Goal: Information Seeking & Learning: Learn about a topic

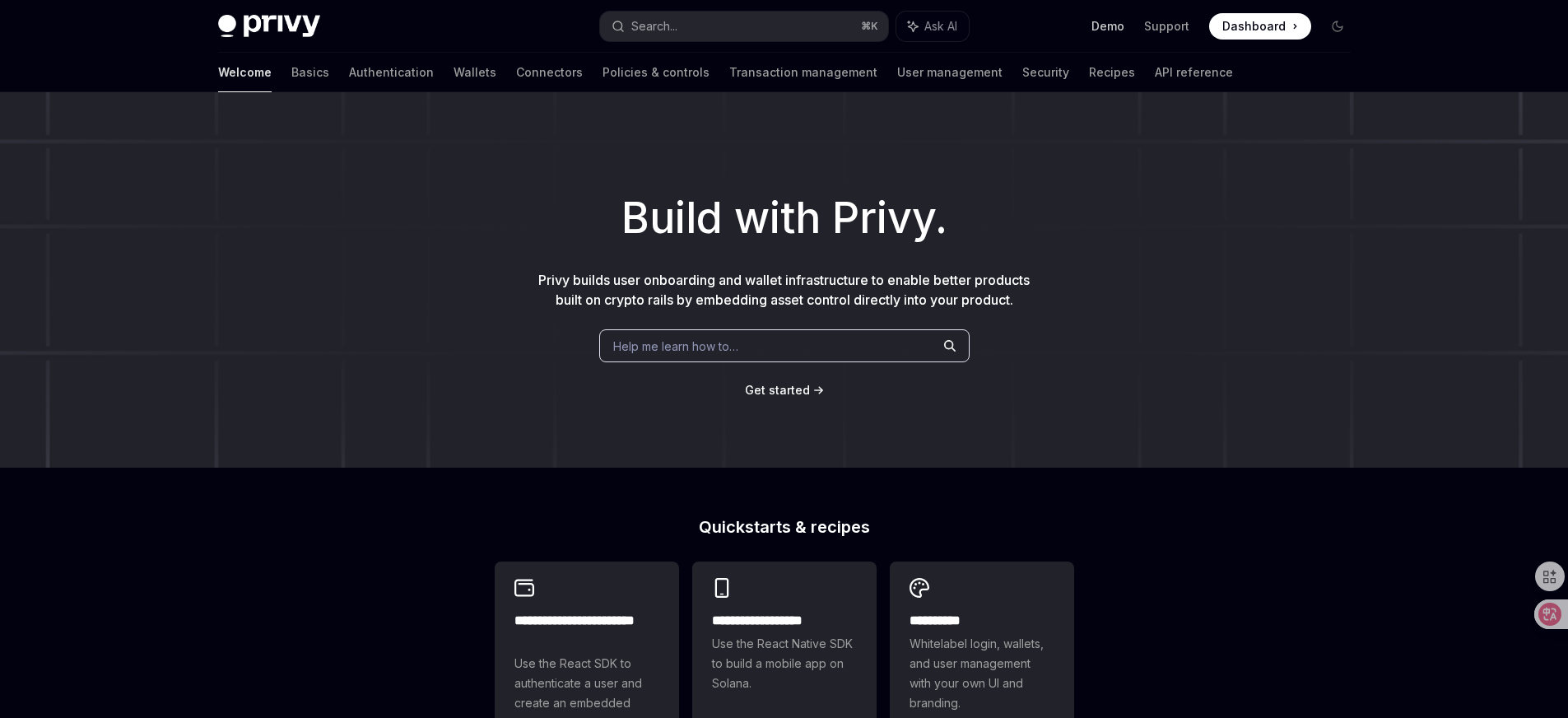
click at [1113, 28] on link "Demo" at bounding box center [1108, 26] width 33 height 16
click at [453, 84] on link "Wallets" at bounding box center [475, 73] width 43 height 39
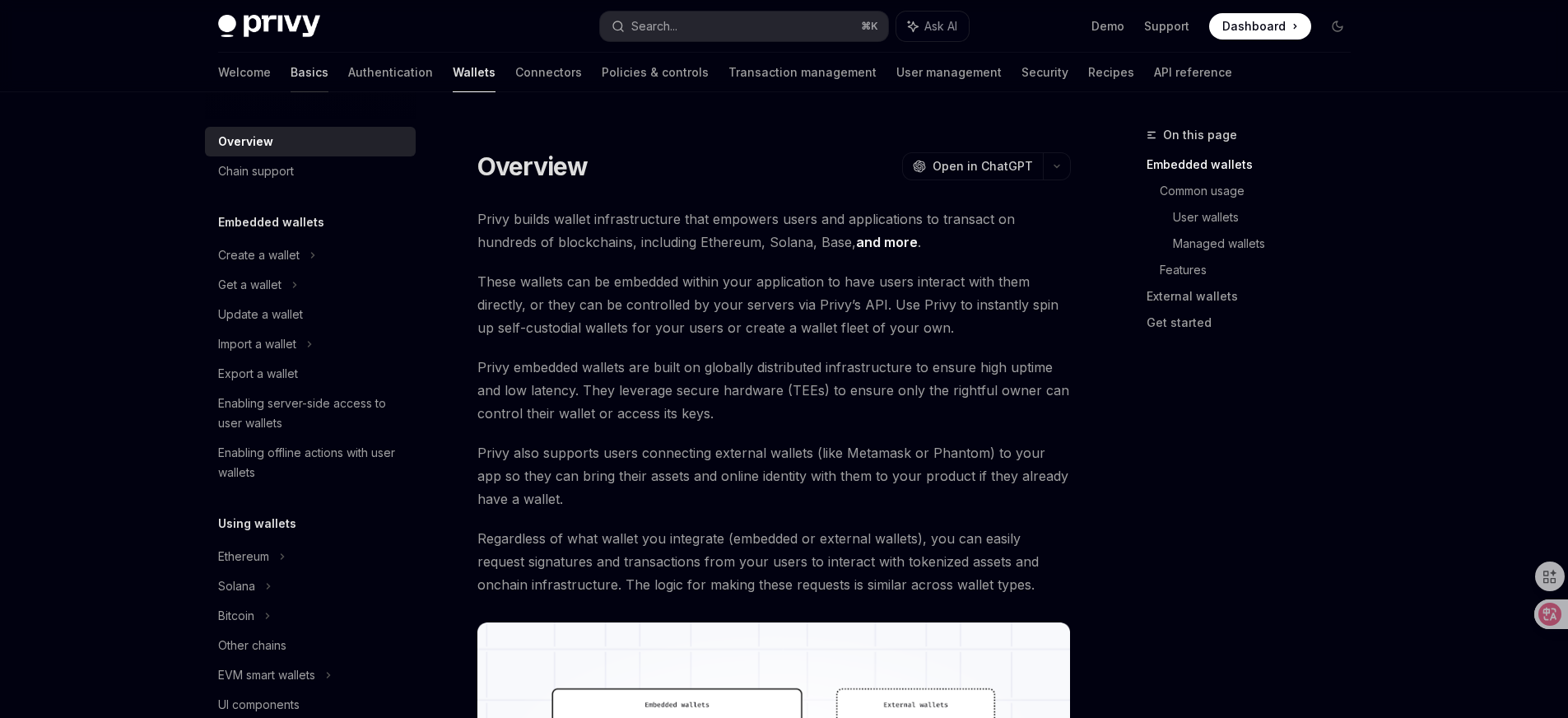
click at [291, 74] on link "Basics" at bounding box center [309, 73] width 38 height 39
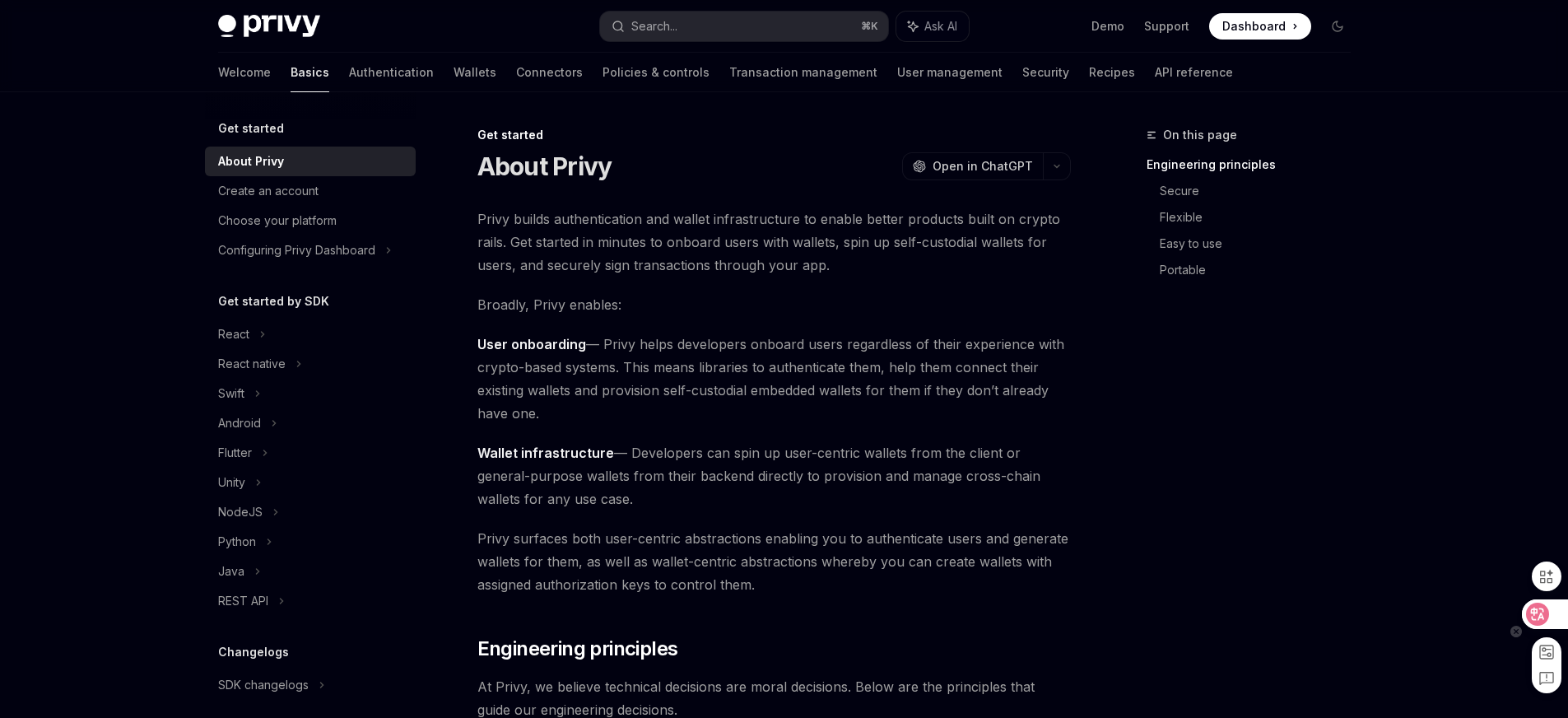
click at [1532, 609] on icon at bounding box center [1538, 614] width 14 height 13
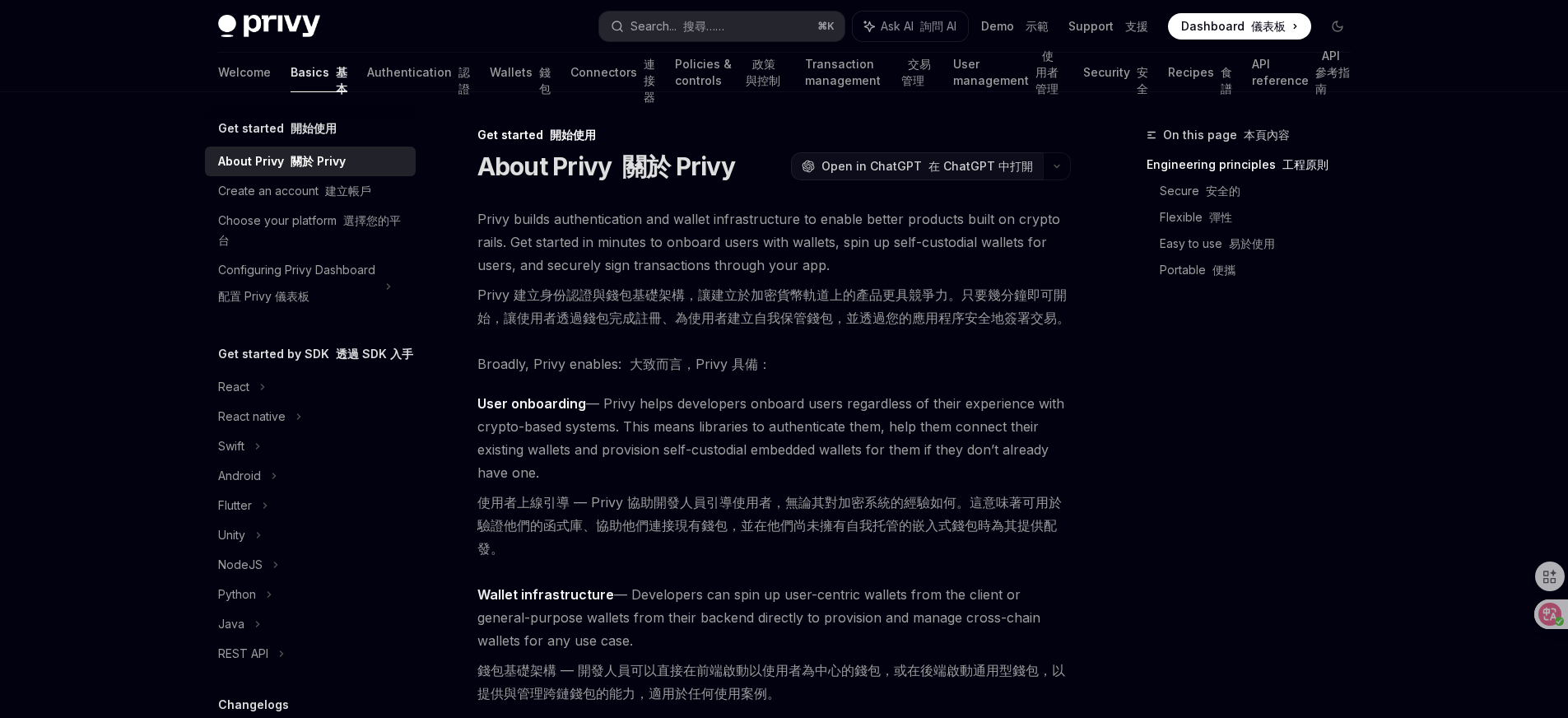
click at [971, 163] on font "在 ChatGPT 中打開" at bounding box center [981, 166] width 104 height 14
click at [291, 432] on div "React native" at bounding box center [310, 416] width 210 height 30
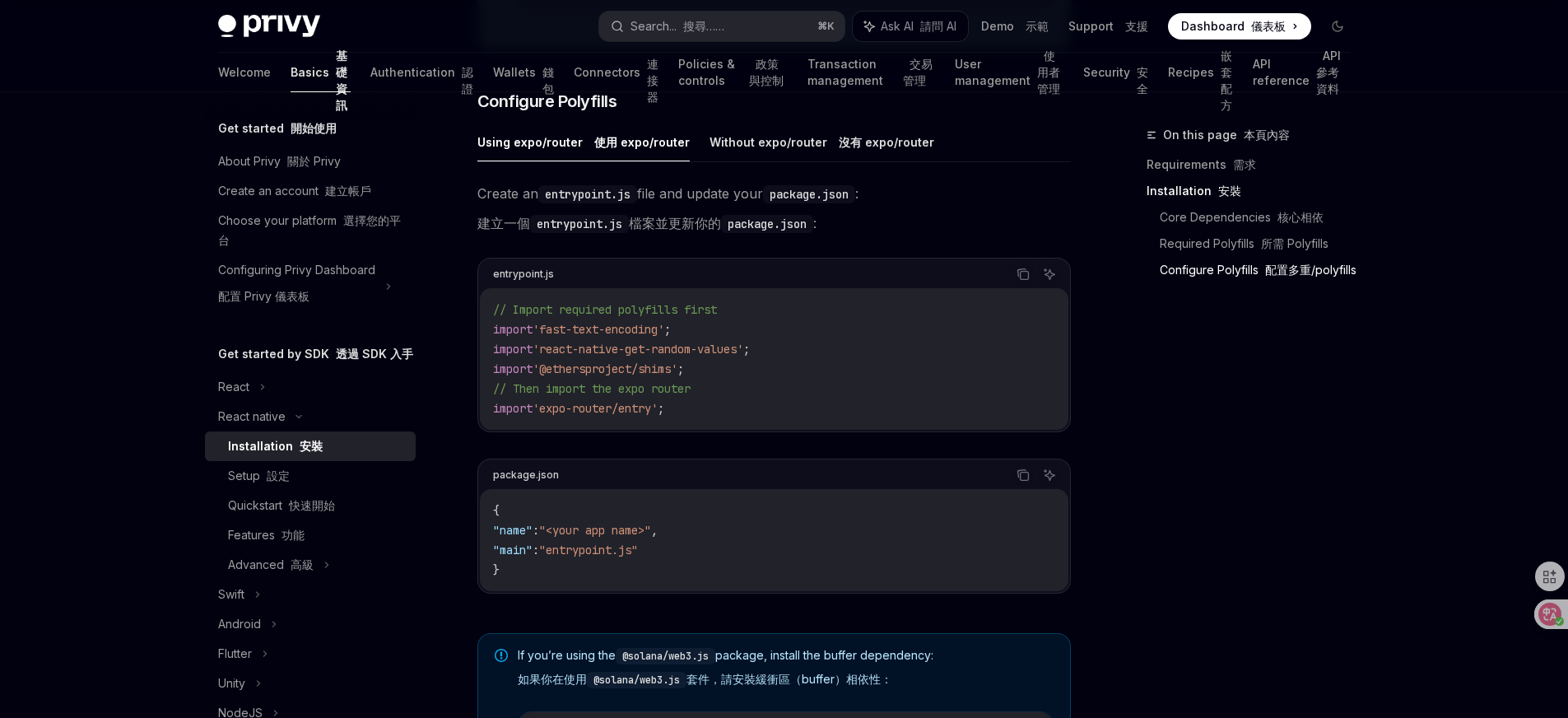
scroll to position [937, 0]
click at [870, 140] on font "沒有 expo/router" at bounding box center [887, 138] width 96 height 14
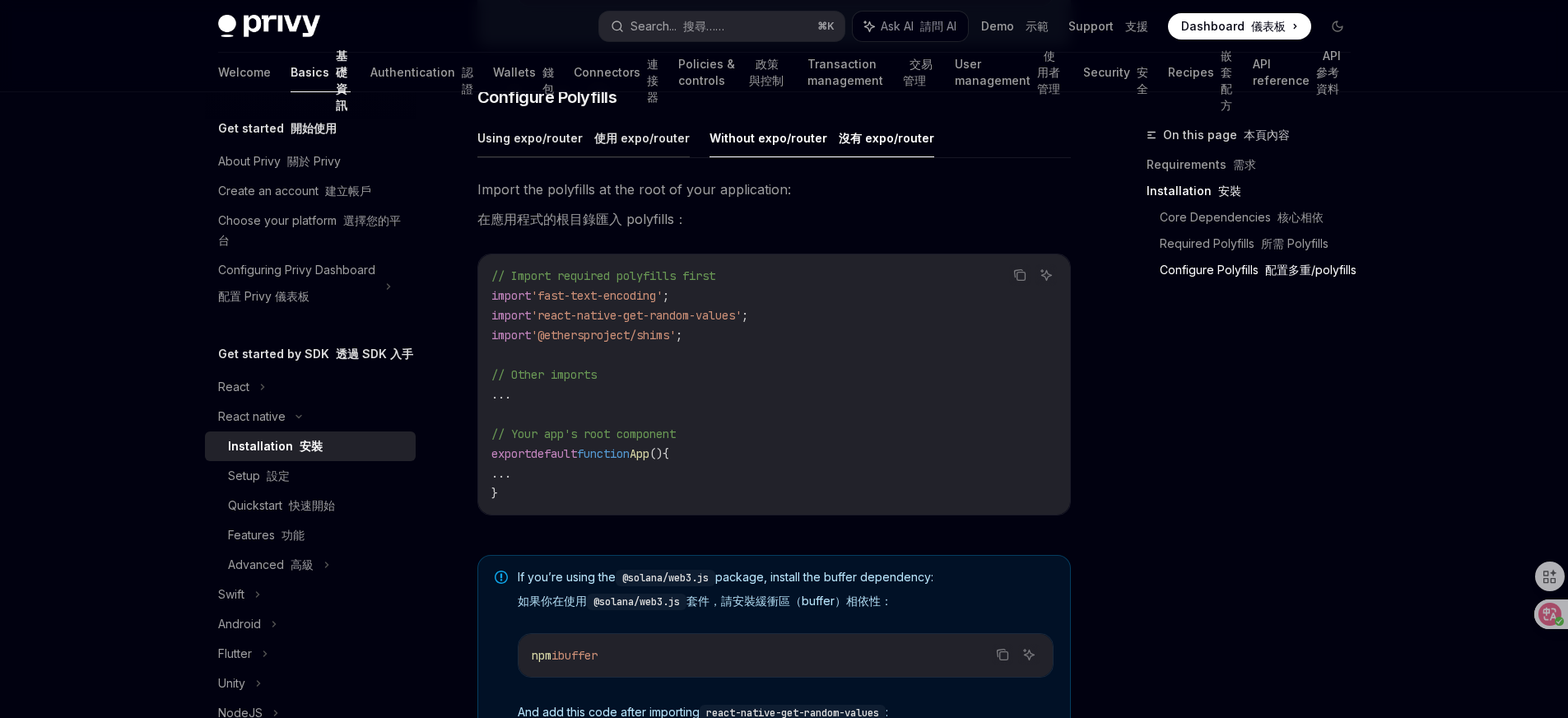
click at [643, 144] on font "使用 expo/router" at bounding box center [642, 138] width 96 height 14
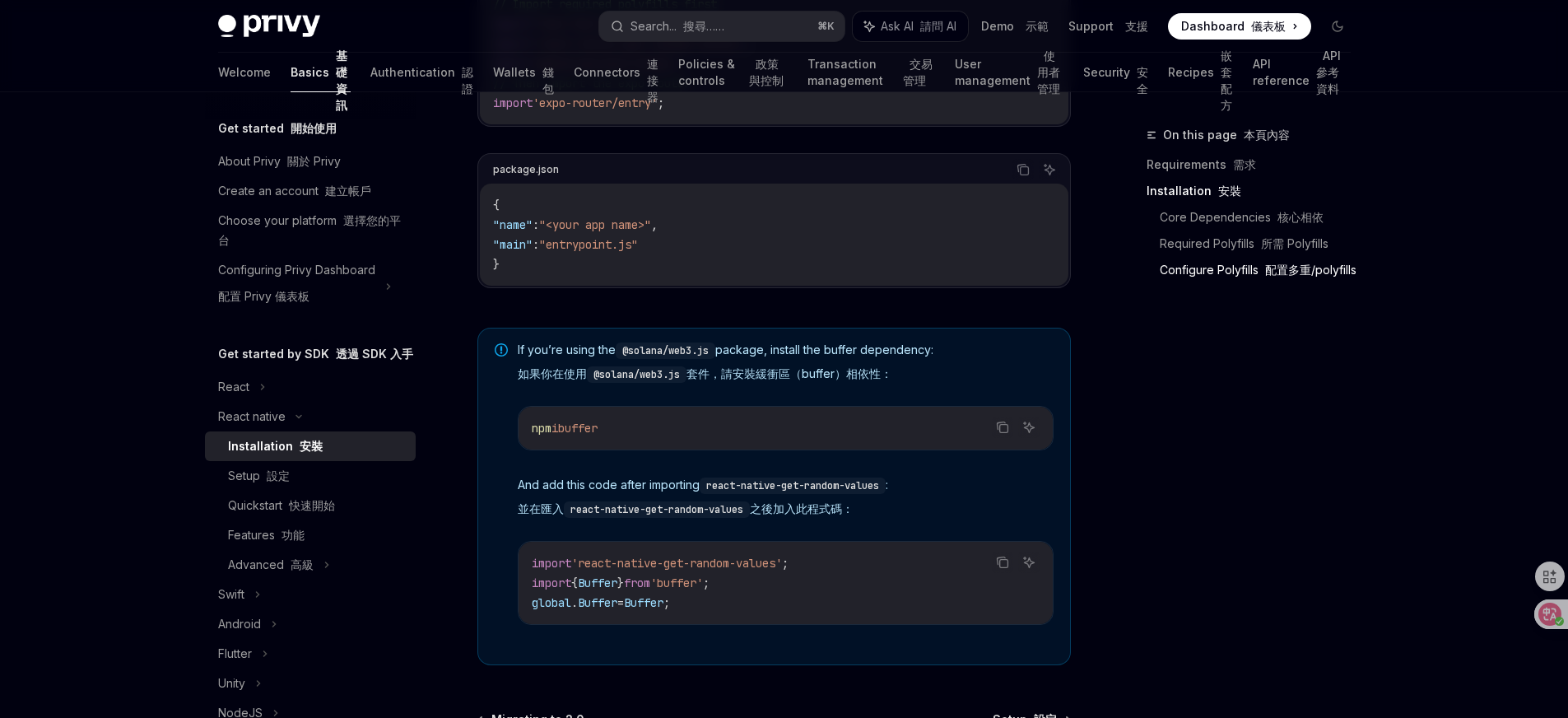
scroll to position [1241, 0]
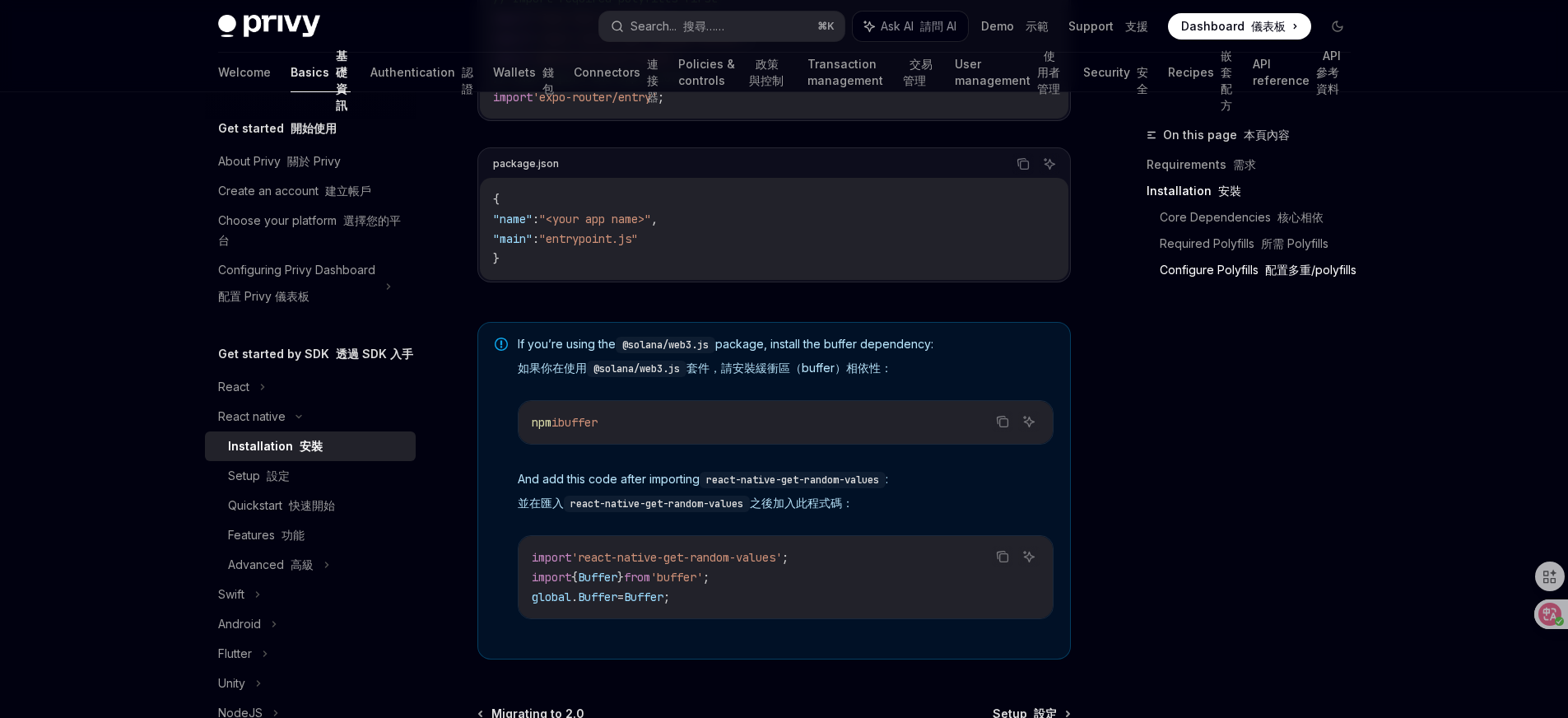
click at [1052, 350] on div "If you’re using the @solana/web3.js package, install the buffer dependency: 如果你…" at bounding box center [774, 490] width 593 height 338
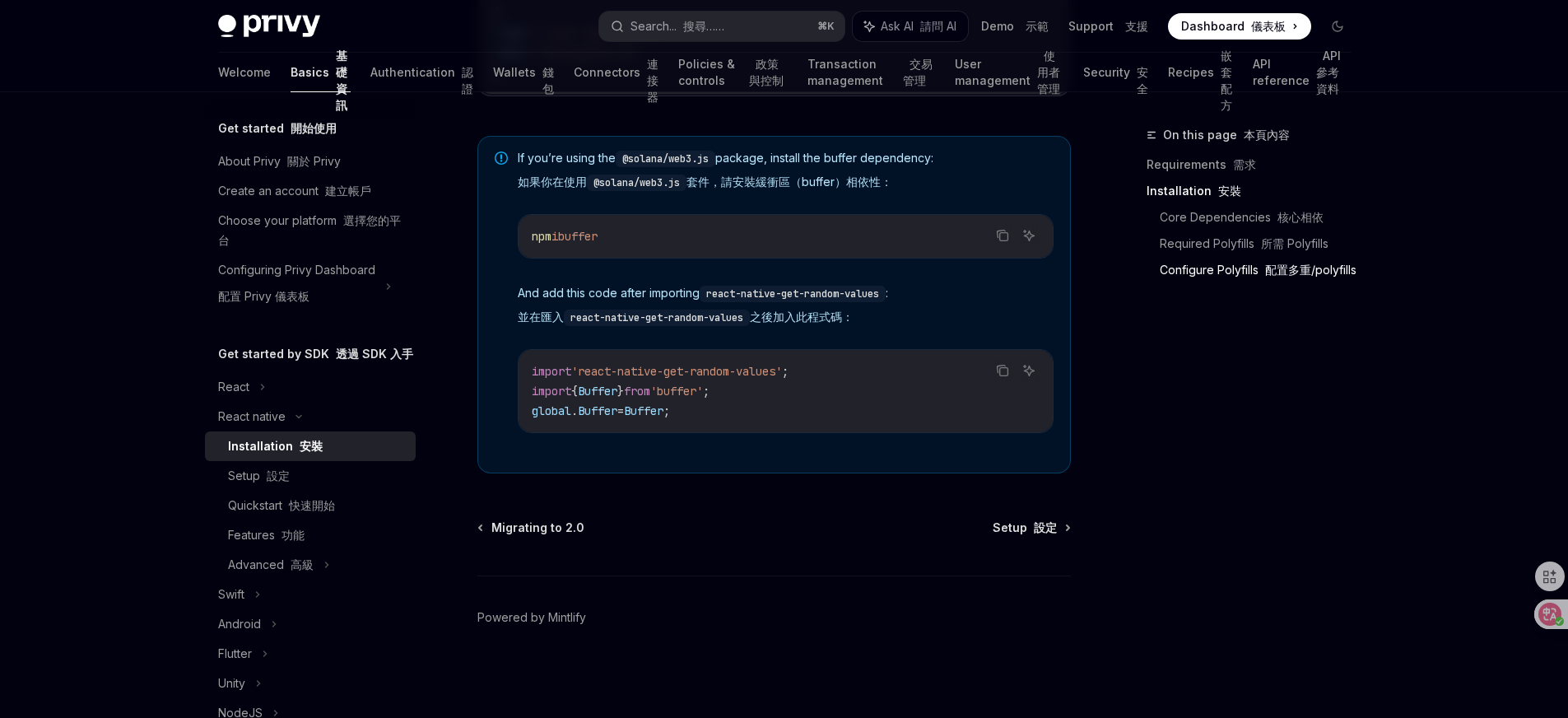
scroll to position [1449, 0]
click at [1036, 527] on font "設定" at bounding box center [1045, 527] width 23 height 14
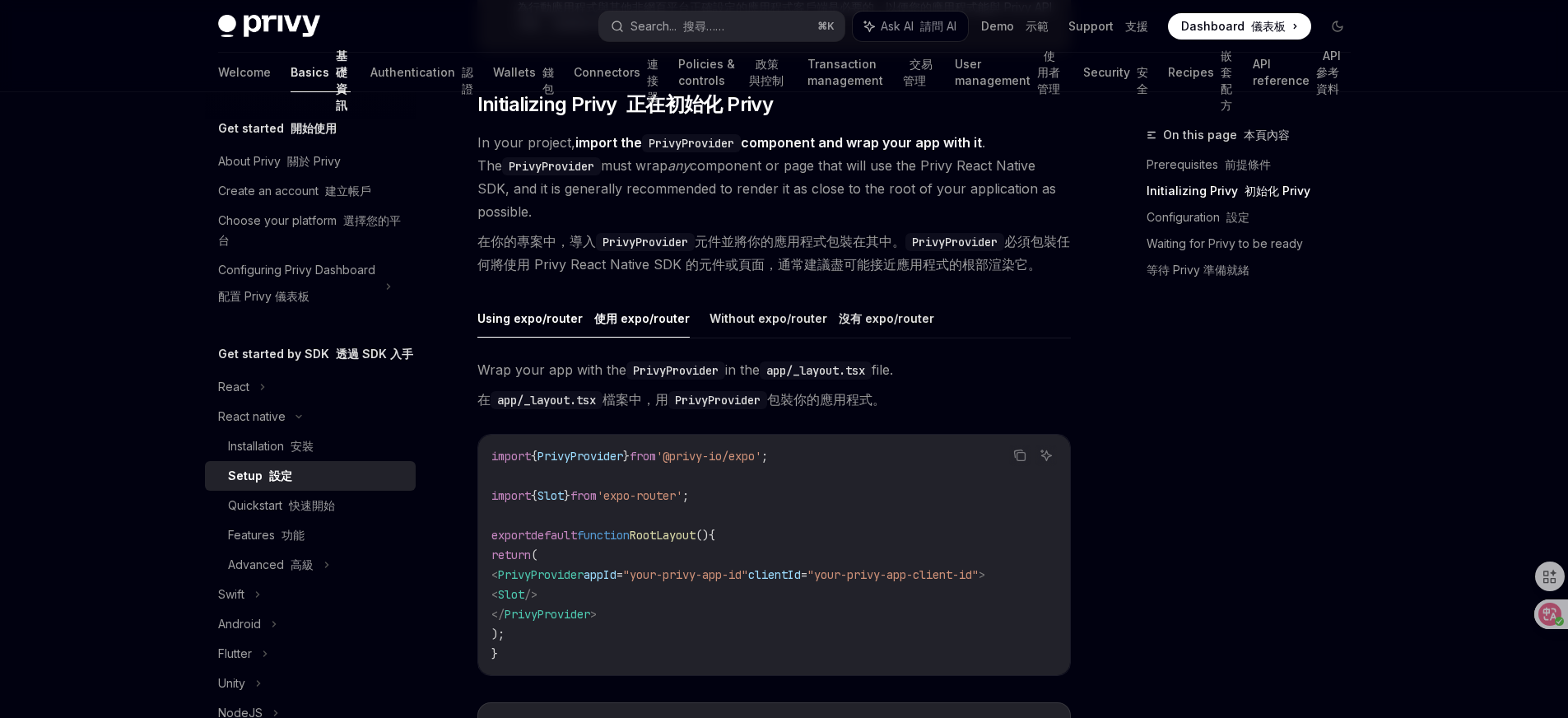
scroll to position [425, 0]
click at [1144, 541] on div "On this page 本頁內容 Prerequisites 前提條件 Initializing Privy 初始化 Privy Configuration…" at bounding box center [1239, 421] width 251 height 592
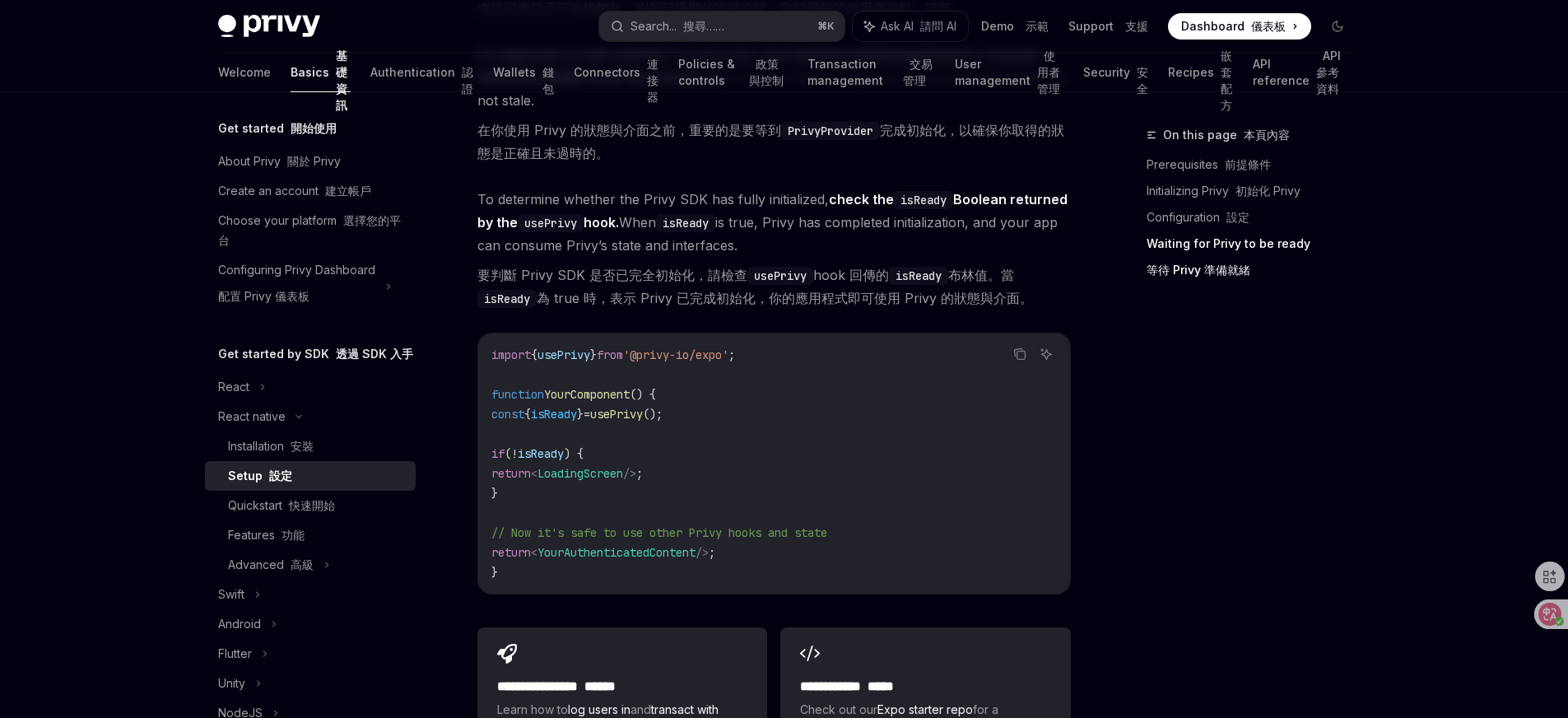
scroll to position [1815, 0]
click at [1133, 316] on div "On this page 本頁內容 Prerequisites 前提條件 Initializing Privy 初始化 Privy Configuration…" at bounding box center [1239, 421] width 251 height 592
click at [651, 550] on span "YourAuthenticatedContent" at bounding box center [616, 550] width 158 height 15
click at [905, 556] on code "import { usePrivy } from '@privy-io/expo' ; function YourComponent () { const {…" at bounding box center [774, 462] width 565 height 237
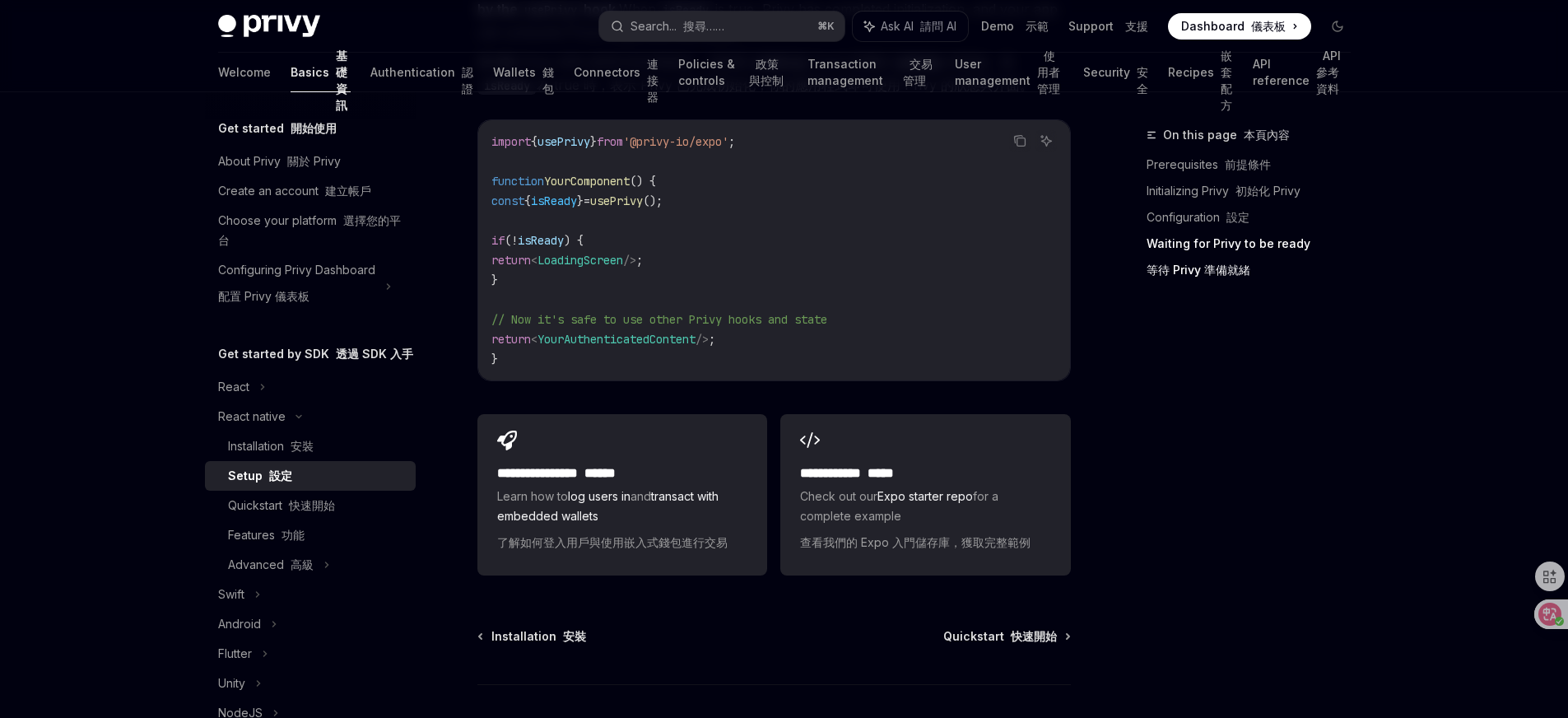
scroll to position [2060, 0]
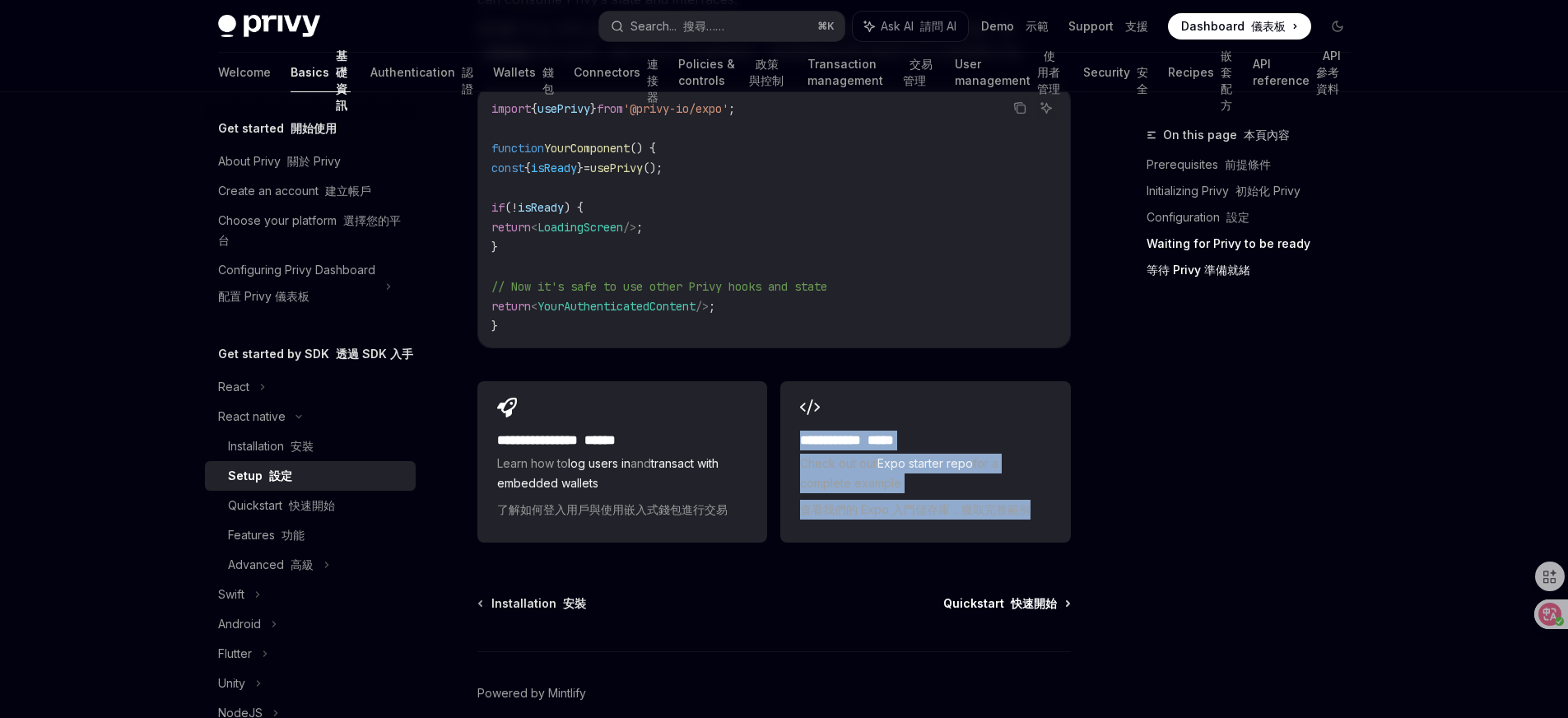
click at [996, 607] on span "Quickstart 快速開始" at bounding box center [999, 603] width 114 height 16
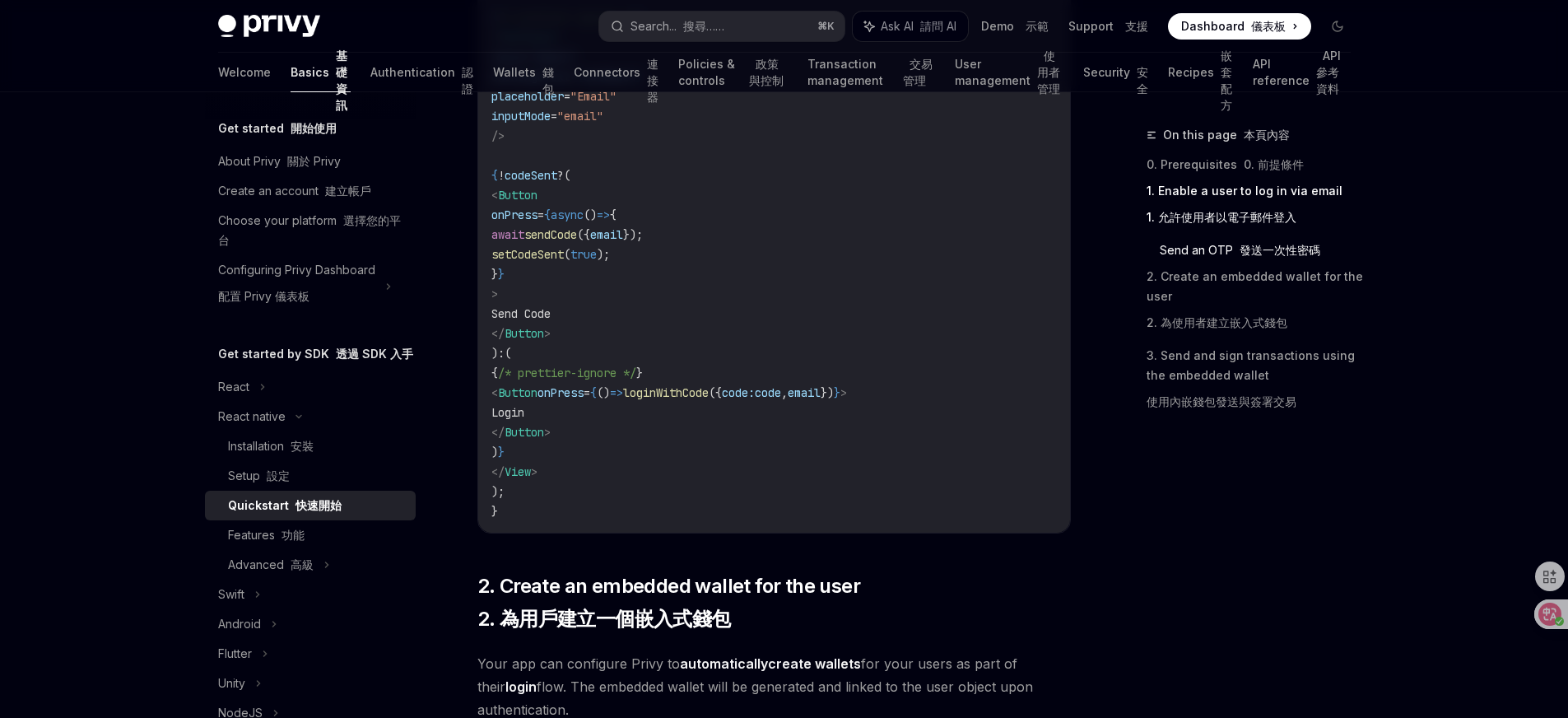
scroll to position [1471, 0]
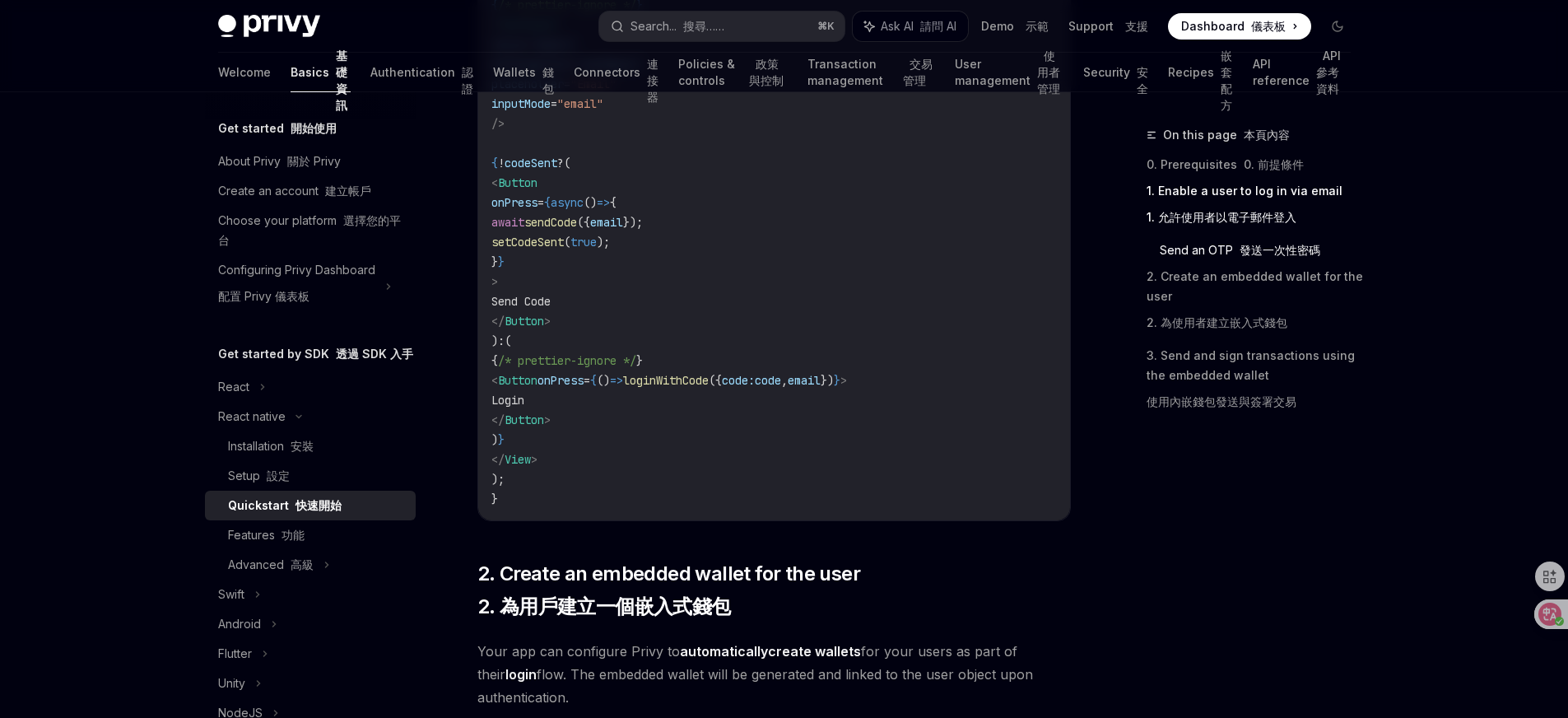
click at [709, 380] on span "loginWithCode" at bounding box center [666, 380] width 85 height 15
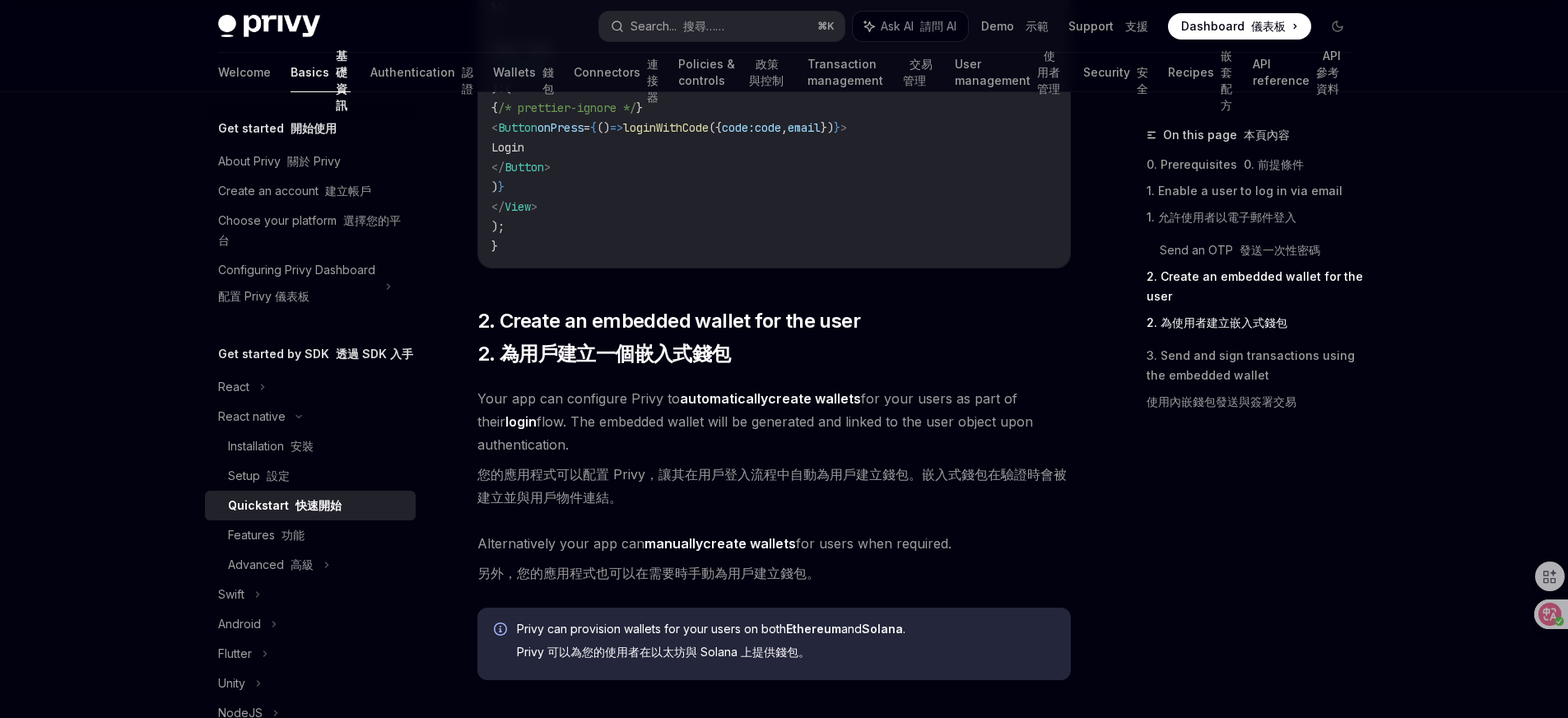
scroll to position [1748, 0]
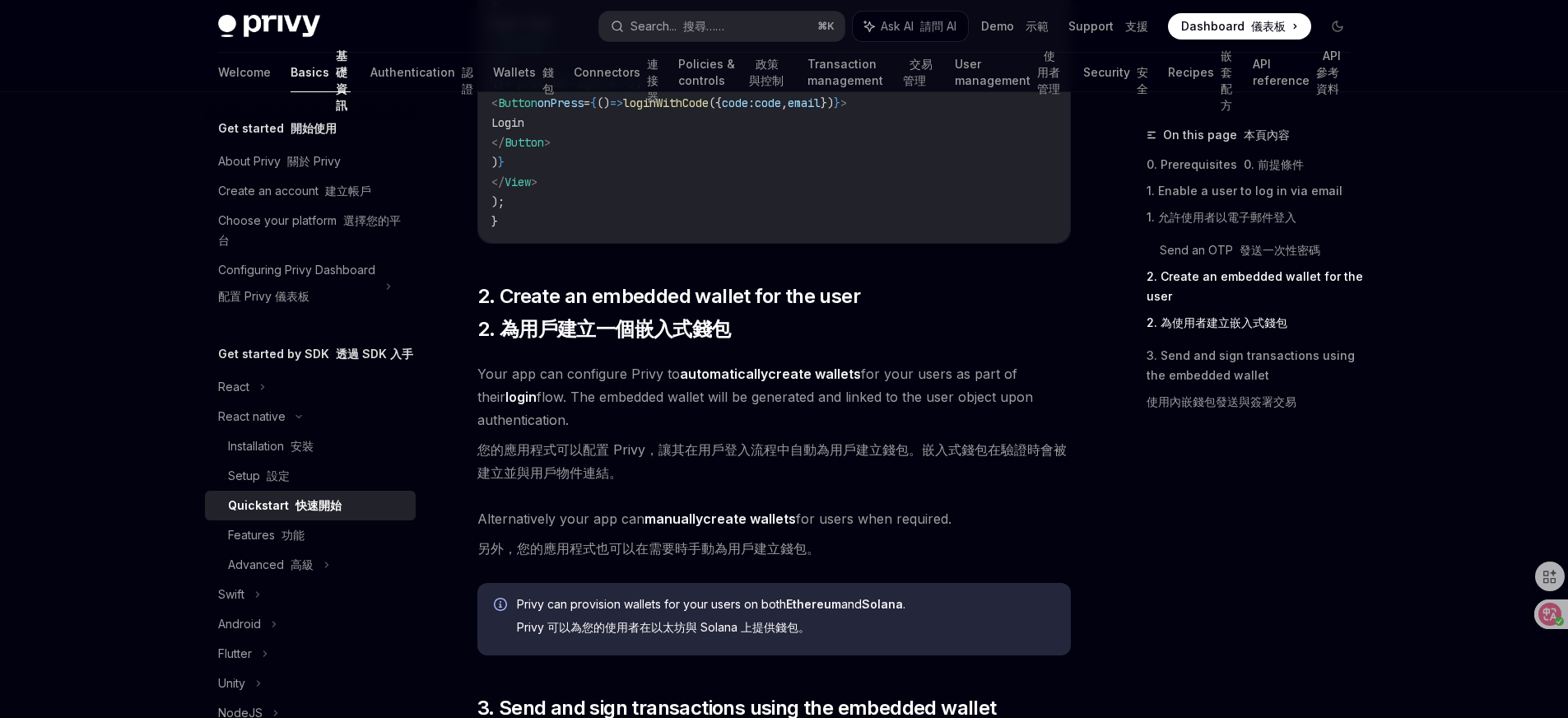
click at [1021, 410] on span "Your app can configure Privy to automatically create wallets for your users as …" at bounding box center [774, 427] width 593 height 128
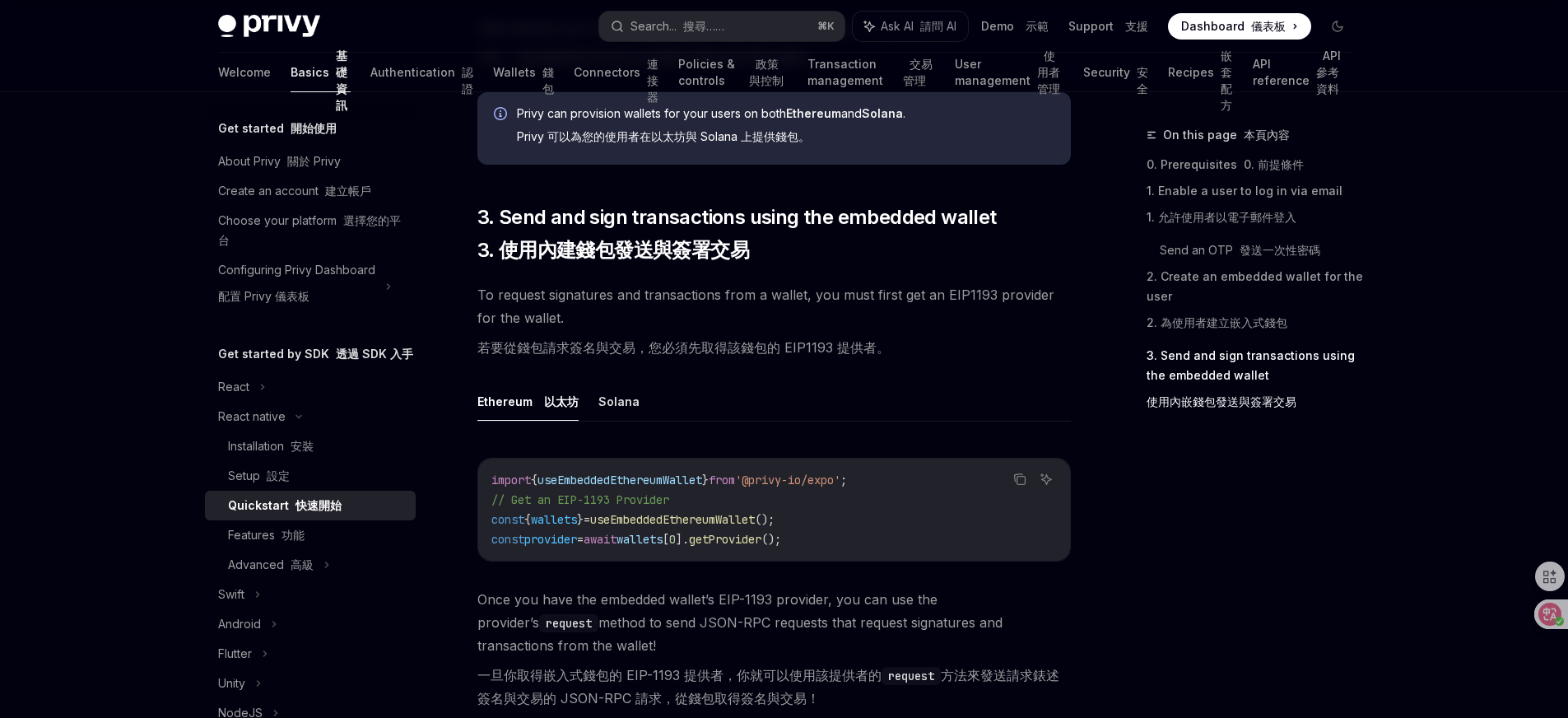
scroll to position [2240, 0]
click at [614, 405] on button "Solana" at bounding box center [619, 399] width 41 height 38
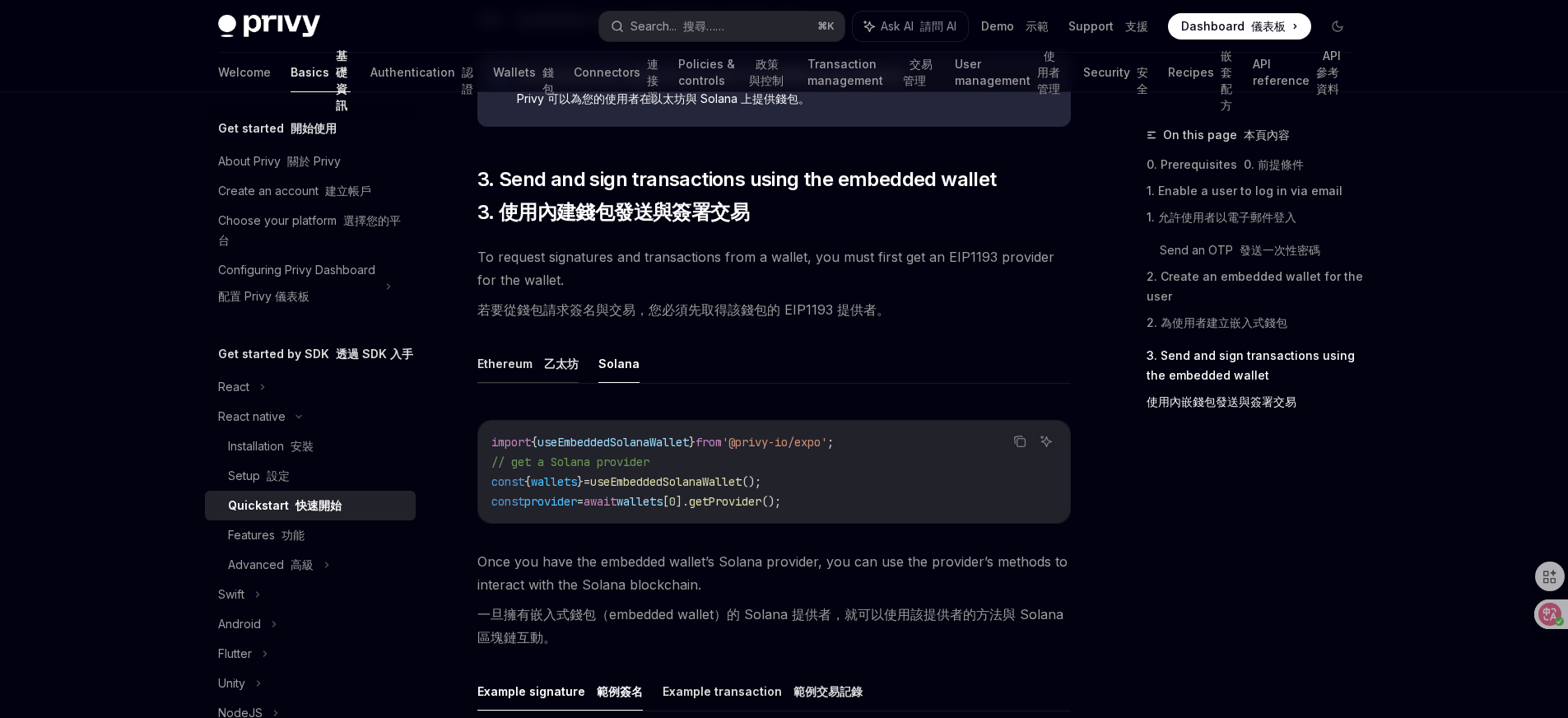
click at [522, 371] on button "Ethereum 乙太坊" at bounding box center [528, 362] width 101 height 38
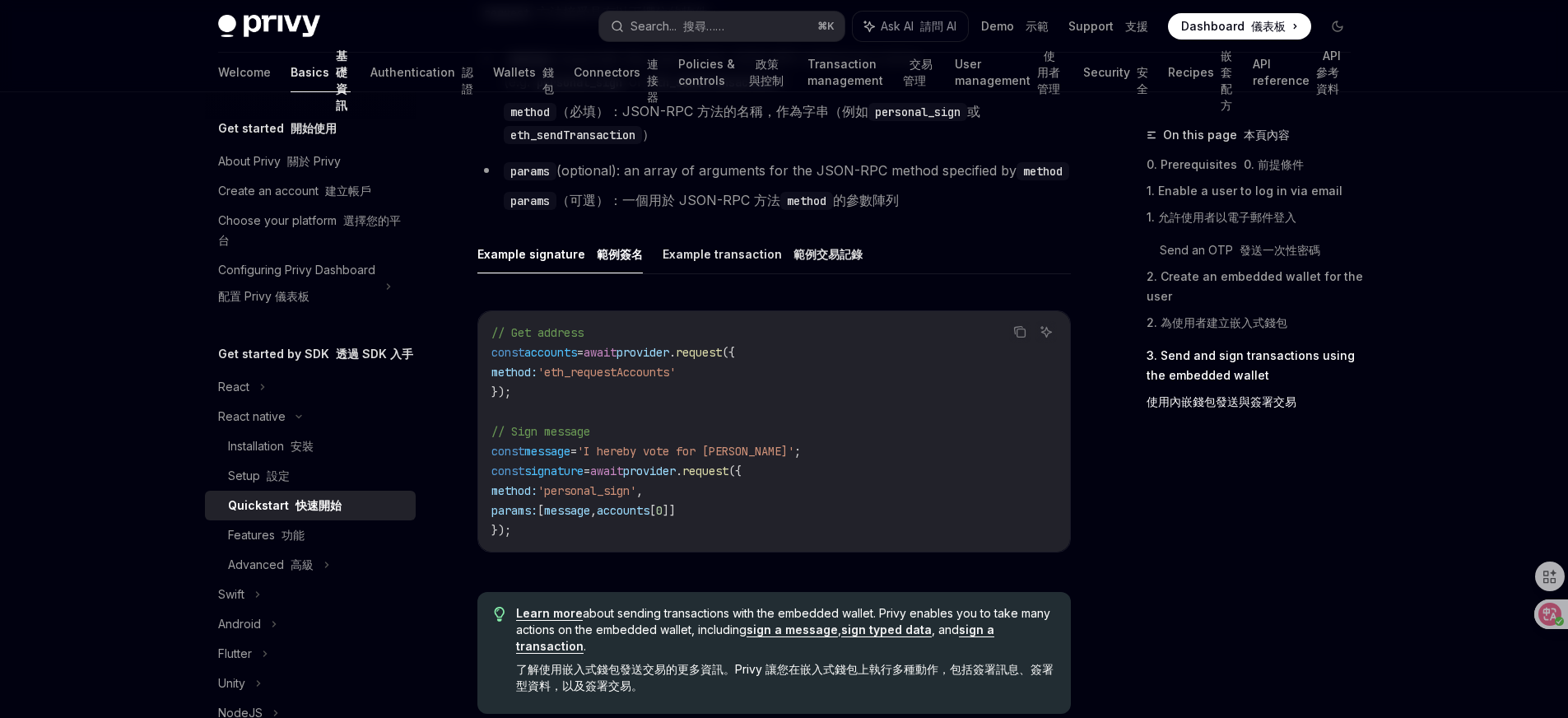
scroll to position [2968, 0]
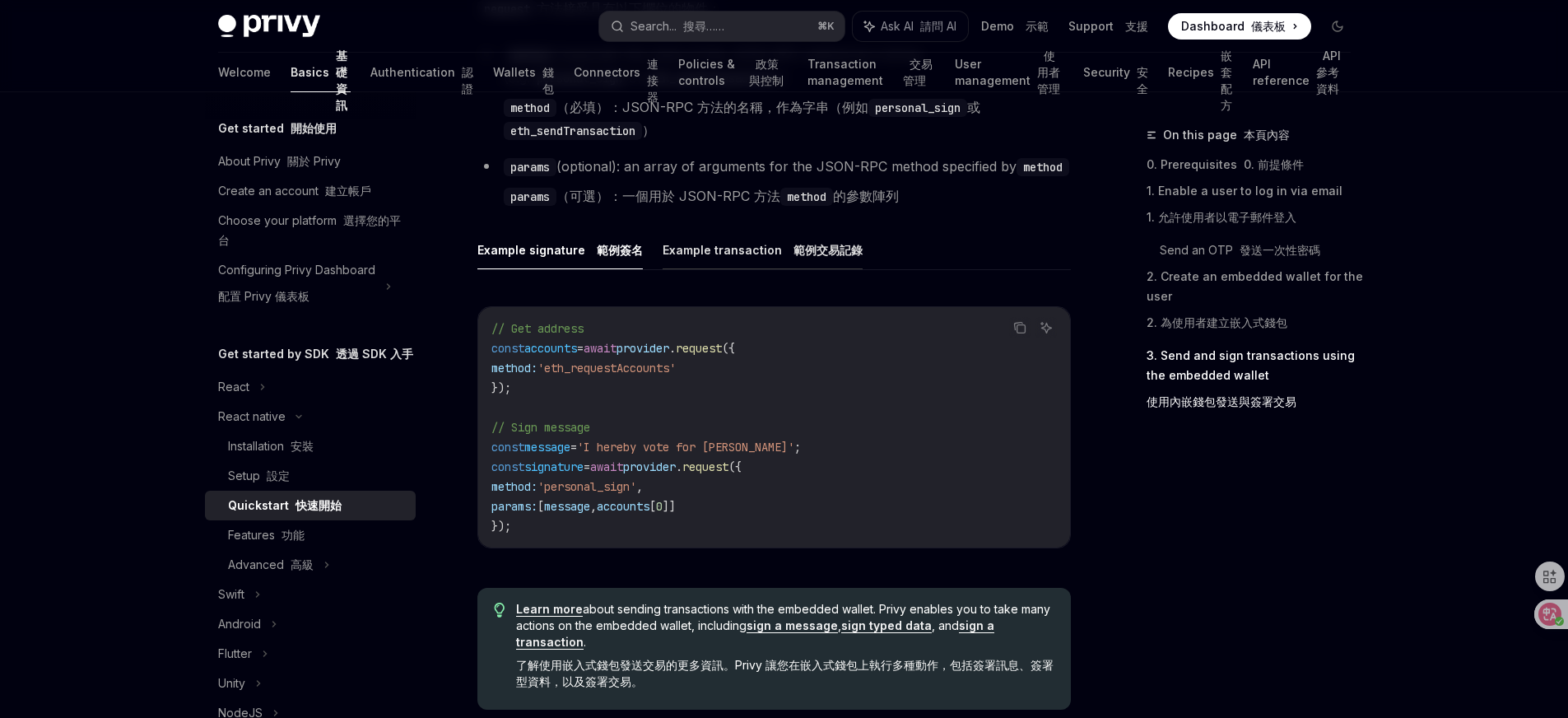
click at [801, 261] on button "Example transaction 範例交易記錄" at bounding box center [763, 250] width 200 height 38
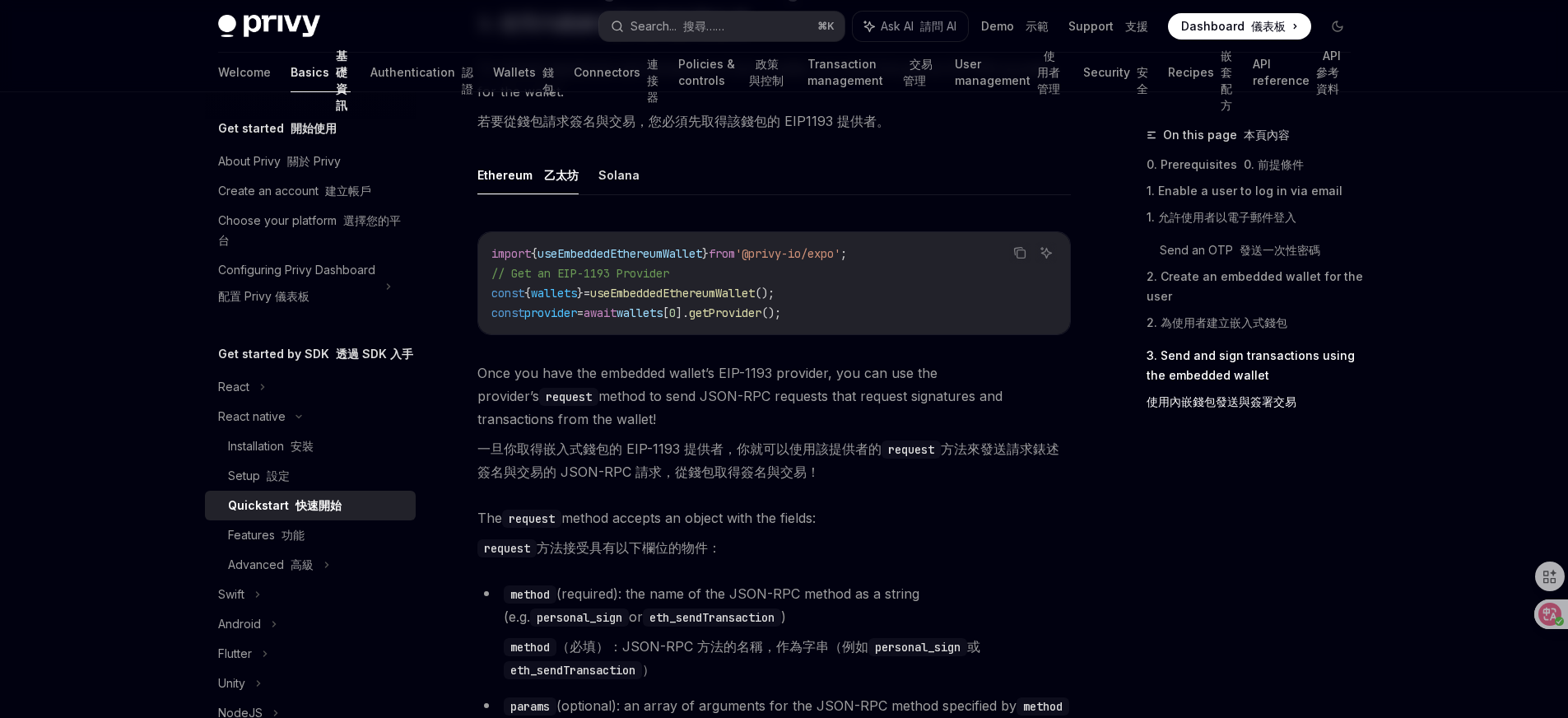
scroll to position [2359, 0]
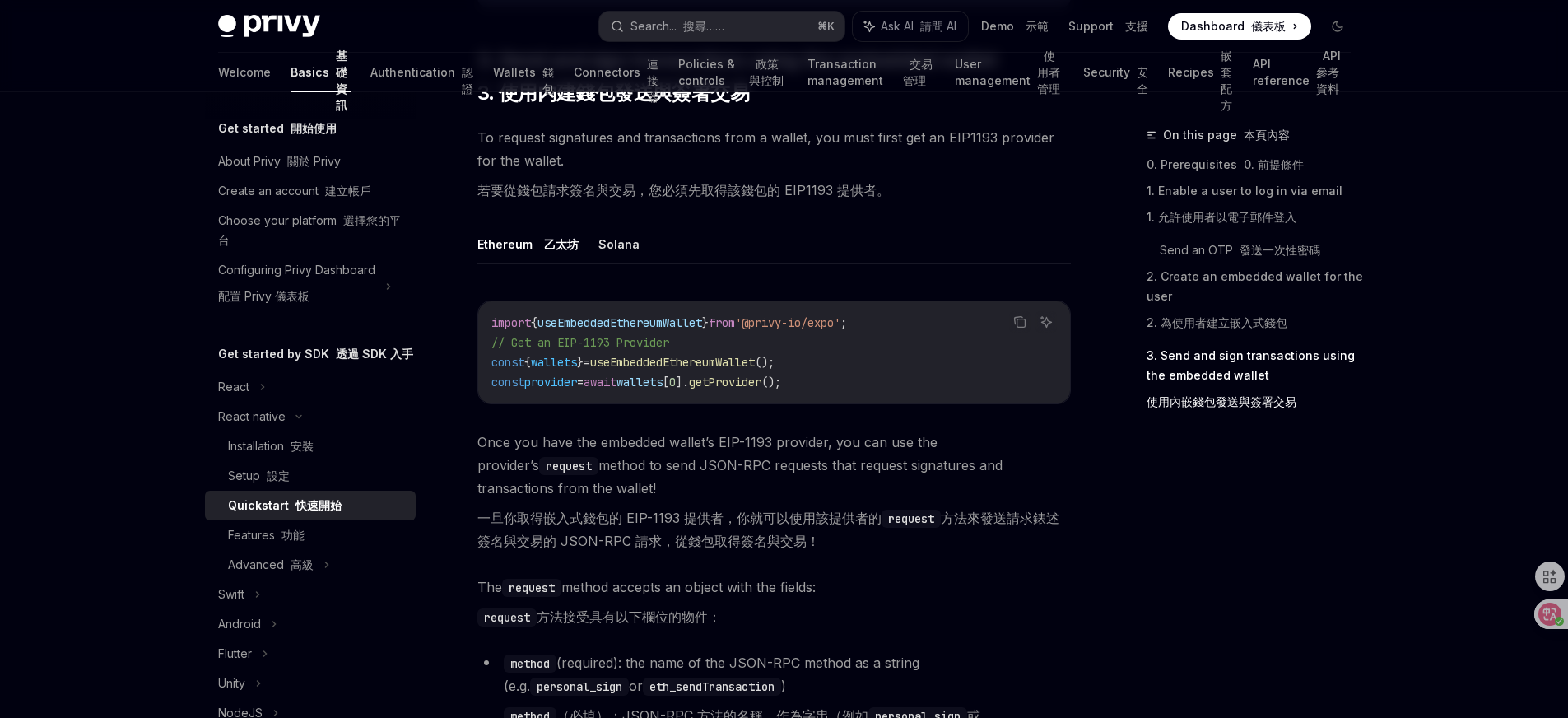
click at [624, 238] on button "Solana" at bounding box center [619, 244] width 41 height 38
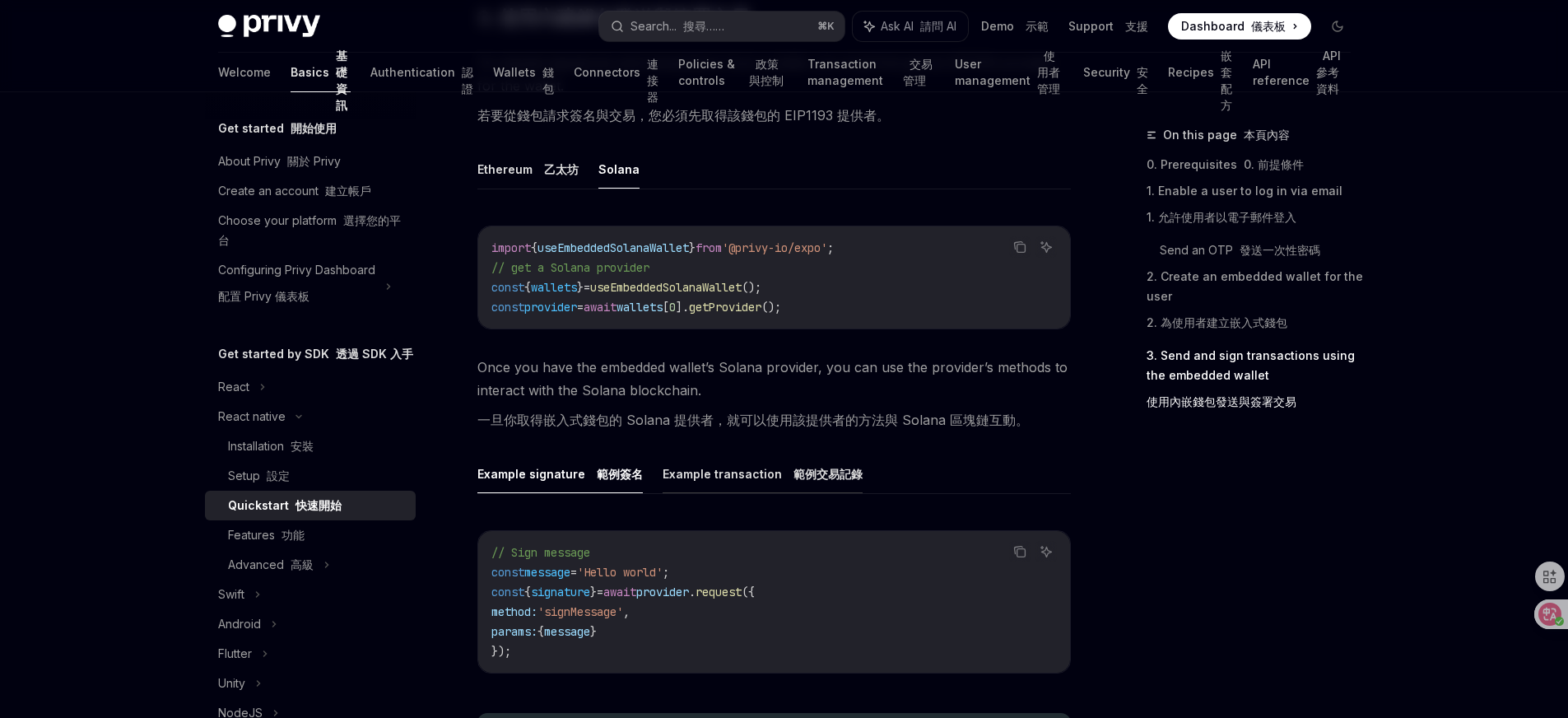
scroll to position [2448, 0]
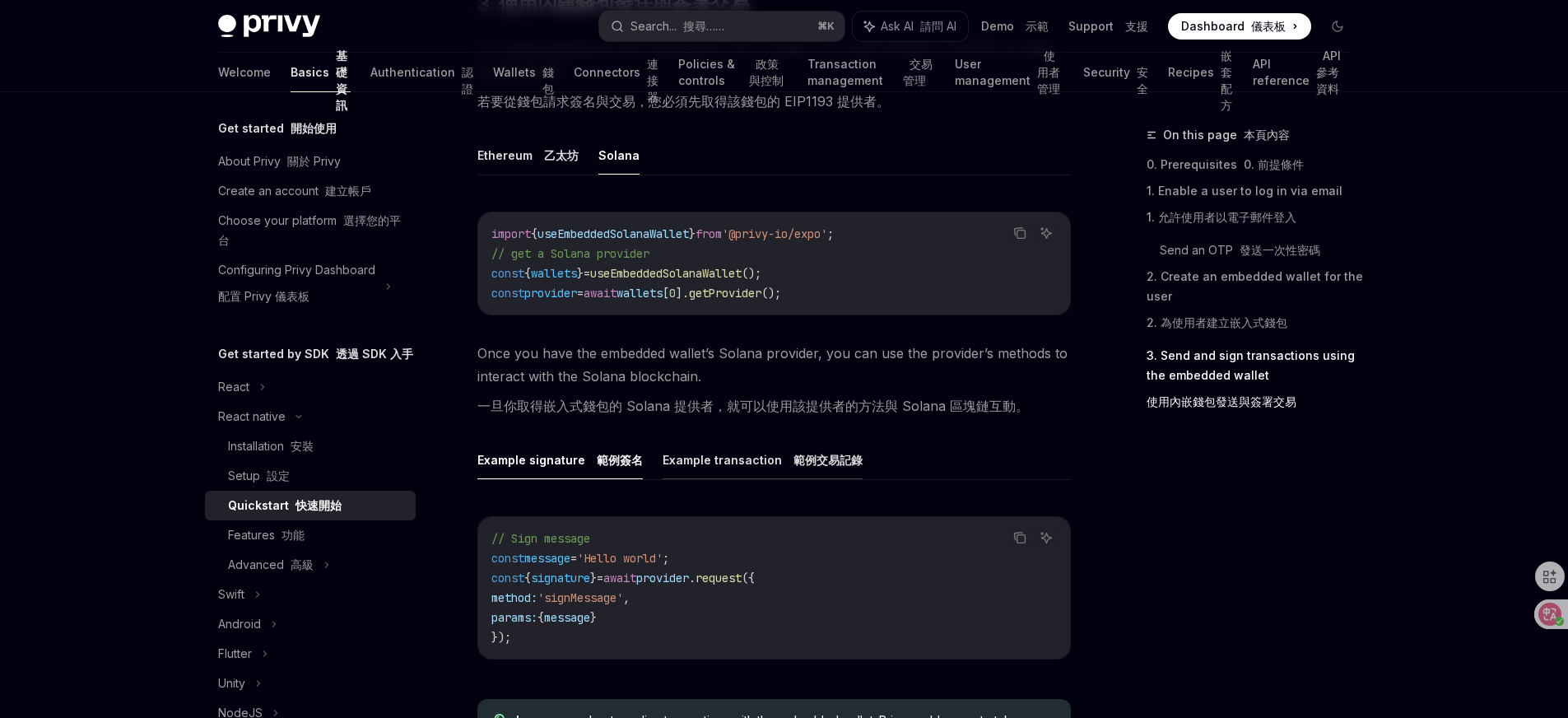
click at [774, 463] on button "Example transaction 範例交易記錄" at bounding box center [763, 459] width 200 height 38
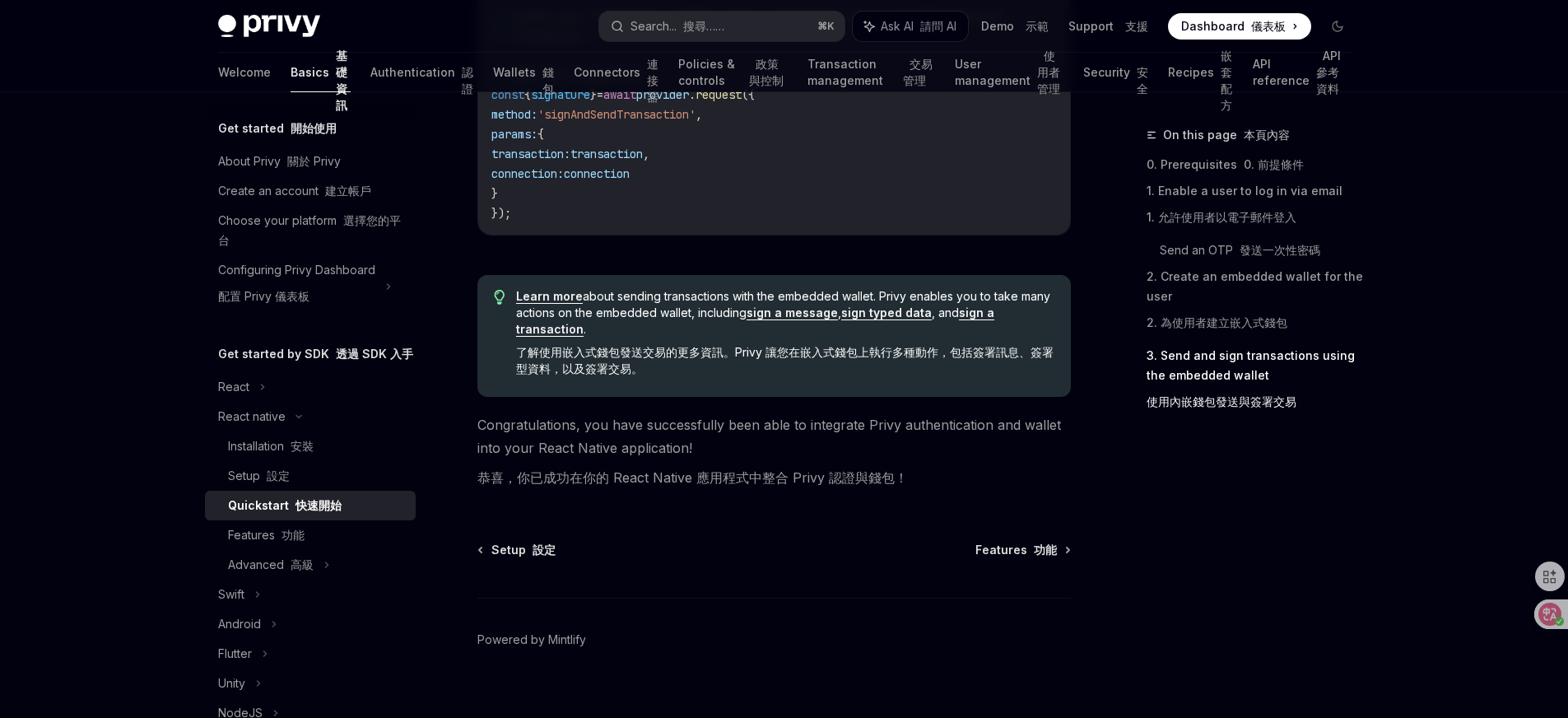
scroll to position [3006, 0]
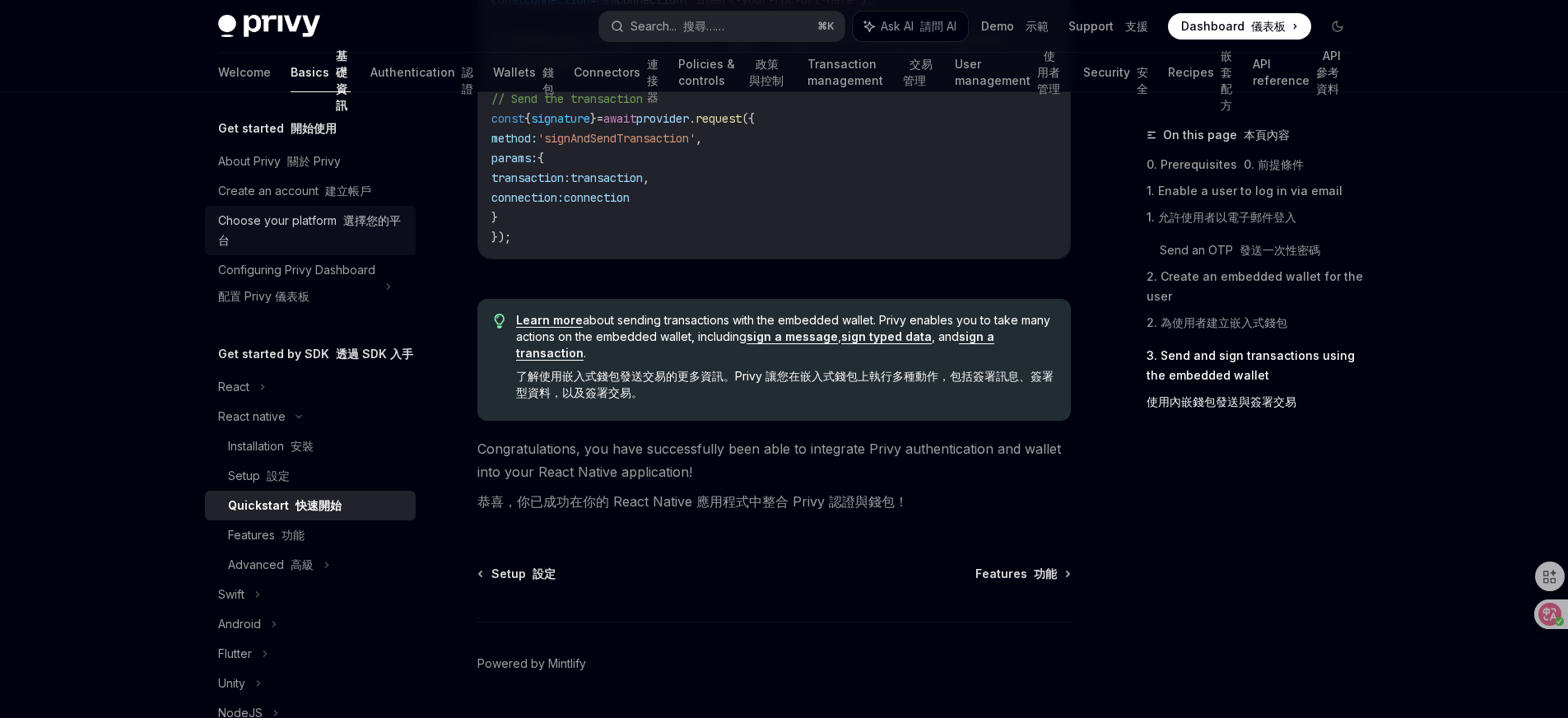
click at [325, 222] on div "Choose your platform 選擇您的平台" at bounding box center [312, 230] width 188 height 39
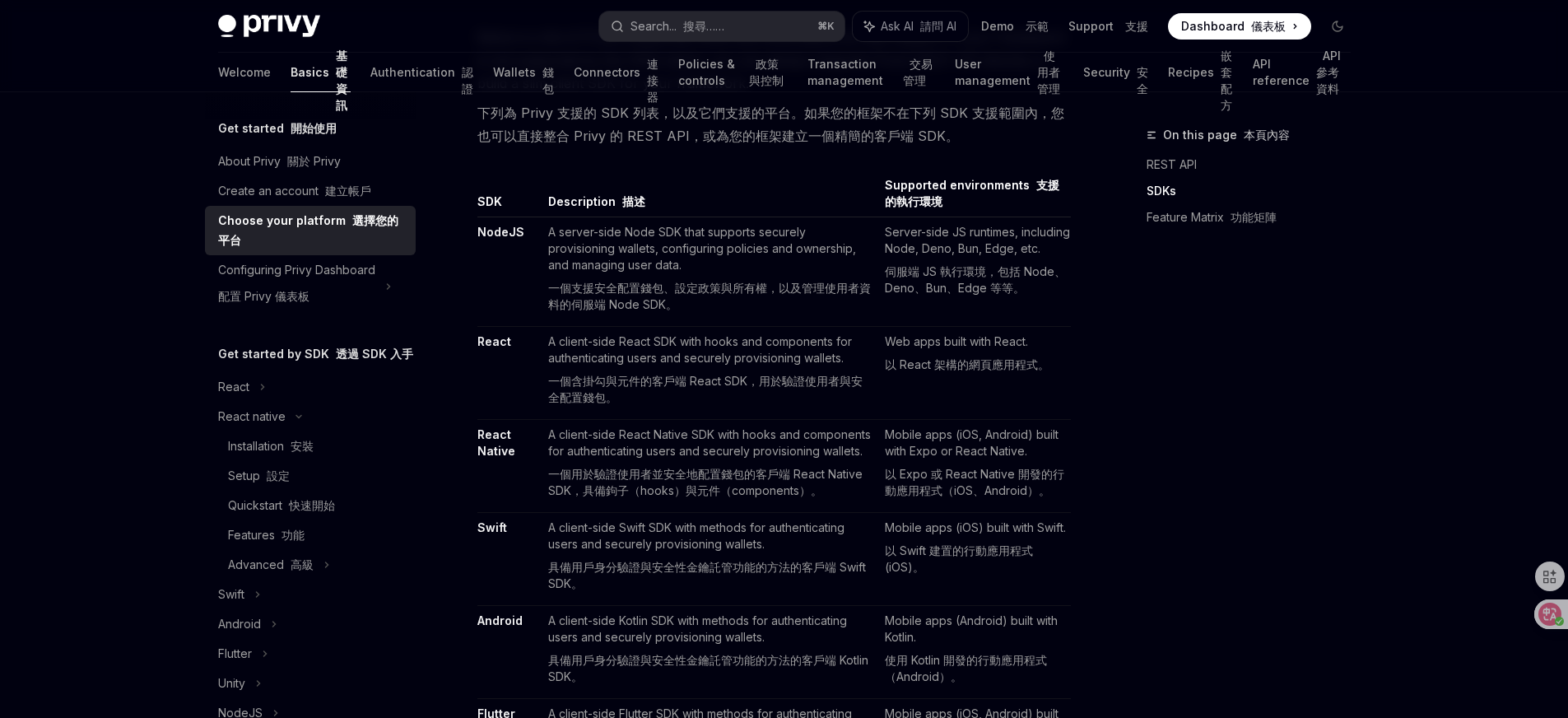
scroll to position [1366, 0]
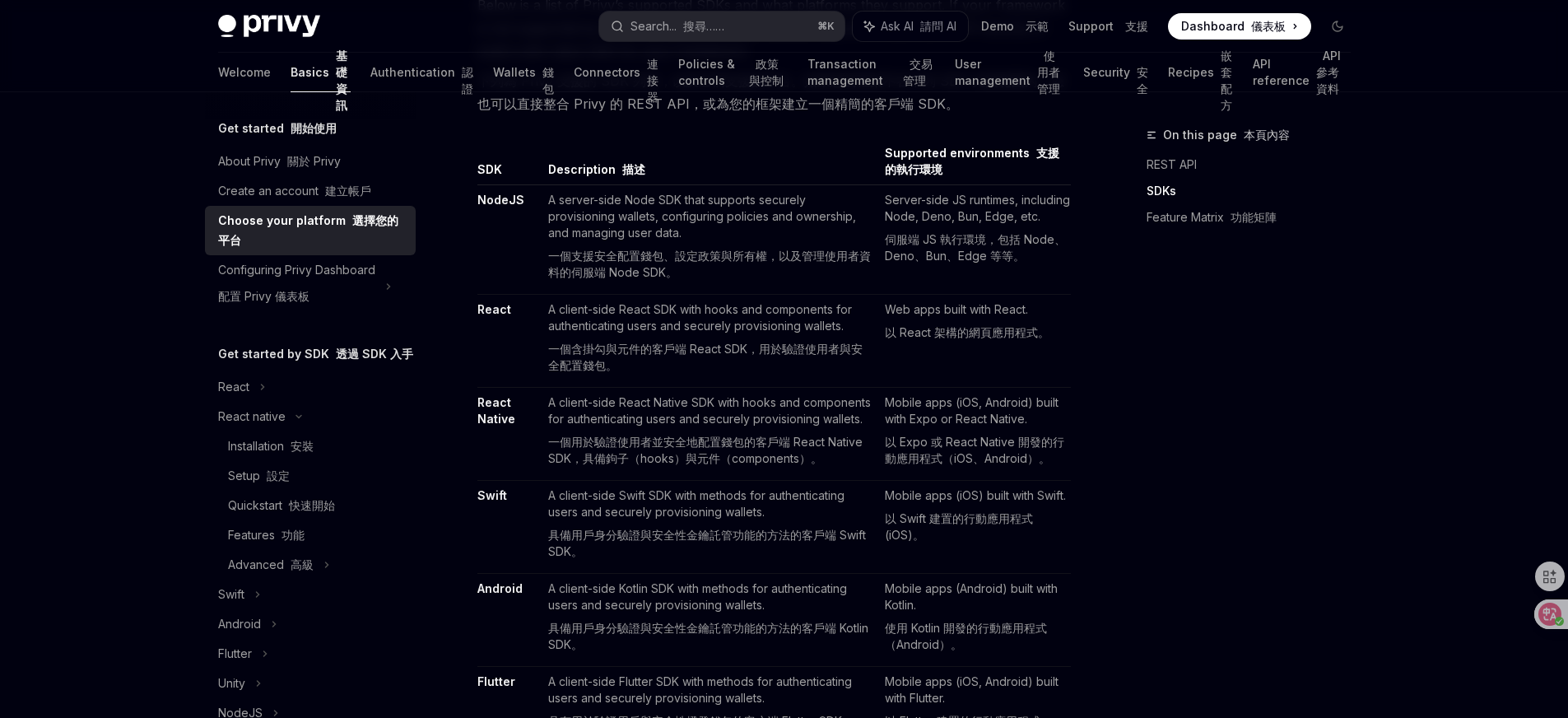
click at [1027, 334] on font "以 React 架構的網頁應用程式。" at bounding box center [967, 332] width 165 height 14
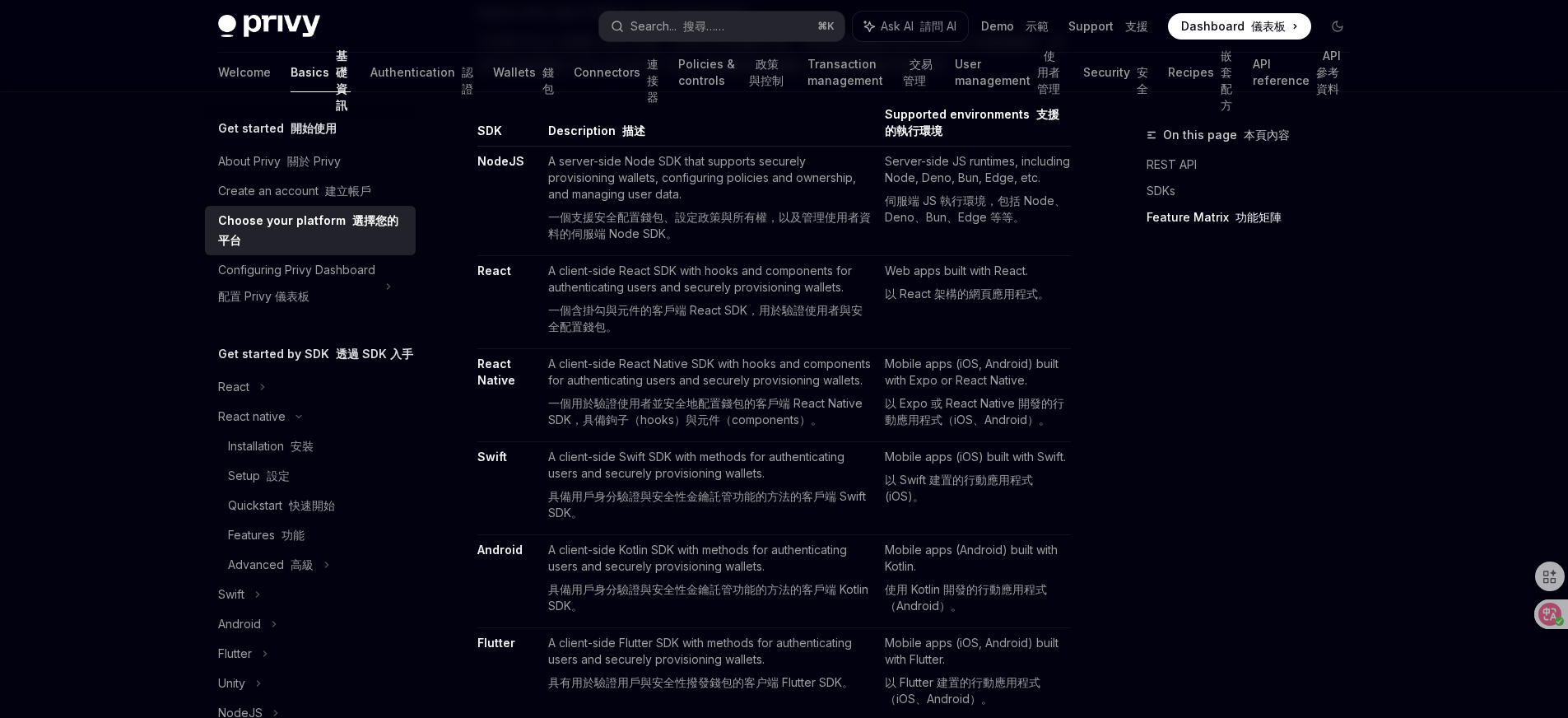
scroll to position [1447, 0]
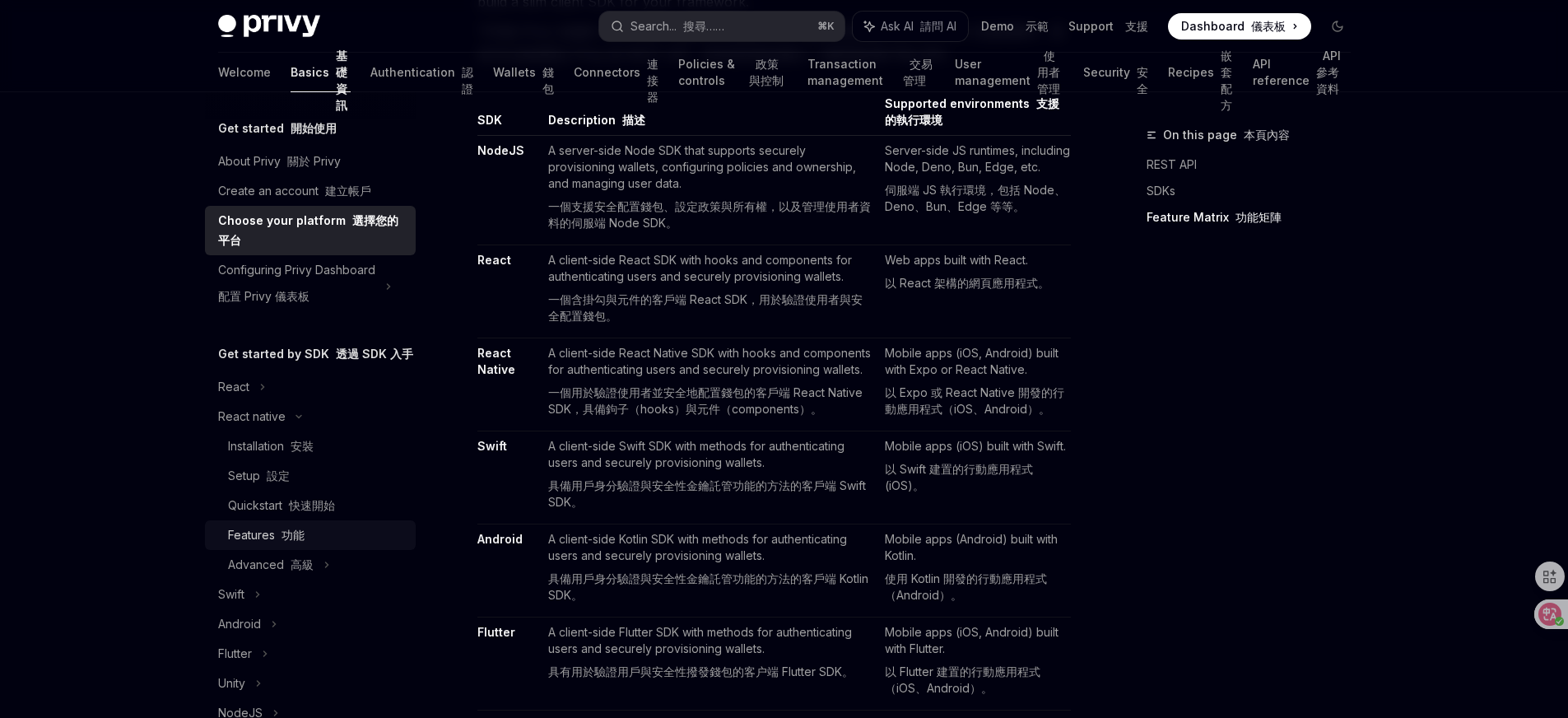
click at [275, 542] on font at bounding box center [279, 534] width 7 height 14
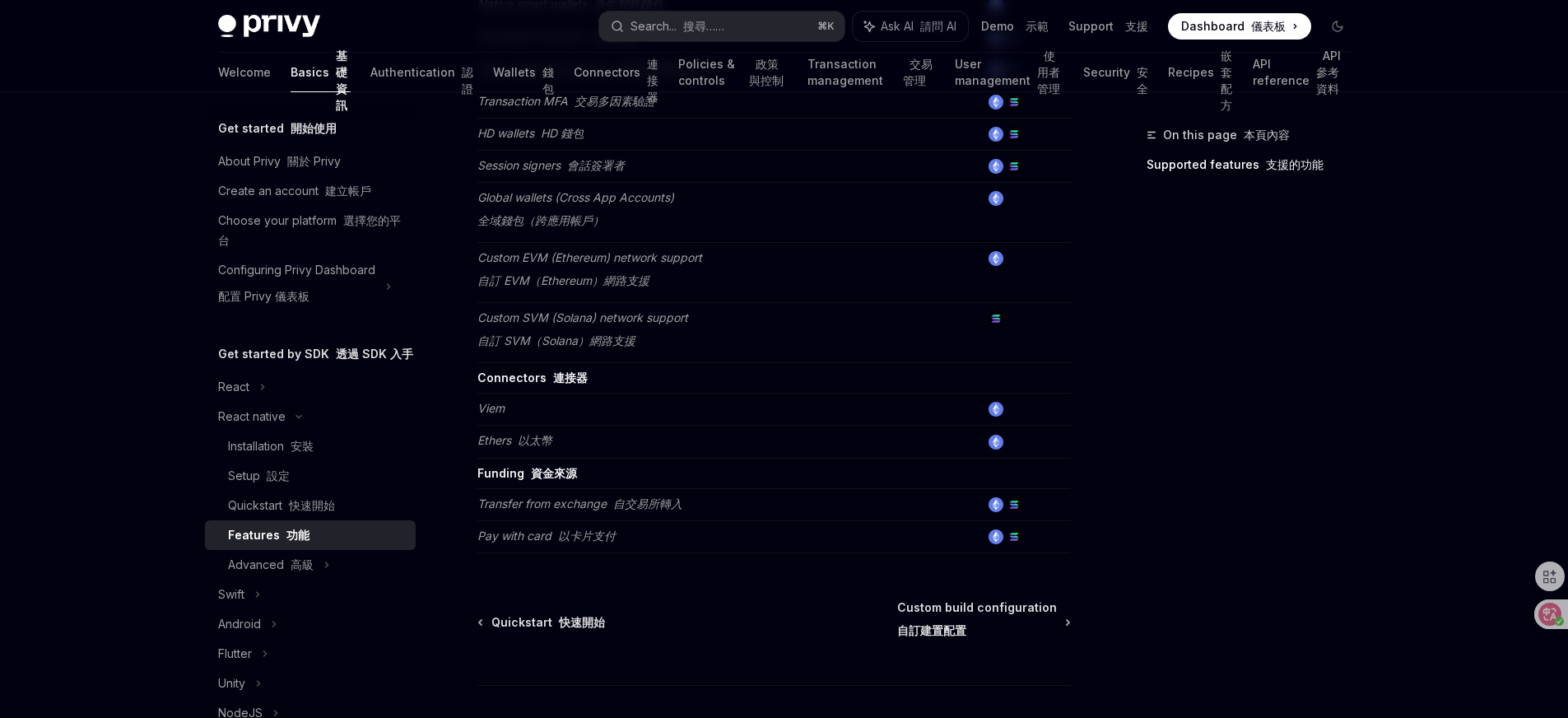
scroll to position [1027, 0]
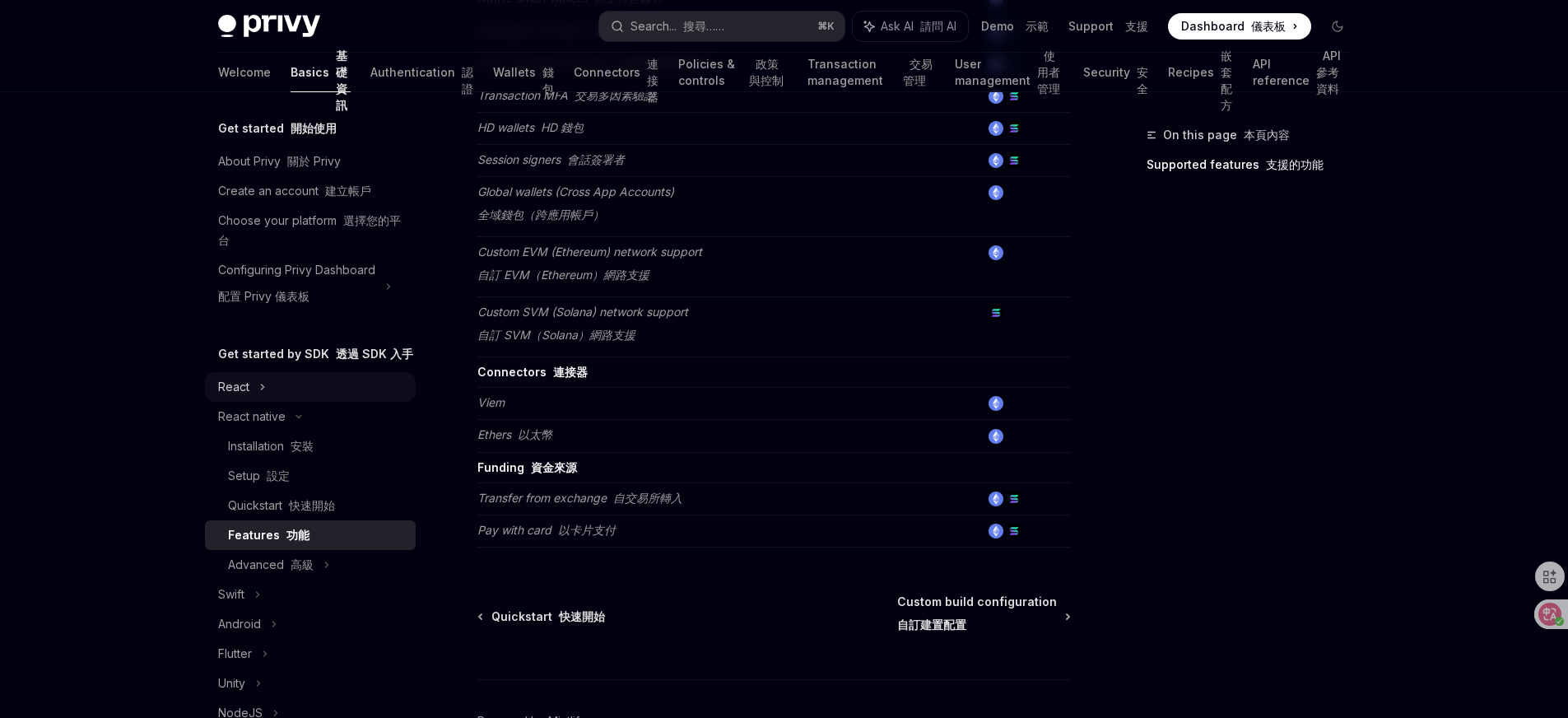
click at [237, 397] on div "React" at bounding box center [233, 386] width 32 height 20
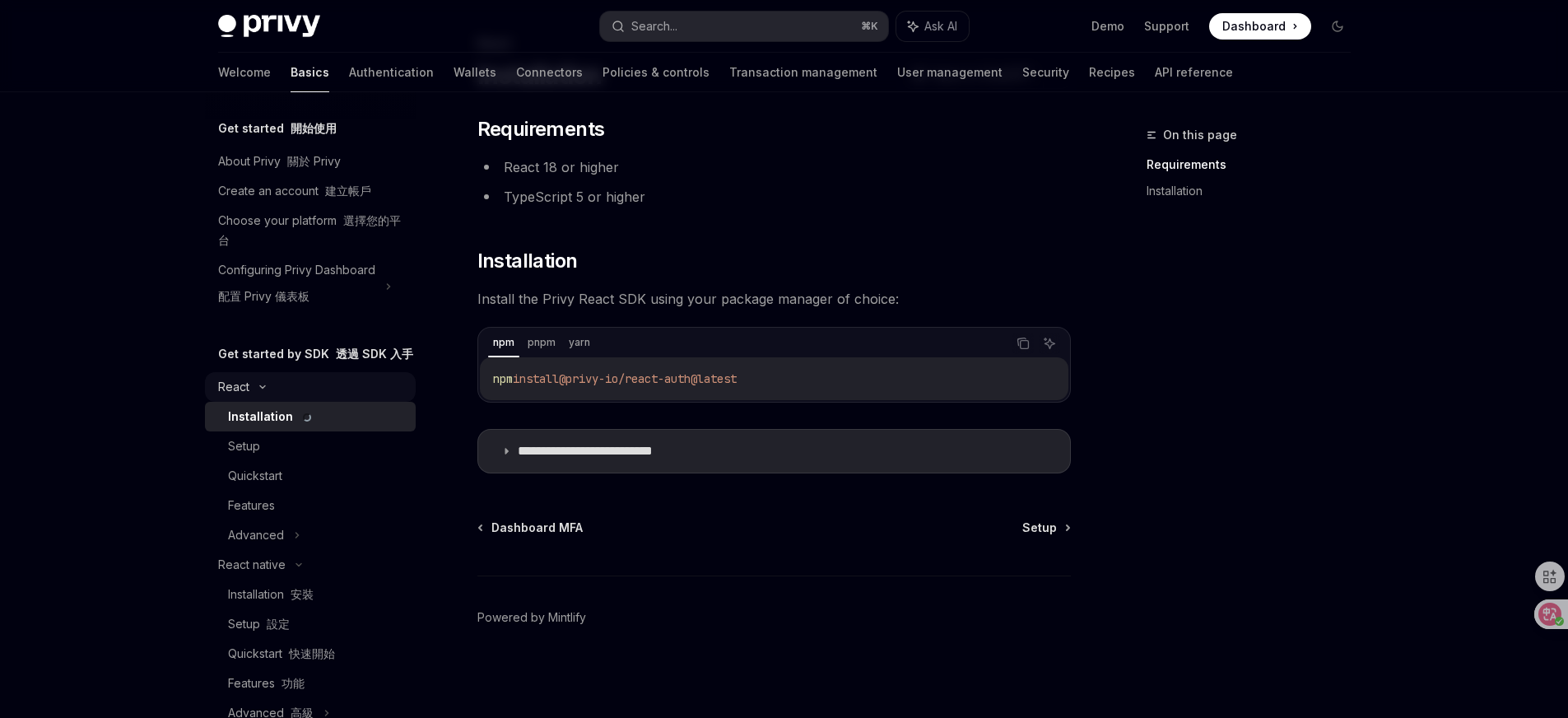
scroll to position [91, 0]
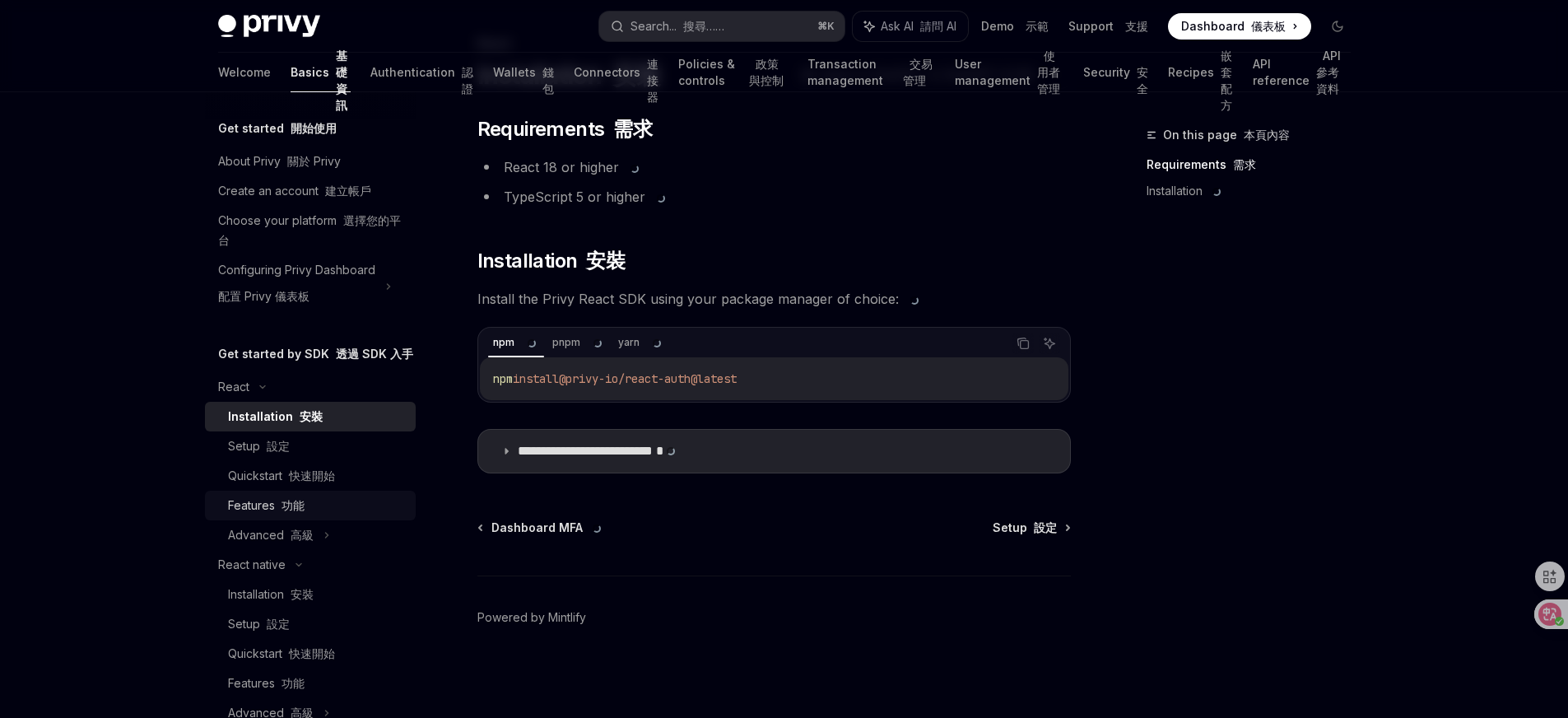
click at [287, 512] on font "功能" at bounding box center [292, 504] width 23 height 14
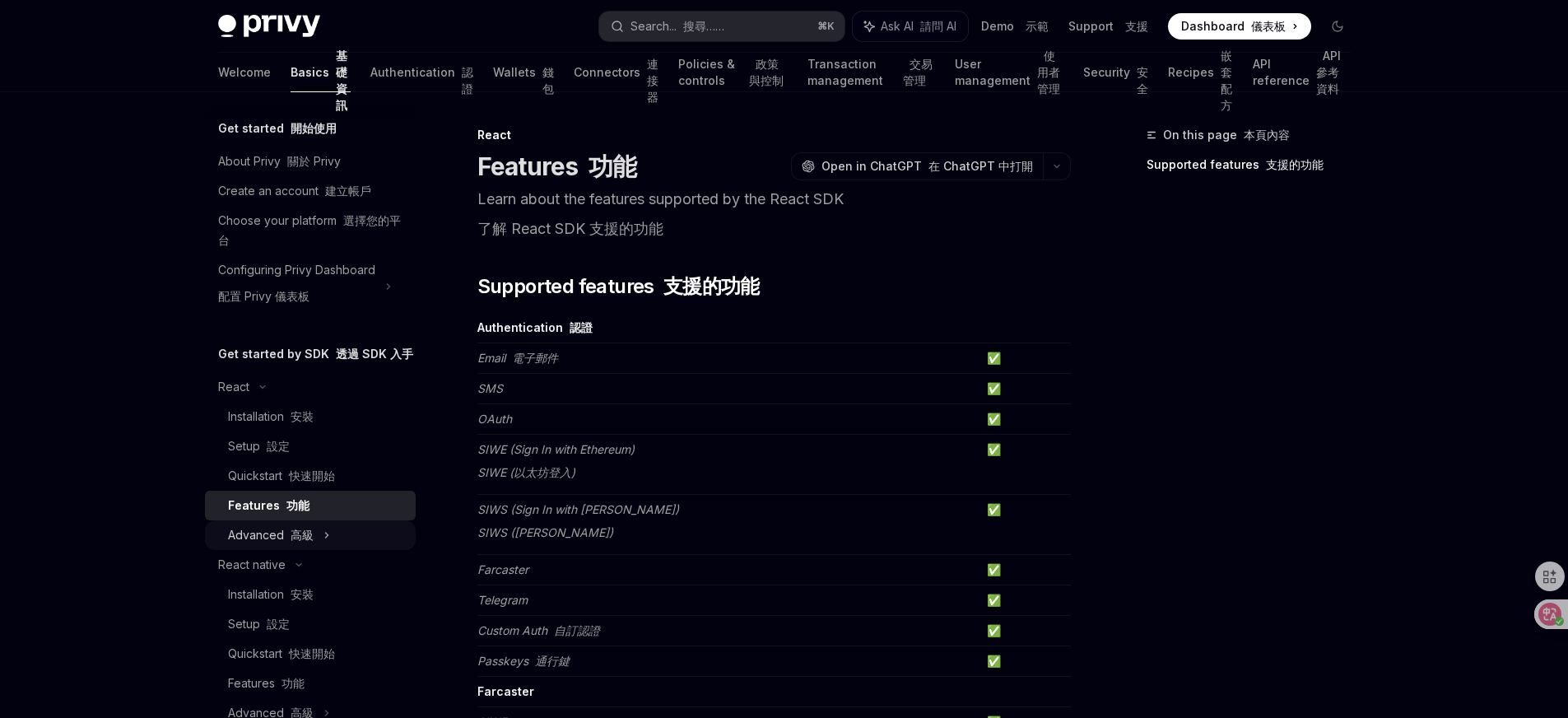
click at [312, 549] on div "Advanced 高級" at bounding box center [310, 534] width 210 height 30
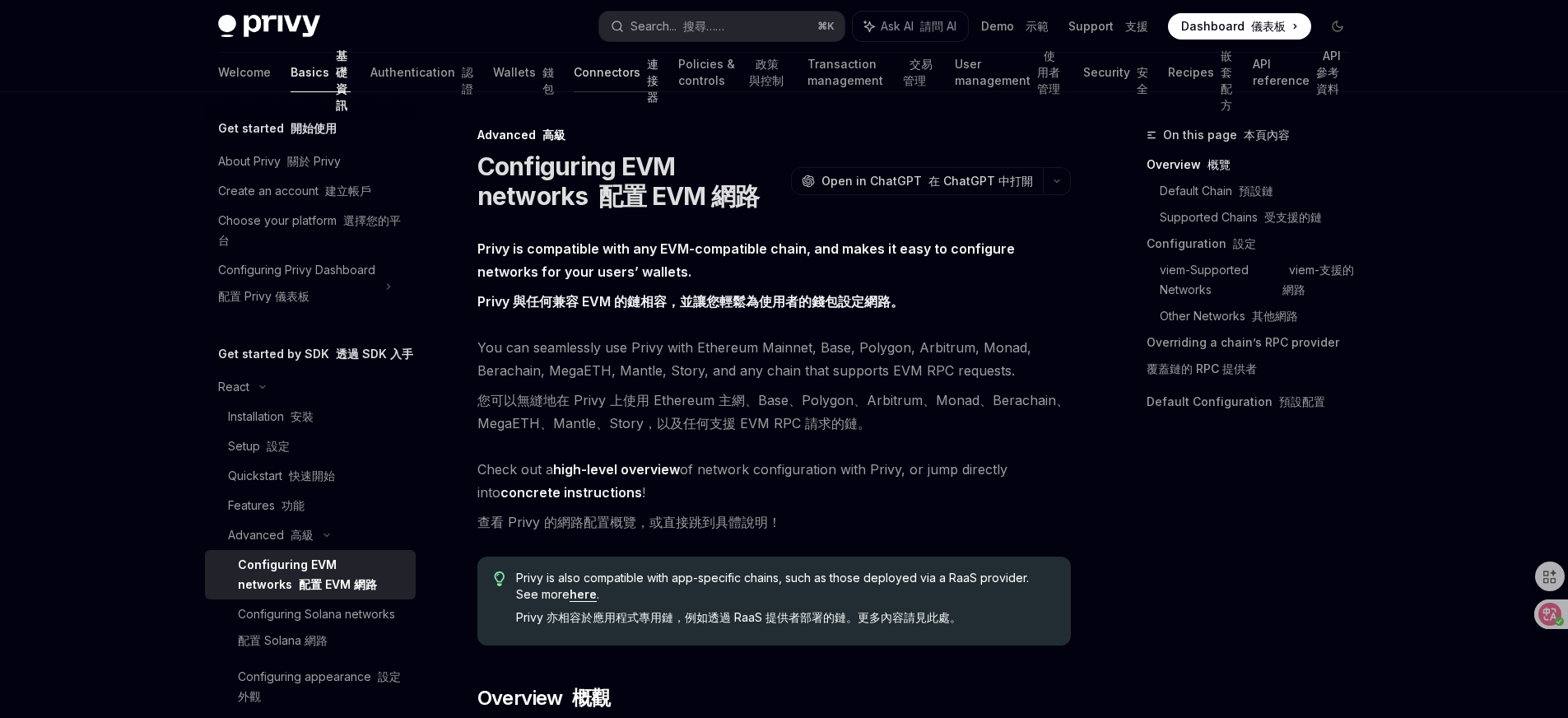
click at [574, 74] on link "Connectors 連接器" at bounding box center [616, 73] width 85 height 39
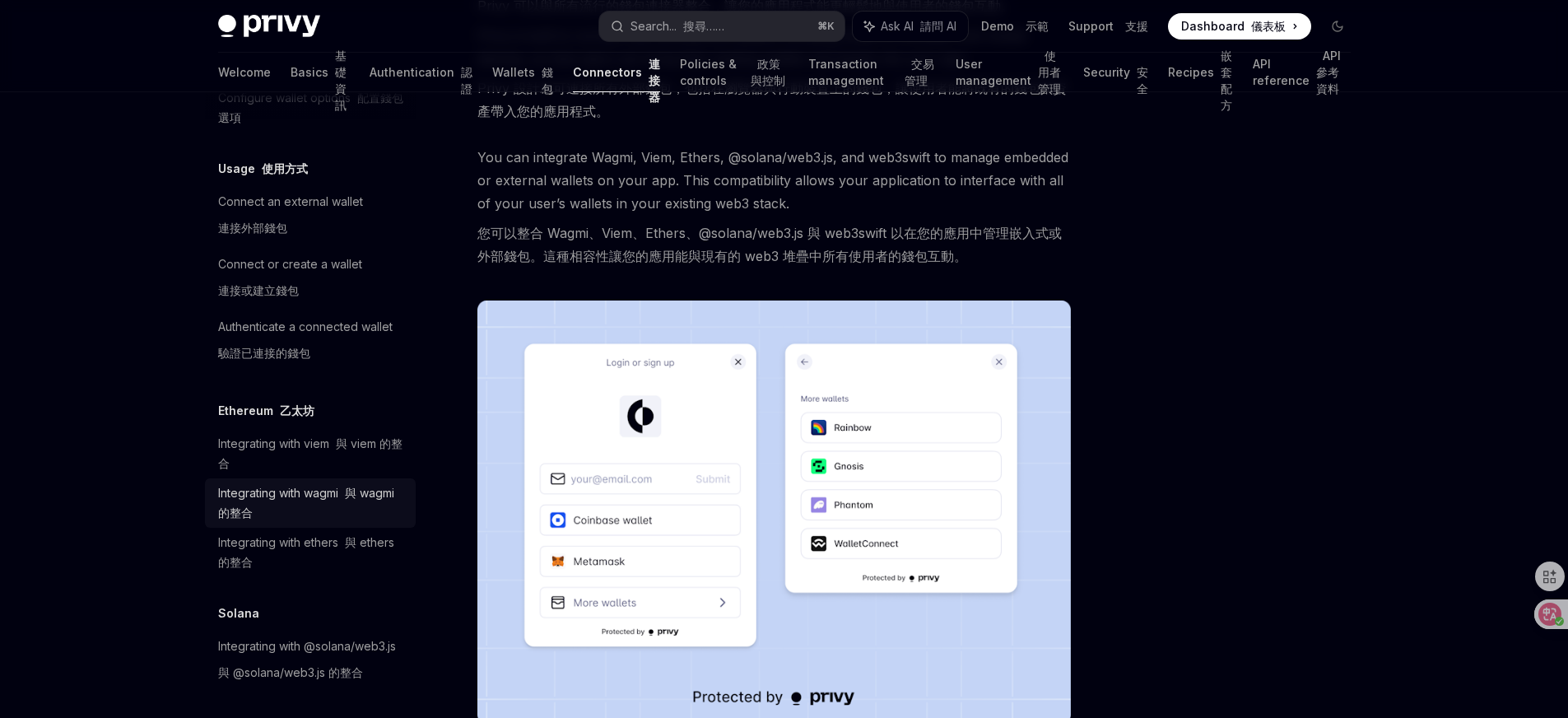
scroll to position [197, 0]
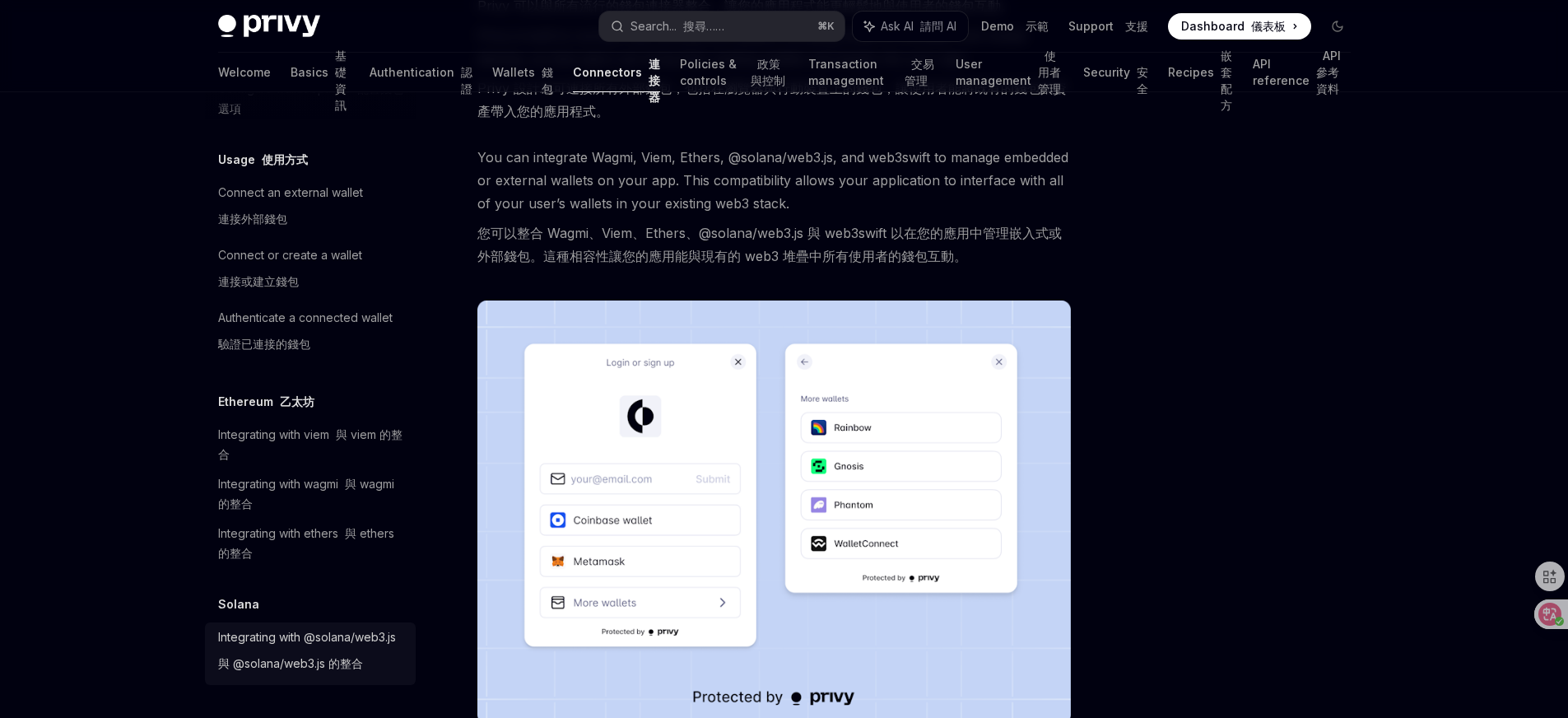
click at [268, 628] on div "Integrating with @solana/web3.js 與 @solana/web3.js 的整合" at bounding box center [307, 654] width 178 height 53
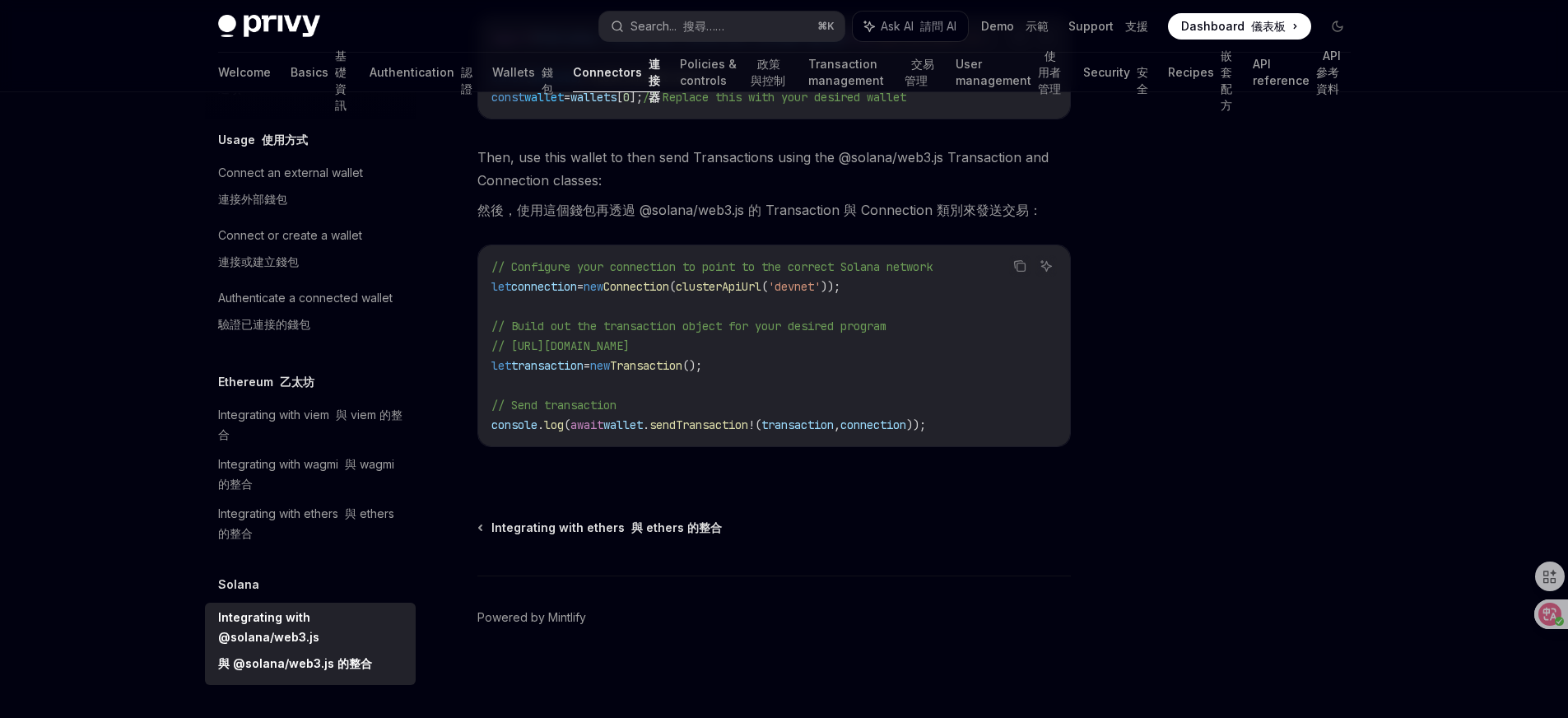
scroll to position [615, 0]
click at [808, 76] on link "Transaction management 交易管理" at bounding box center [871, 73] width 127 height 39
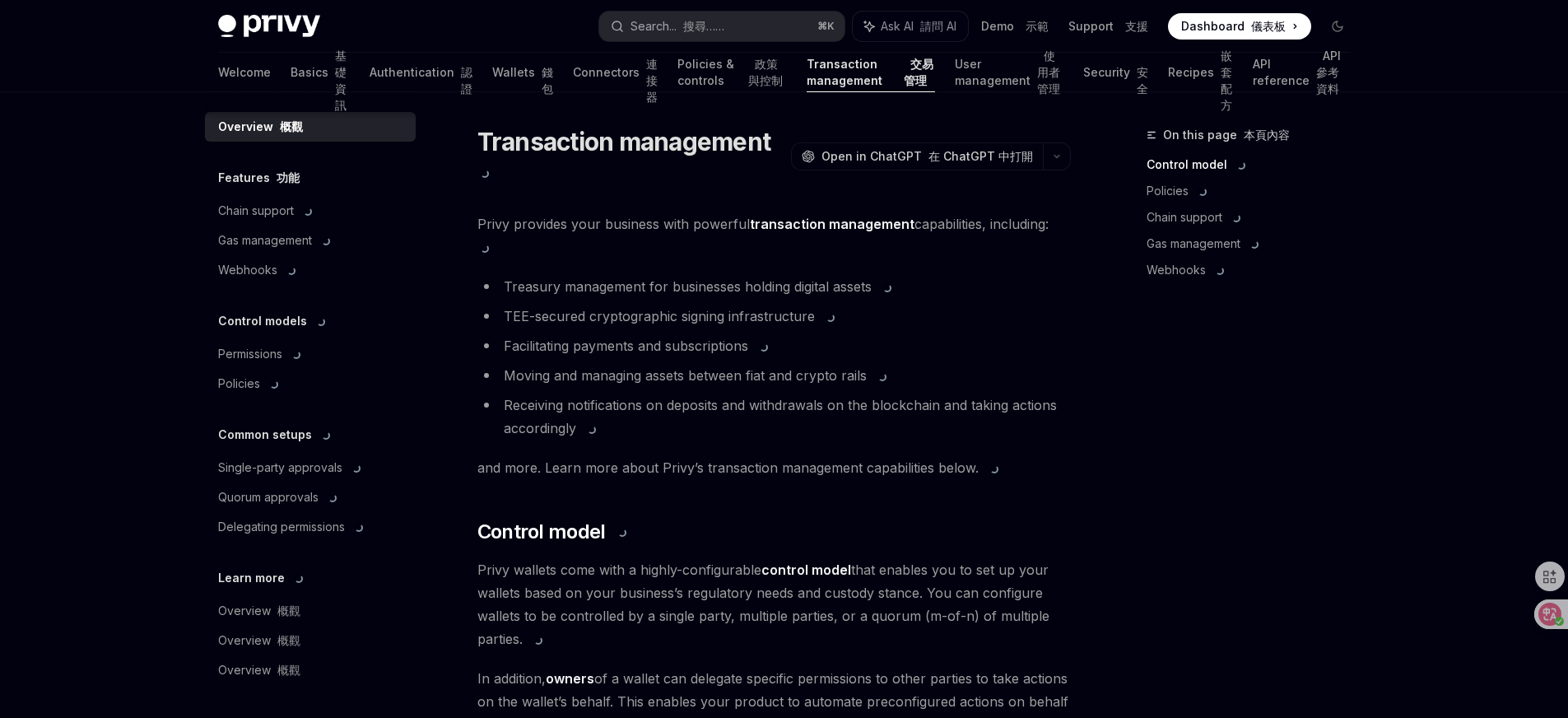
scroll to position [66, 0]
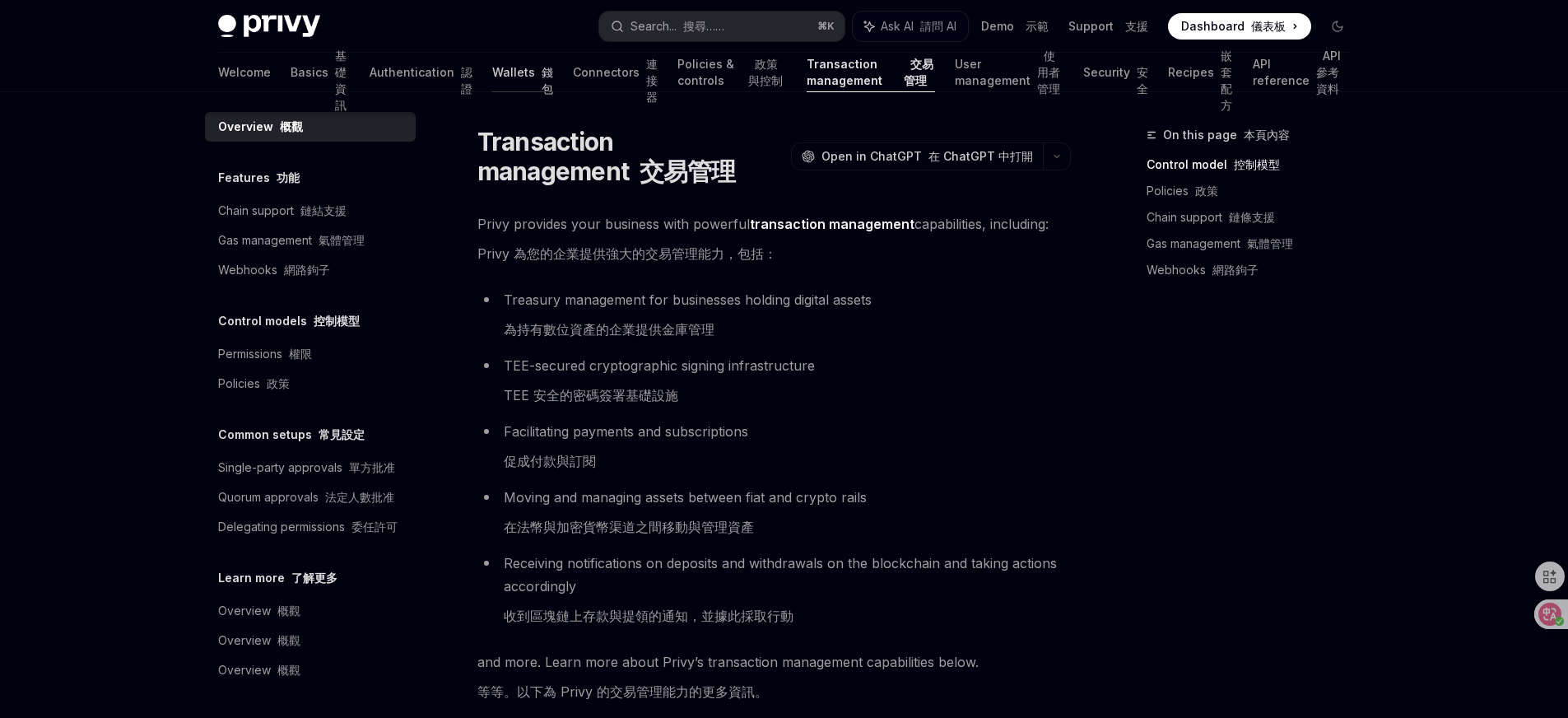
click at [492, 68] on link "Wallets 錢包" at bounding box center [522, 73] width 61 height 39
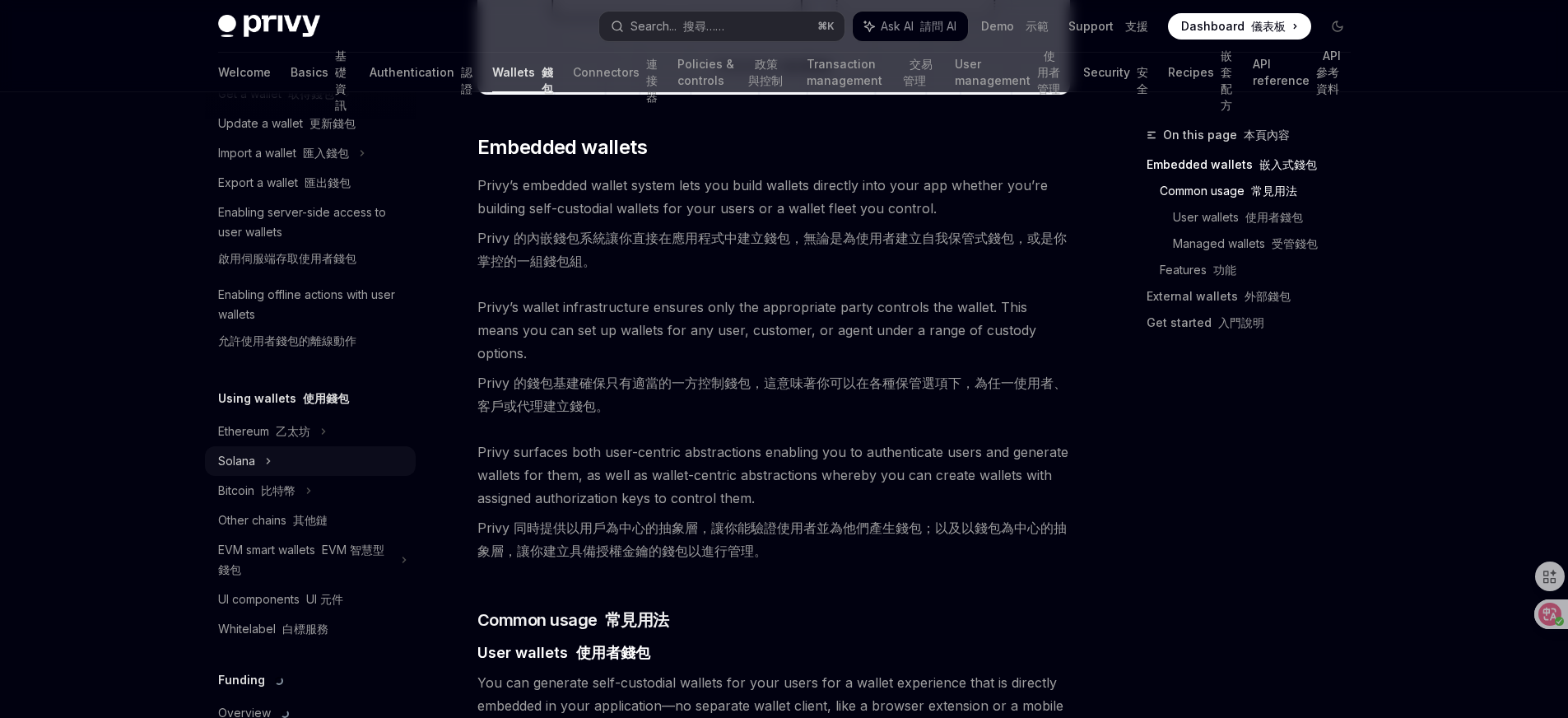
scroll to position [194, 0]
click at [269, 509] on div "Other chains 其他鏈" at bounding box center [273, 516] width 109 height 20
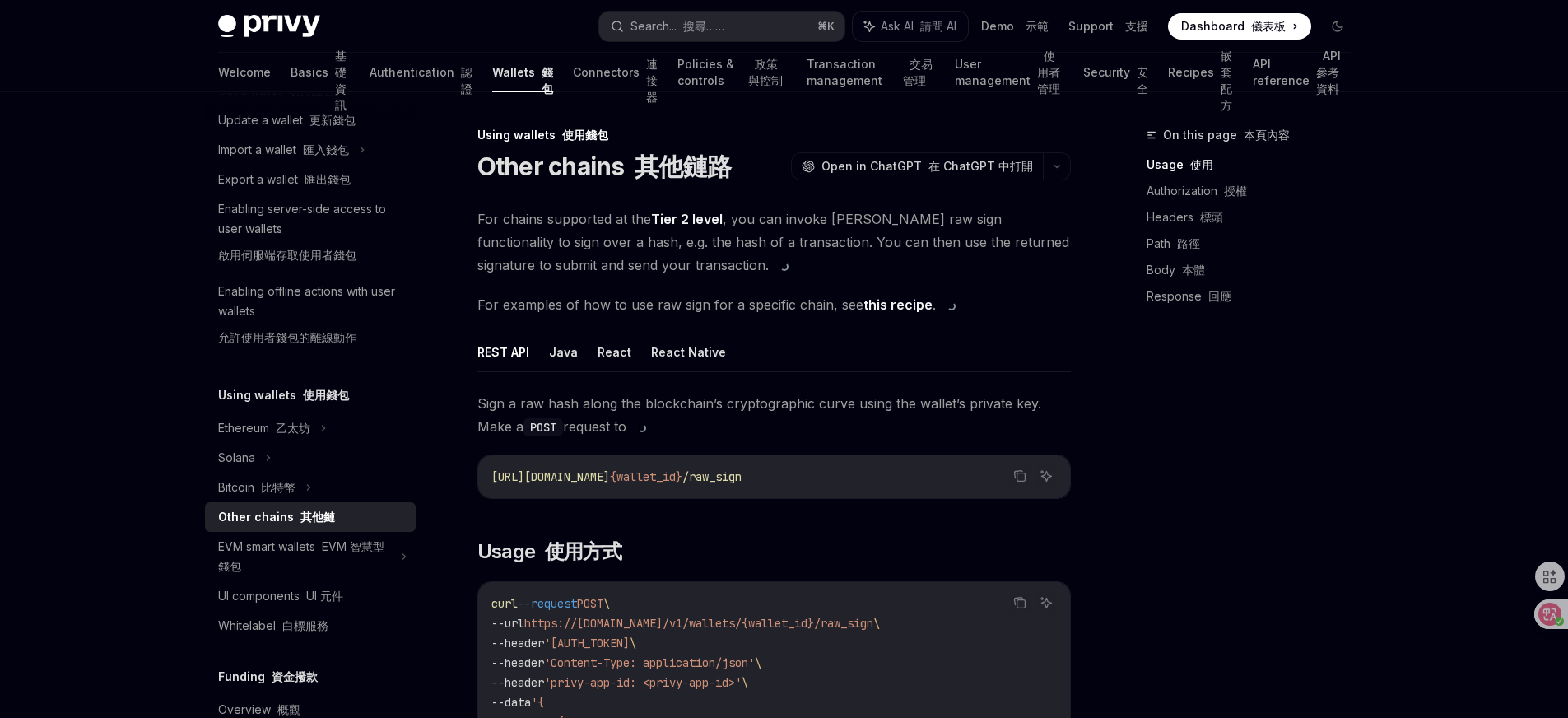
click at [698, 354] on button "React Native" at bounding box center [689, 351] width 75 height 38
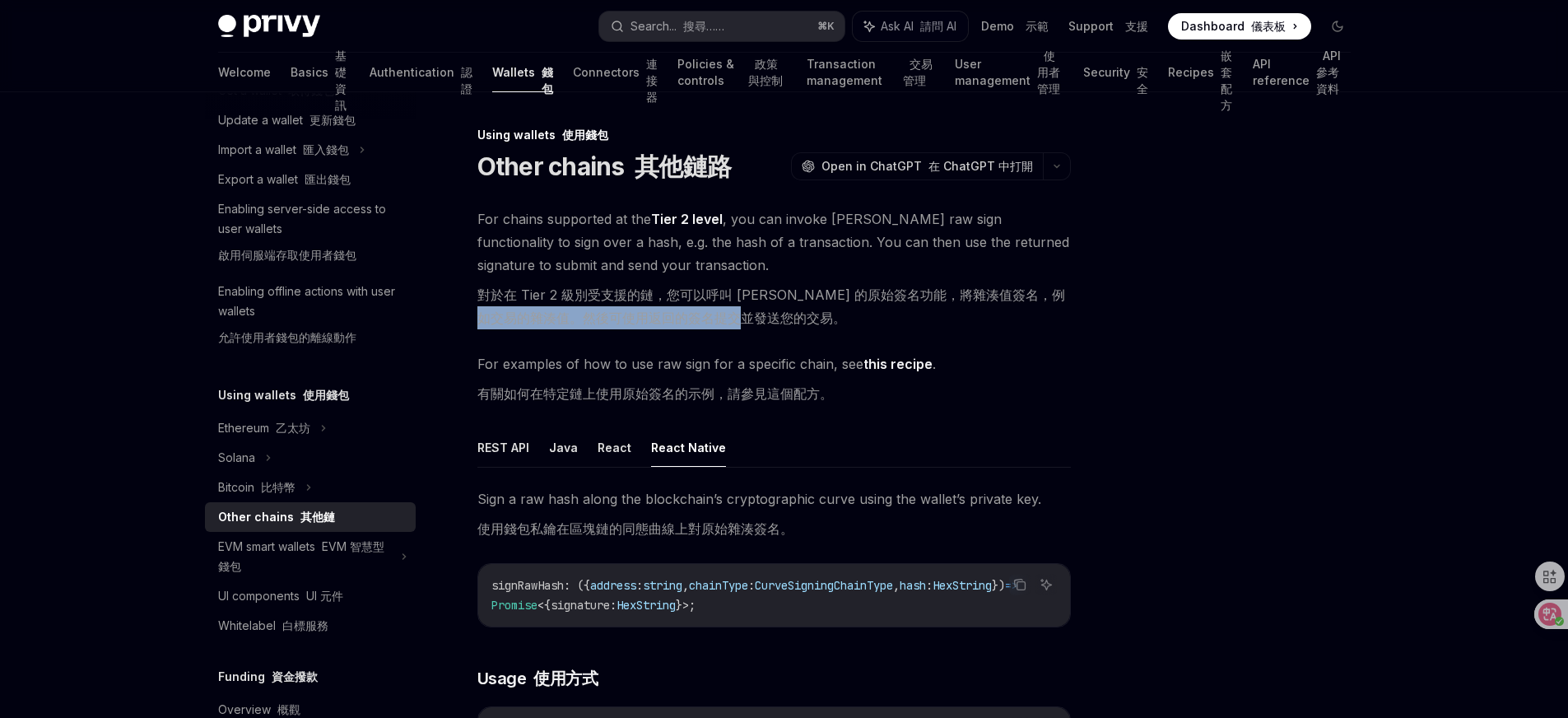
drag, startPoint x: 503, startPoint y: 318, endPoint x: 763, endPoint y: 315, distance: 260.0
click at [763, 315] on font "對於在 Tier 2 級別受支援的鏈，您可以呼叫 Privy 的原始簽名功能，將雜湊值簽名，例如交易的雜湊值。然後可使用返回的簽名提交並發送您的交易。" at bounding box center [770, 306] width 587 height 39
click at [747, 395] on font "有關如何在特定鏈上使用原始簽名的示例，請參見這個配方。" at bounding box center [655, 393] width 356 height 16
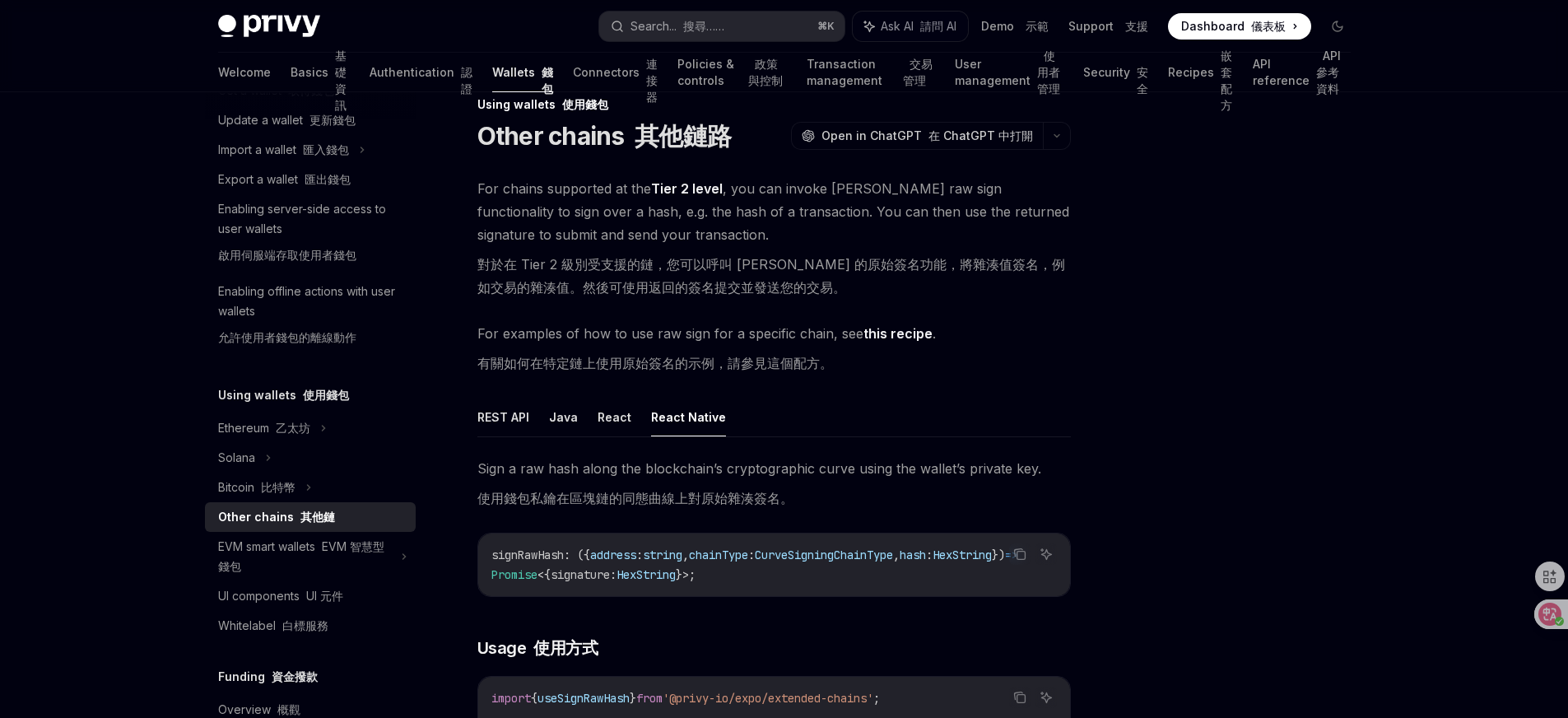
scroll to position [32, 0]
type textarea "*"
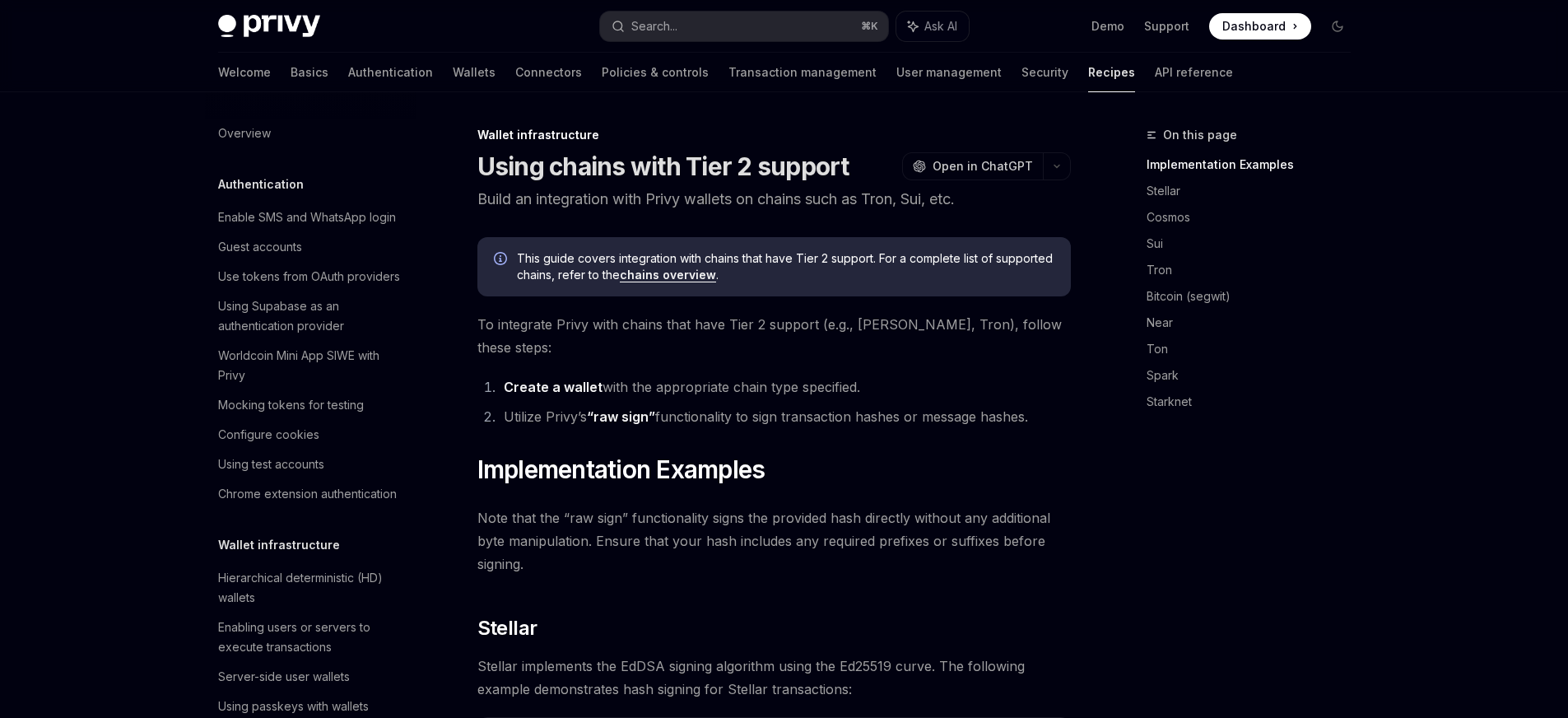
scroll to position [450, 0]
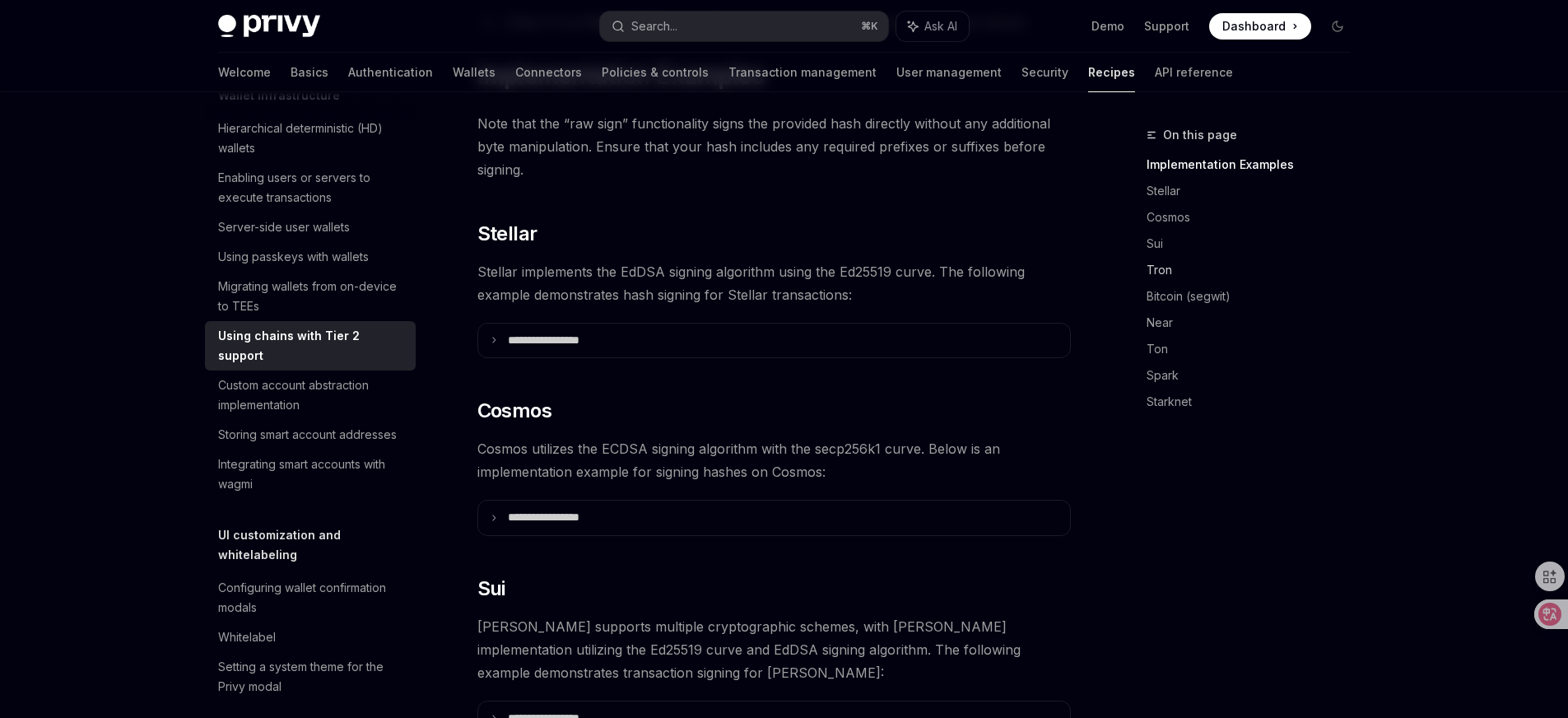
click at [1157, 262] on link "Tron" at bounding box center [1255, 269] width 217 height 26
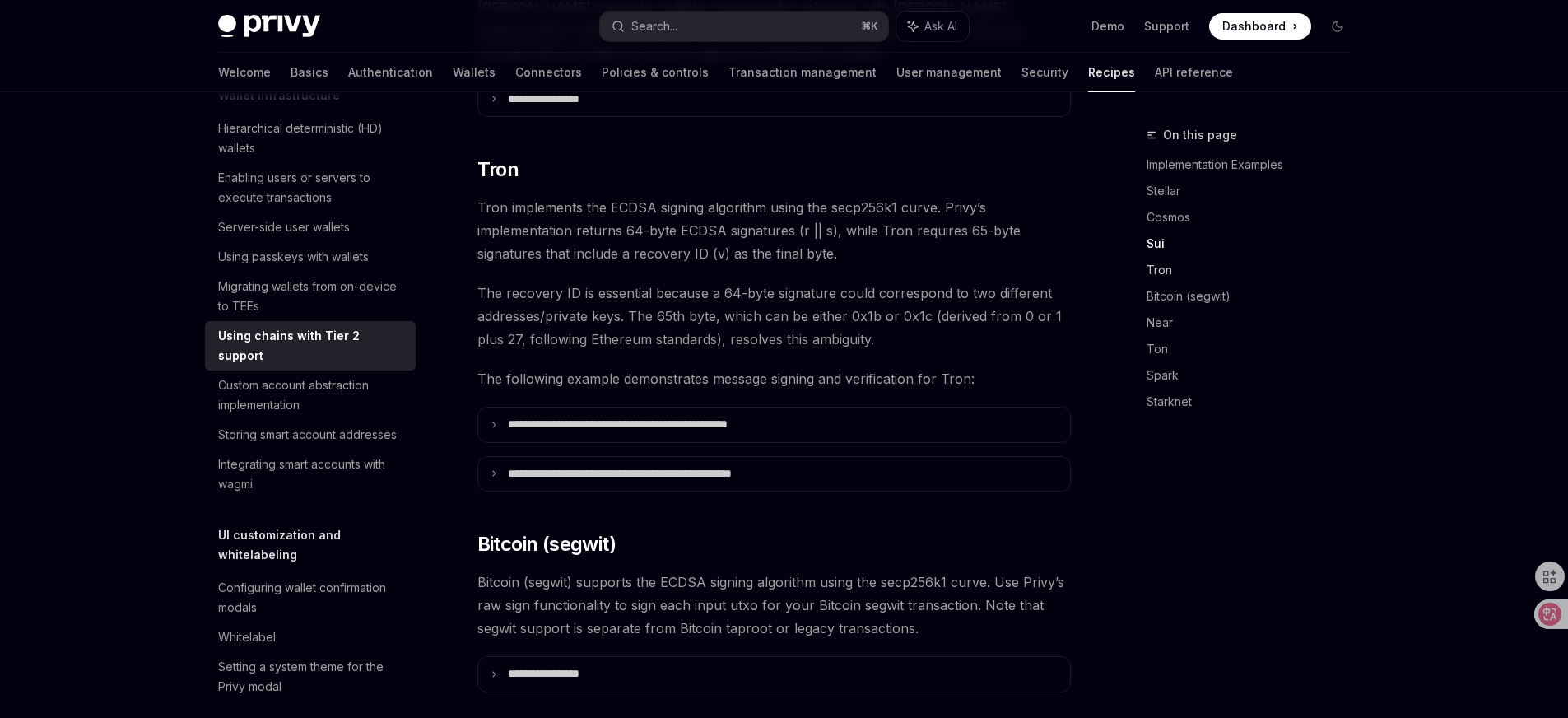
scroll to position [1021, 0]
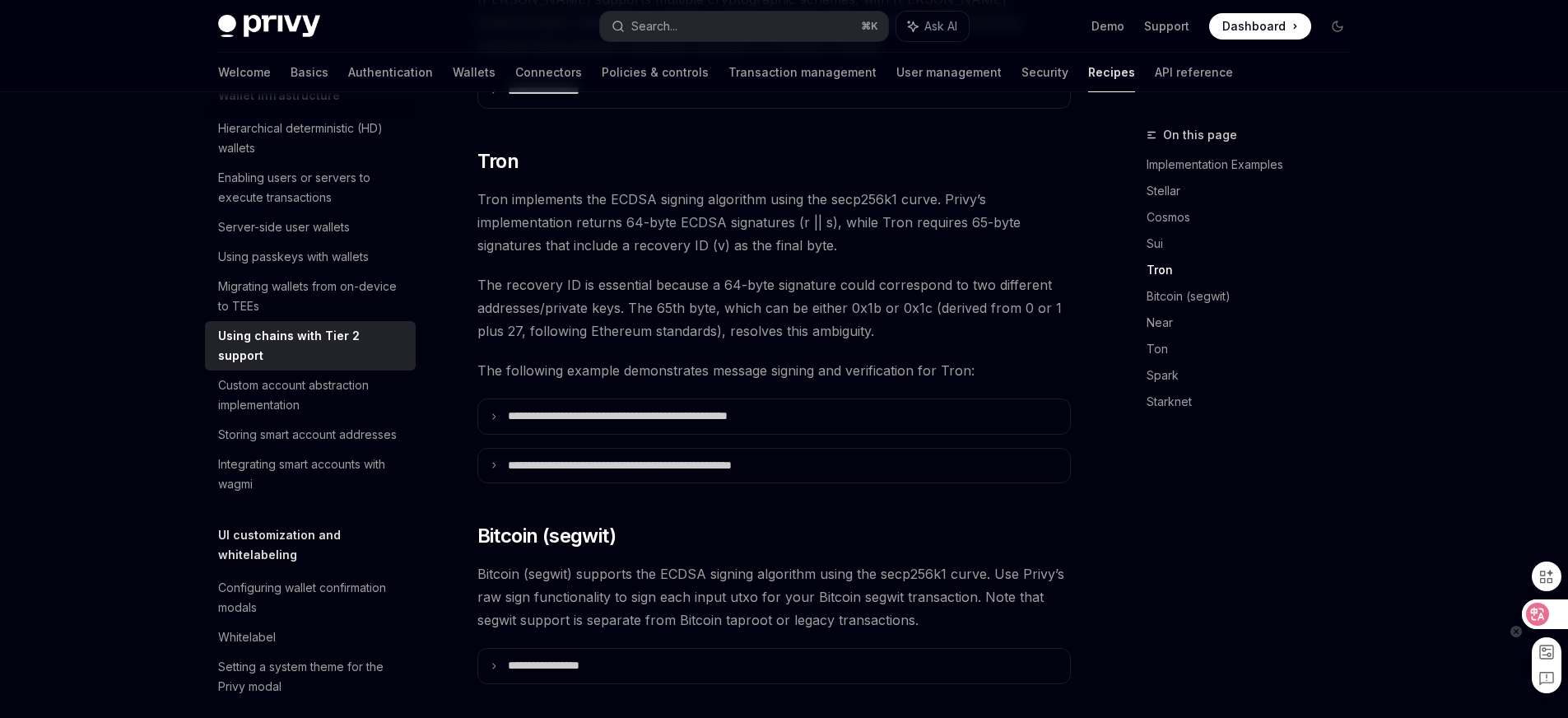
click at [1541, 617] on icon at bounding box center [1538, 614] width 14 height 13
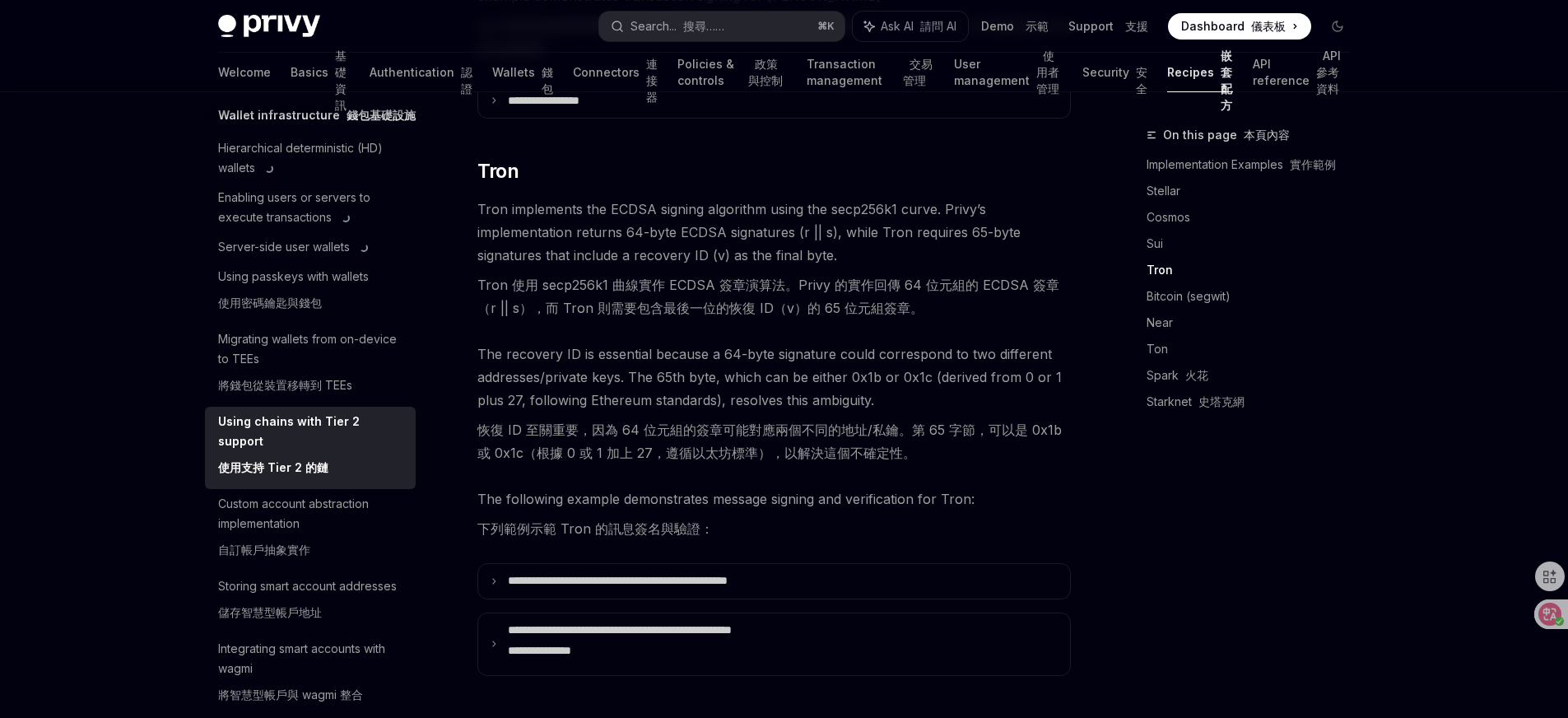
scroll to position [1127, 0]
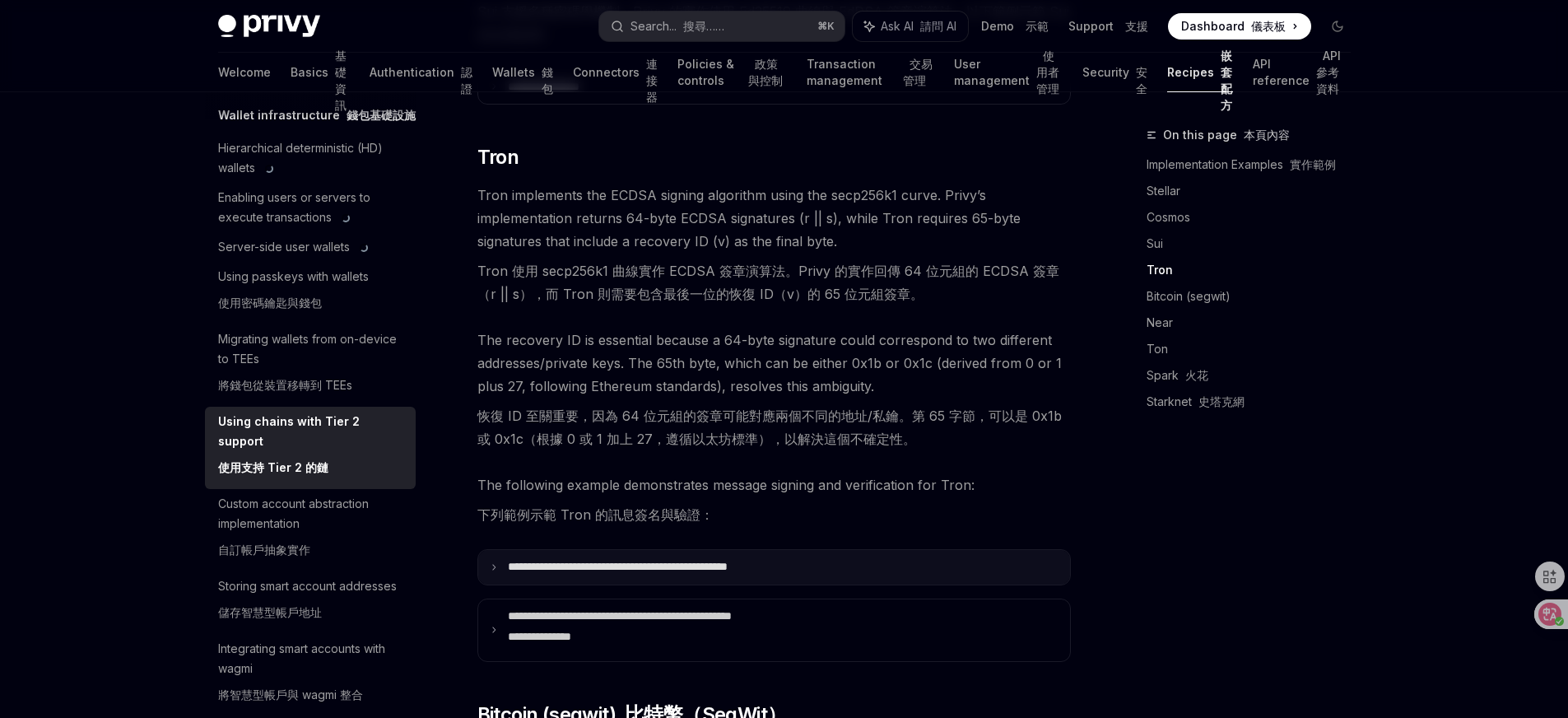
click at [634, 560] on p "**********" at bounding box center [661, 567] width 307 height 15
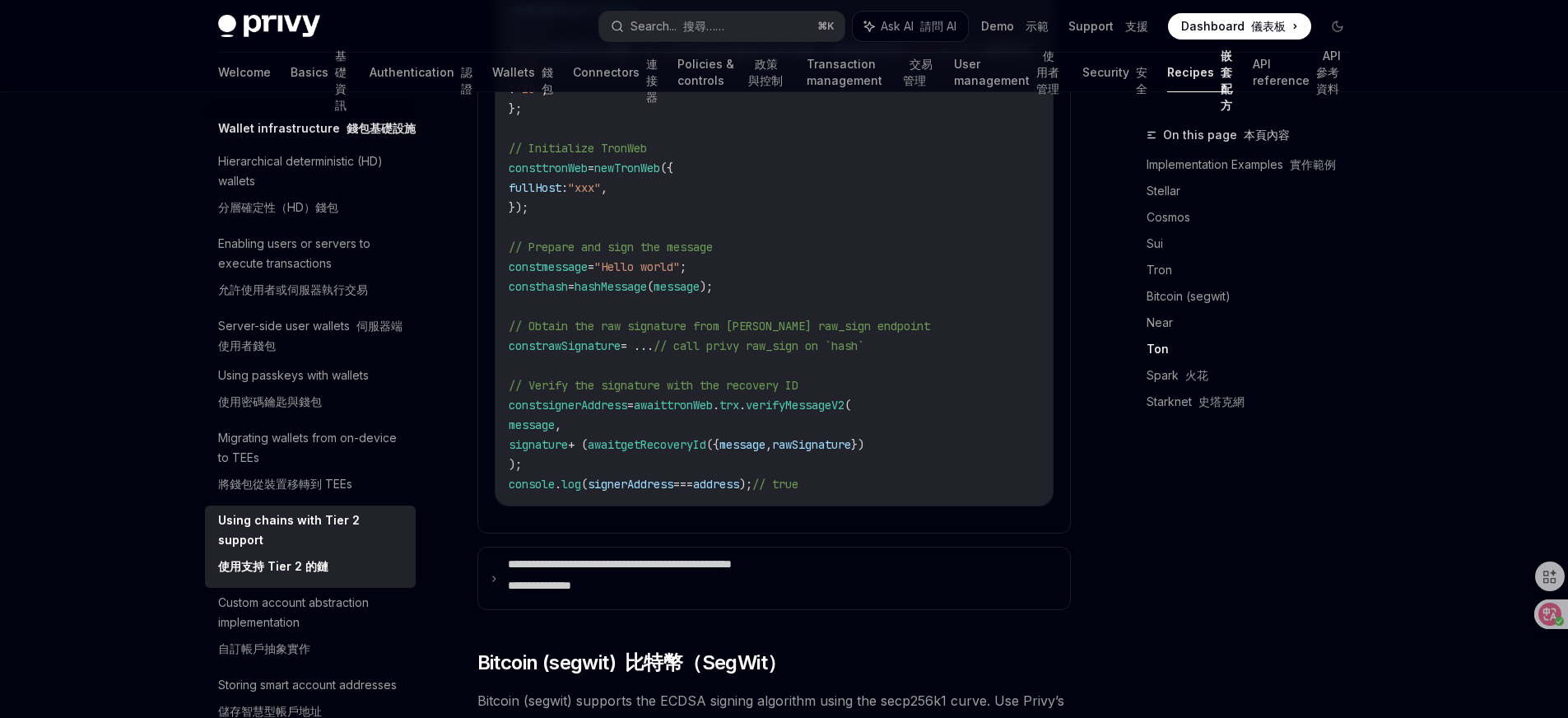
scroll to position [2007, 0]
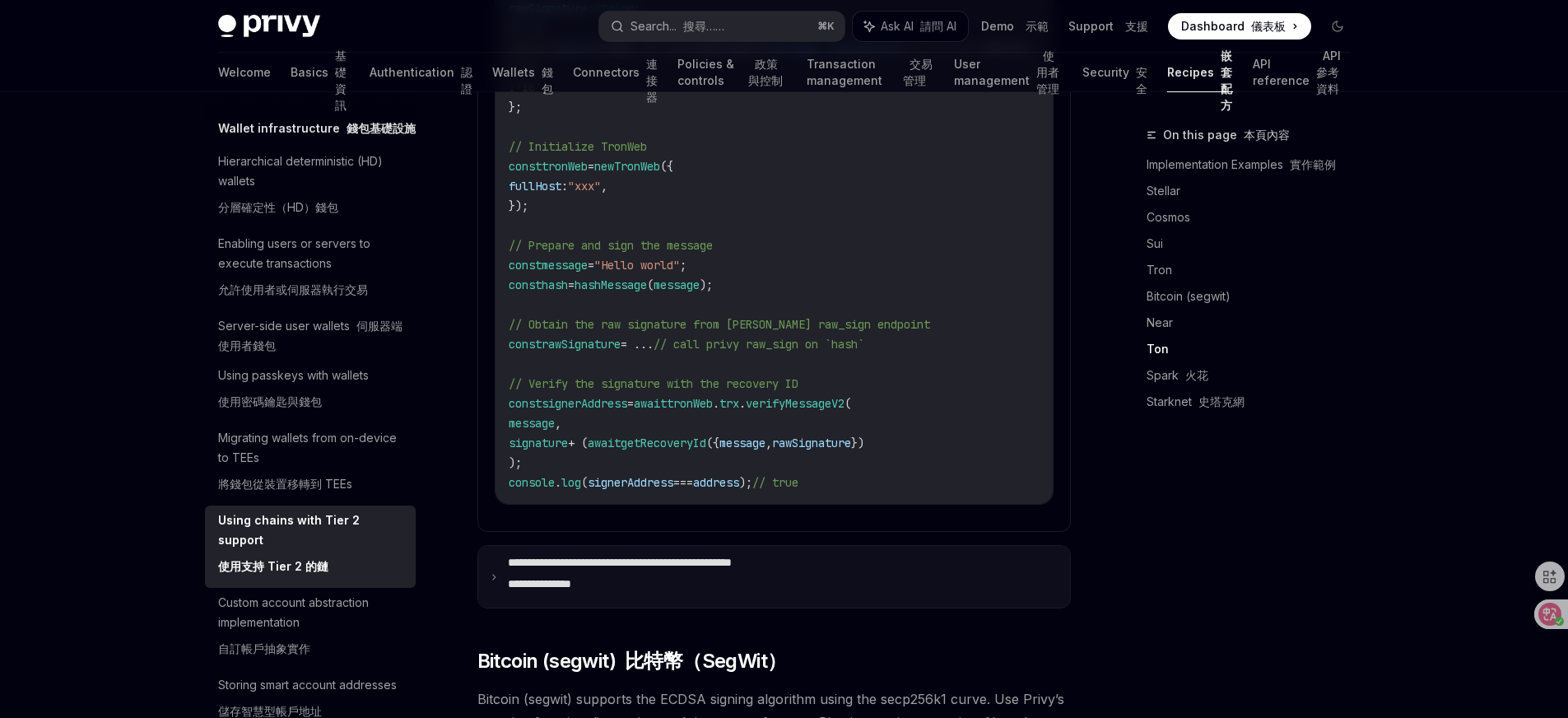
click at [626, 556] on p "**********" at bounding box center [663, 576] width 311 height 42
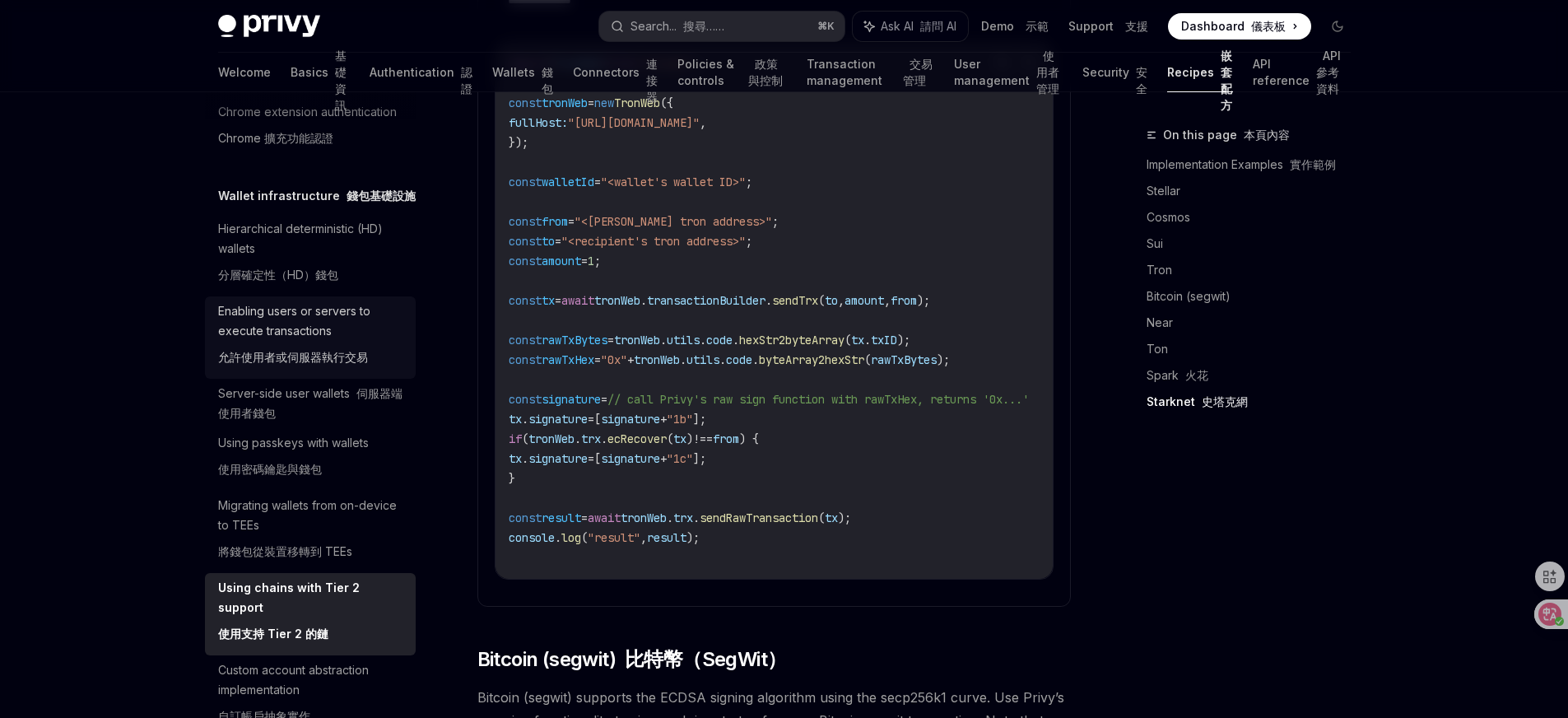
scroll to position [378, 0]
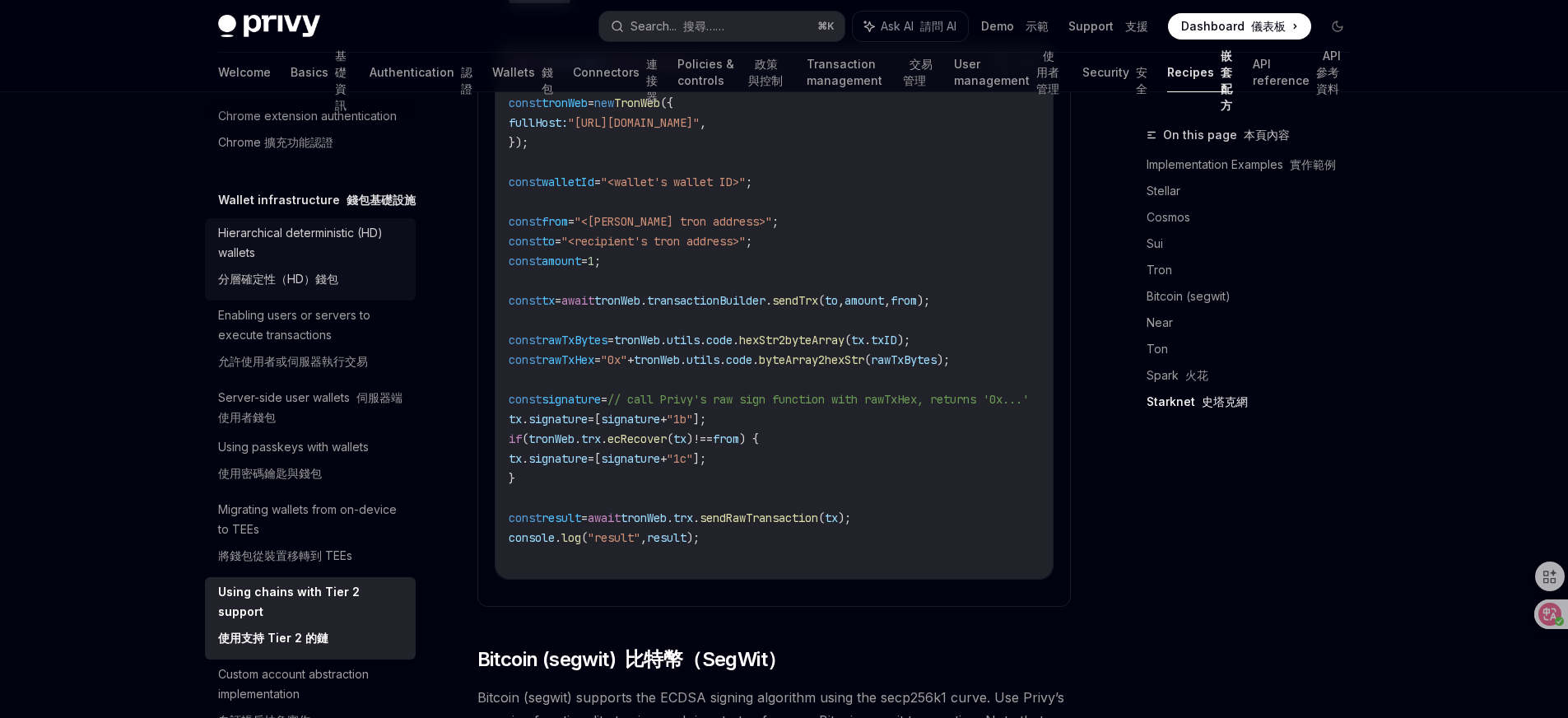
click at [329, 296] on div "Hierarchical deterministic (HD) wallets 分層確定性（HD）錢包" at bounding box center [312, 259] width 188 height 73
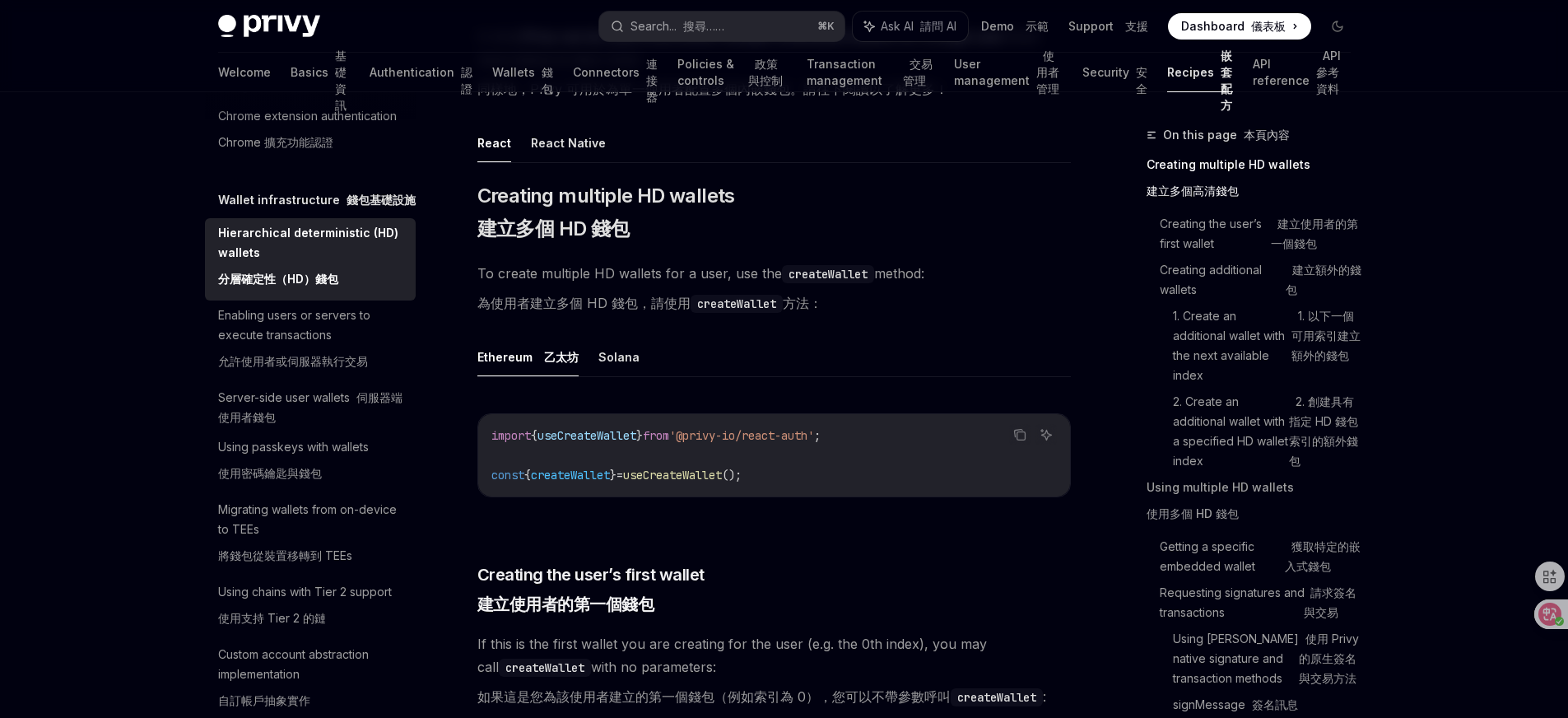
scroll to position [431, 0]
click at [616, 349] on button "Solana" at bounding box center [619, 356] width 41 height 38
click at [543, 144] on button "React Native" at bounding box center [569, 141] width 75 height 38
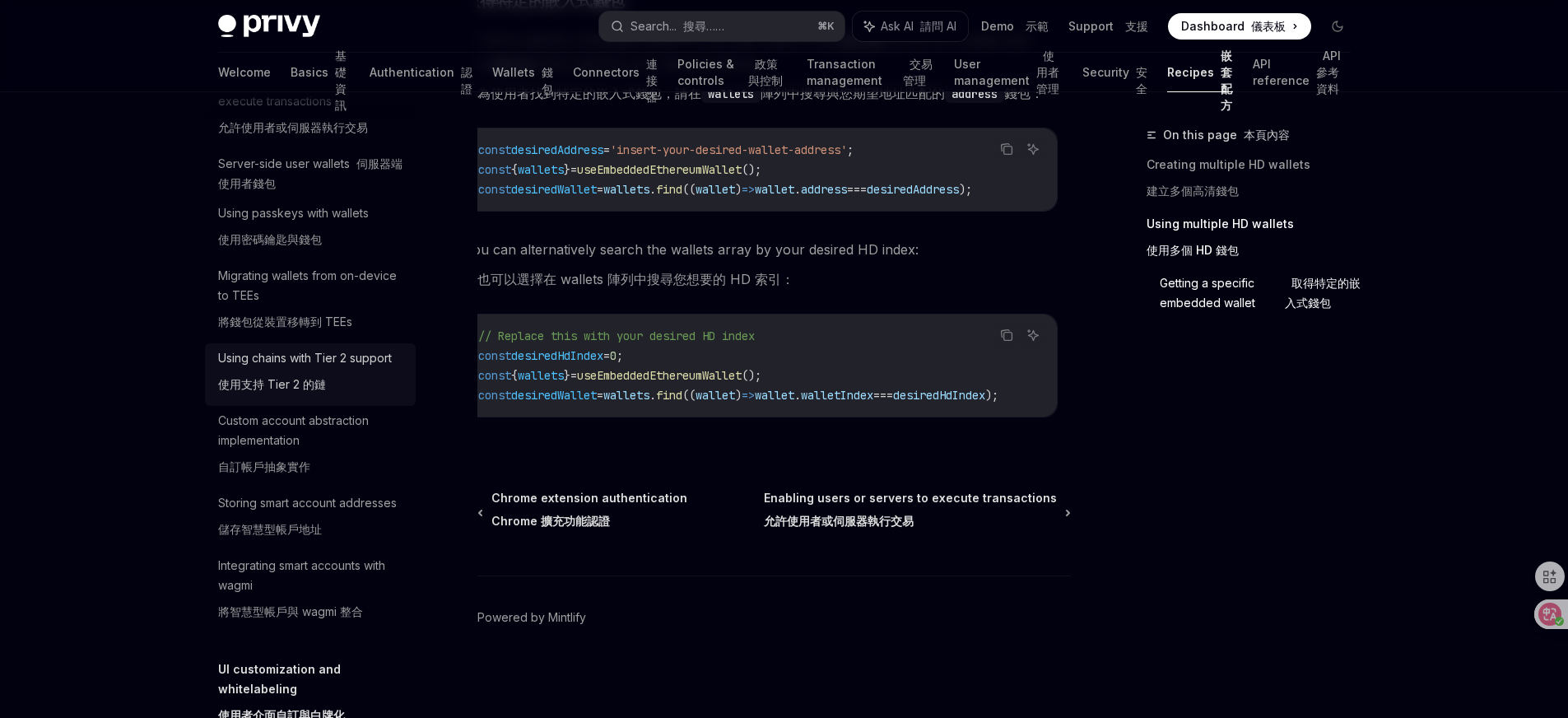
scroll to position [633, 0]
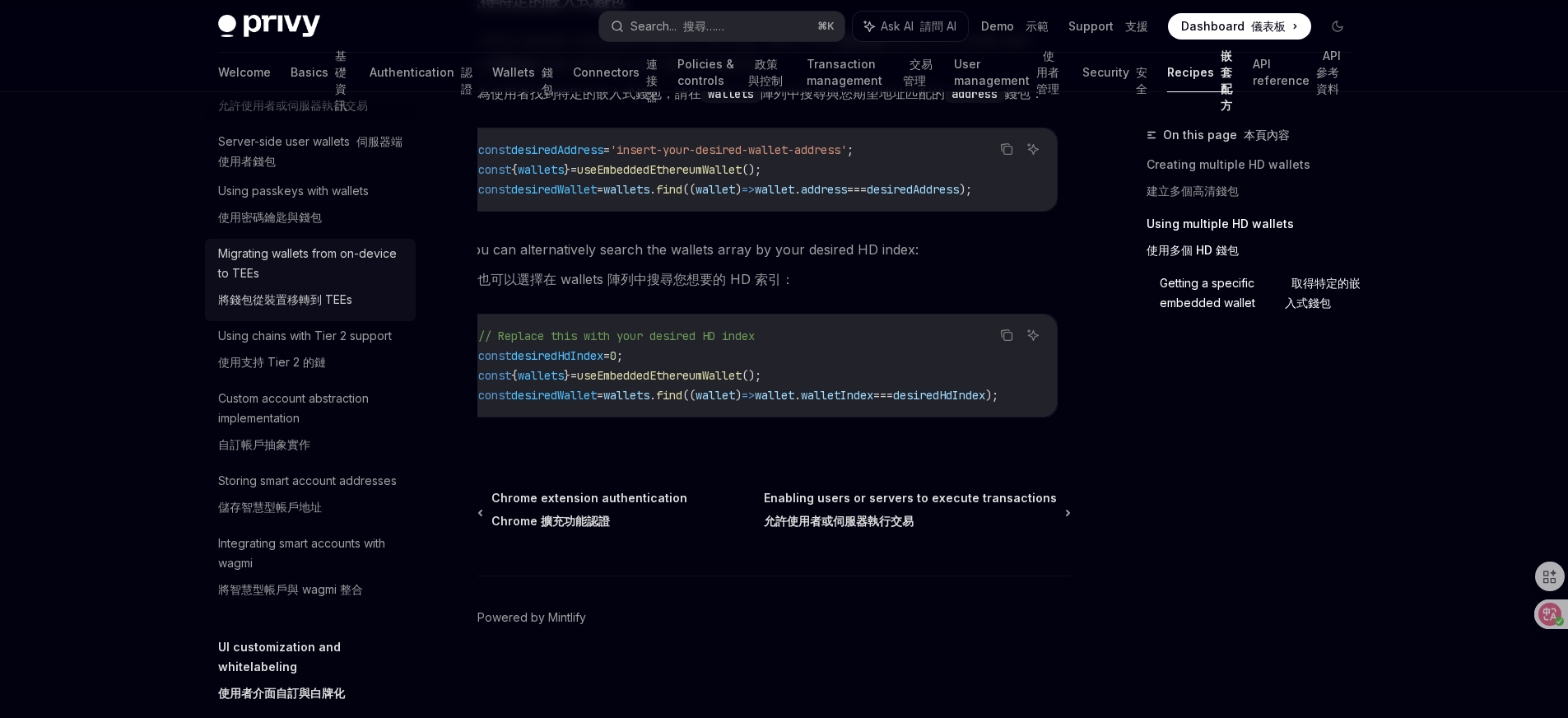
click at [286, 316] on div "Migrating wallets from on-device to TEEs 將錢包從裝置移轉到 TEEs" at bounding box center [312, 280] width 188 height 73
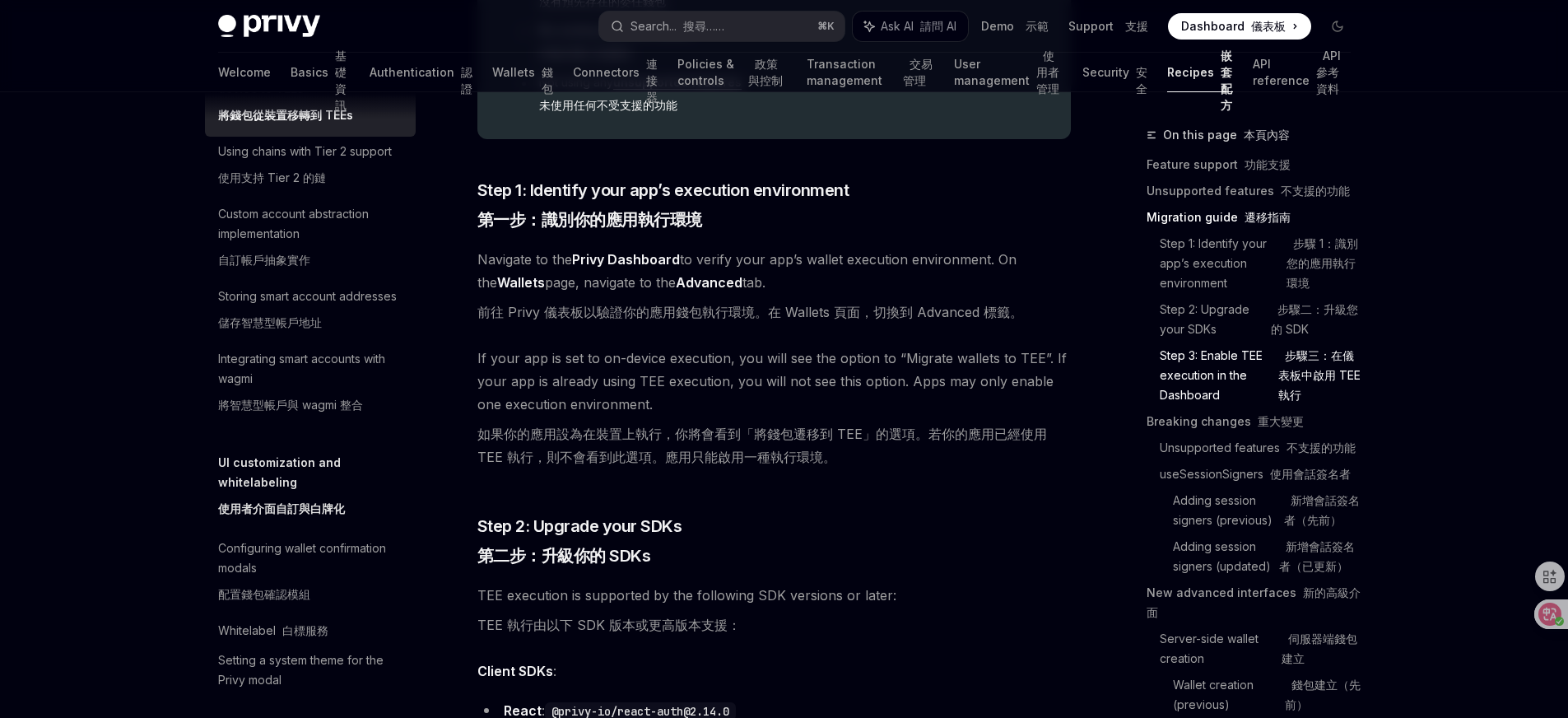
scroll to position [817, 0]
click at [305, 422] on div "Integrating smart accounts with wagmi 將智慧型帳戶與 wagmi 整合" at bounding box center [312, 385] width 188 height 73
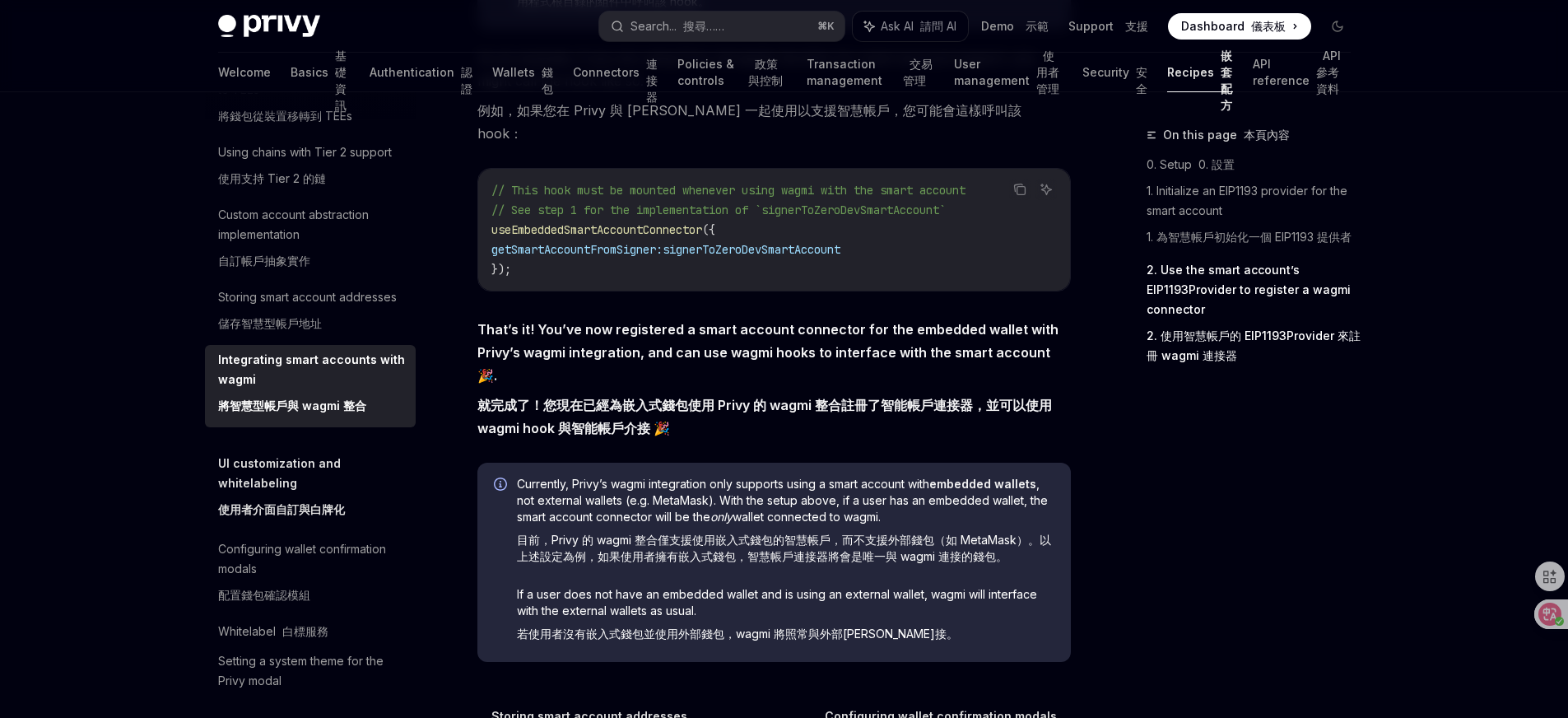
scroll to position [3693, 0]
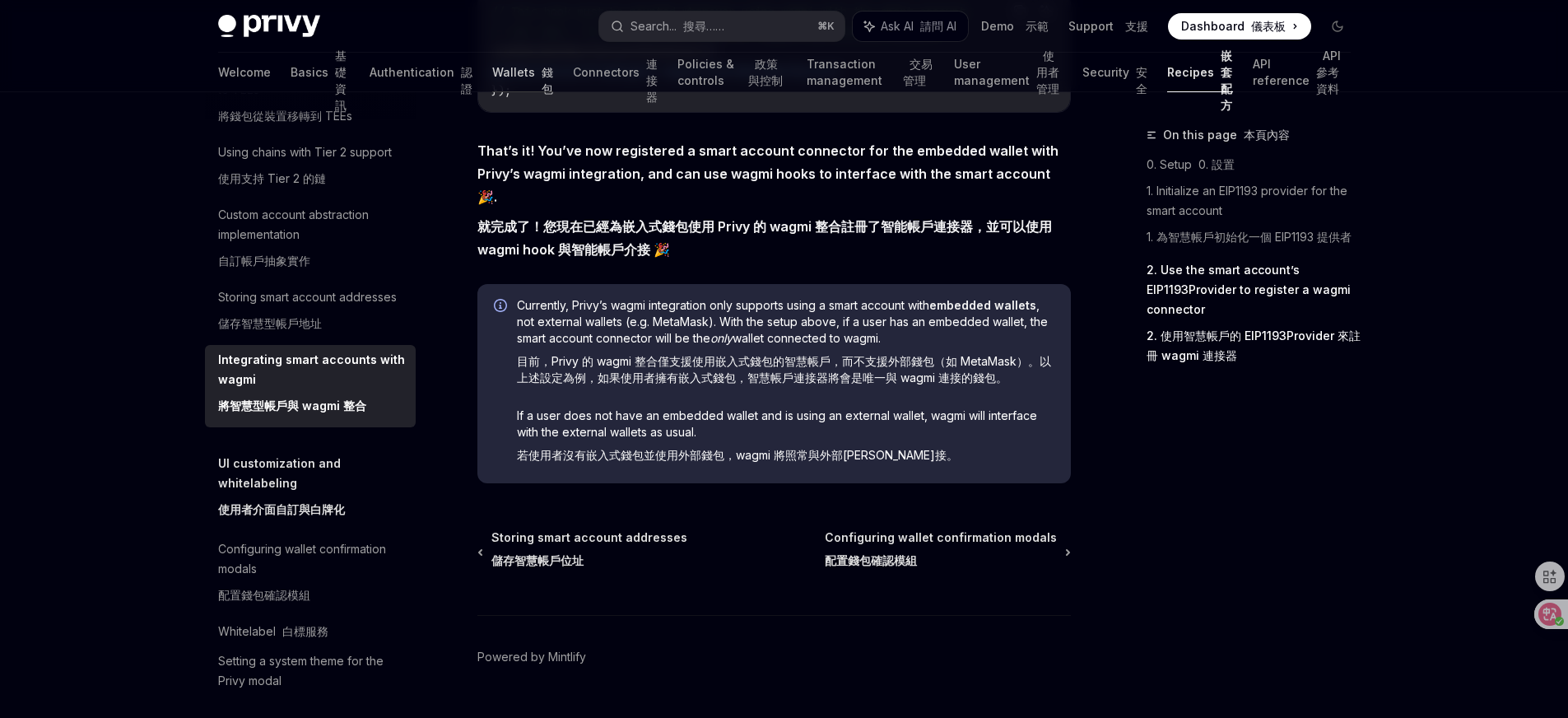
click at [492, 74] on link "Wallets 錢包" at bounding box center [522, 73] width 61 height 39
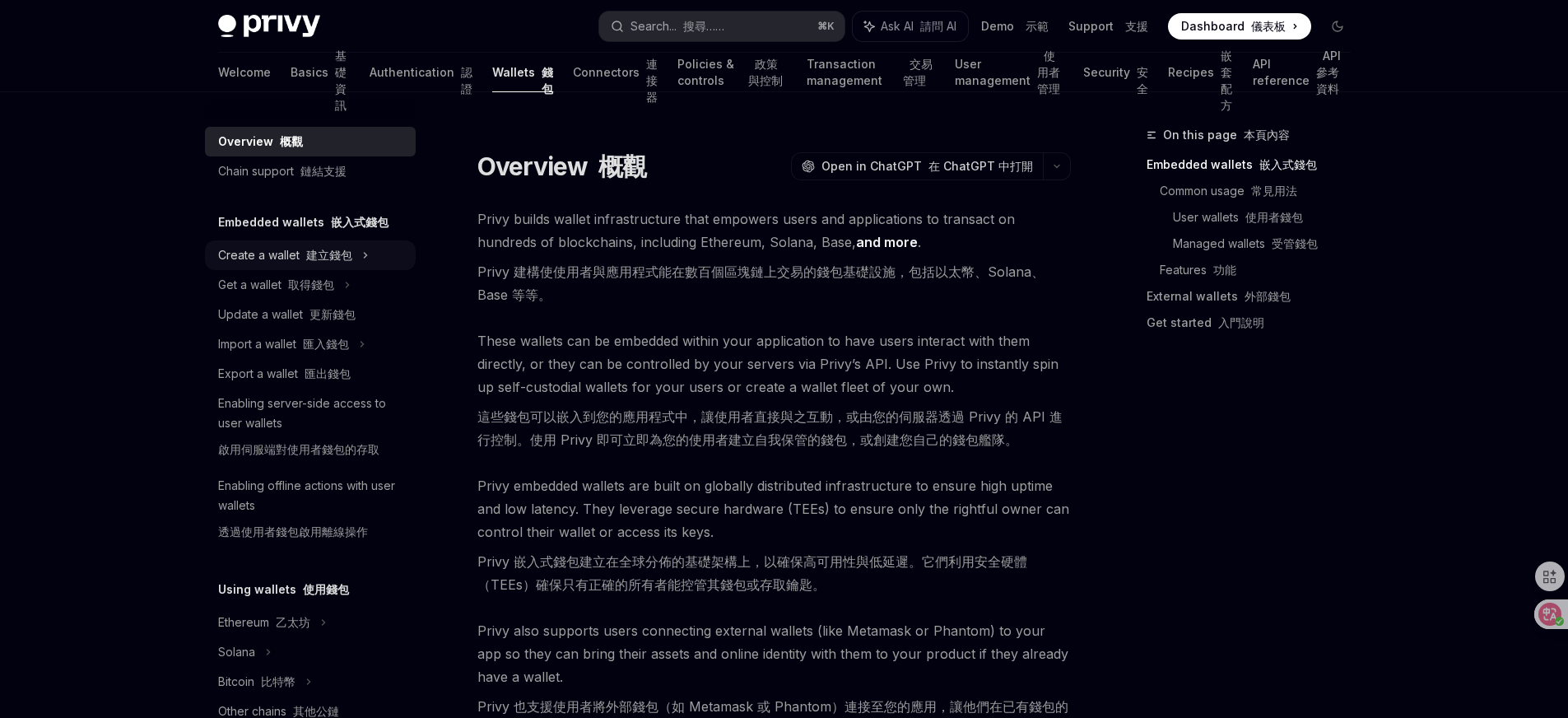
click at [337, 254] on font "建立錢包" at bounding box center [329, 255] width 46 height 14
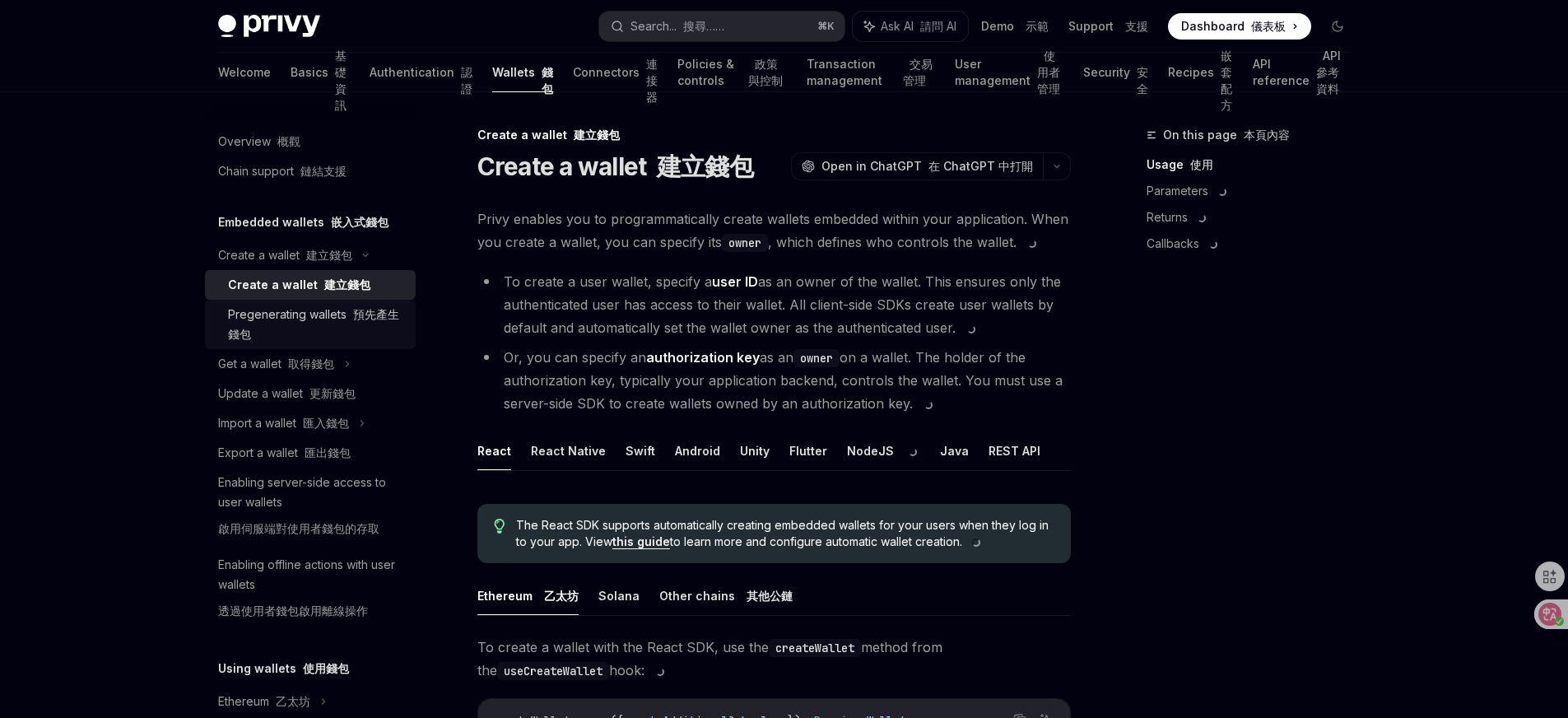
click at [340, 318] on div "Pregenerating wallets 預先產生錢包" at bounding box center [317, 324] width 178 height 39
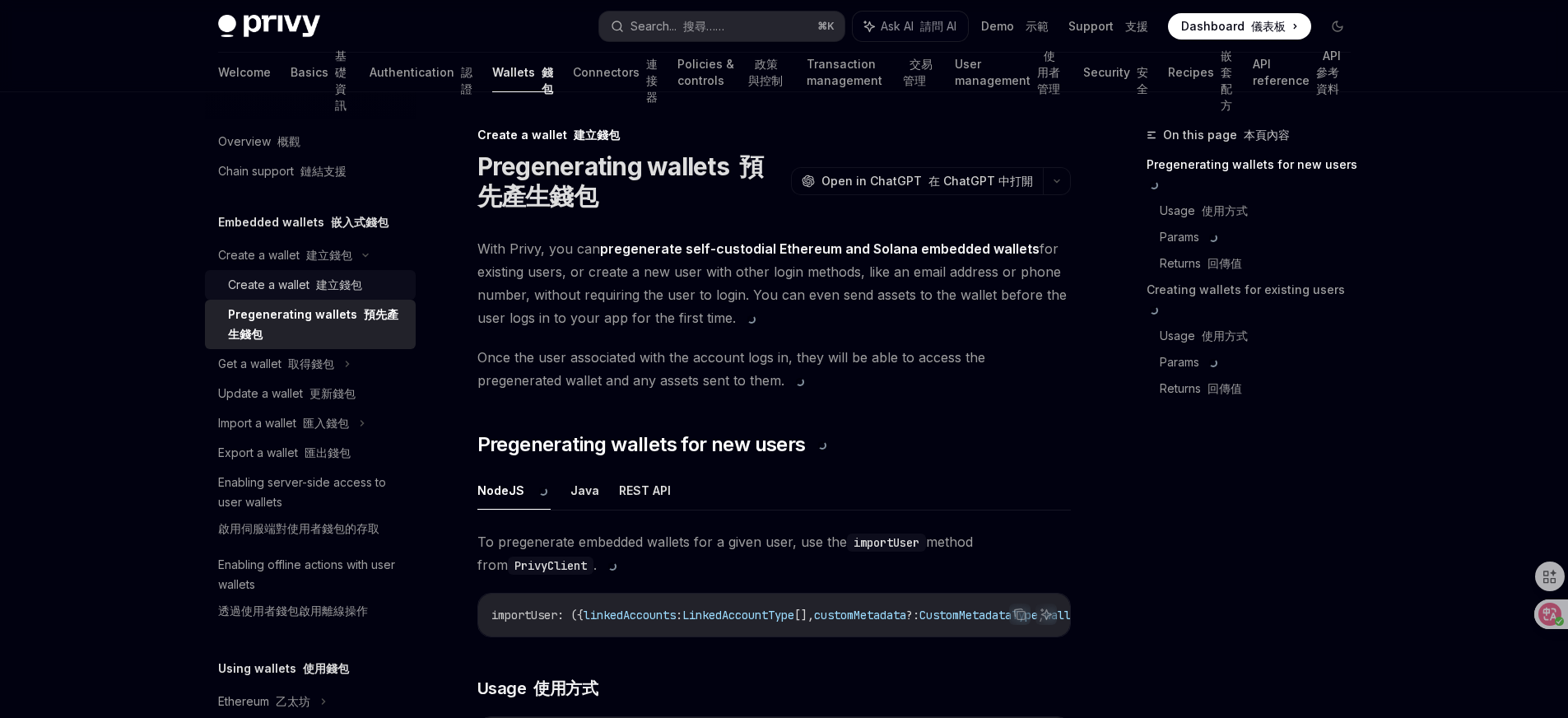
click at [332, 280] on font "建立錢包" at bounding box center [339, 284] width 46 height 14
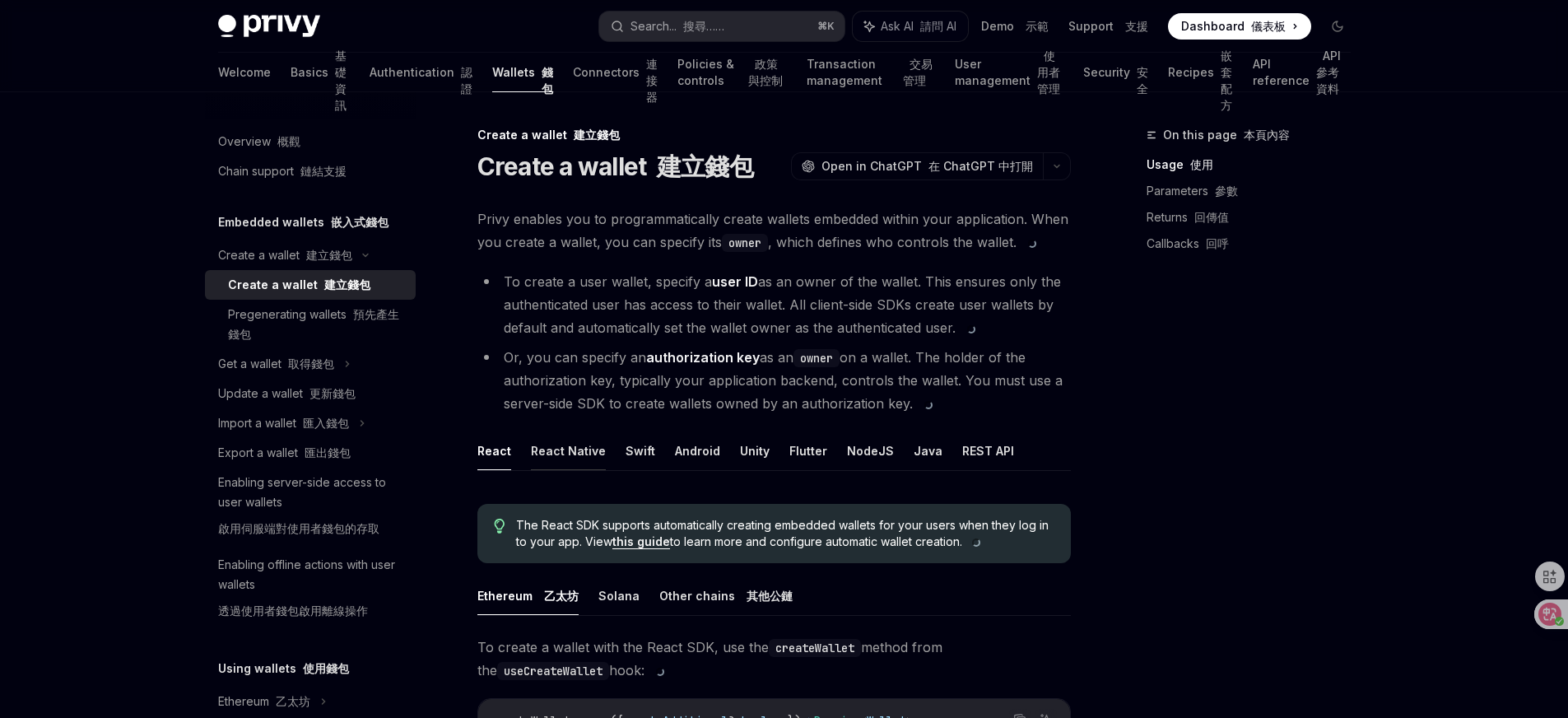
click at [591, 448] on button "React Native" at bounding box center [569, 450] width 75 height 38
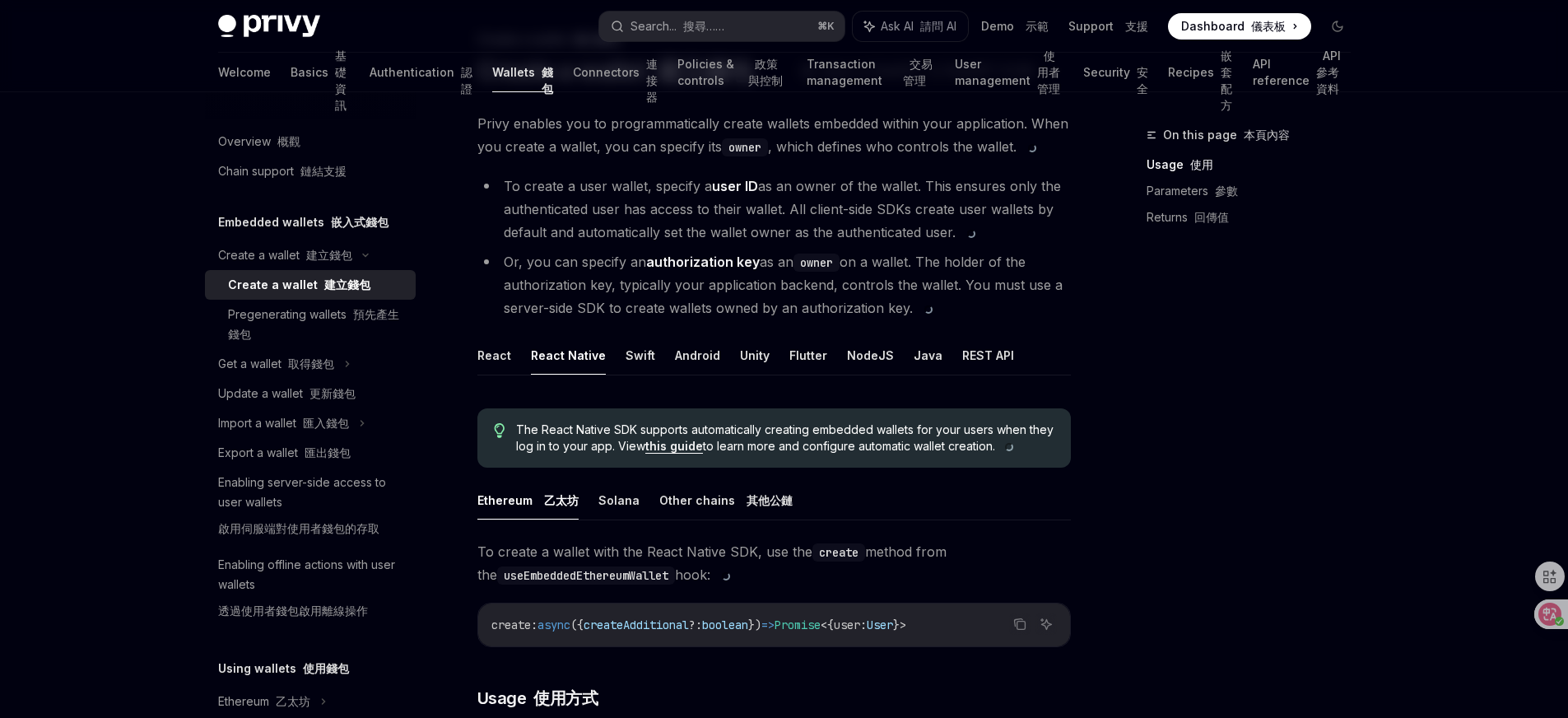
scroll to position [103, 0]
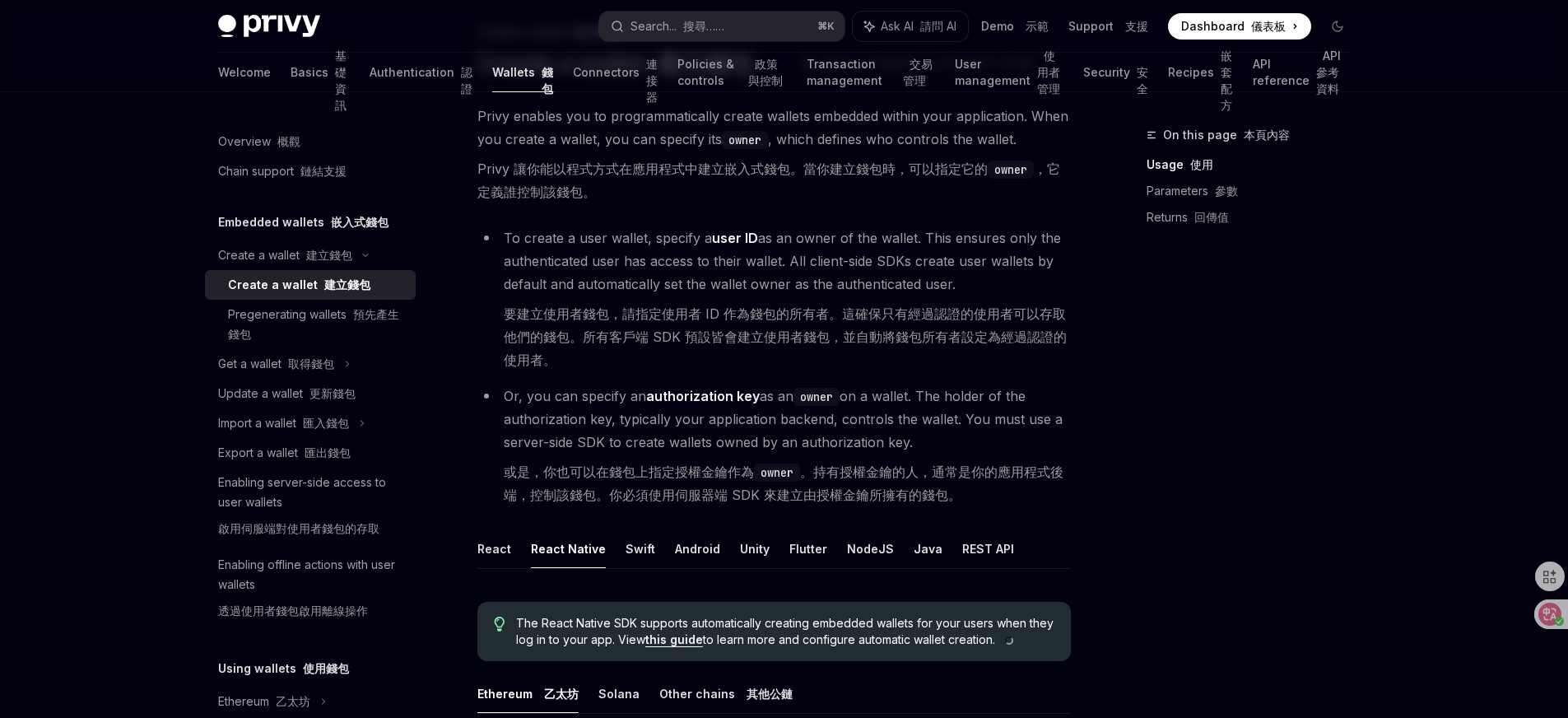
click at [725, 496] on font "或是，你也可以在錢包上指定授權金鑰作為 owner 。持有授權金鑰的人，通常是你的應用程式後端，控制該錢包。你必須使用伺服器端 SDK 來建立由授權金鑰所擁有…" at bounding box center [783, 483] width 560 height 39
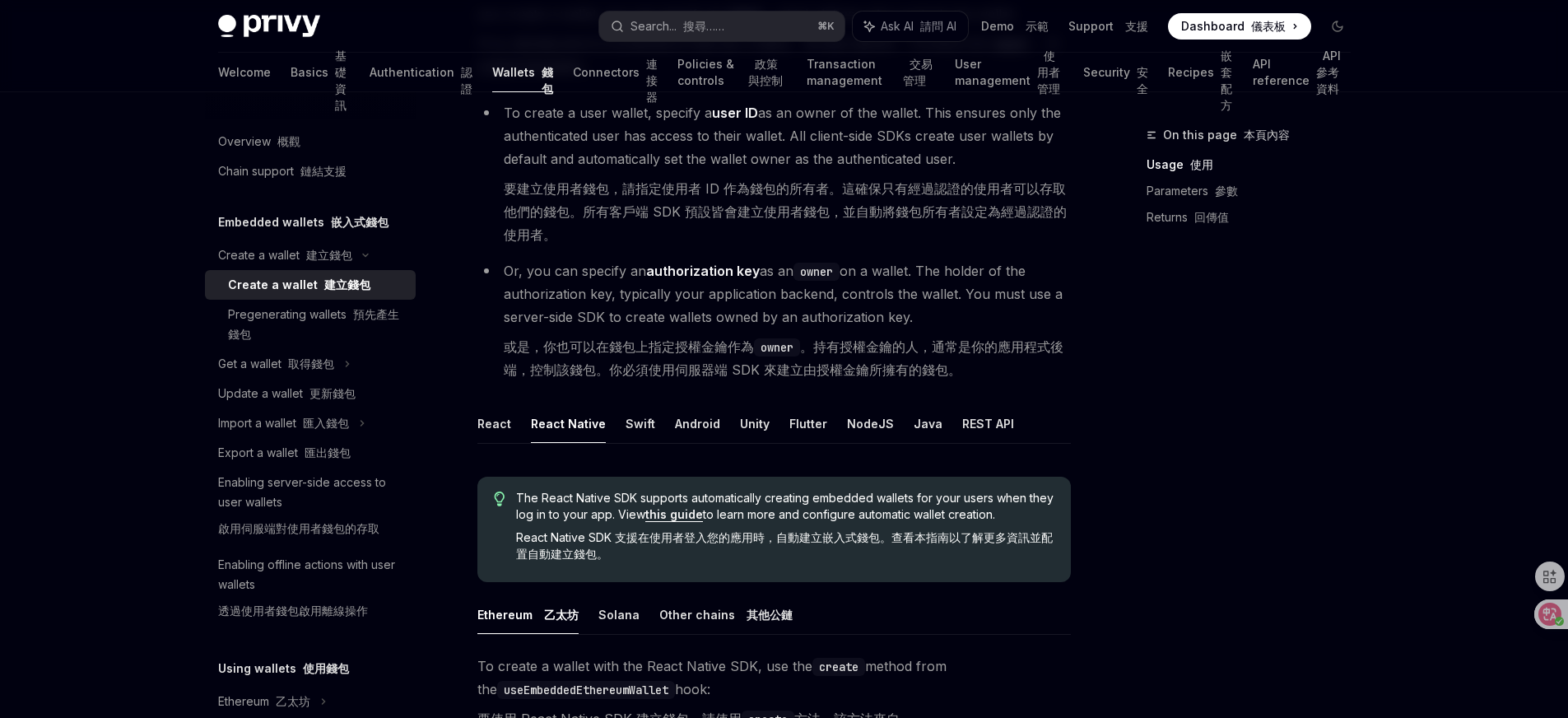
scroll to position [245, 0]
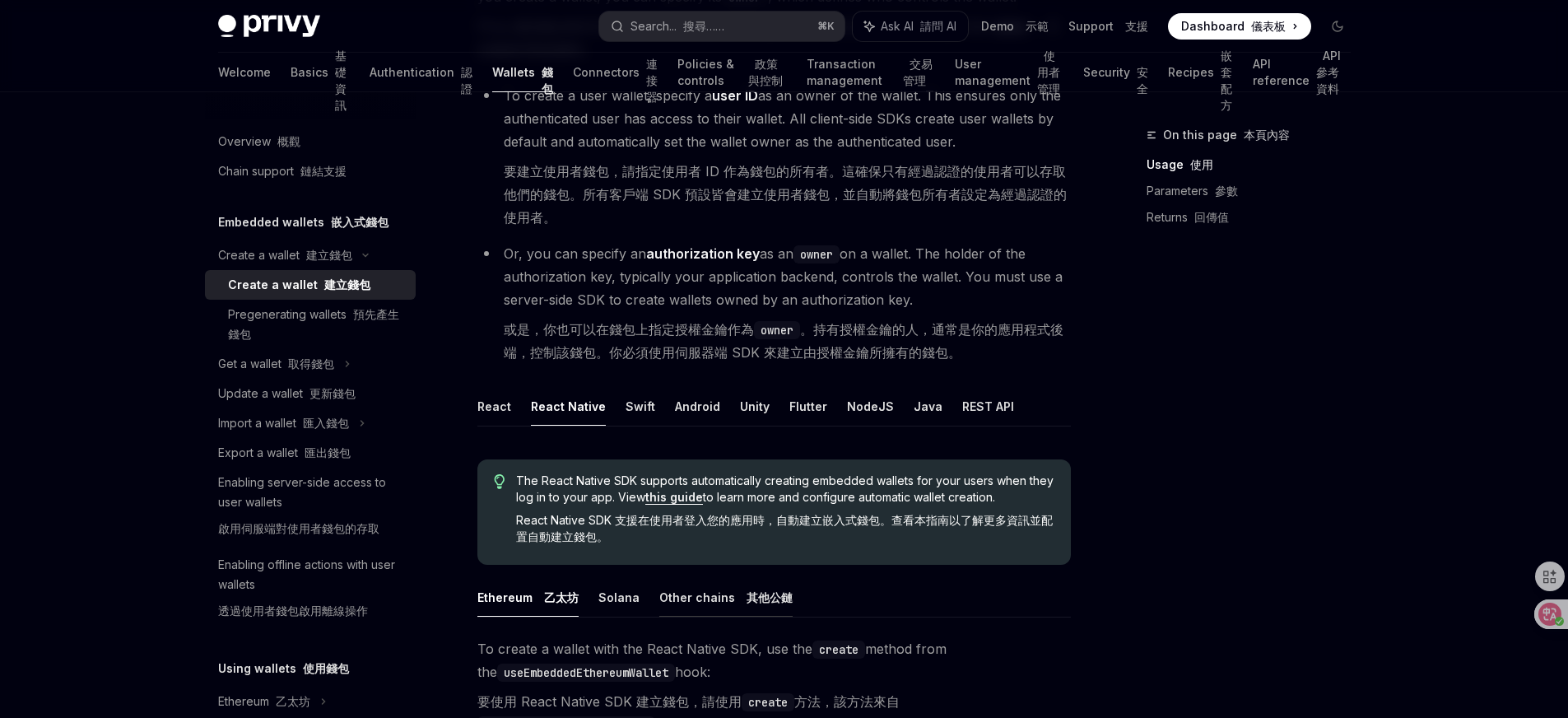
click at [713, 586] on button "Other chains 其他公鏈" at bounding box center [726, 597] width 133 height 38
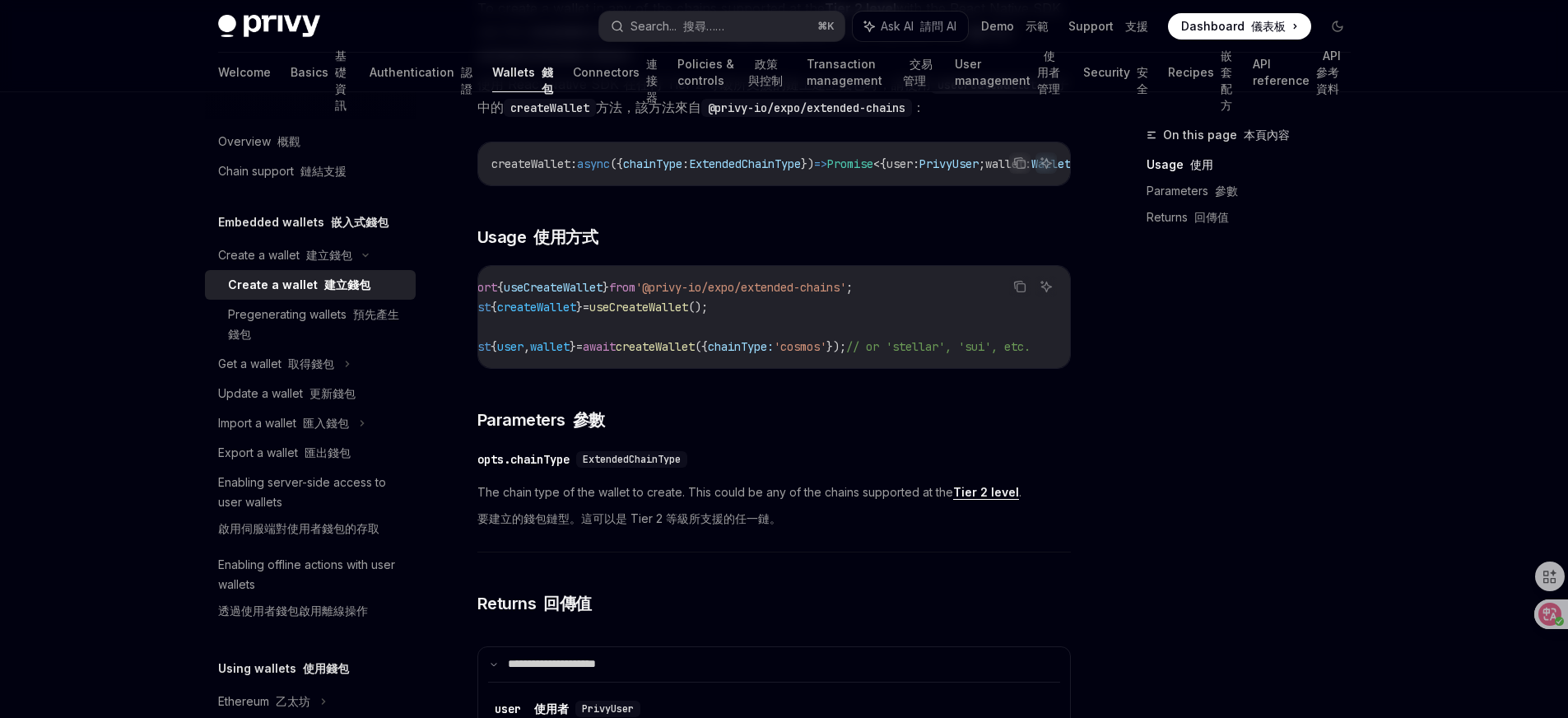
scroll to position [913, 0]
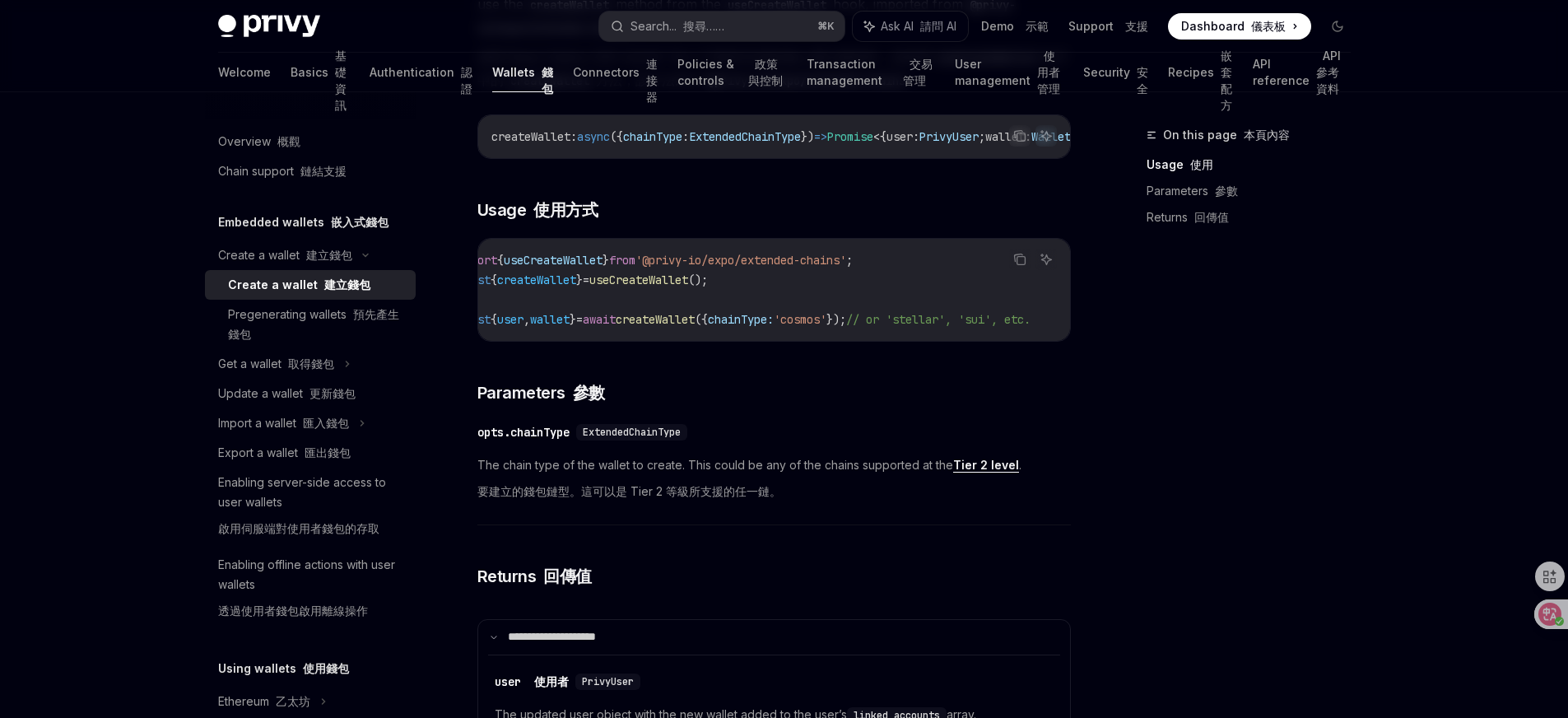
click at [645, 438] on span "ExtendedChainType" at bounding box center [632, 432] width 98 height 13
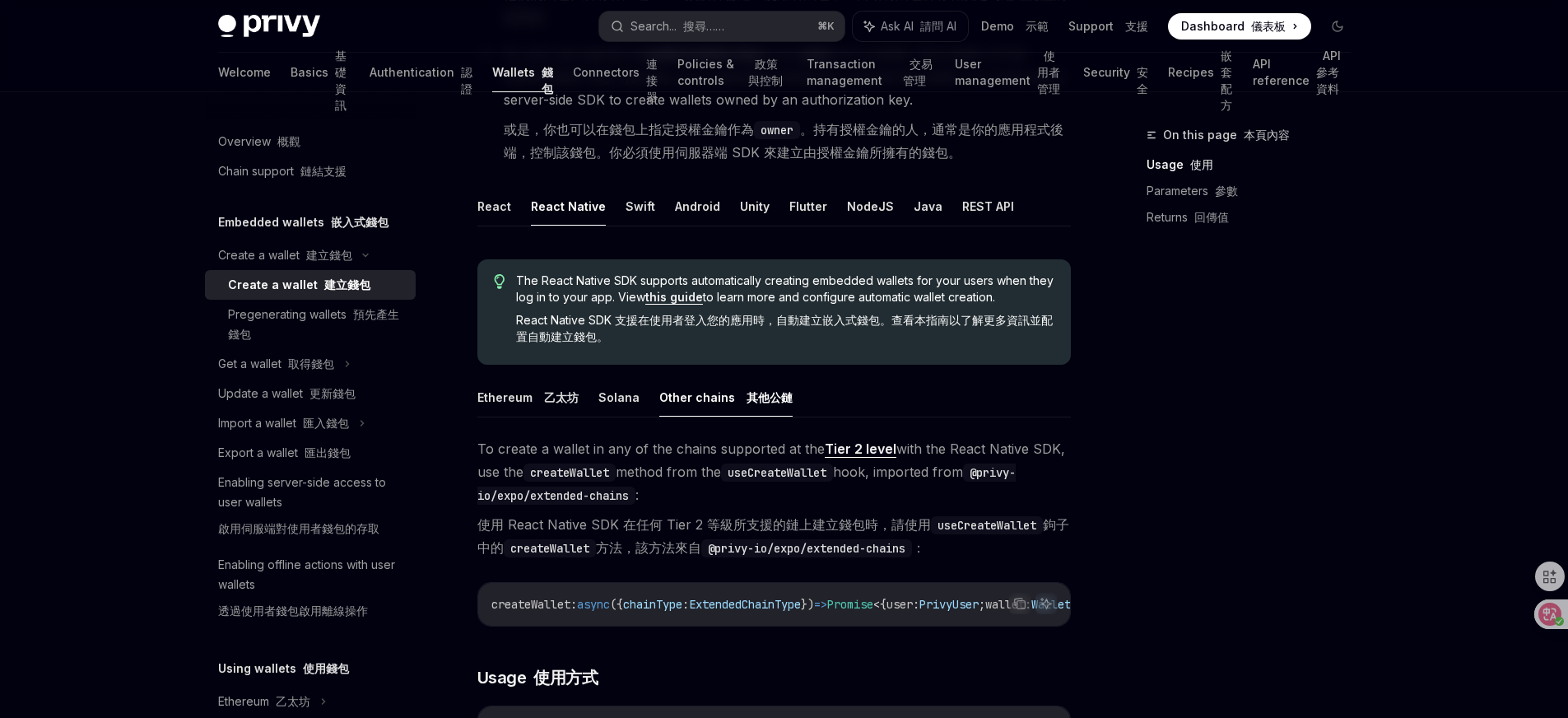
scroll to position [436, 0]
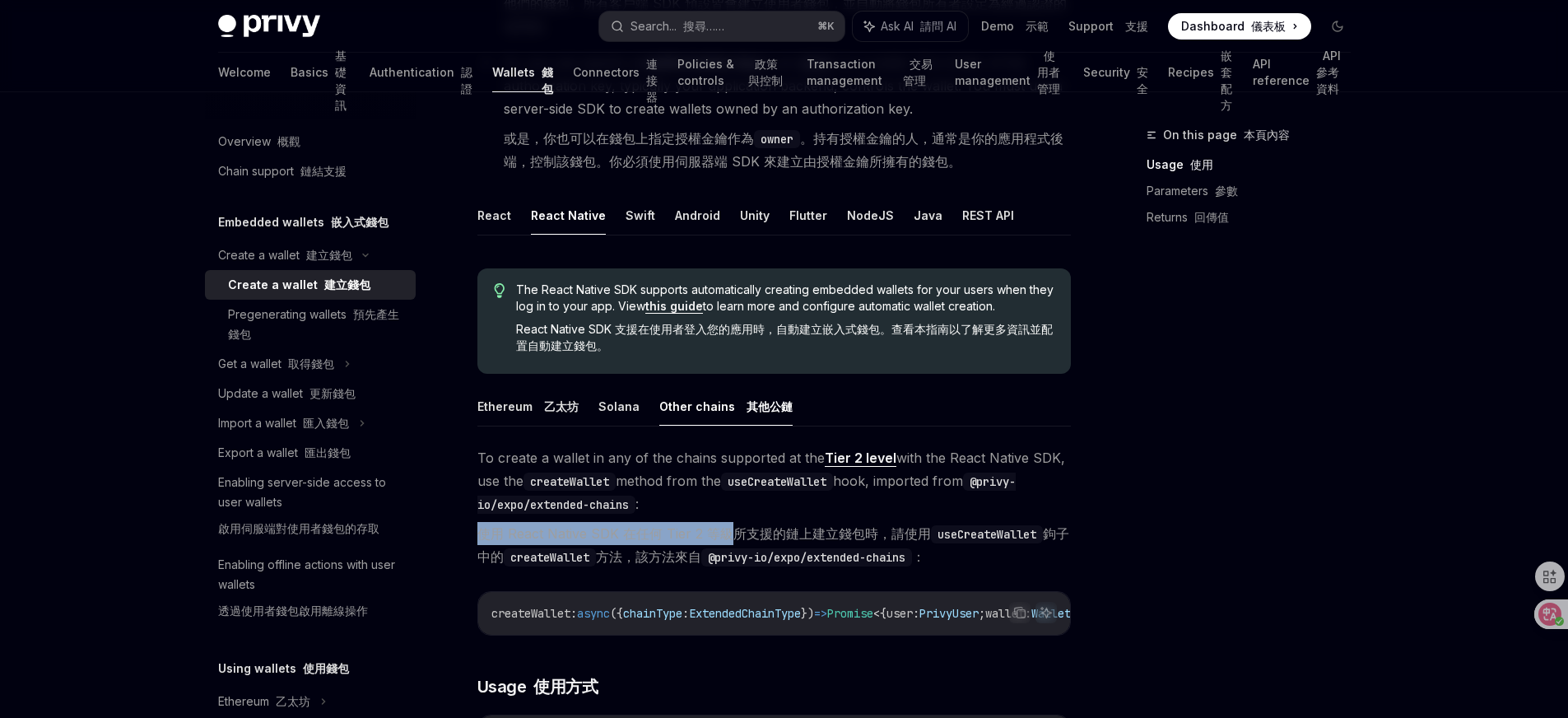
drag, startPoint x: 475, startPoint y: 533, endPoint x: 727, endPoint y: 528, distance: 252.0
click at [727, 529] on div "Create a wallet 建立錢包 Create a wallet 建立錢包 OpenAI Open in ChatGPT 在 ChatGPT 中打開 …" at bounding box center [620, 668] width 909 height 1960
click at [772, 548] on code "@privy-io/expo/extended-chains" at bounding box center [806, 556] width 210 height 18
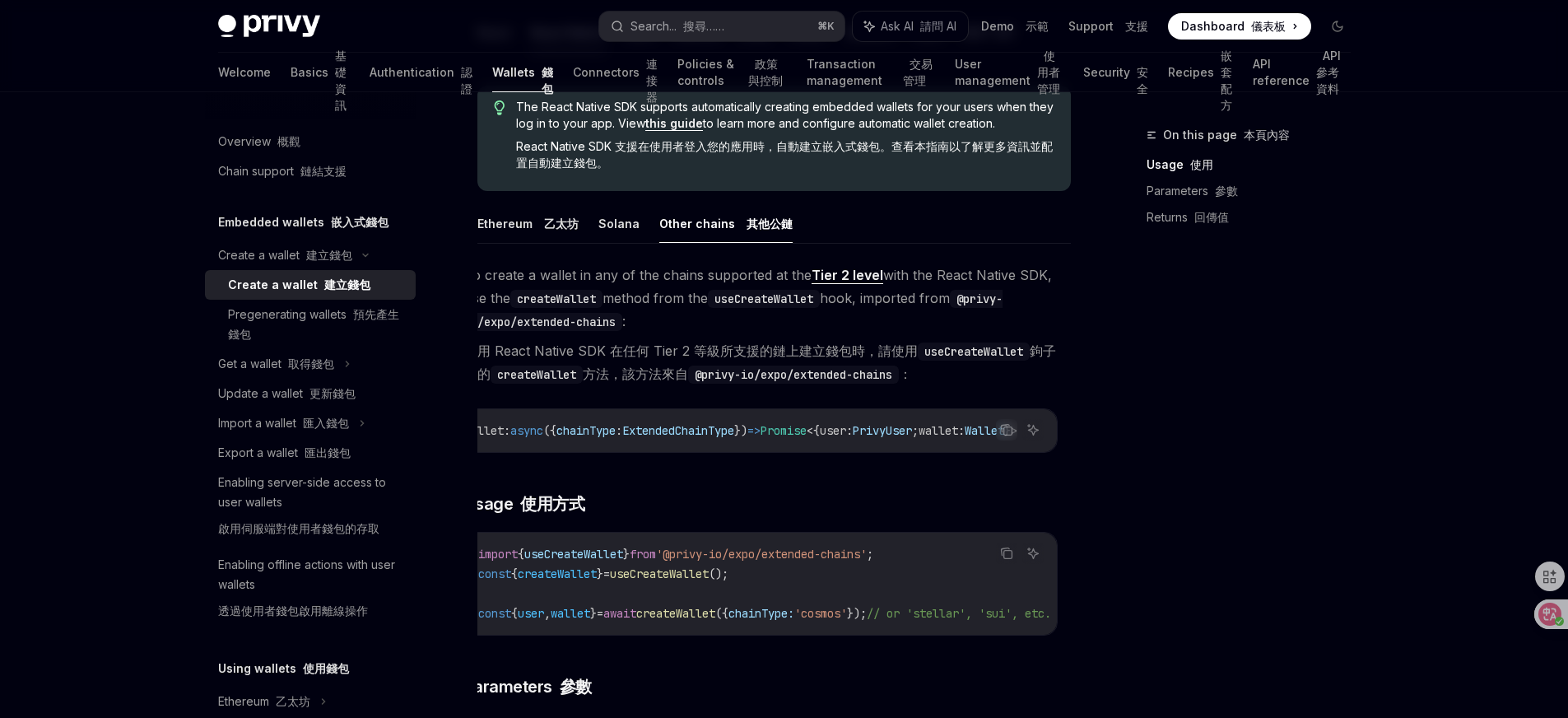
scroll to position [0, 110]
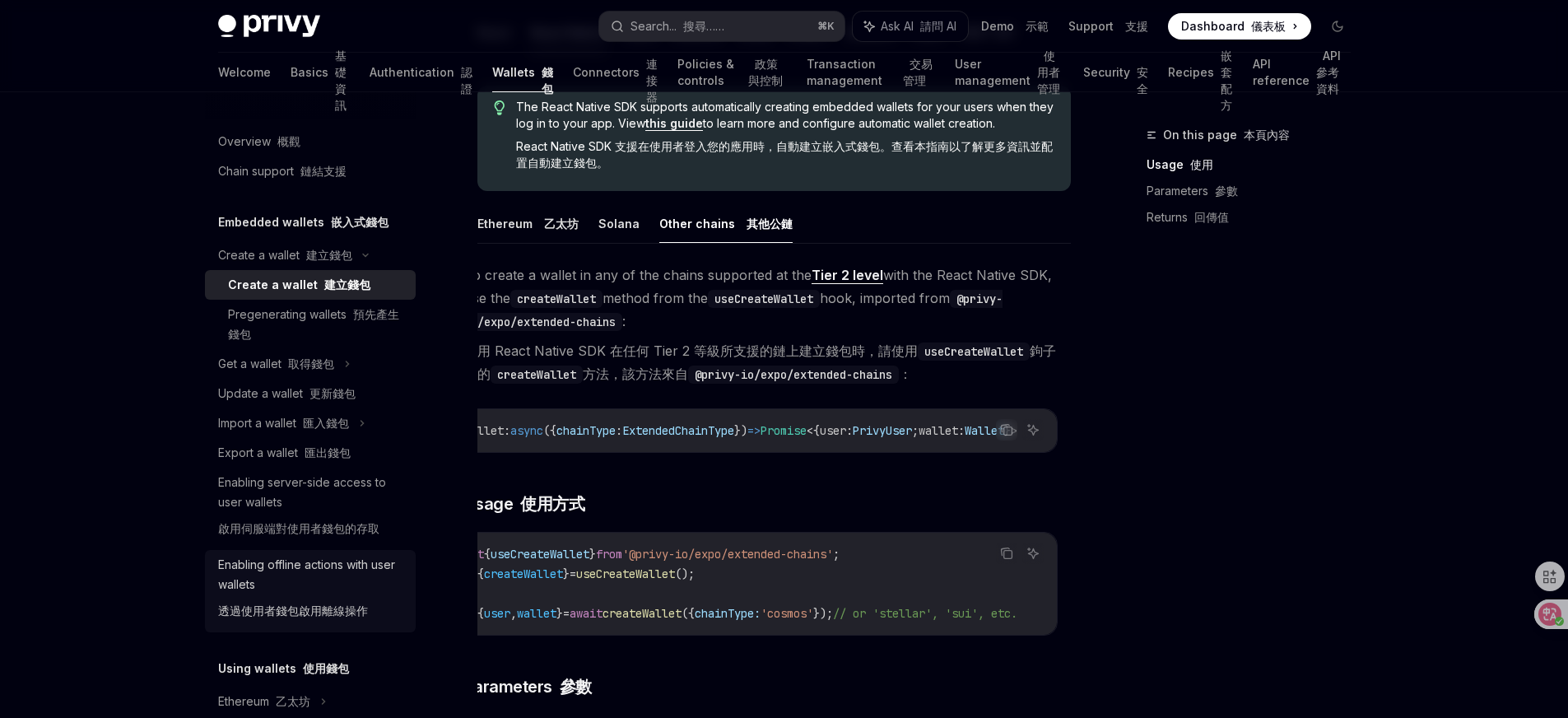
click at [329, 609] on font "透過使用者錢包啟用離線操作" at bounding box center [292, 610] width 150 height 14
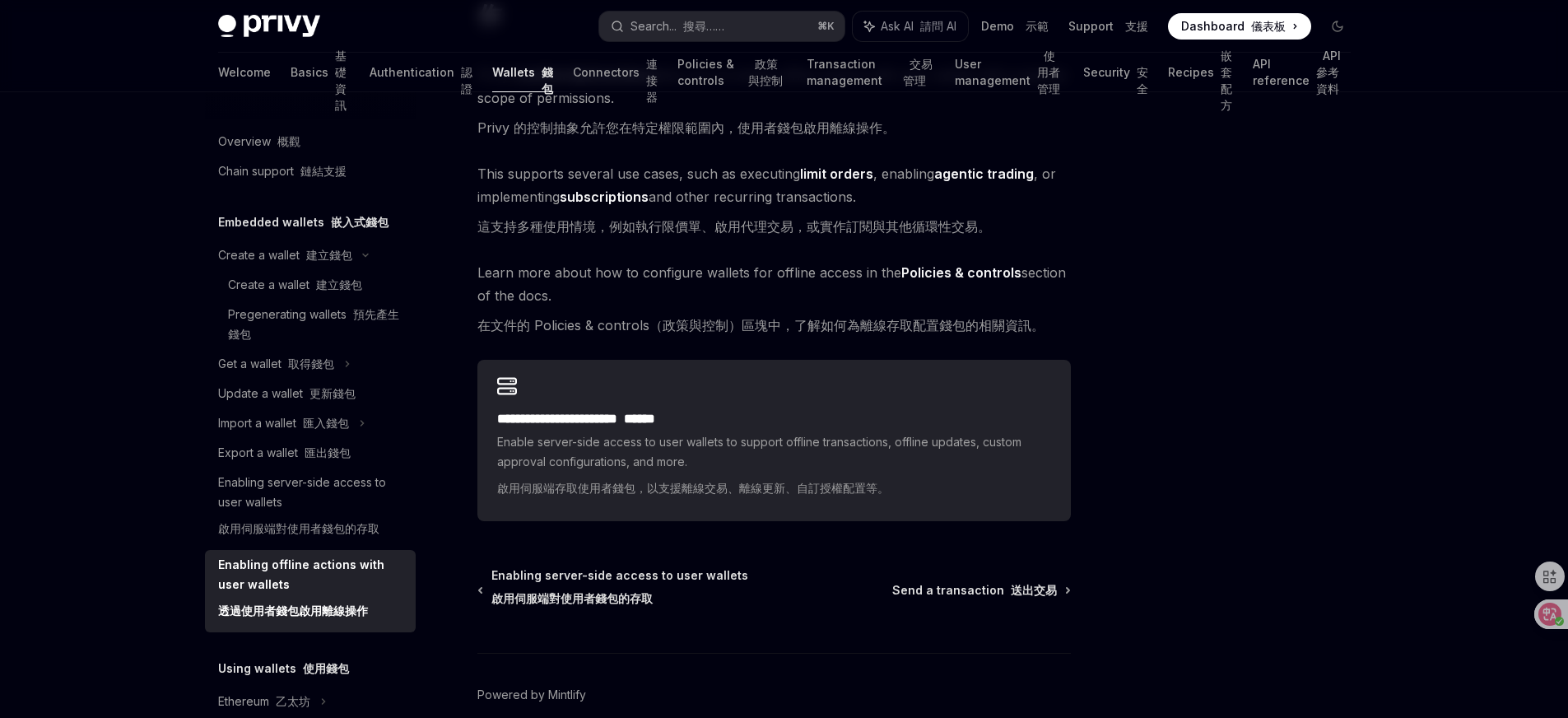
scroll to position [250, 0]
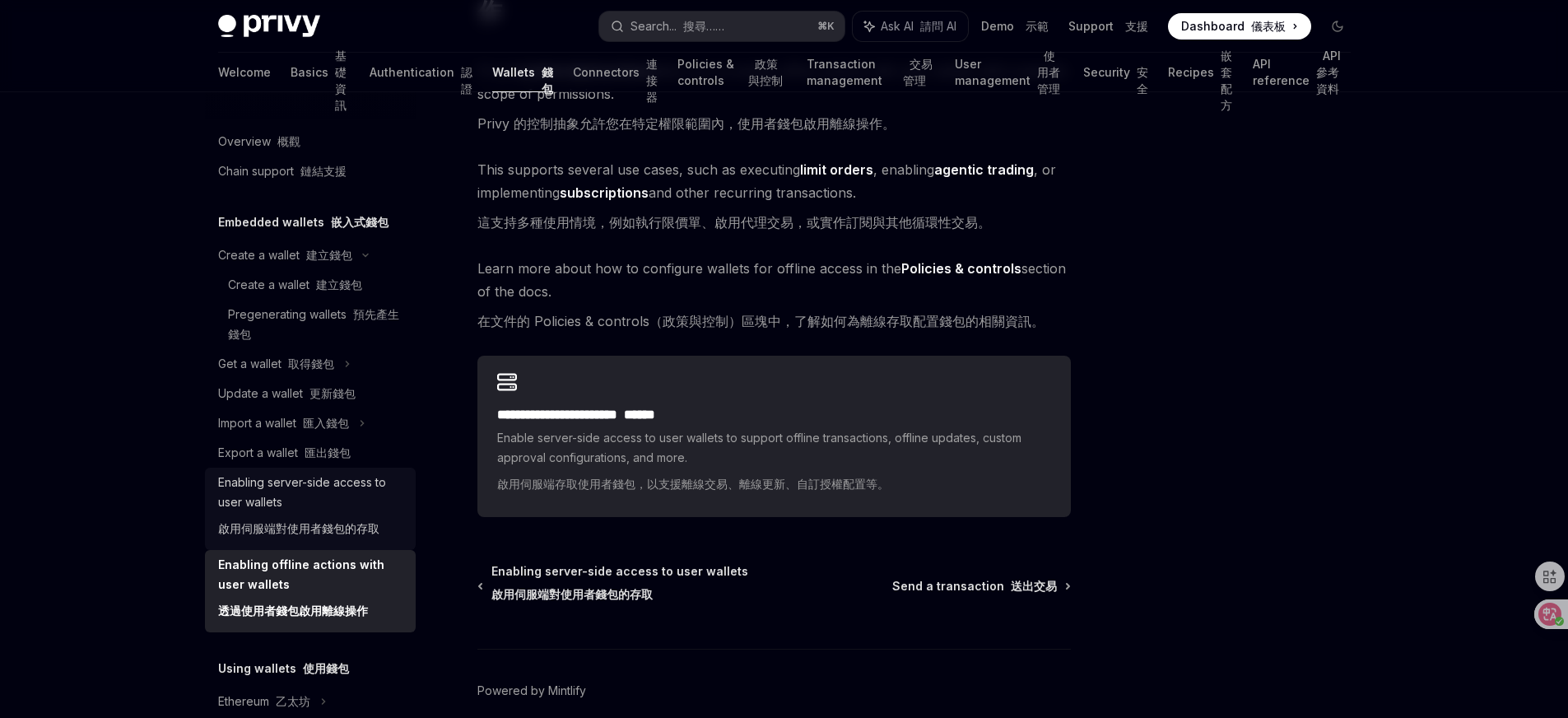
click at [346, 509] on div "Enabling server-side access to user wallets 啟用伺服端對使用者錢包的存取" at bounding box center [312, 509] width 188 height 73
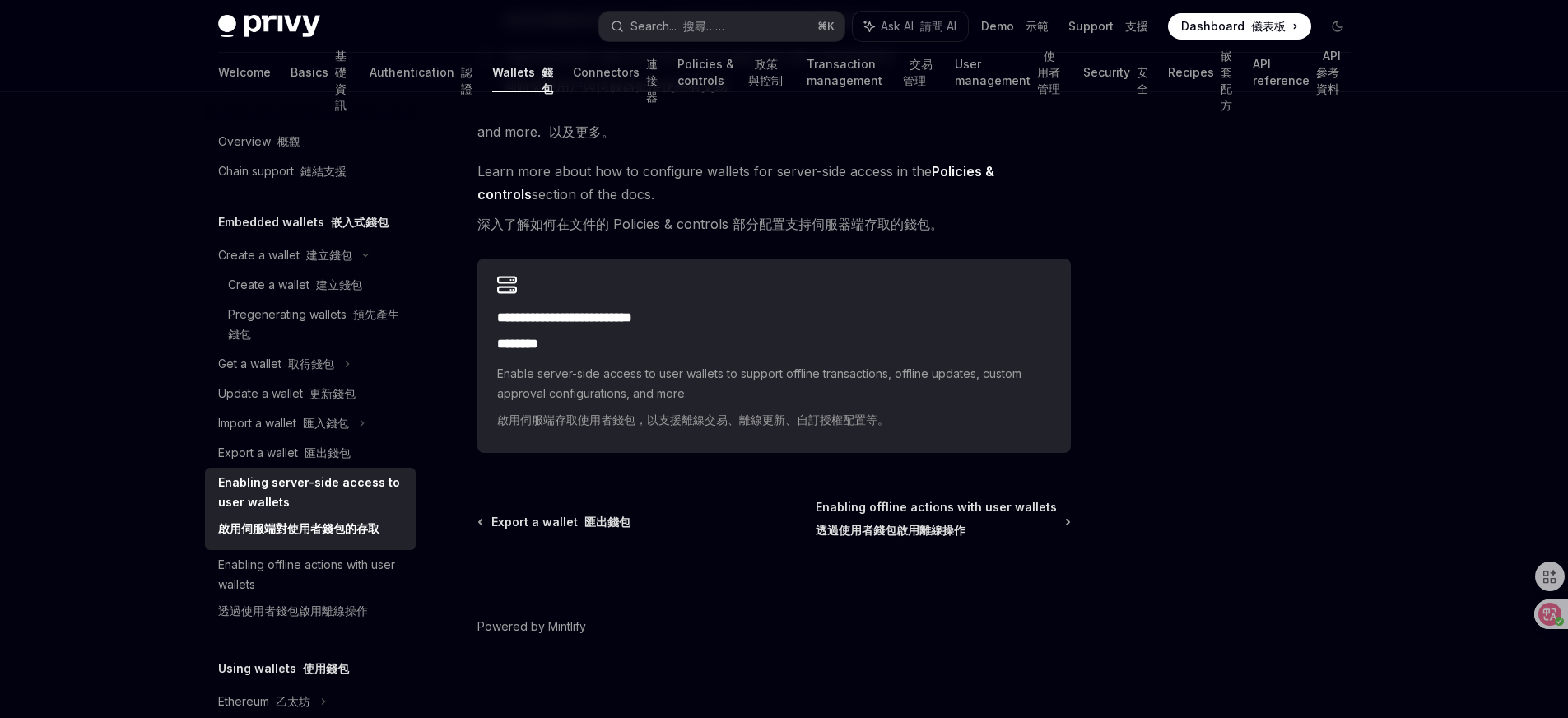
scroll to position [673, 0]
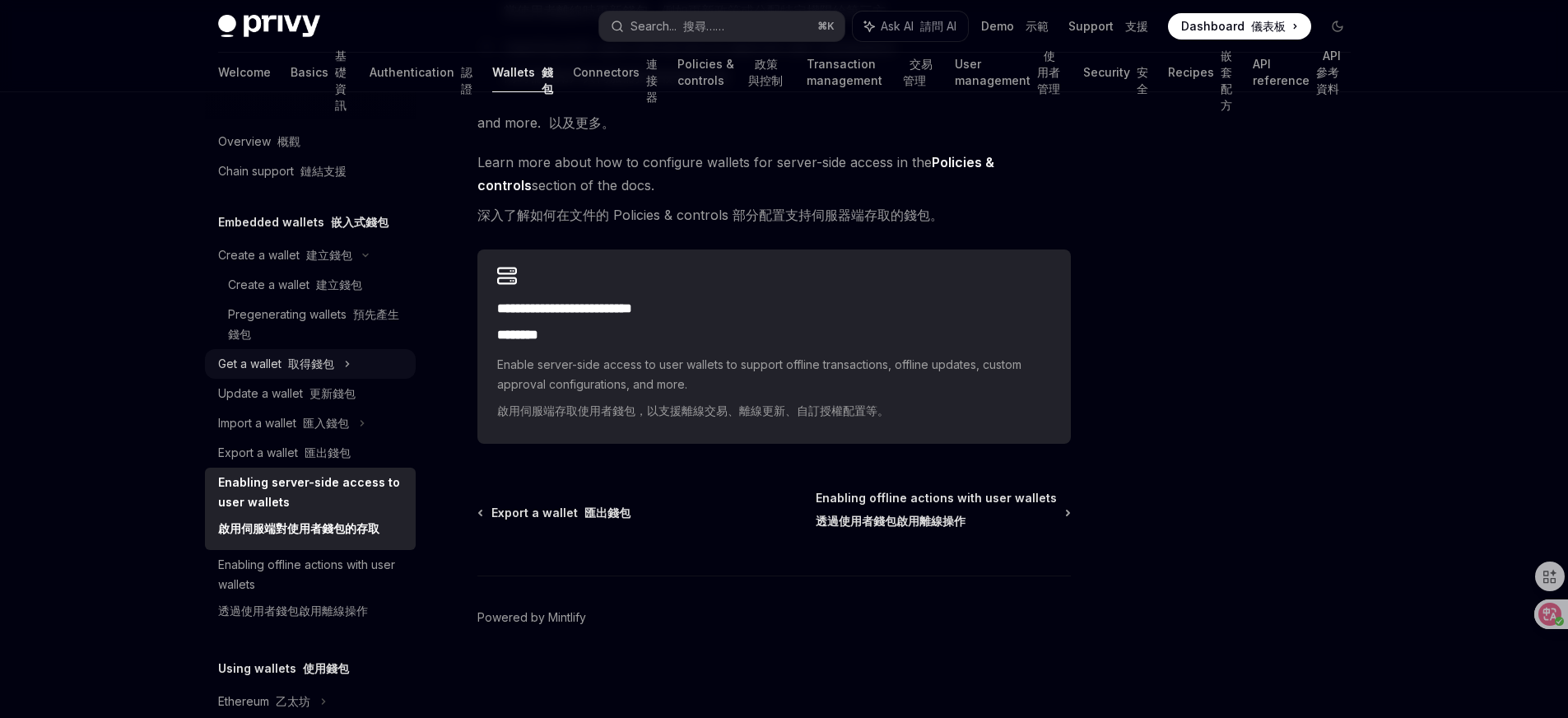
click at [316, 370] on div "Get a wallet 取得錢包" at bounding box center [276, 363] width 116 height 20
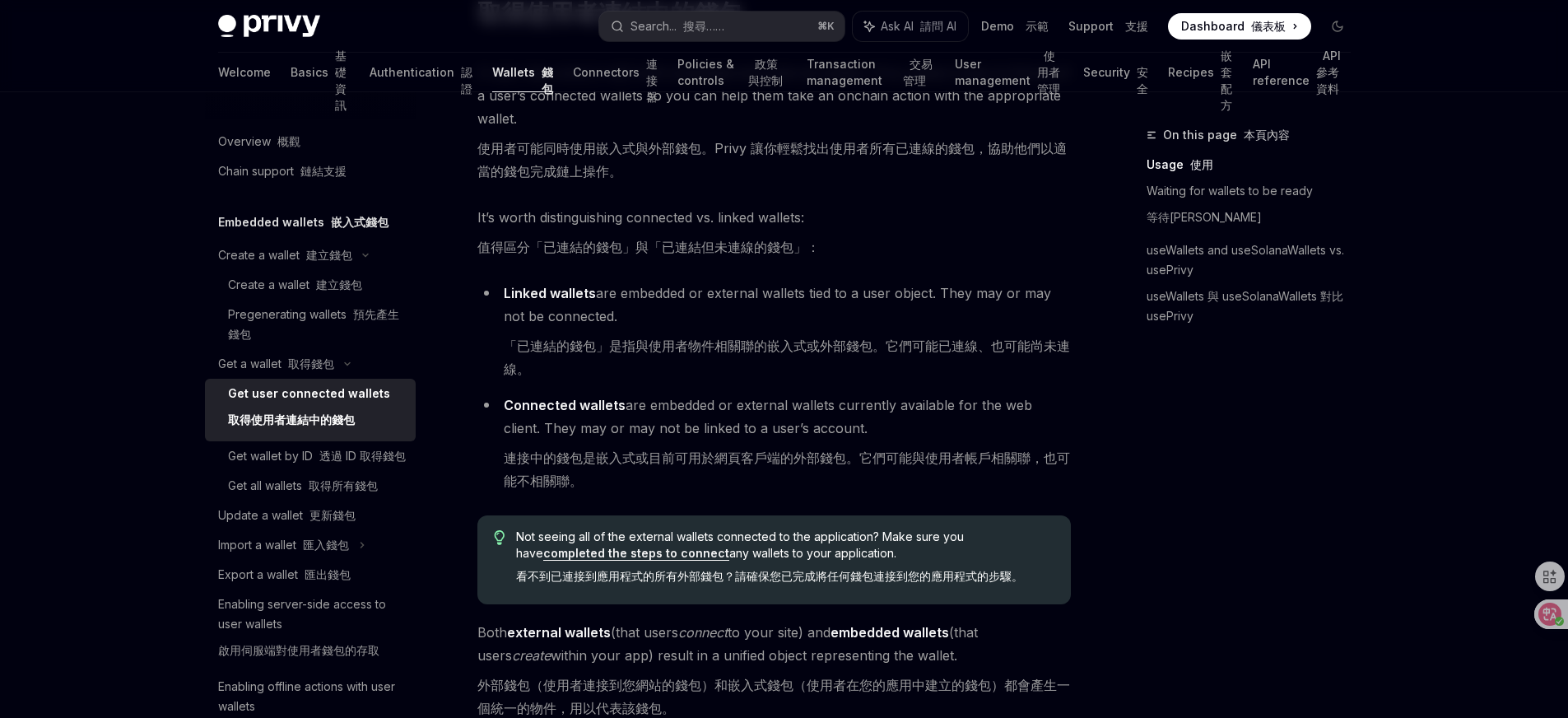
scroll to position [220, 0]
drag, startPoint x: 559, startPoint y: 455, endPoint x: 769, endPoint y: 458, distance: 210.0
click at [769, 458] on font "連接中的錢包是嵌入式或目前可用於網頁客戶端的外部錢包。它們可能與使用者帳戶相關聯，也可能不相關聯。" at bounding box center [787, 468] width 566 height 39
click at [901, 471] on font "連接中的錢包是嵌入式或目前可用於網頁客戶端的外部錢包。它們可能與使用者帳戶相關聯，也可能不相關聯。" at bounding box center [787, 468] width 567 height 46
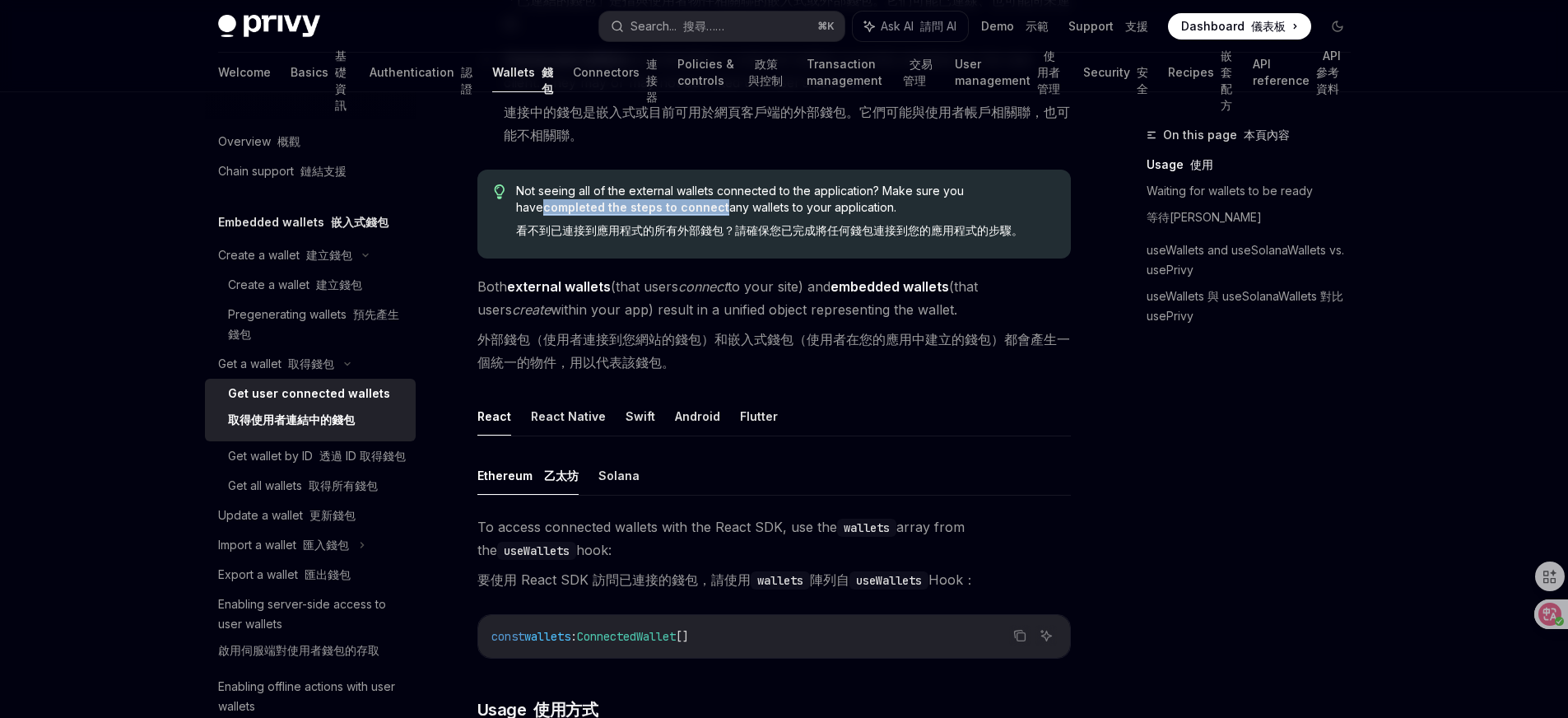
scroll to position [582, 0]
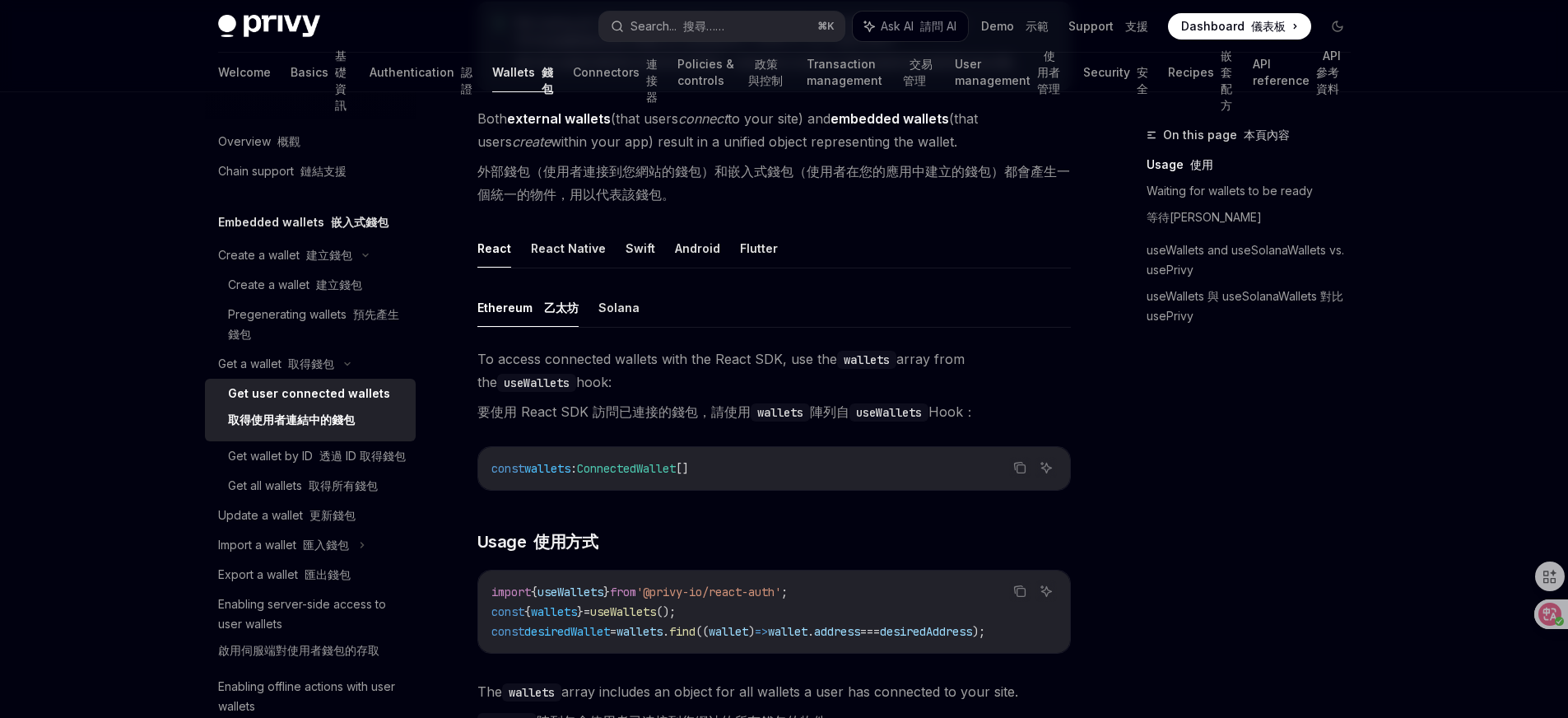
scroll to position [736, 0]
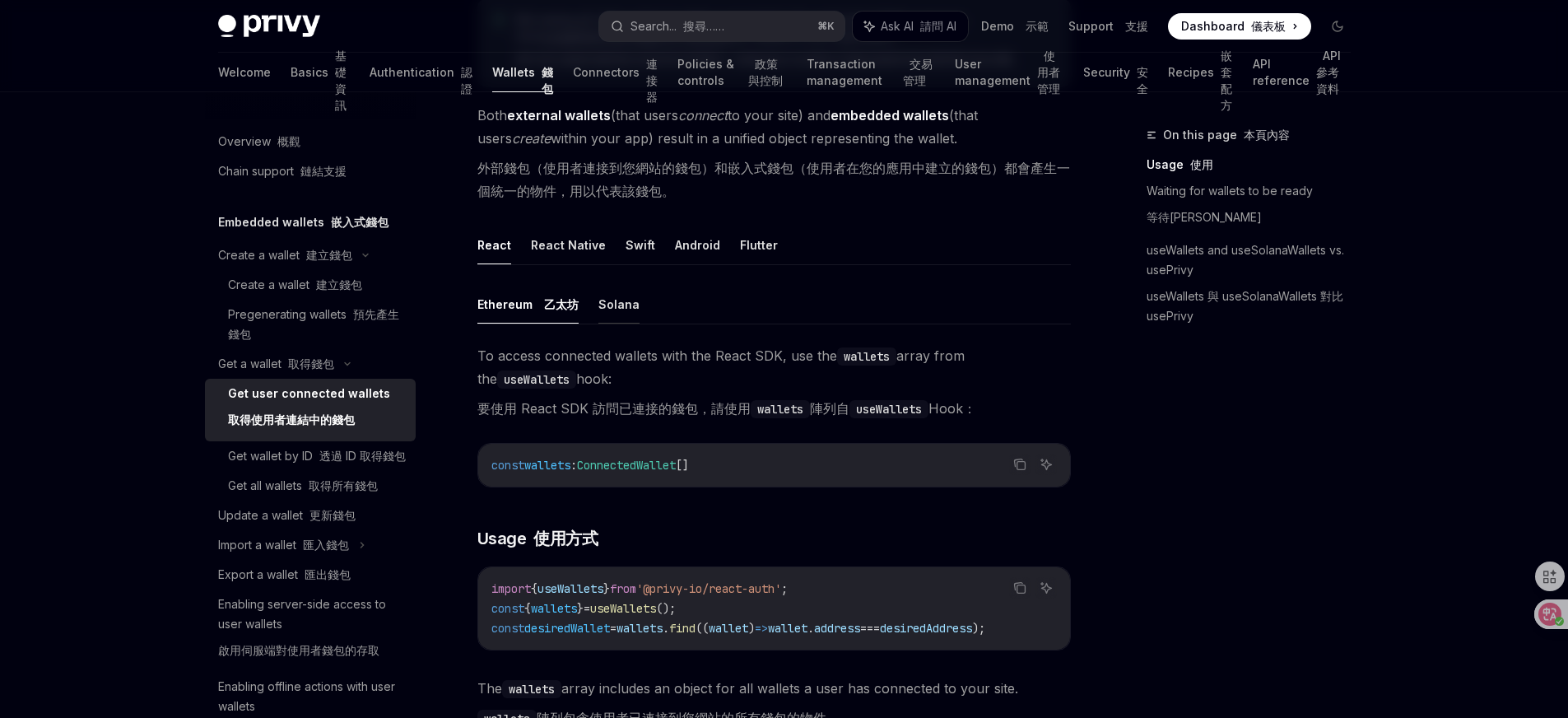
click at [628, 302] on button "Solana" at bounding box center [619, 303] width 41 height 38
click at [533, 312] on button "Ethereum 乙太坊" at bounding box center [528, 303] width 101 height 38
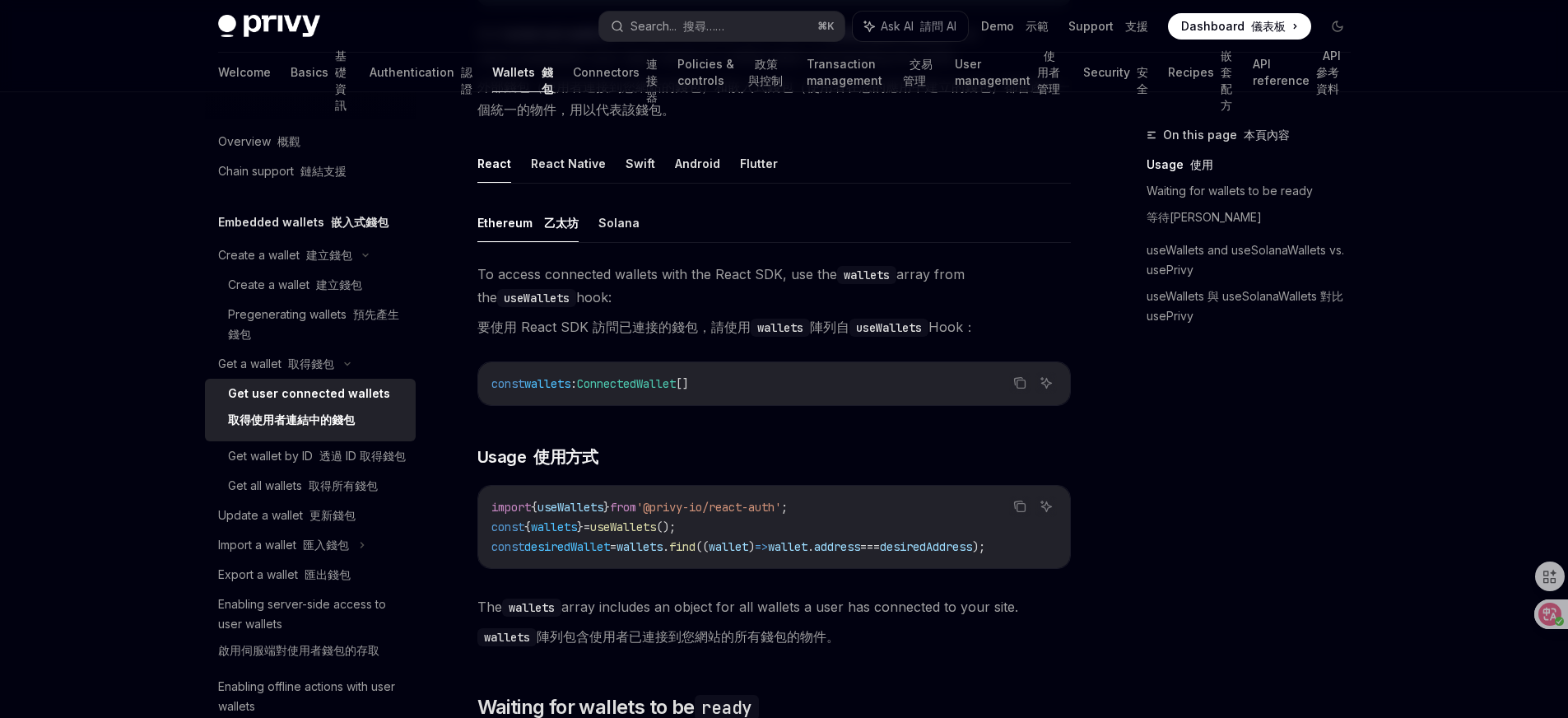
scroll to position [825, 0]
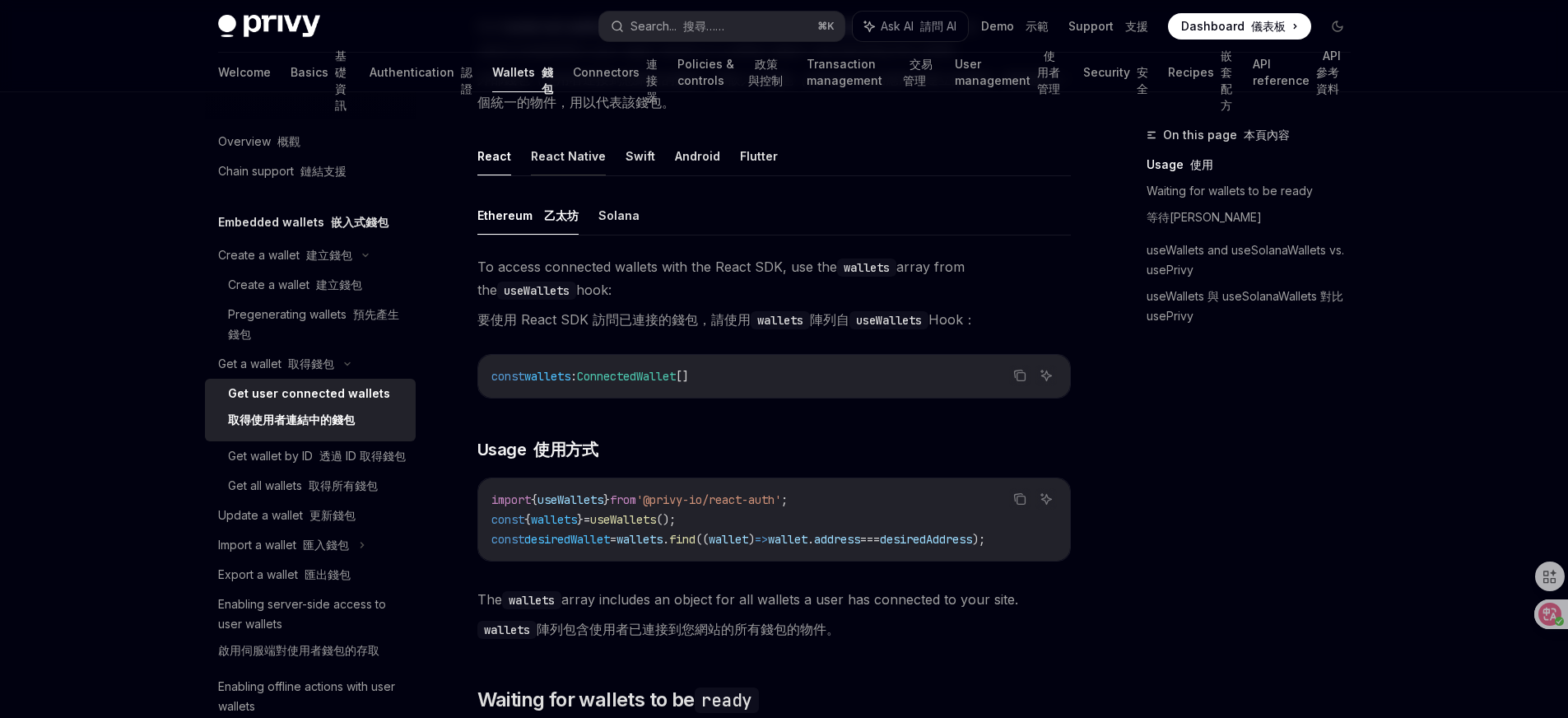
click at [585, 158] on button "React Native" at bounding box center [569, 156] width 75 height 38
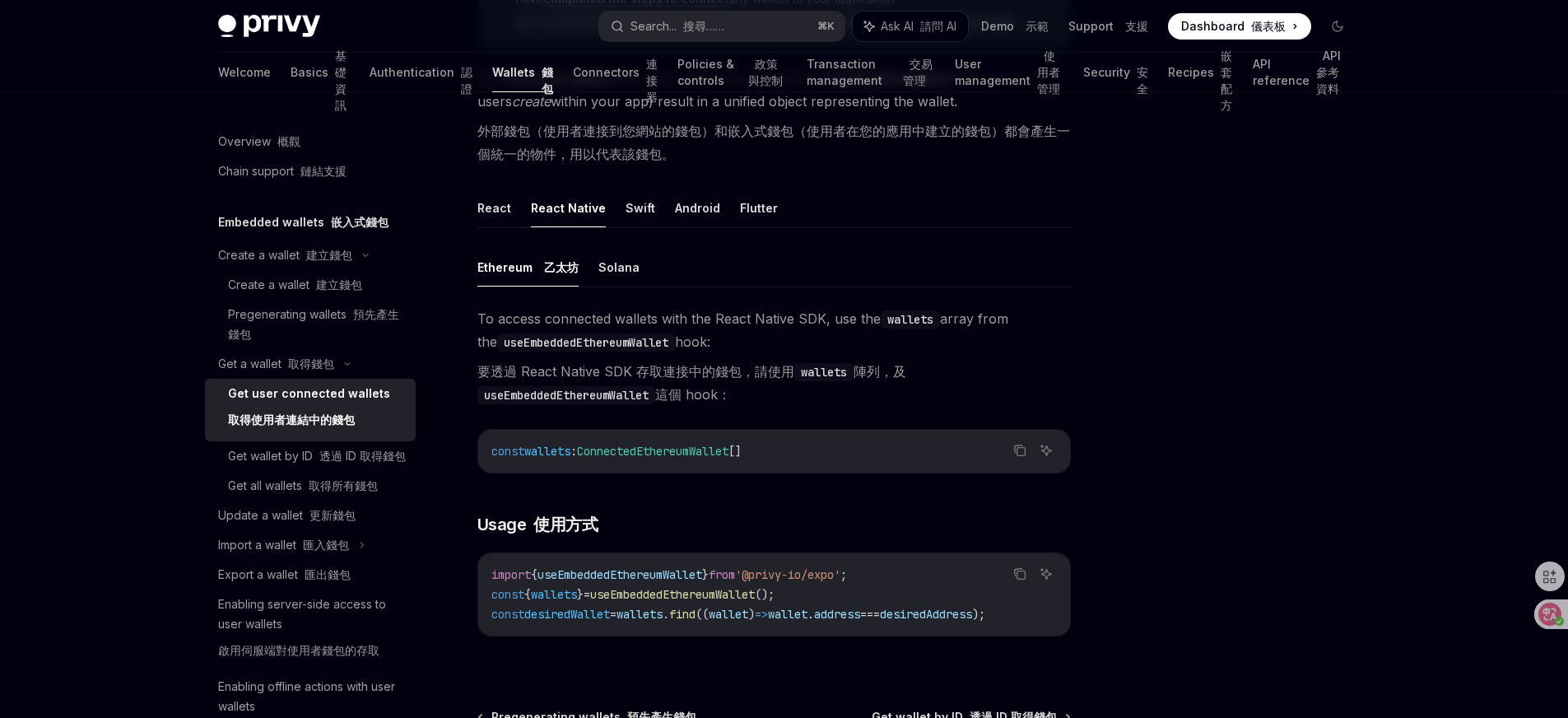
scroll to position [634, 0]
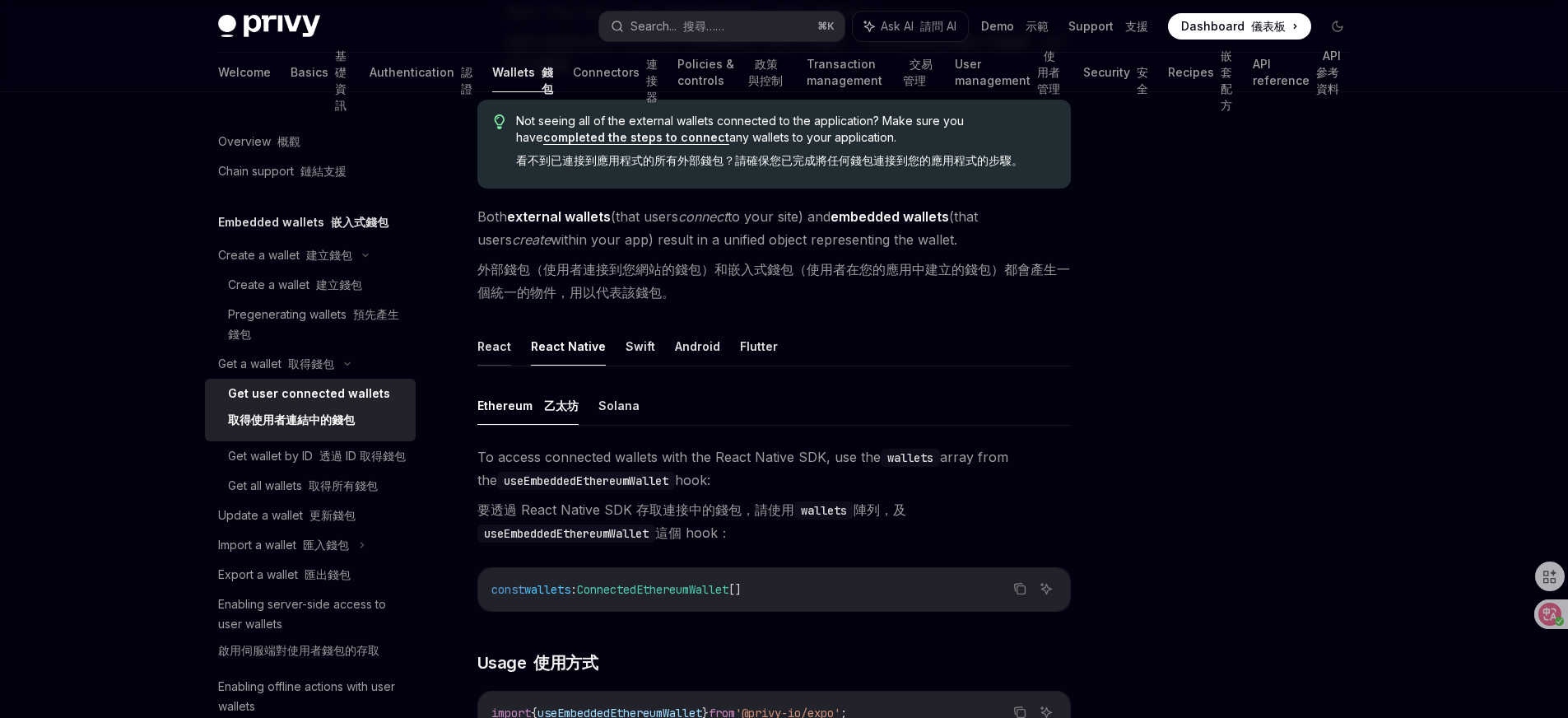
click at [487, 340] on button "React" at bounding box center [493, 345] width 33 height 38
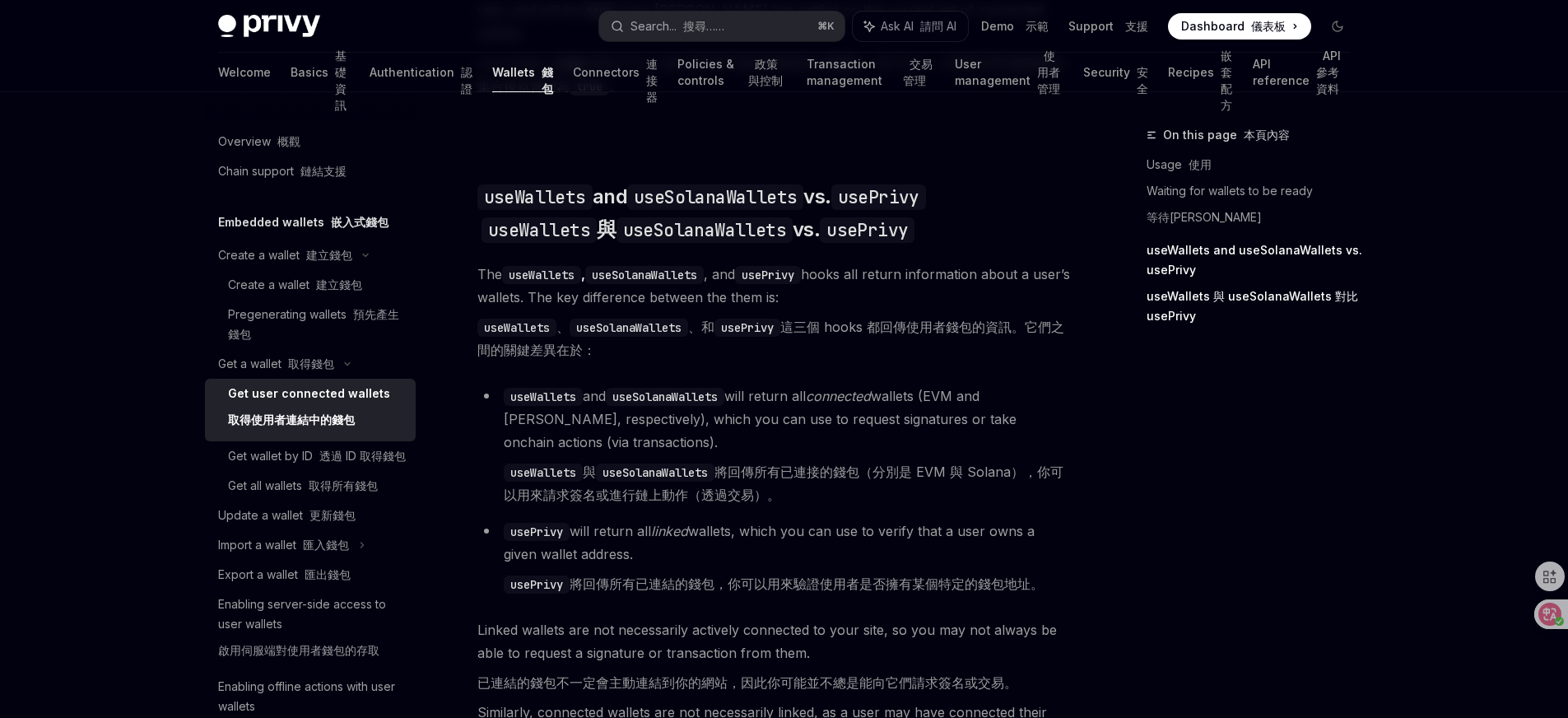
scroll to position [2139, 0]
click at [980, 536] on li "usePrivy will return all linked wallets, which you can use to verify that a use…" at bounding box center [774, 560] width 593 height 82
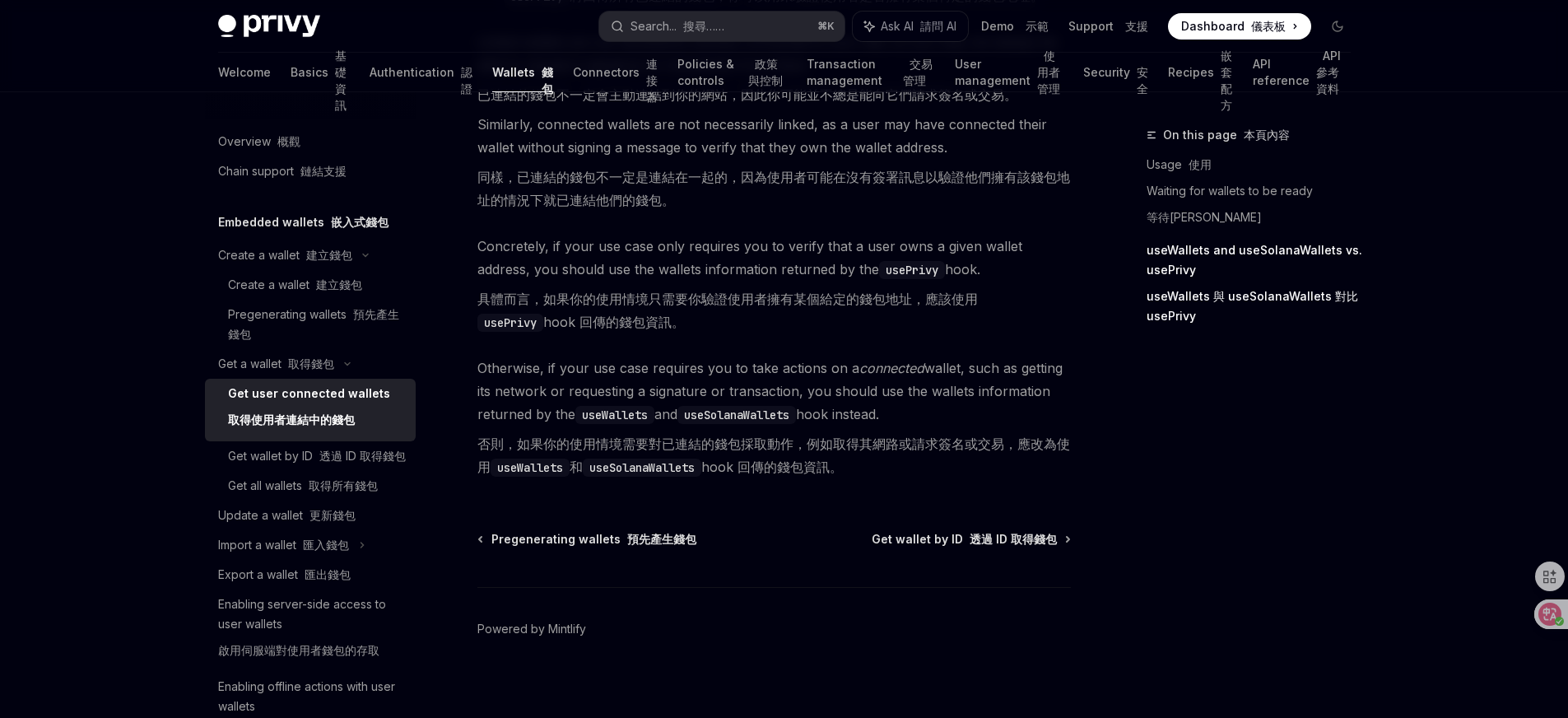
scroll to position [2733, 0]
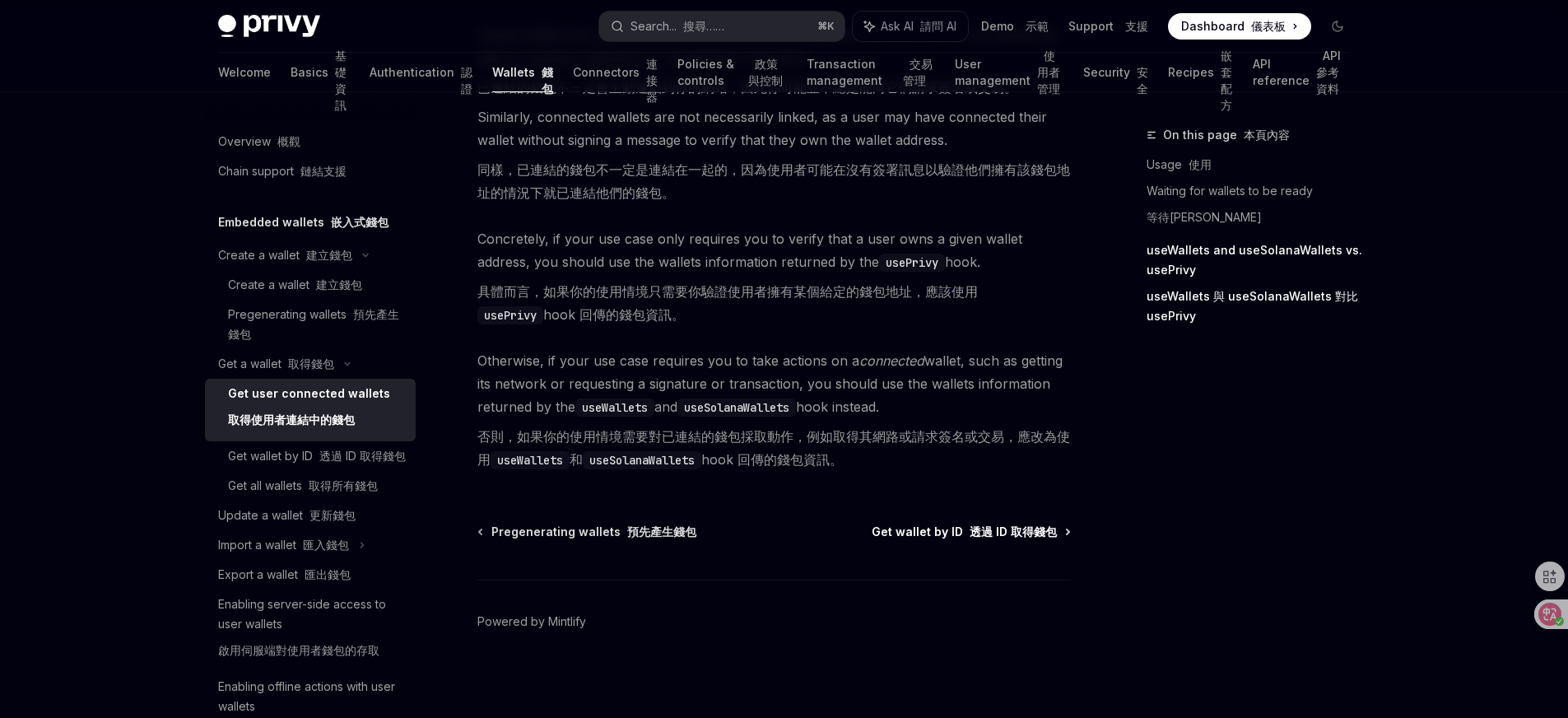
click at [980, 528] on font "透過 ID 取得錢包" at bounding box center [1013, 531] width 87 height 14
type textarea "*"
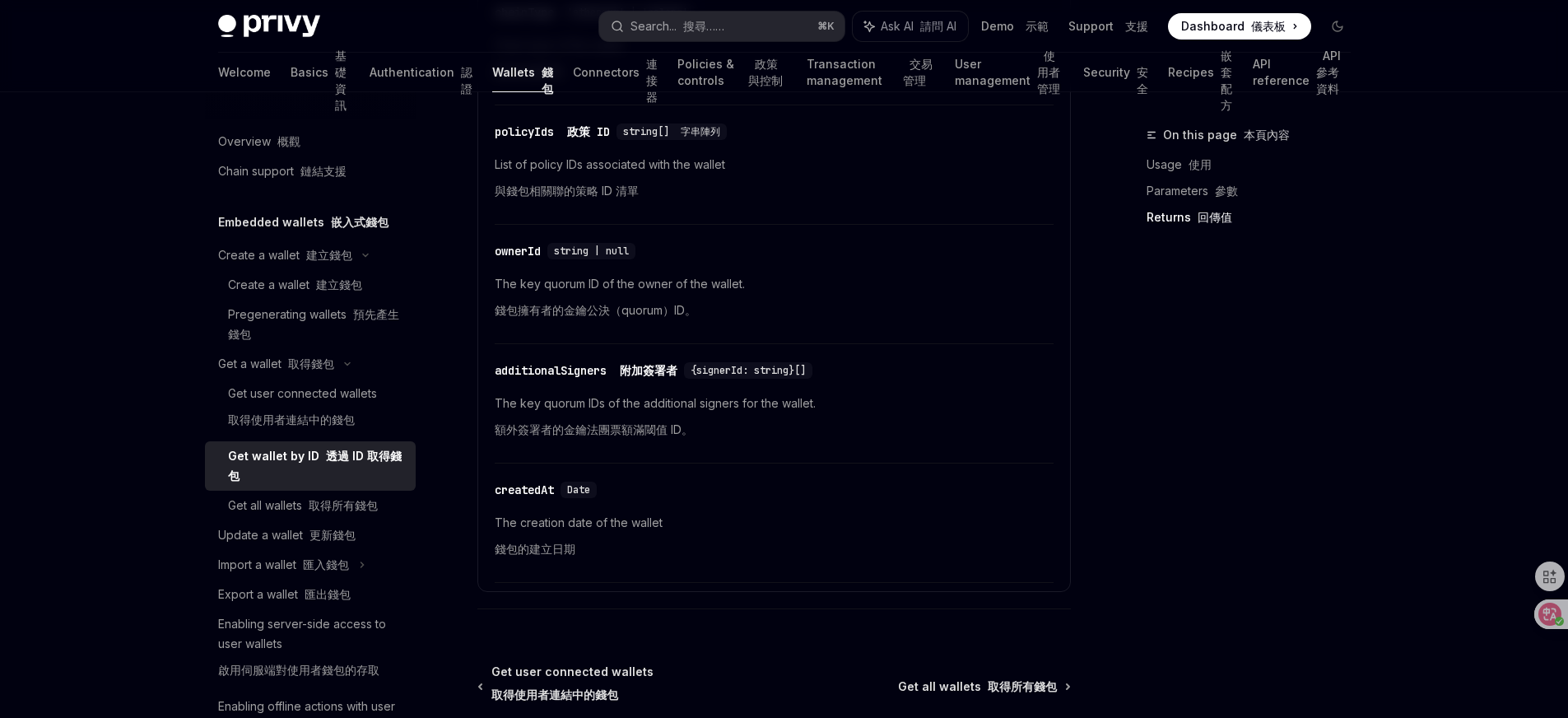
scroll to position [1453, 0]
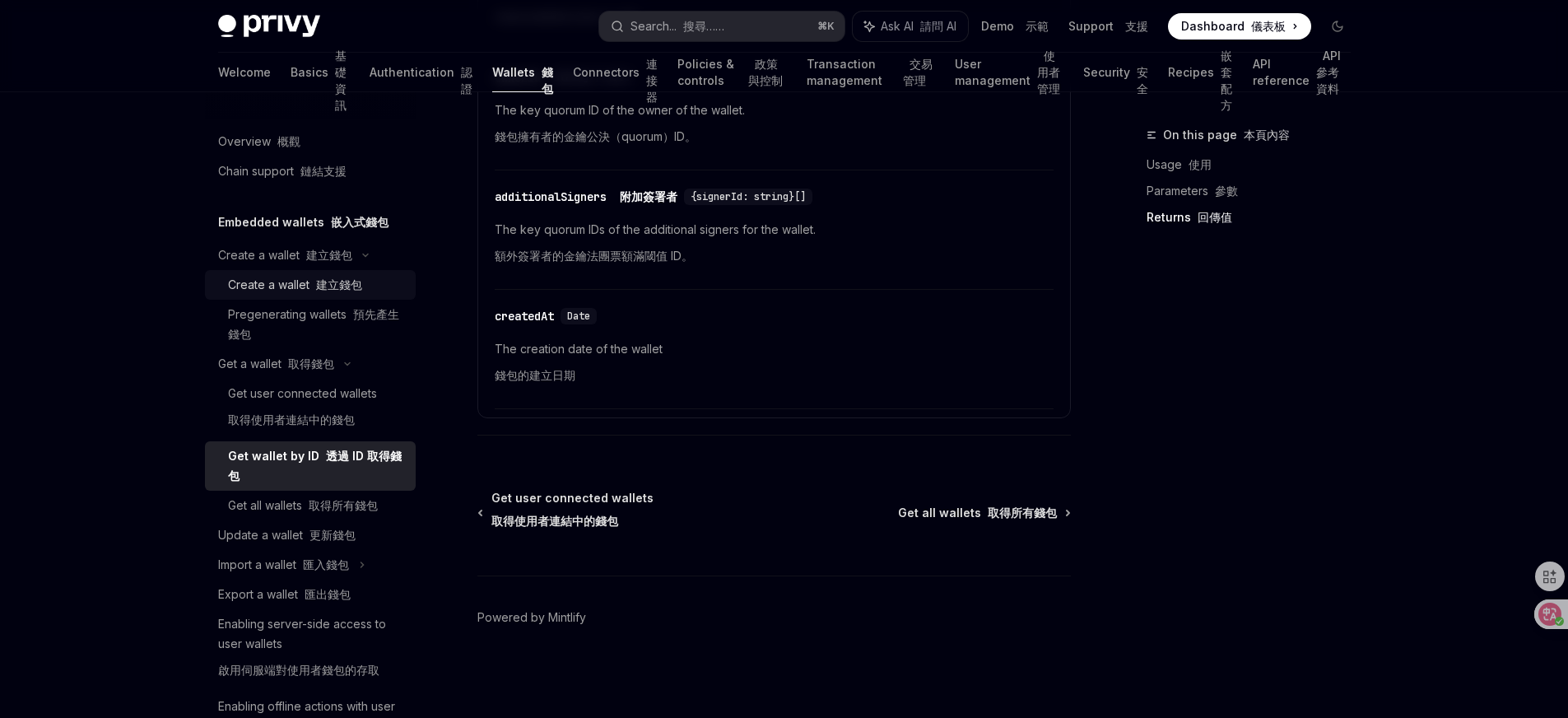
click at [324, 284] on font "建立錢包" at bounding box center [339, 284] width 46 height 14
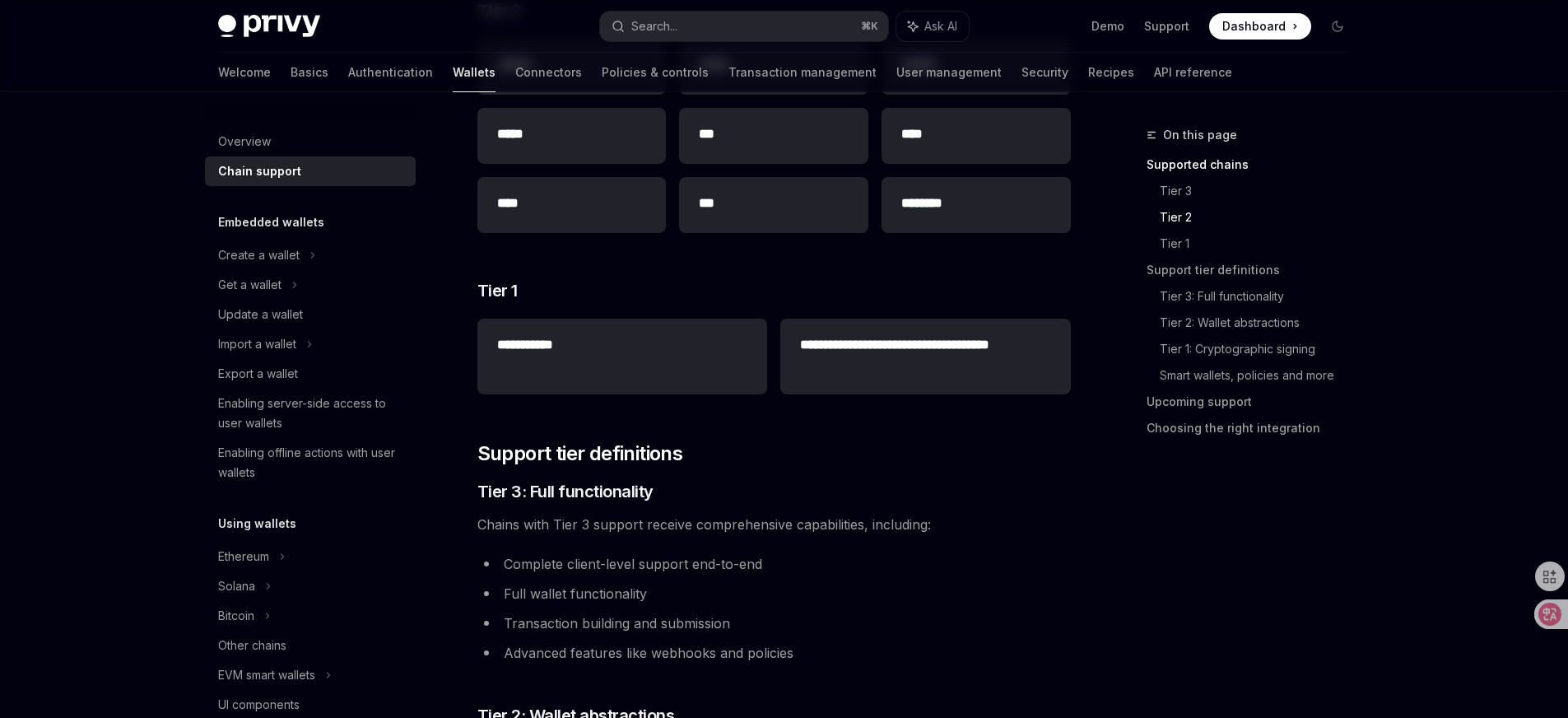
scroll to position [586, 0]
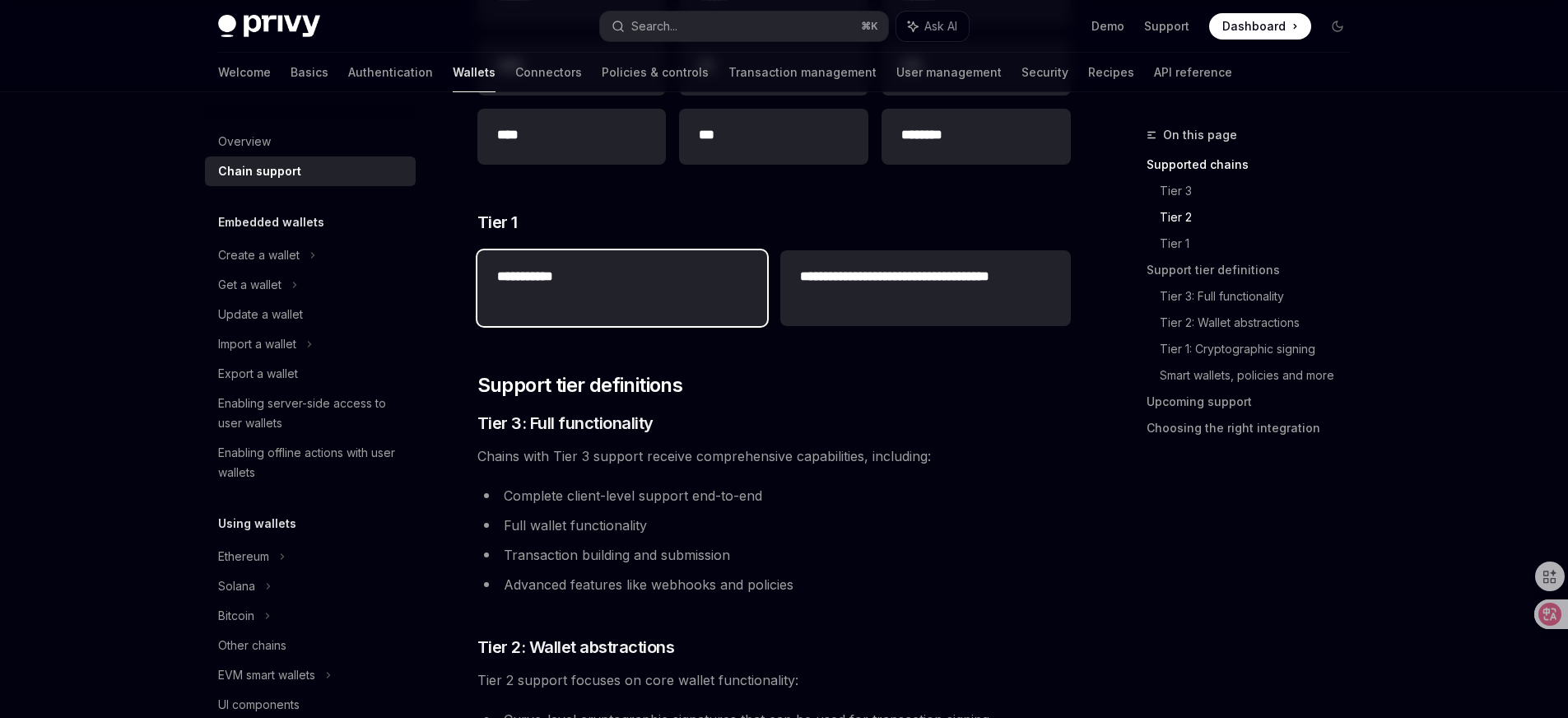
click at [681, 316] on div "**********" at bounding box center [622, 288] width 290 height 76
click at [527, 276] on h2 "**********" at bounding box center [622, 276] width 251 height 20
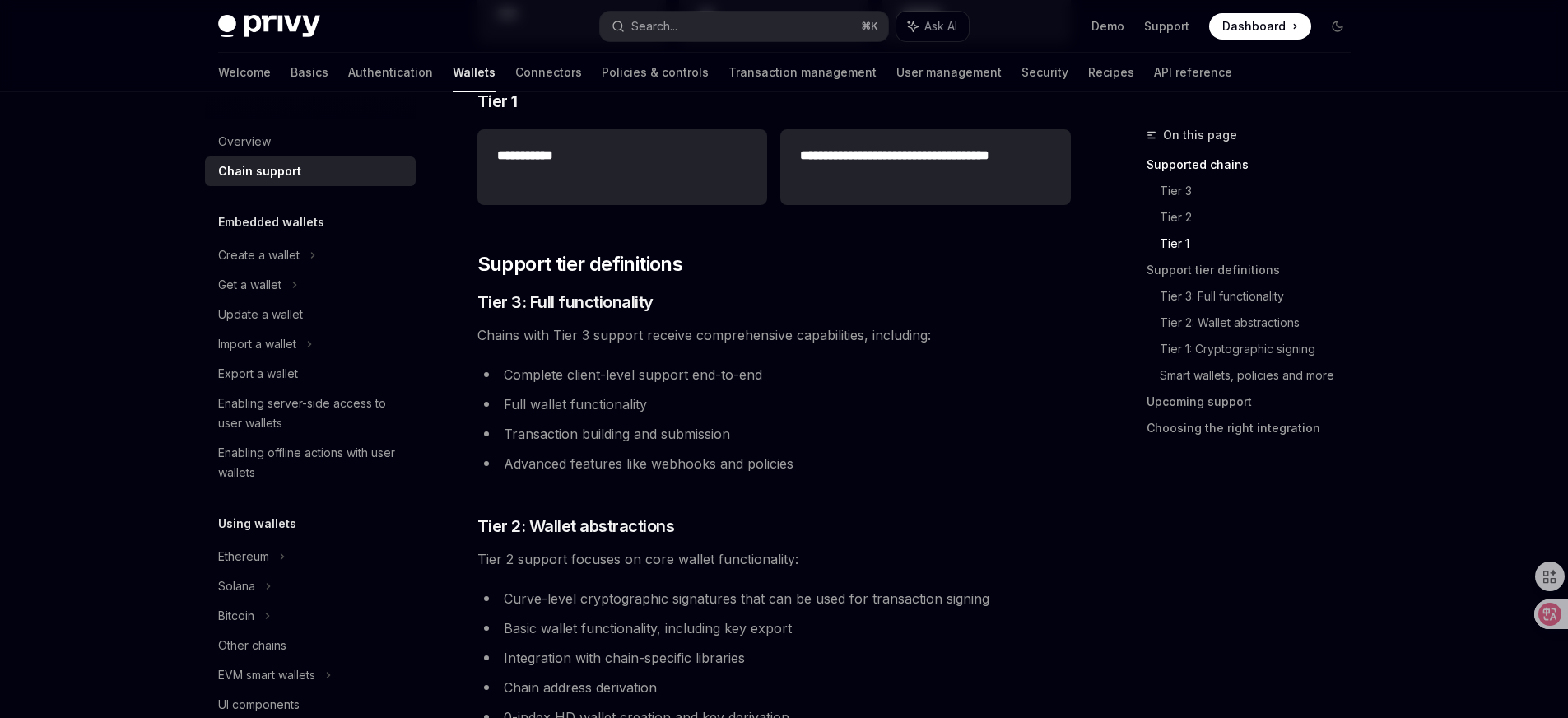
scroll to position [718, 0]
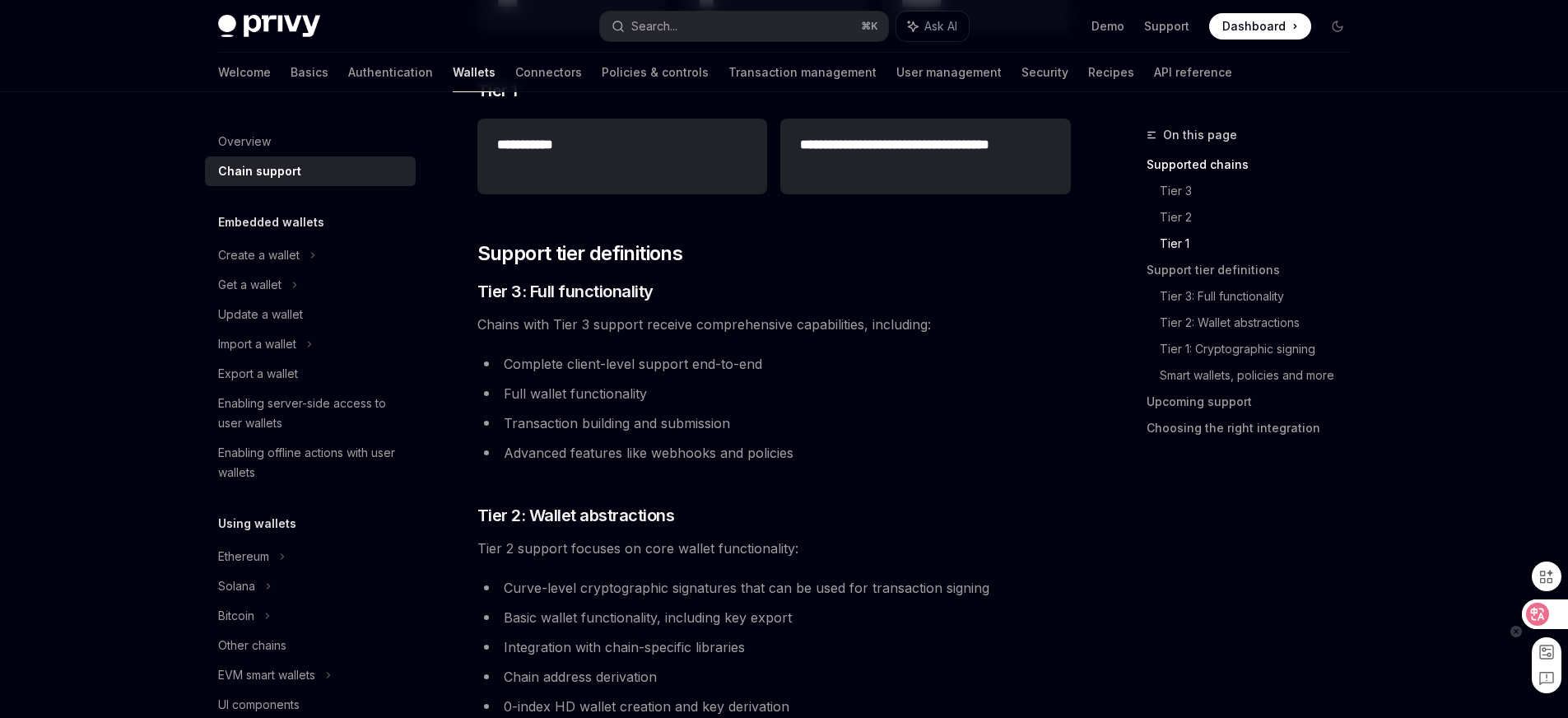
click at [1529, 603] on div at bounding box center [1544, 614] width 44 height 30
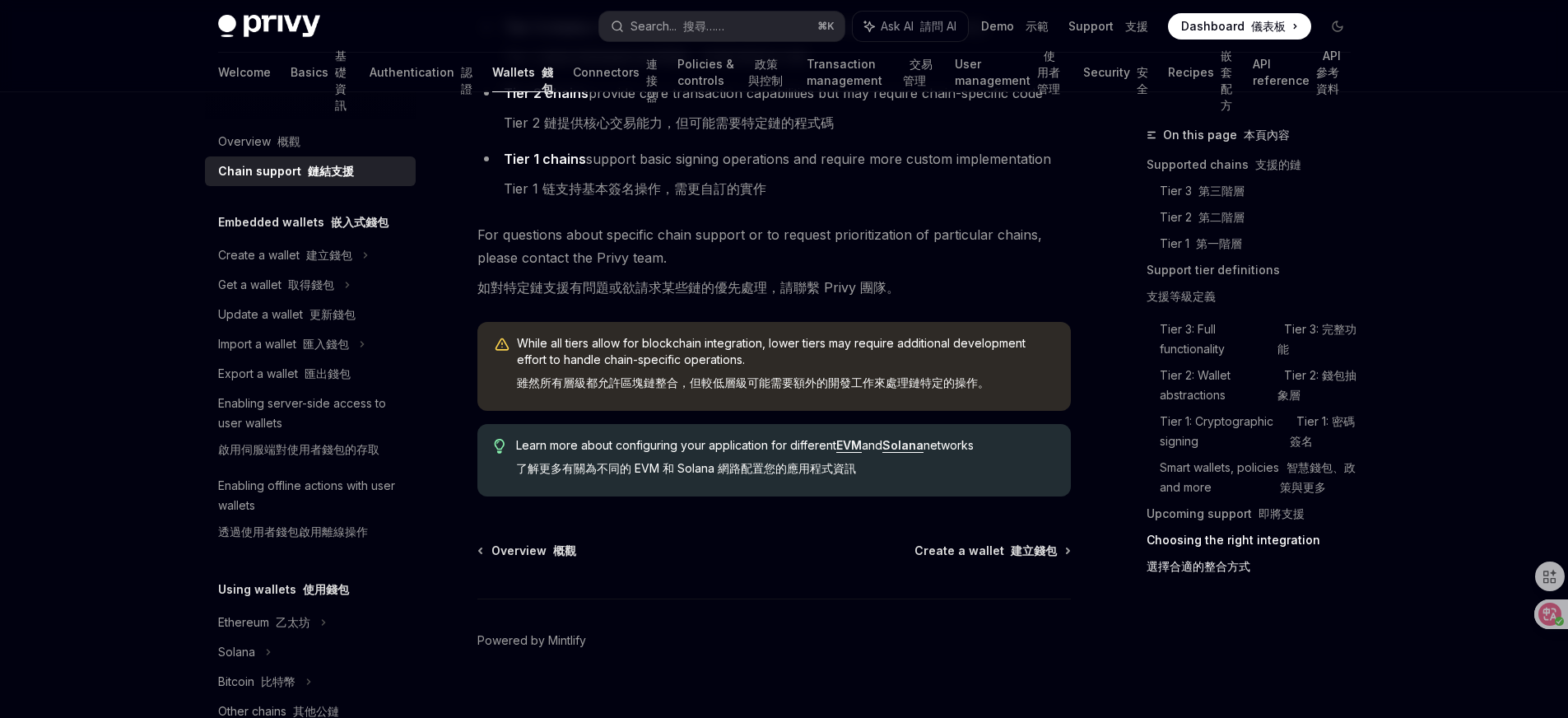
scroll to position [3041, 0]
click at [318, 250] on font "建立錢包" at bounding box center [329, 255] width 46 height 14
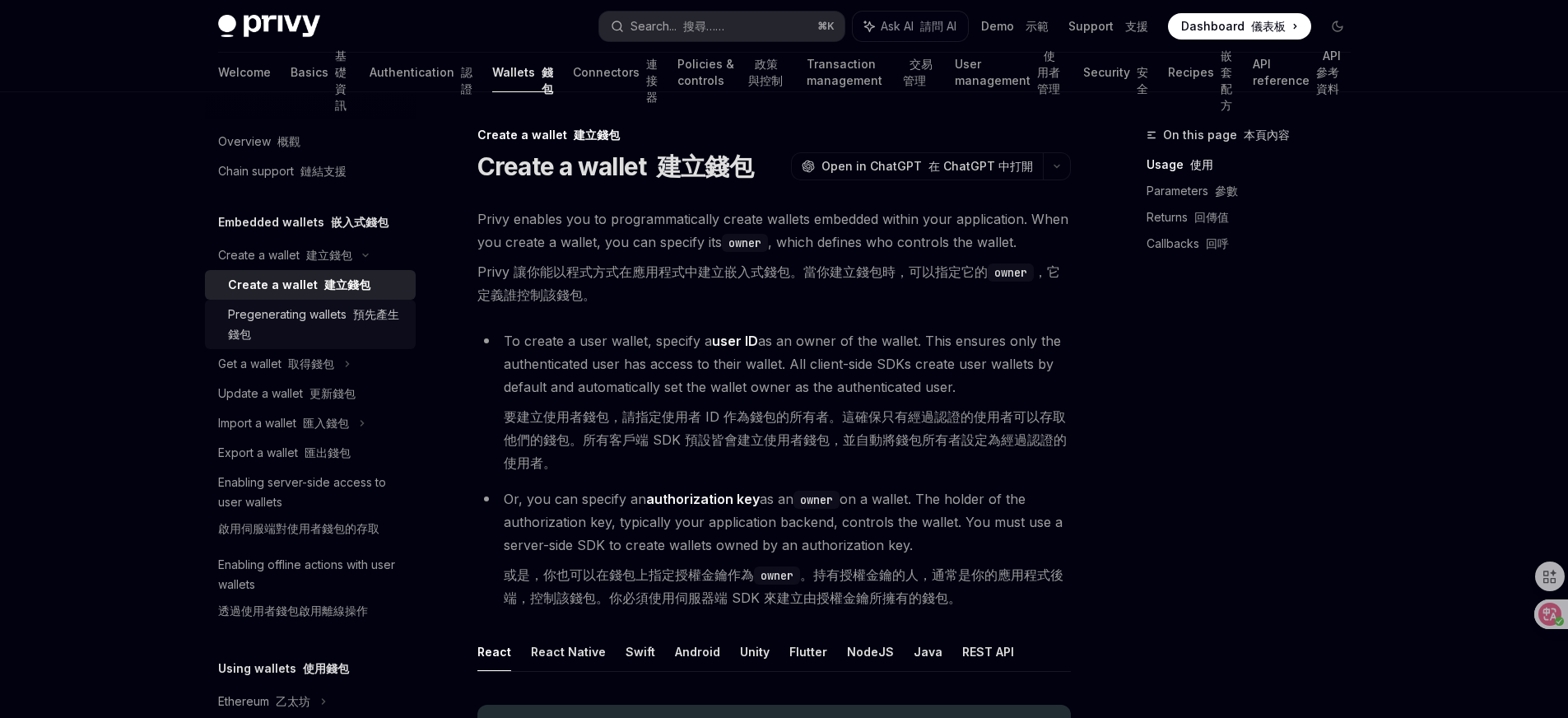
click at [339, 317] on div "Pregenerating wallets 預先產生錢包" at bounding box center [317, 324] width 178 height 39
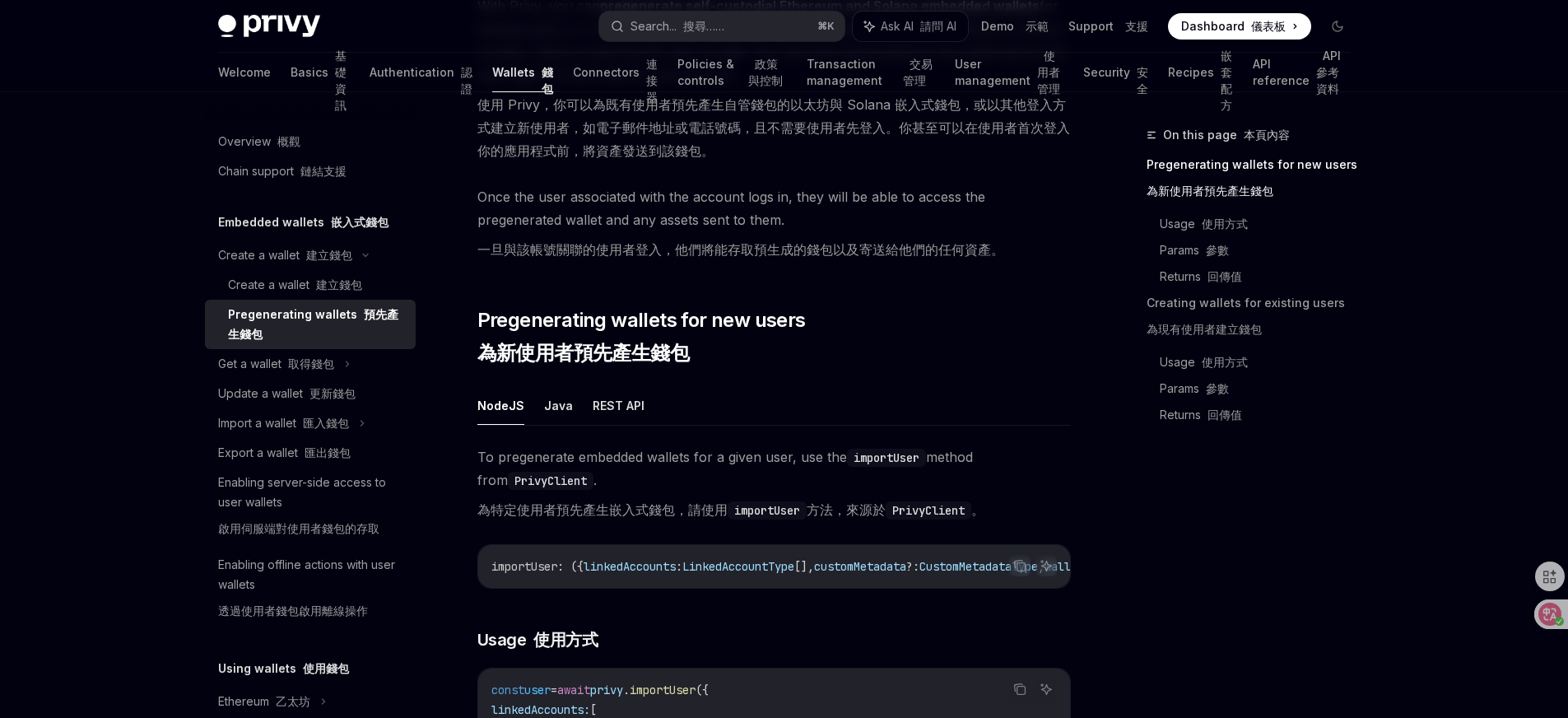
scroll to position [238, 0]
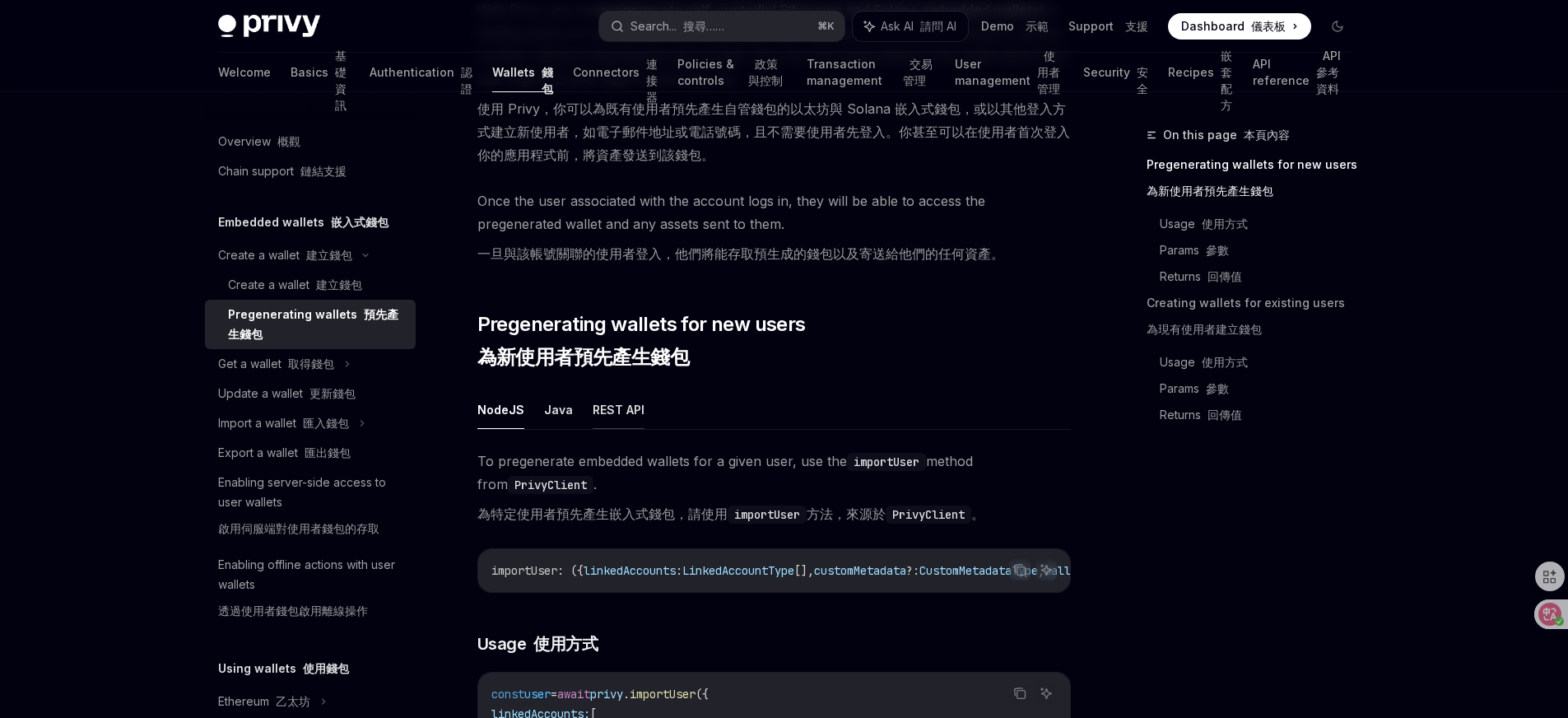
click at [605, 407] on button "REST API" at bounding box center [618, 409] width 52 height 38
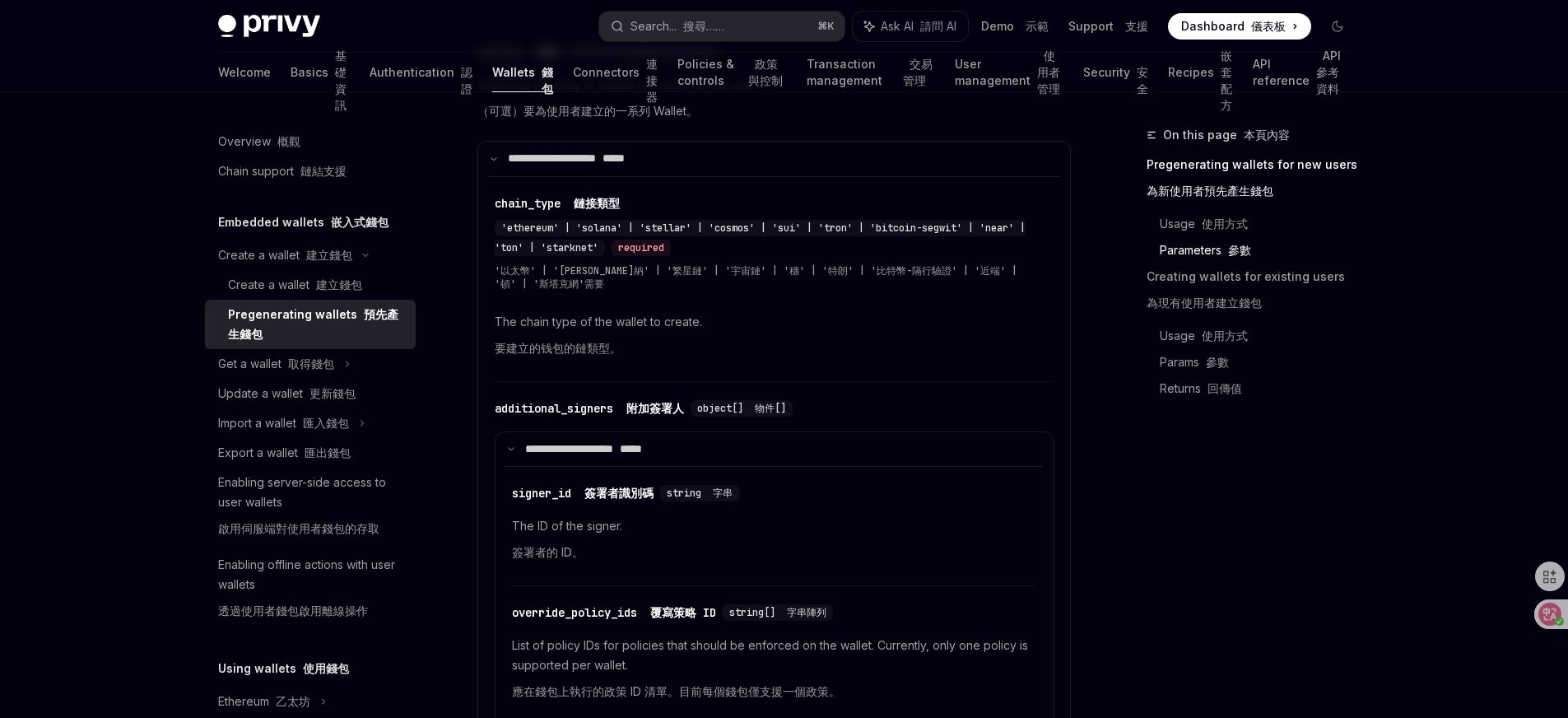
scroll to position [2306, 0]
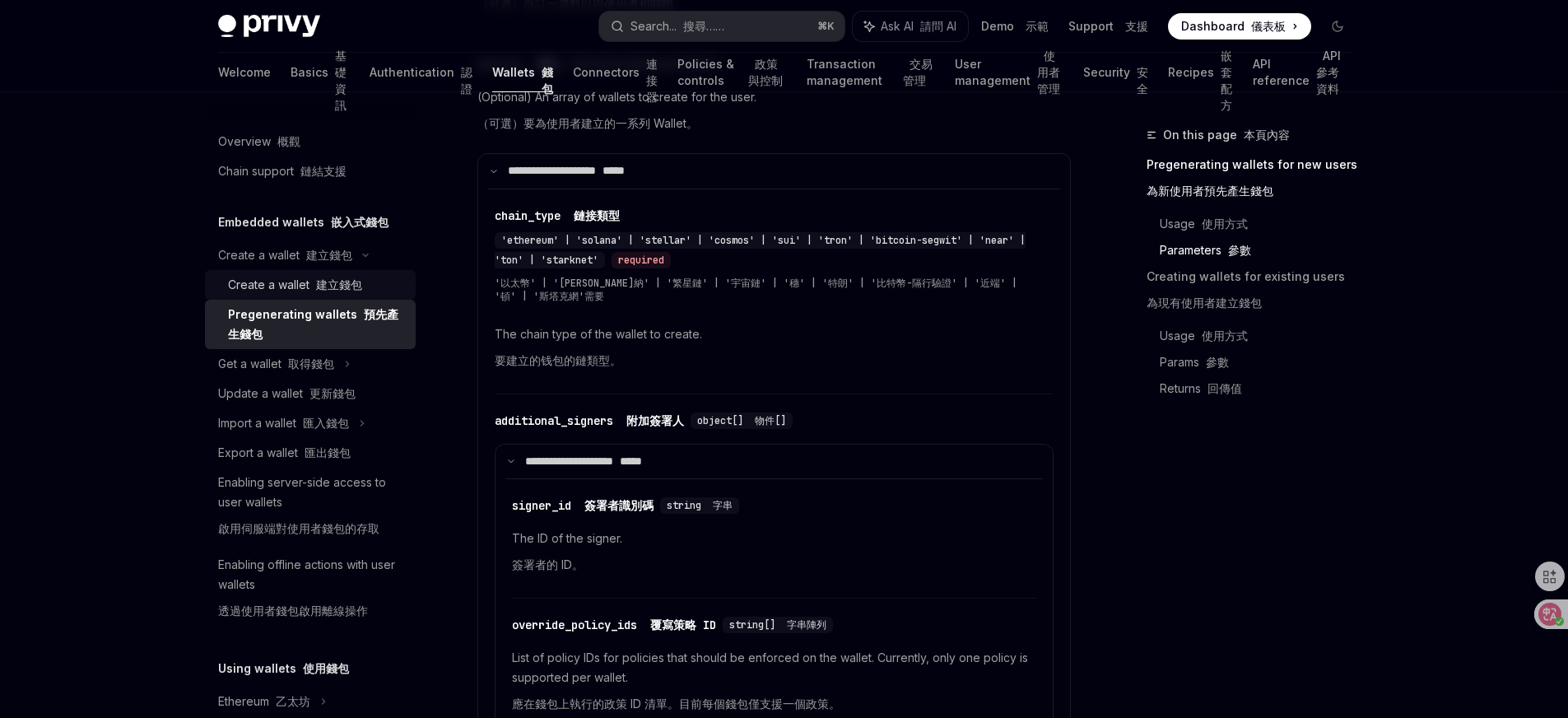
click at [322, 294] on div "Create a wallet 建立錢包" at bounding box center [295, 285] width 134 height 20
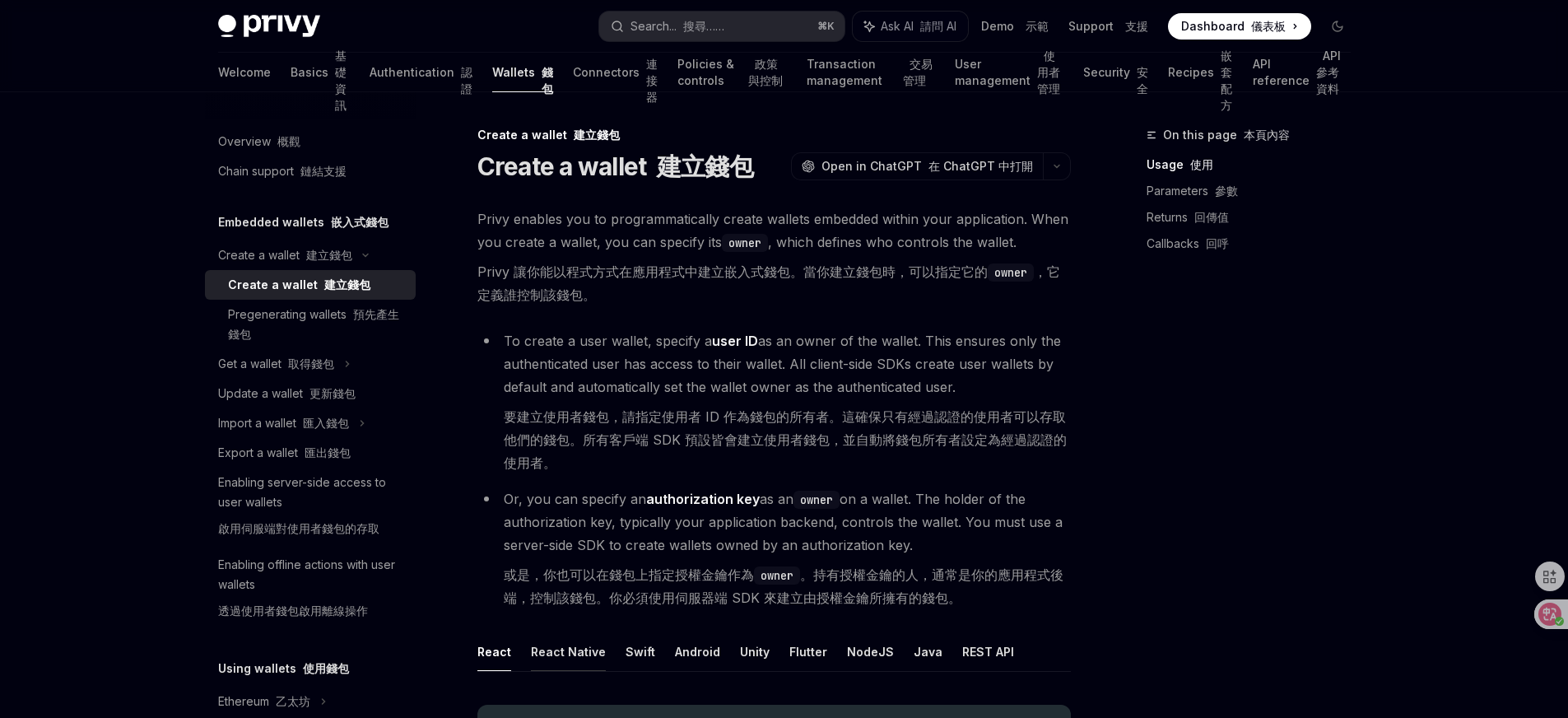
click at [568, 654] on button "React Native" at bounding box center [569, 650] width 75 height 38
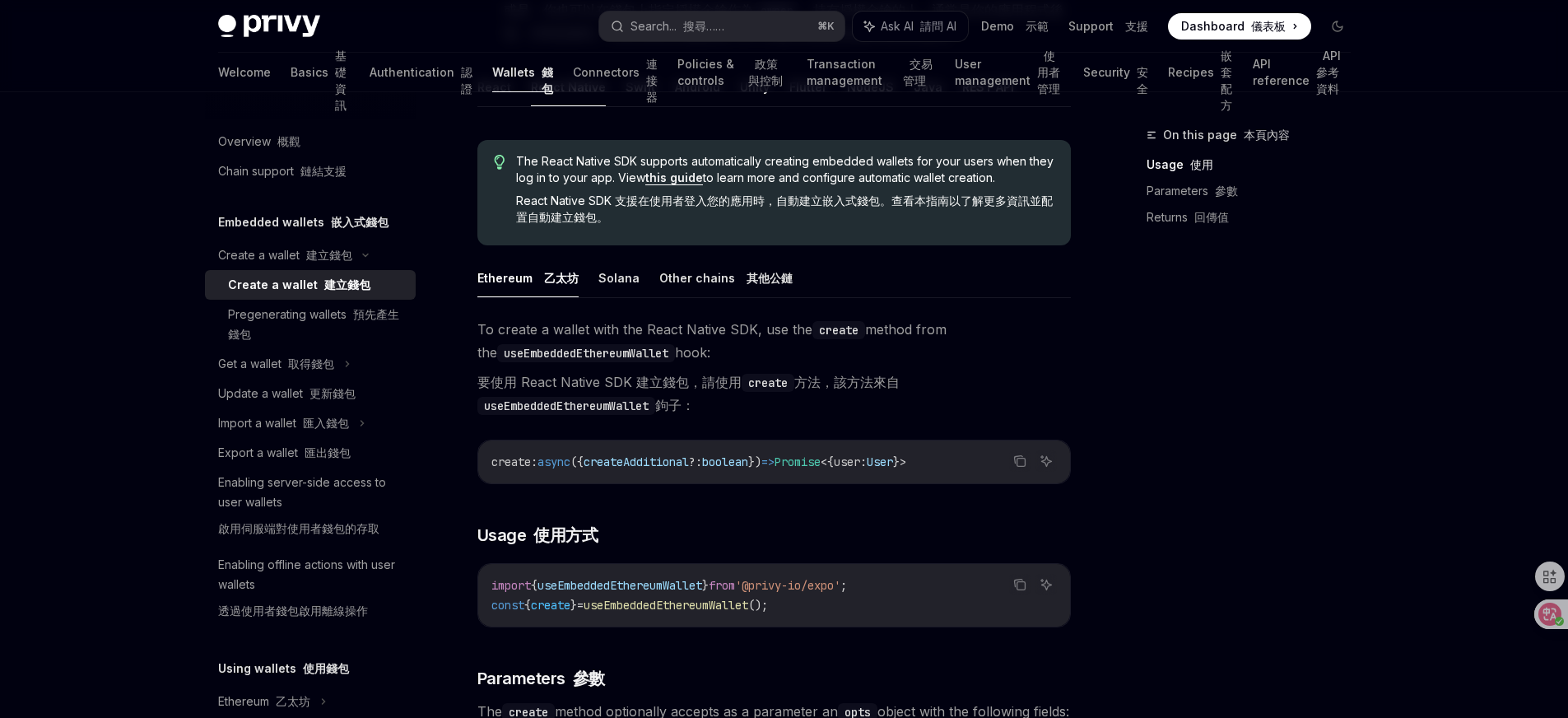
scroll to position [568, 0]
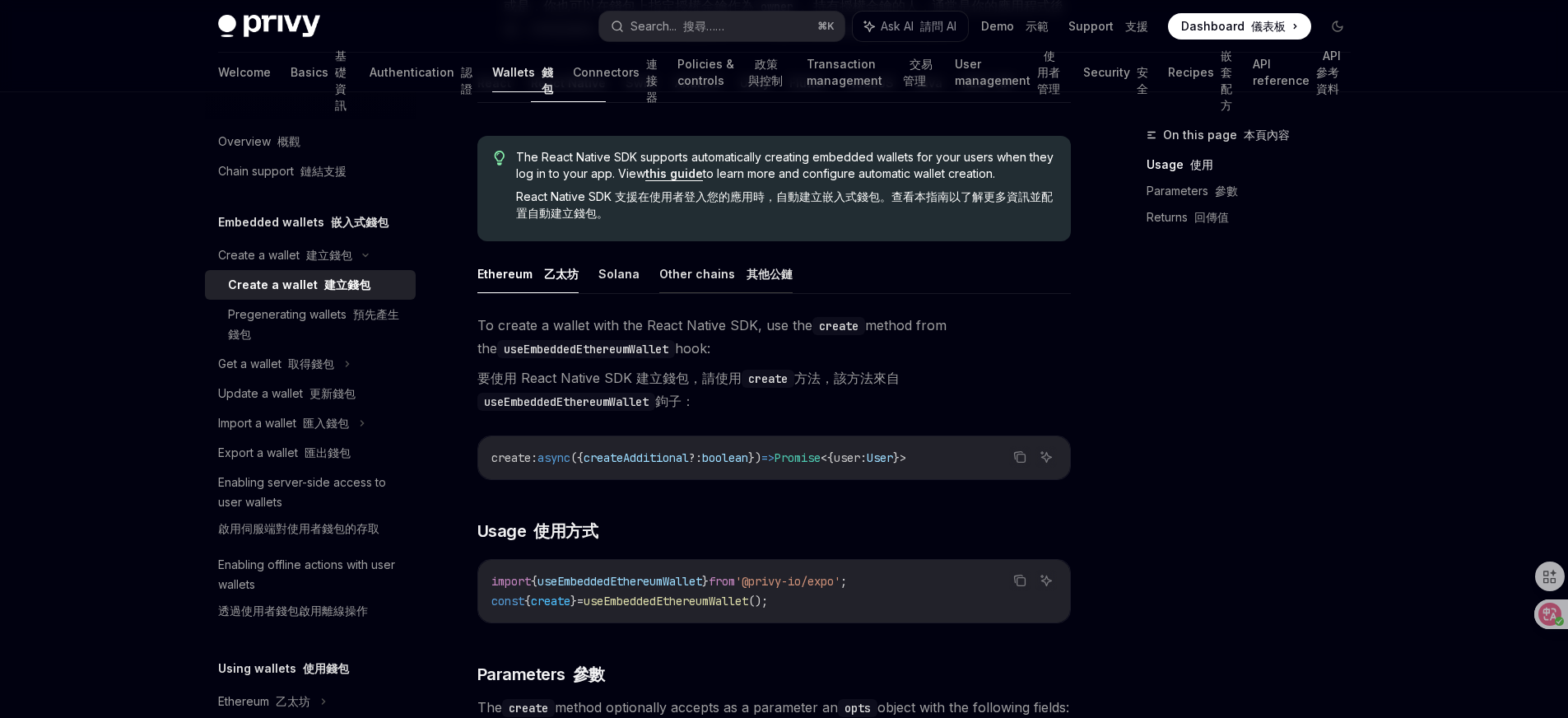
click at [747, 264] on font "其他公鏈" at bounding box center [767, 274] width 53 height 20
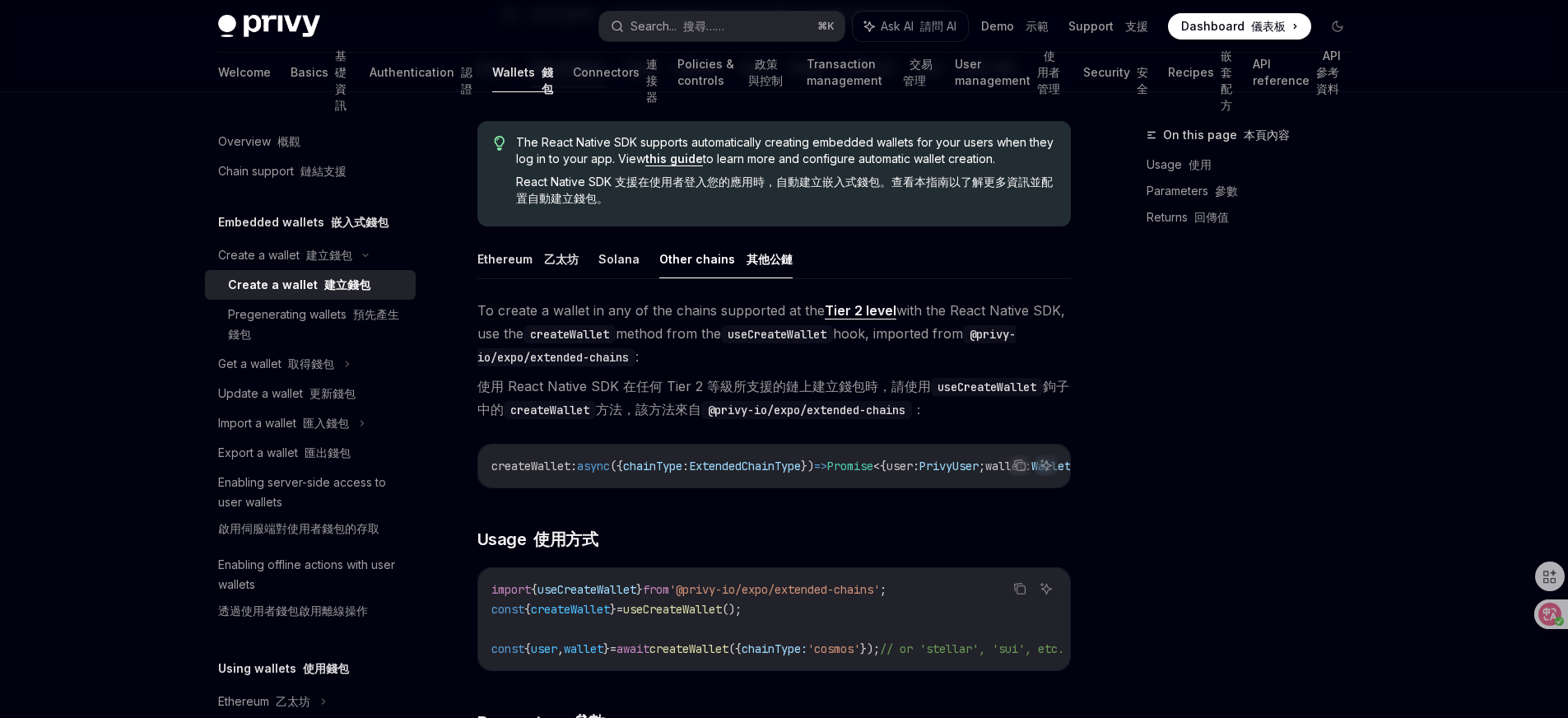
scroll to position [585, 0]
click at [330, 362] on font "取得錢包" at bounding box center [311, 363] width 46 height 14
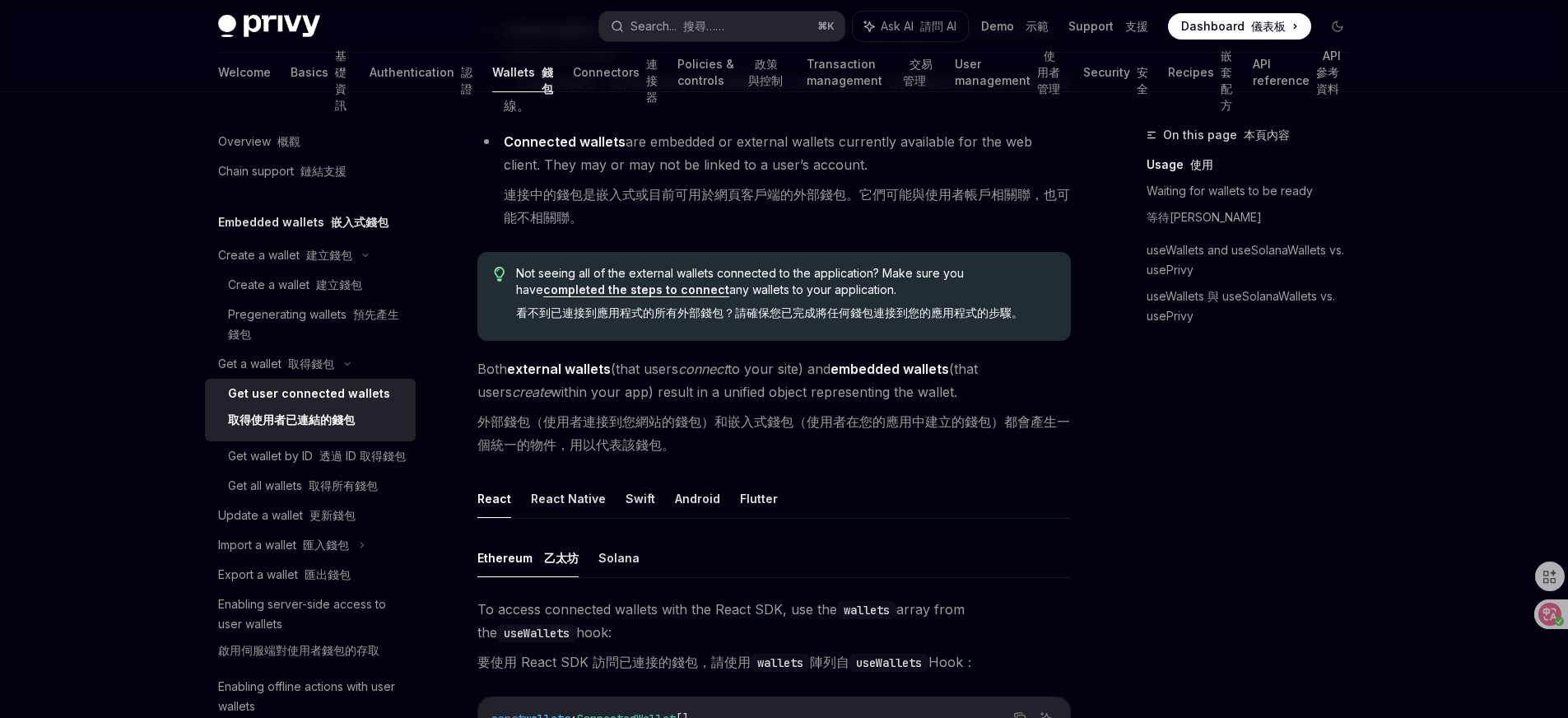
scroll to position [489, 0]
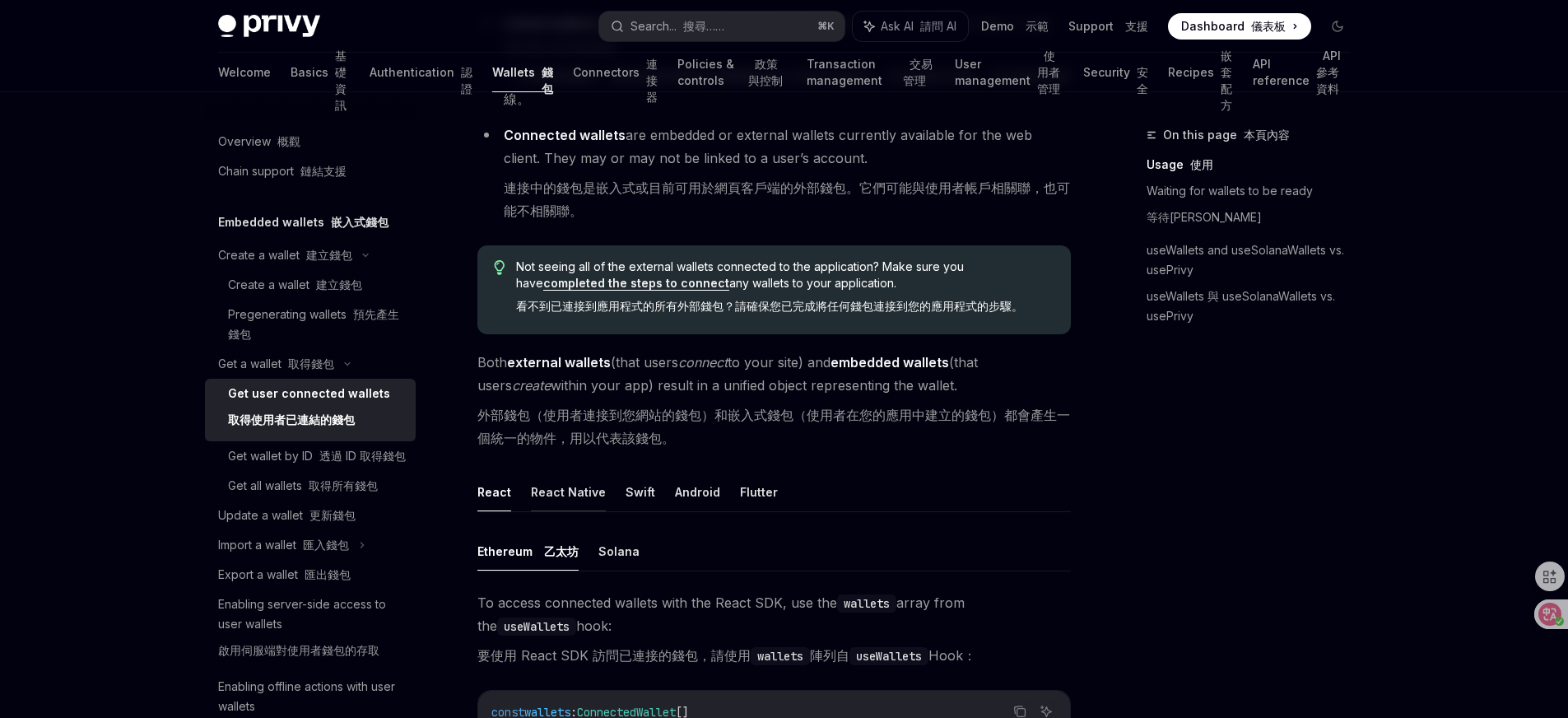
click at [567, 491] on button "React Native" at bounding box center [569, 491] width 75 height 38
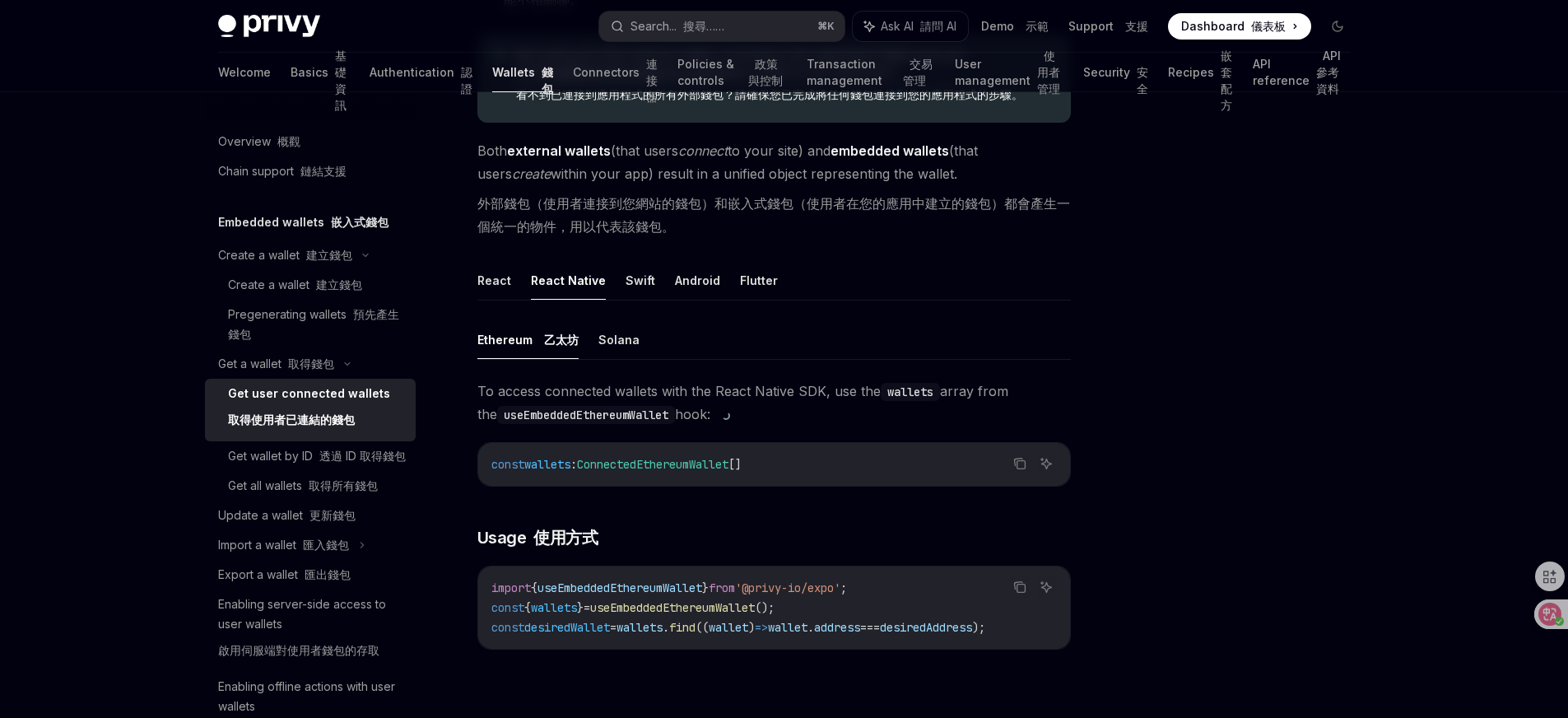
scroll to position [703, 0]
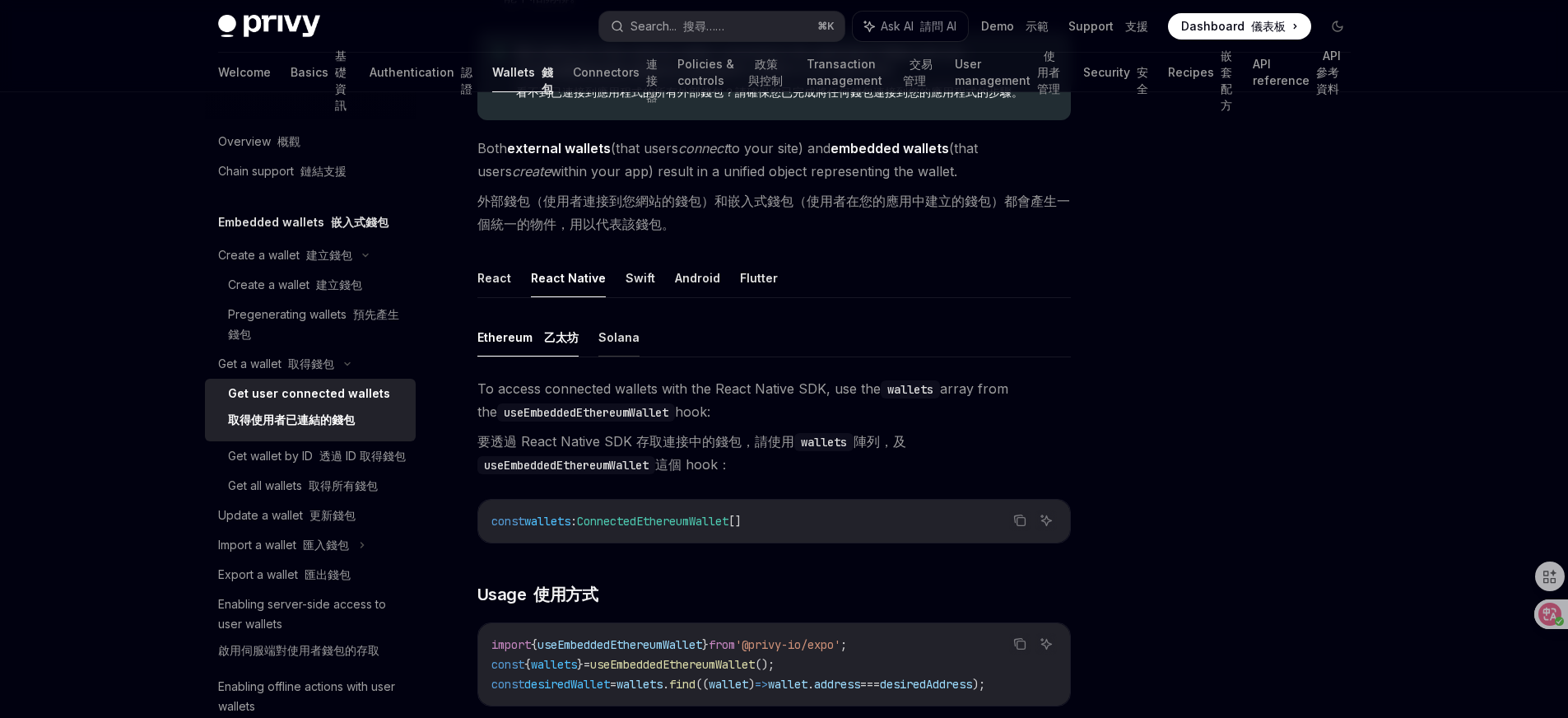
click at [617, 345] on button "Solana" at bounding box center [619, 337] width 41 height 38
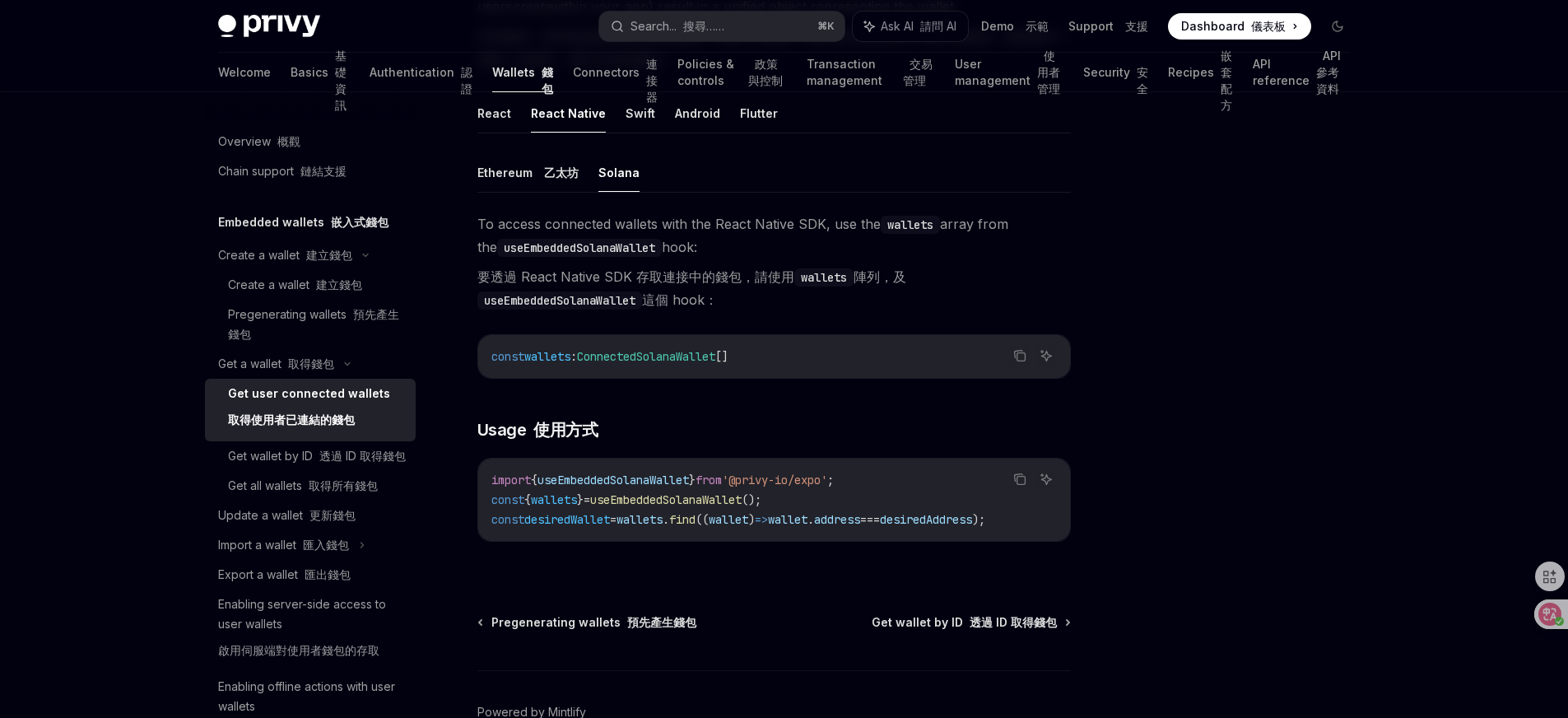
scroll to position [981, 0]
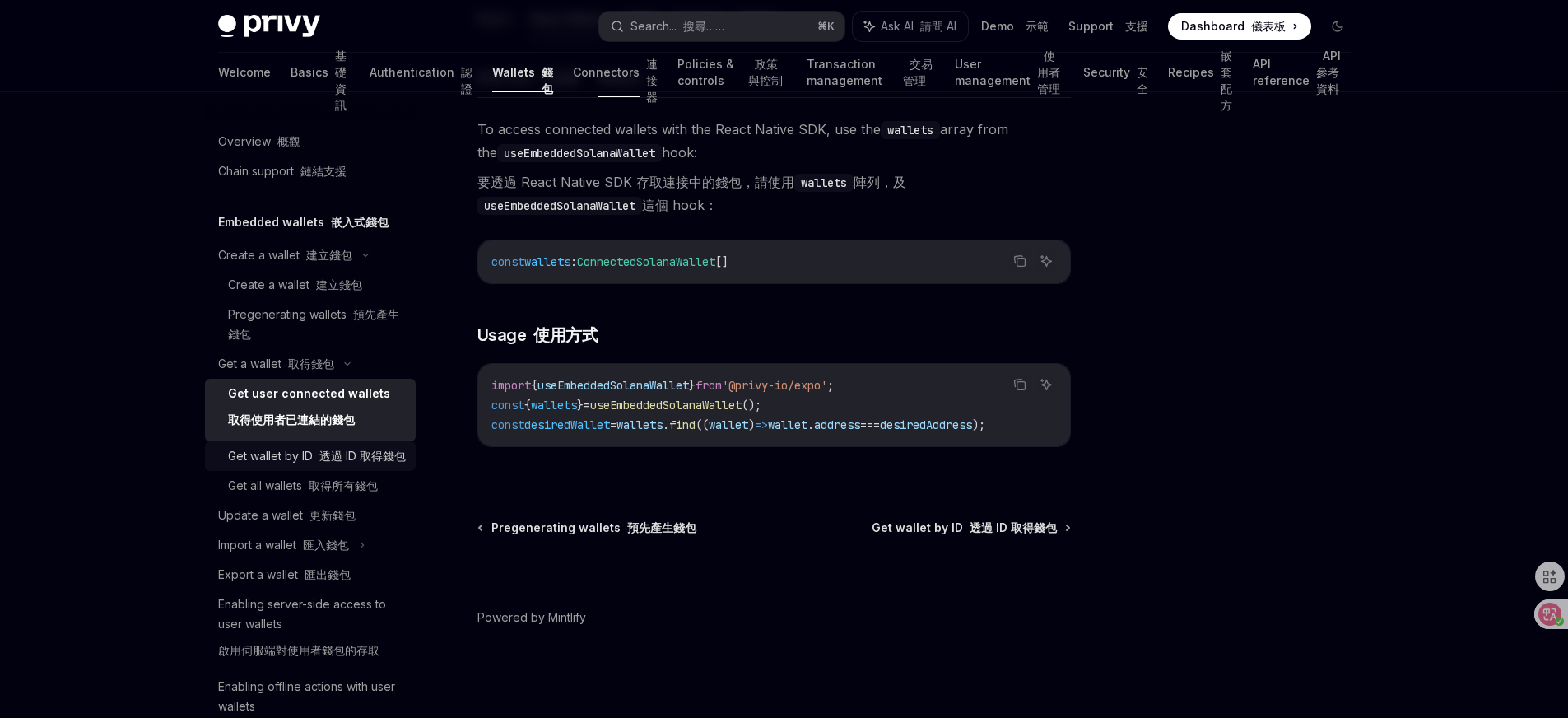
click at [283, 456] on div "Get wallet by ID 透過 ID 取得錢包" at bounding box center [317, 456] width 178 height 20
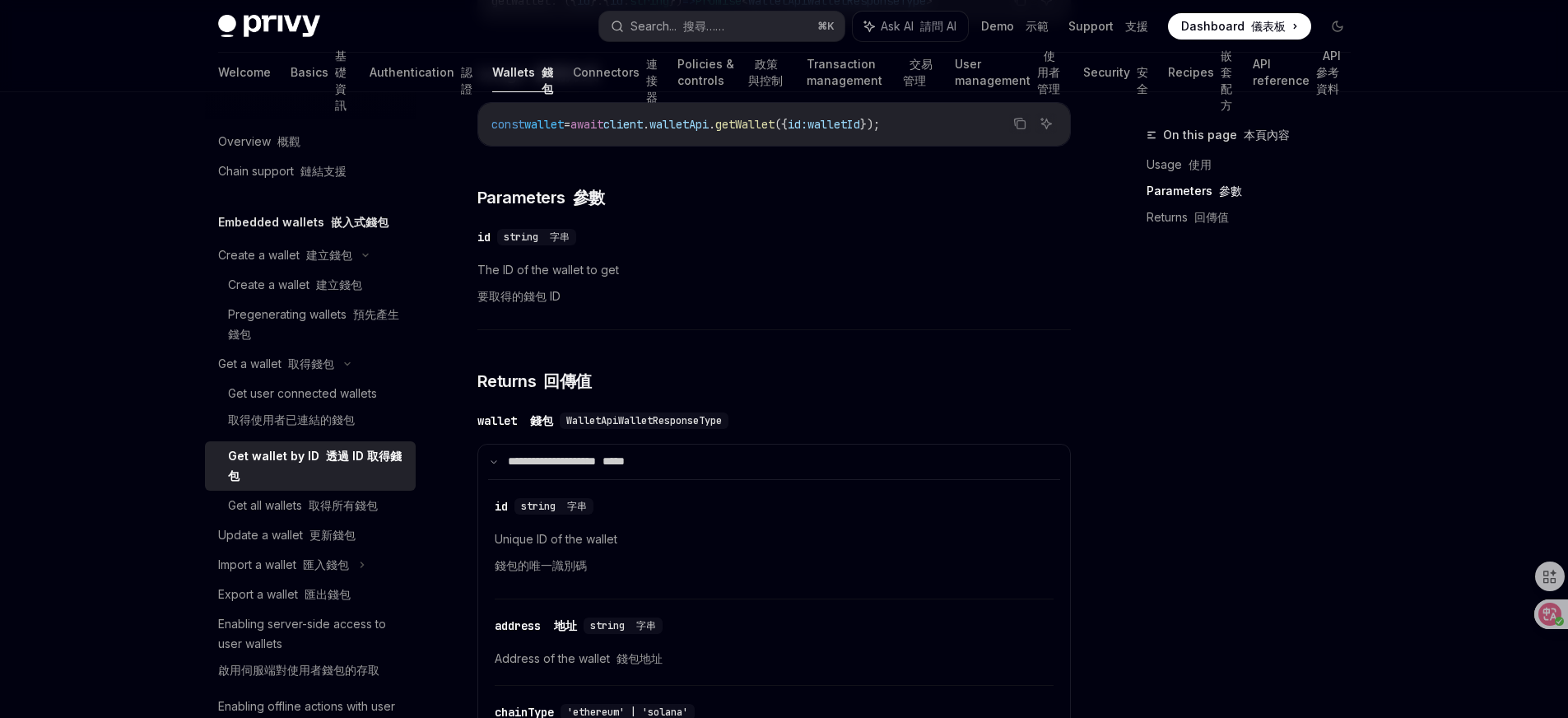
scroll to position [572, 0]
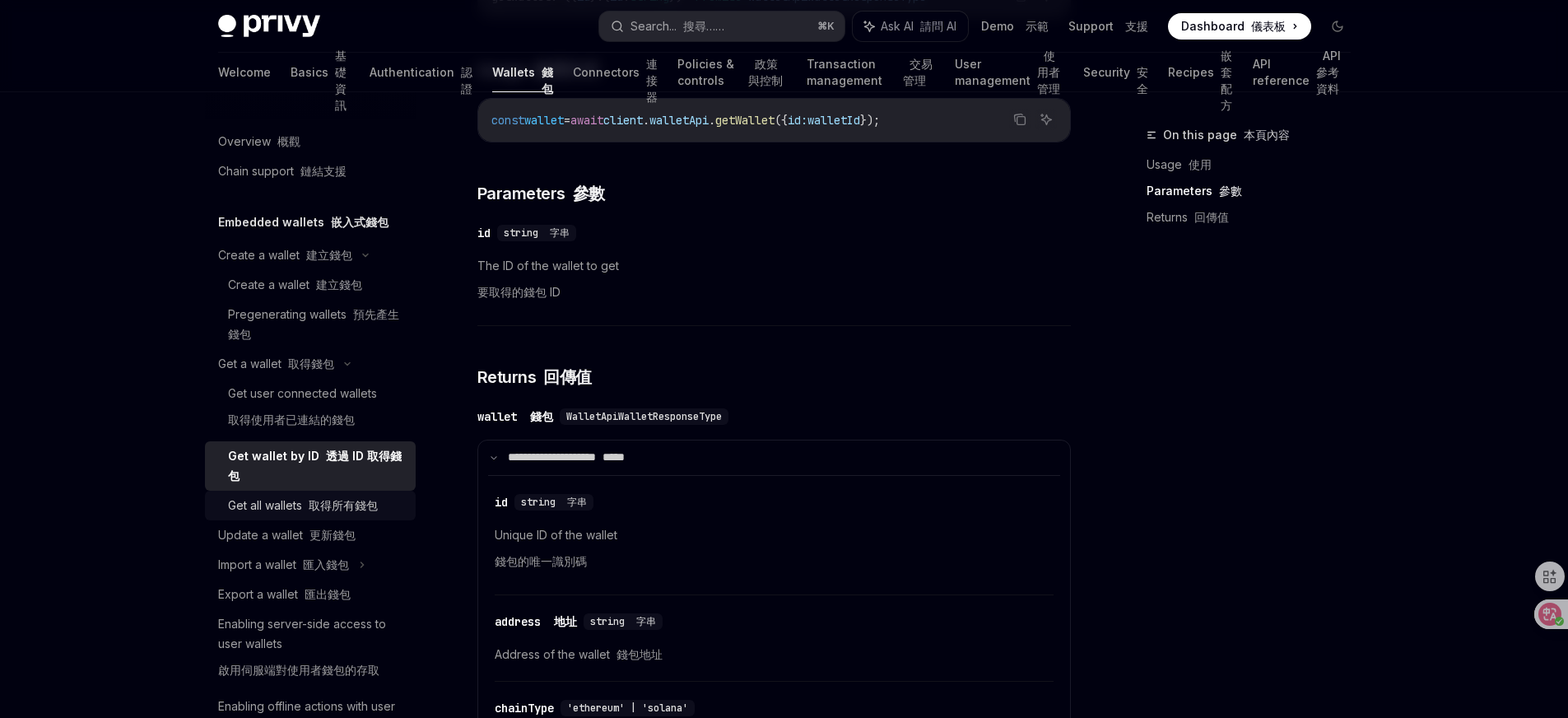
click at [357, 507] on font "取得所有錢包" at bounding box center [343, 504] width 69 height 14
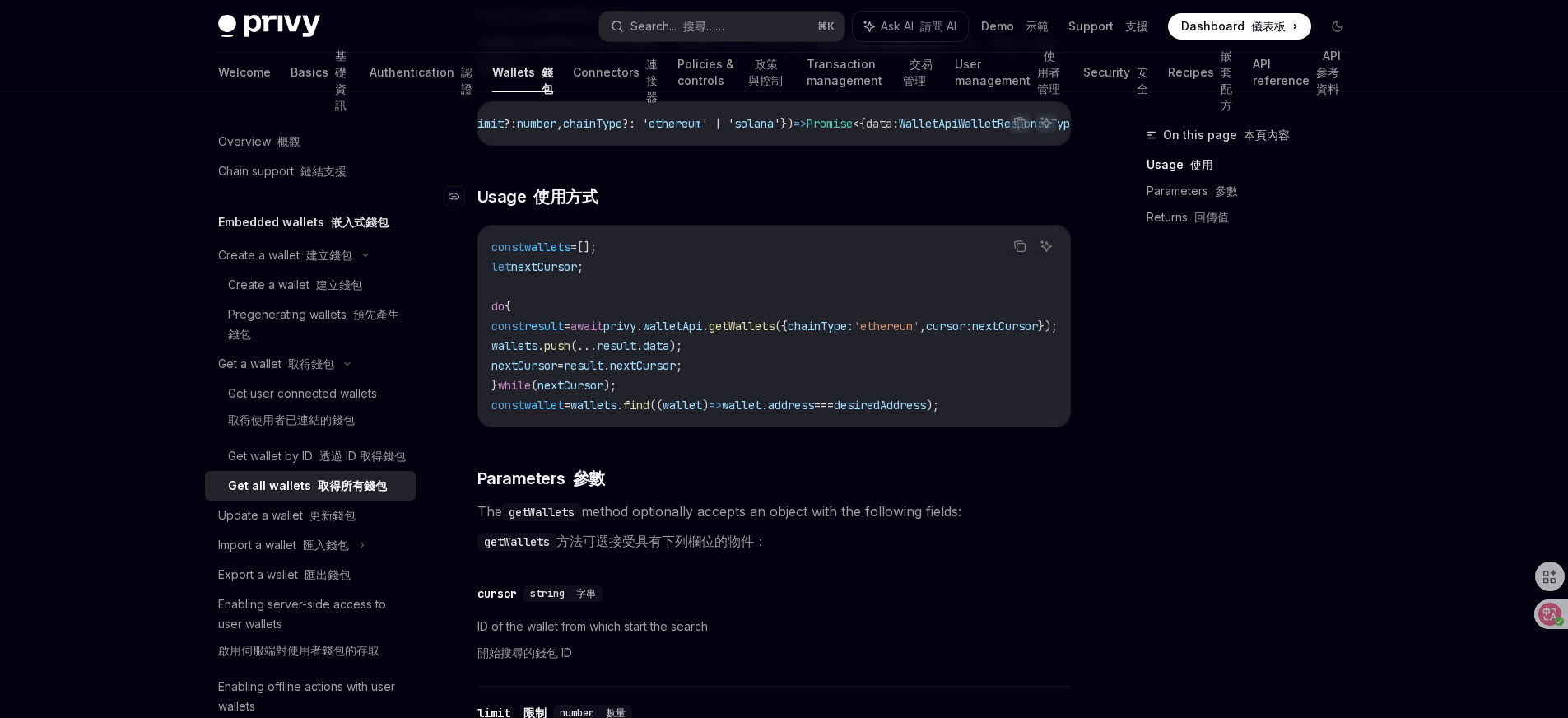
scroll to position [395, 0]
click at [320, 551] on font "匯入錢包" at bounding box center [326, 544] width 46 height 14
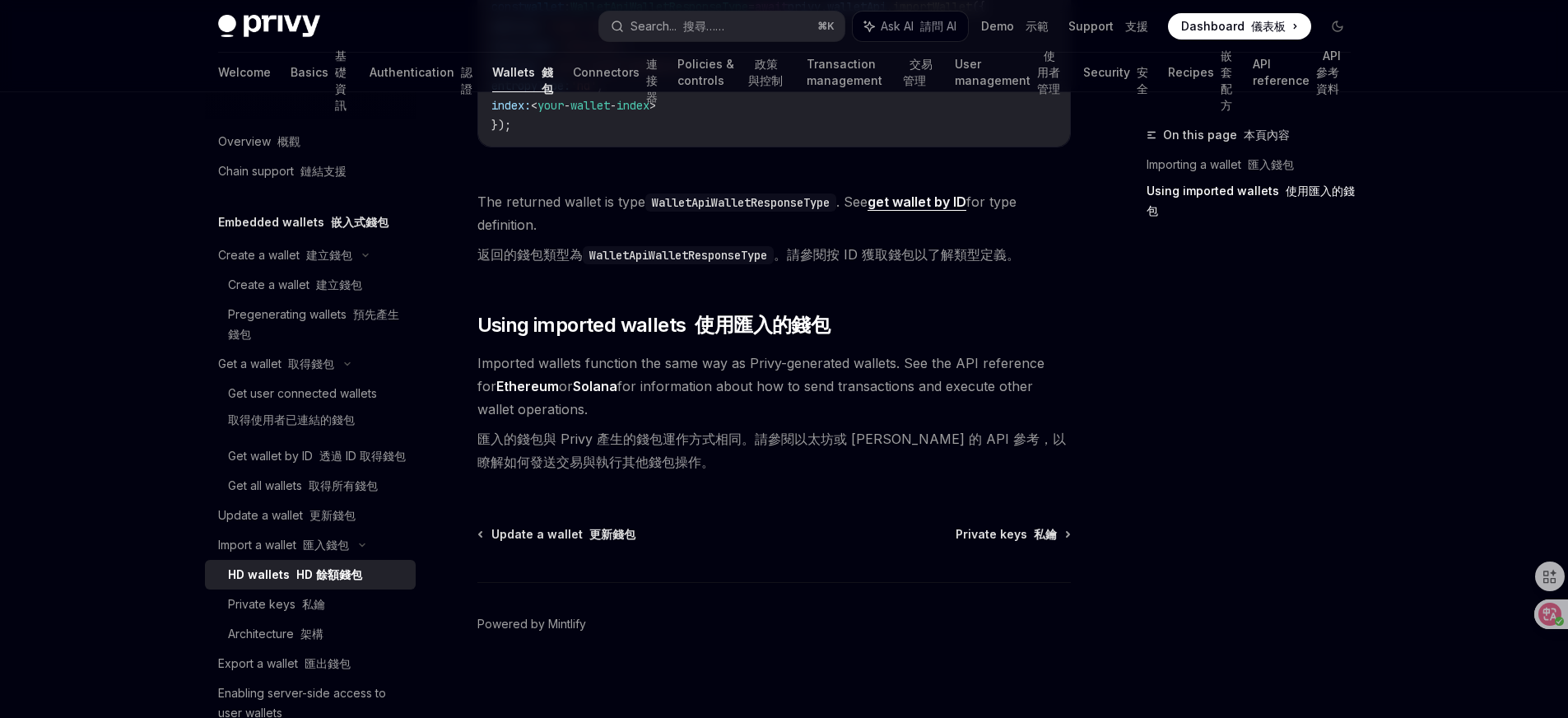
scroll to position [1131, 0]
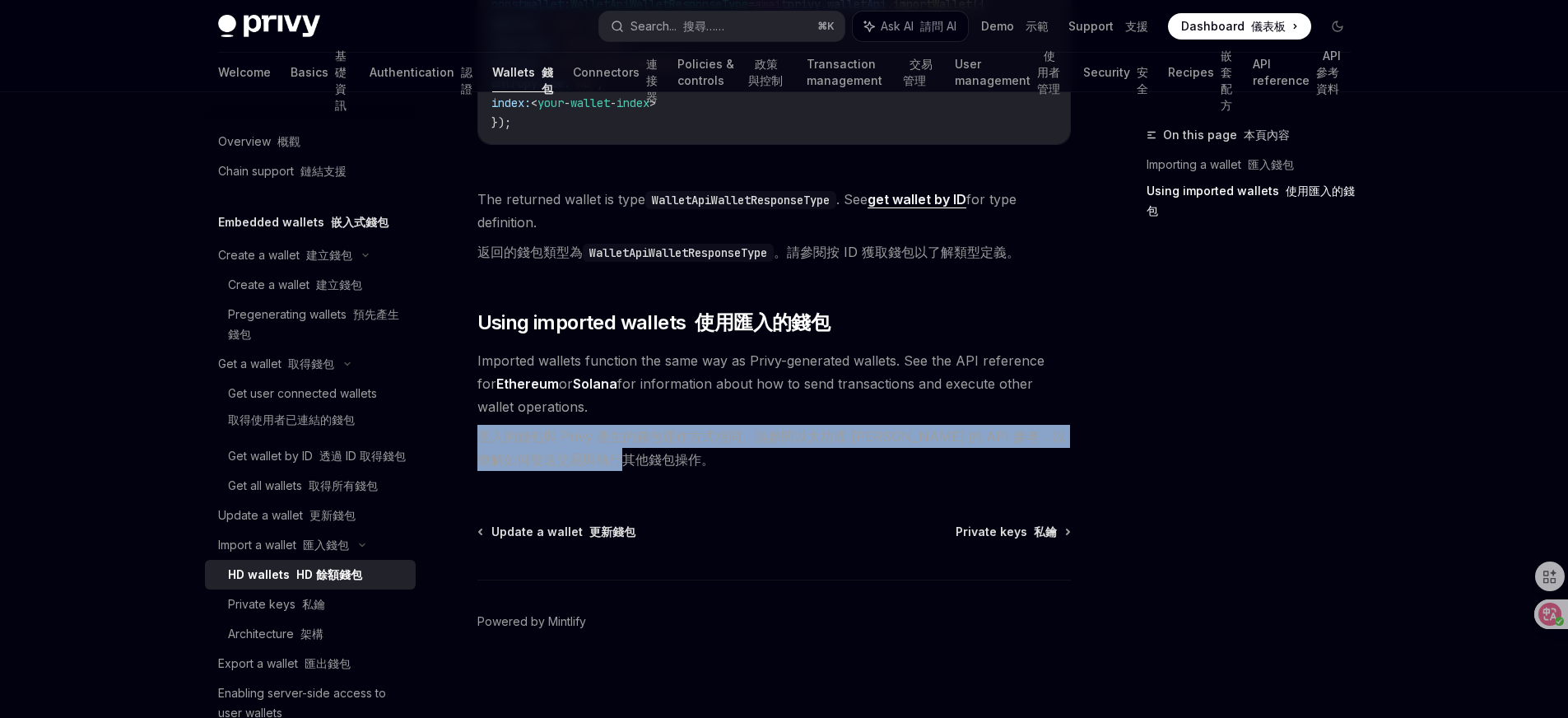
drag, startPoint x: 477, startPoint y: 430, endPoint x: 636, endPoint y: 454, distance: 160.8
click at [636, 454] on font "匯入的錢包與 Privy 產生的錢包運作方式相同。請參閱以太坊或 Solana 的 API 參考，以瞭解如何發送交易與執行其他錢包操作。" at bounding box center [774, 448] width 593 height 46
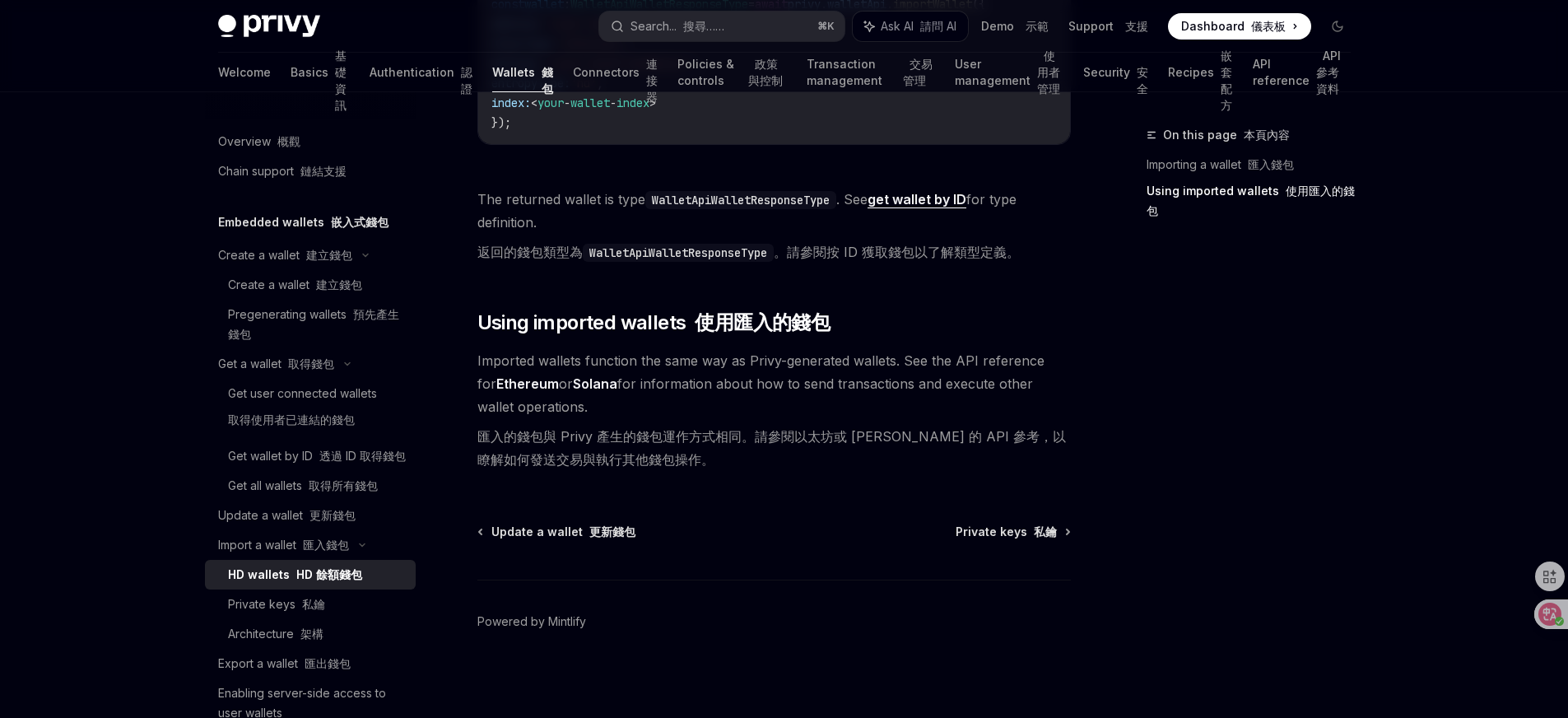
click at [958, 414] on span "Imported wallets function the same way as Privy-generated wallets. See the API …" at bounding box center [774, 413] width 593 height 128
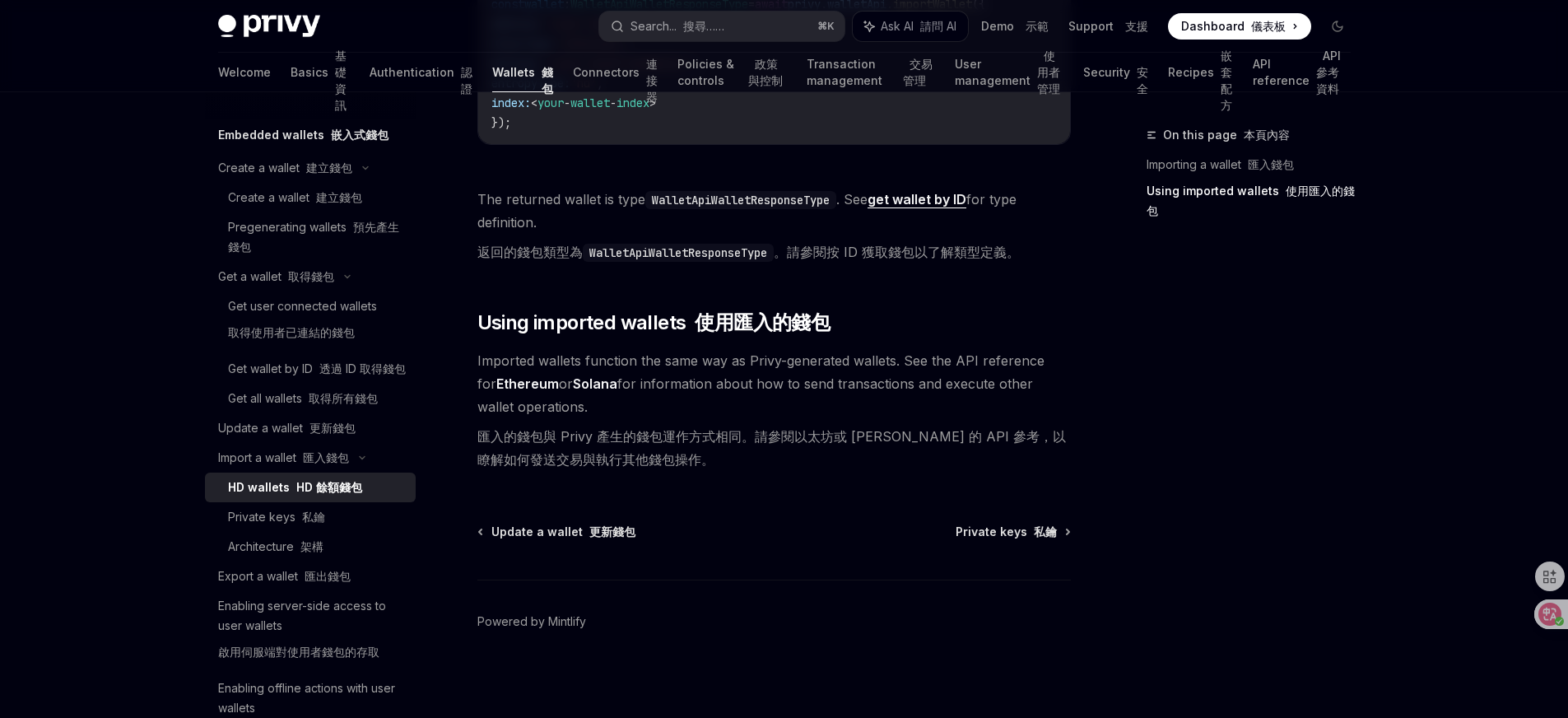
scroll to position [96, 0]
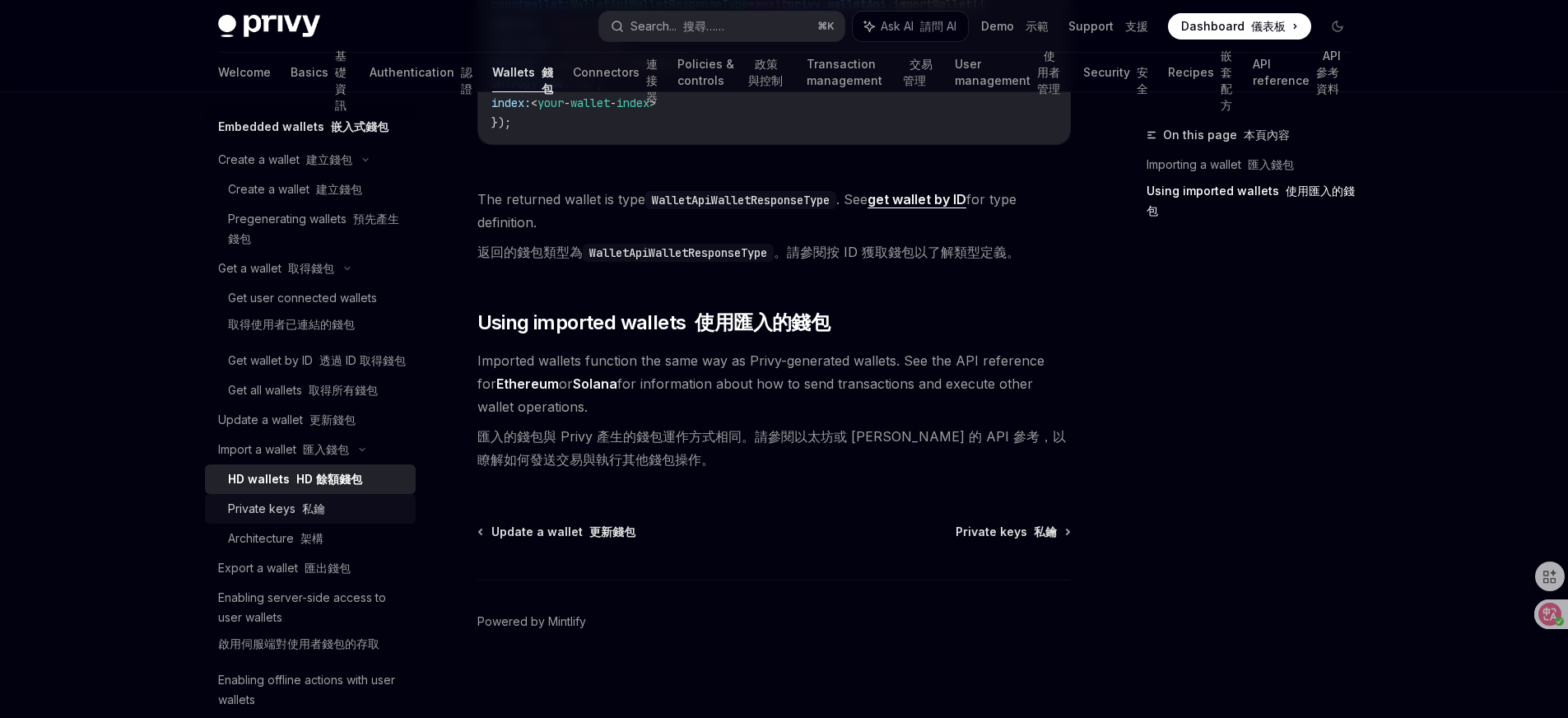
click at [321, 515] on font "私鑰" at bounding box center [313, 508] width 23 height 14
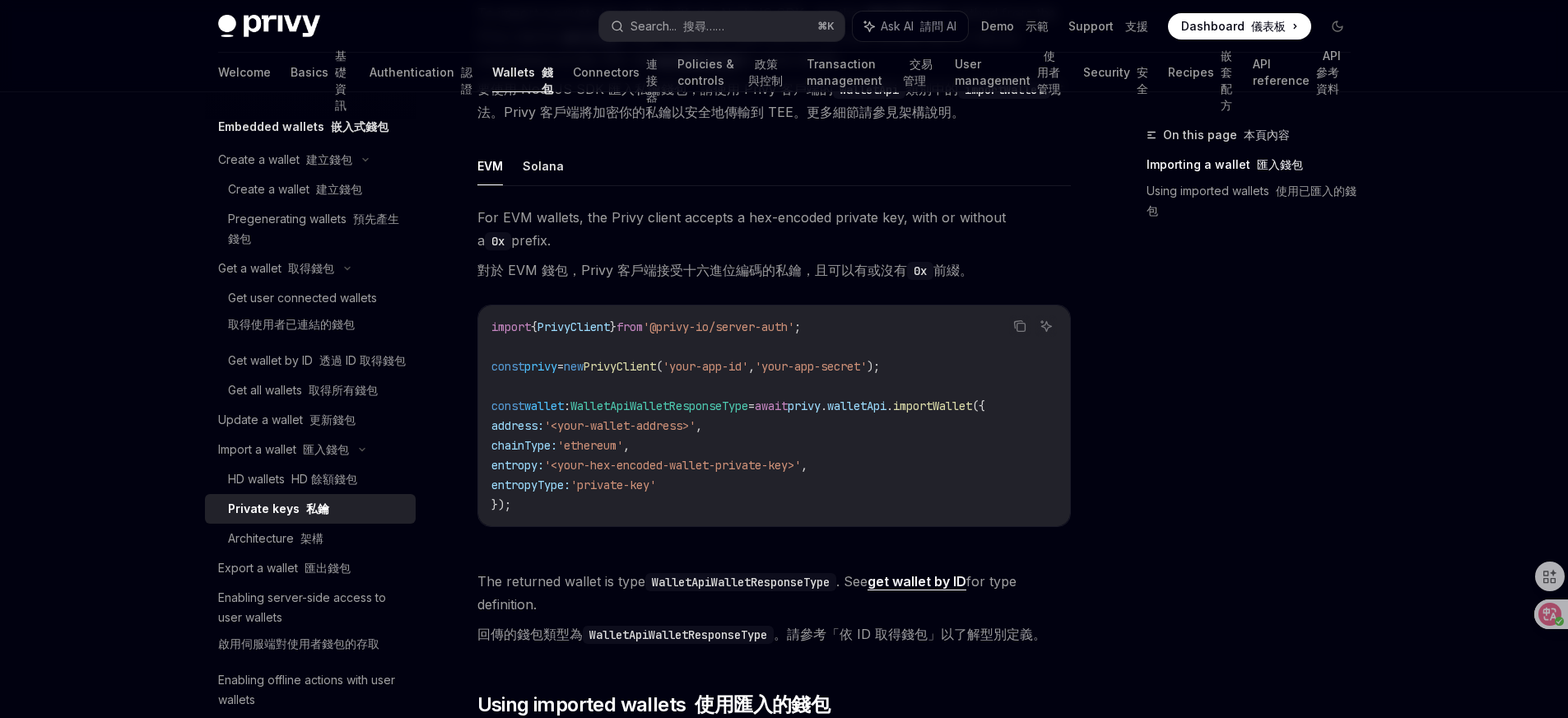
scroll to position [575, 0]
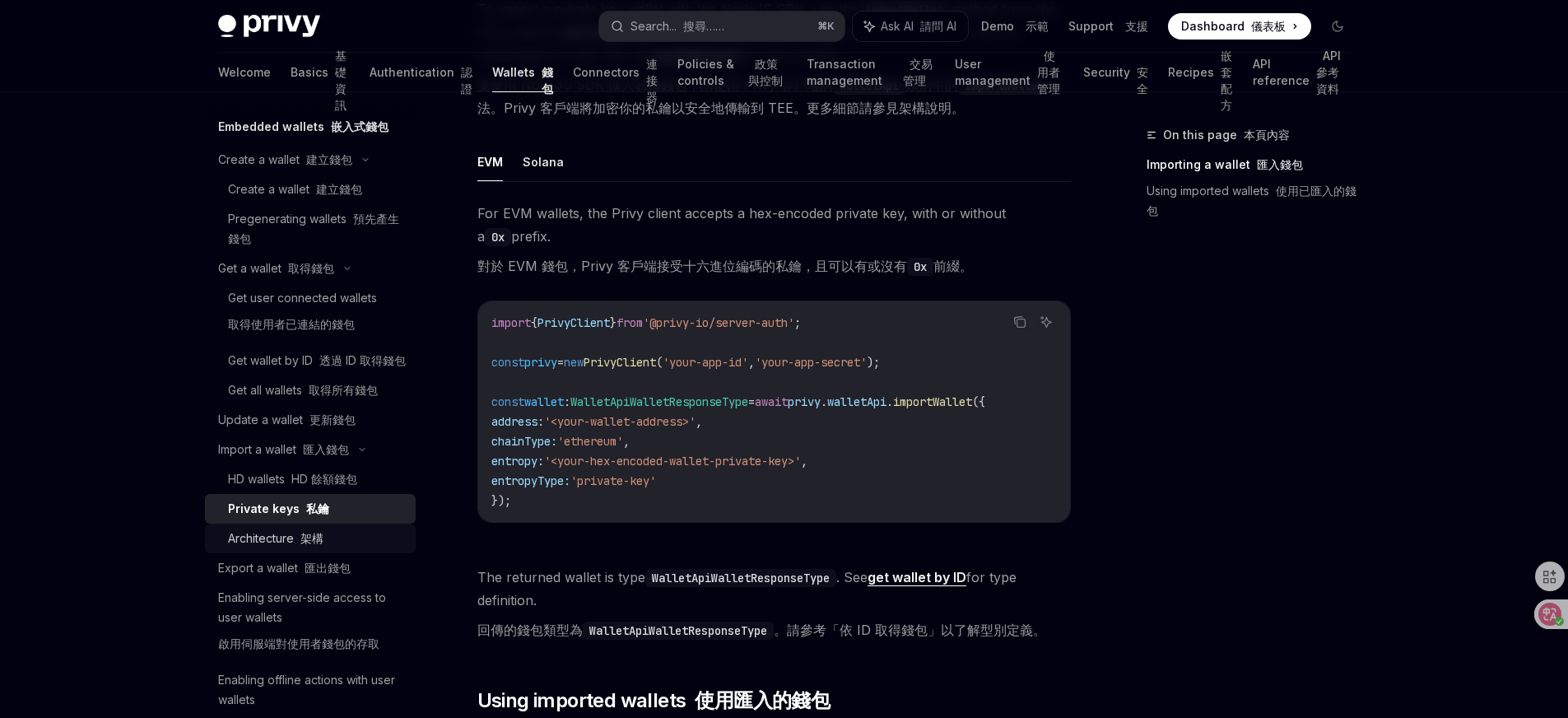
click at [321, 544] on font "架構" at bounding box center [311, 538] width 23 height 14
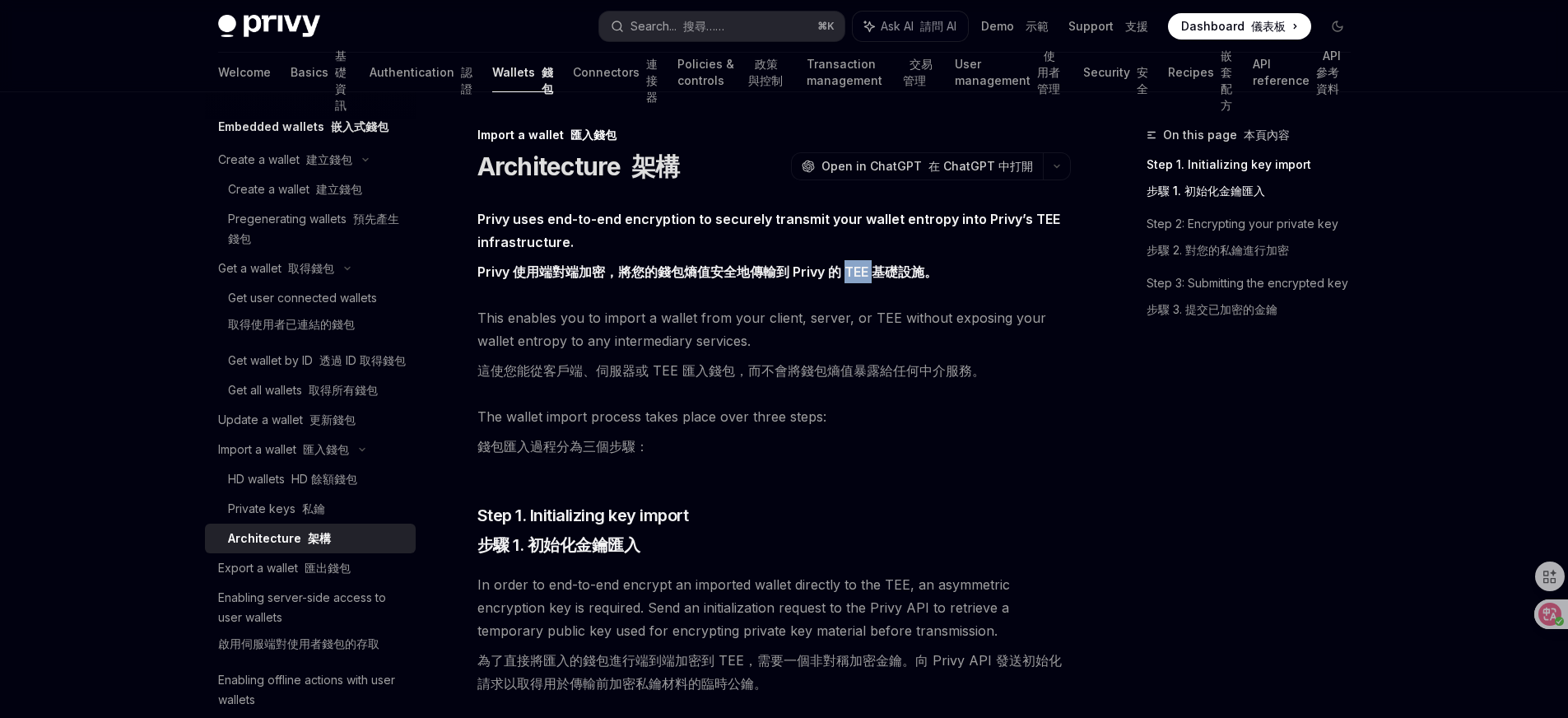
drag, startPoint x: 846, startPoint y: 273, endPoint x: 874, endPoint y: 272, distance: 28.0
click at [874, 272] on font "Privy 使用端對端加密，將您的錢包熵值安全地傳輸到 Privy 的 TEE 基礎設施。" at bounding box center [707, 271] width 460 height 16
copy font "TEE"
click at [875, 274] on font "Privy 使用端對端加密，將您的錢包熵值安全地傳輸到 Privy 的 TEE 基礎設施。" at bounding box center [707, 271] width 460 height 16
drag, startPoint x: 875, startPoint y: 274, endPoint x: 928, endPoint y: 276, distance: 53.0
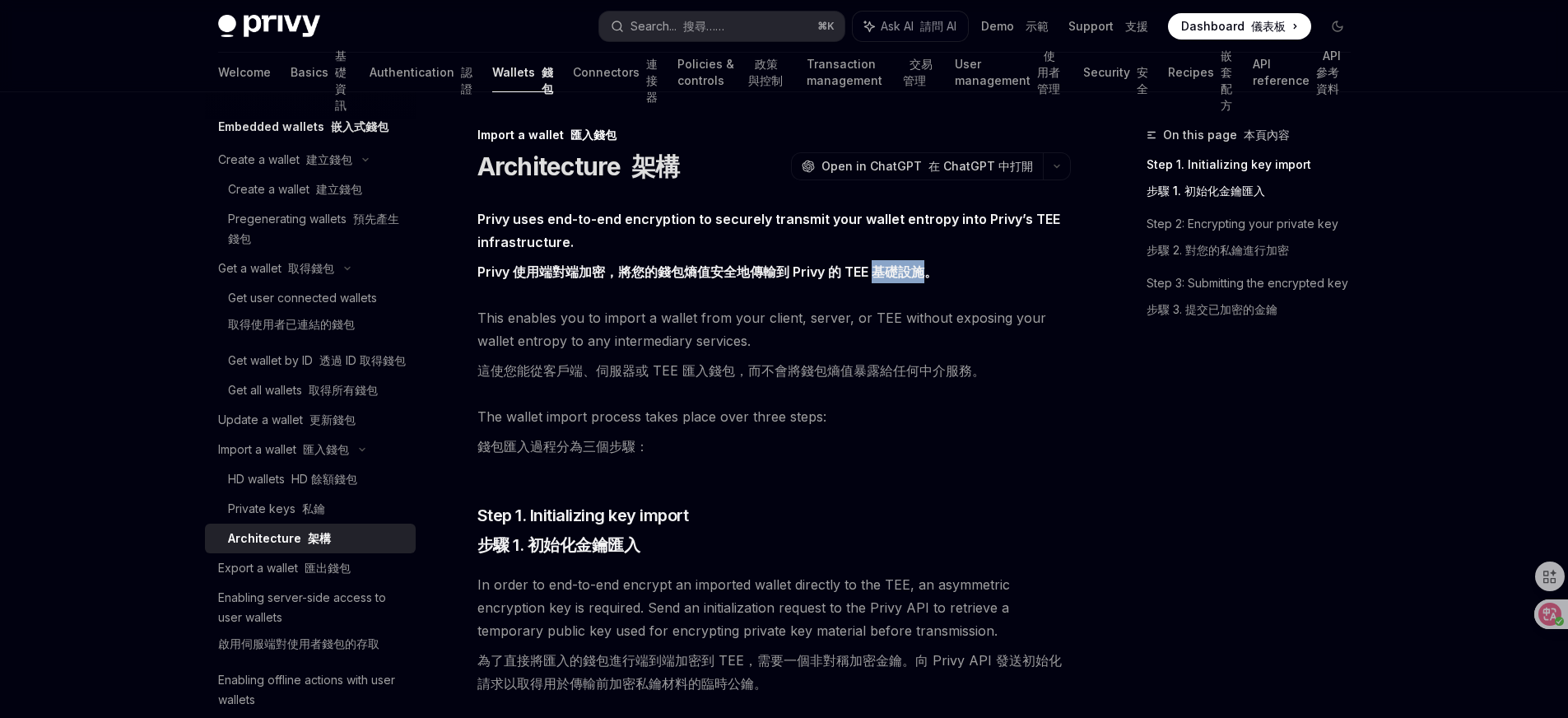
click at [928, 275] on font "Privy 使用端對端加密，將您的錢包熵值安全地傳輸到 Privy 的 TEE 基礎設施。" at bounding box center [707, 271] width 460 height 16
copy font "基礎設施"
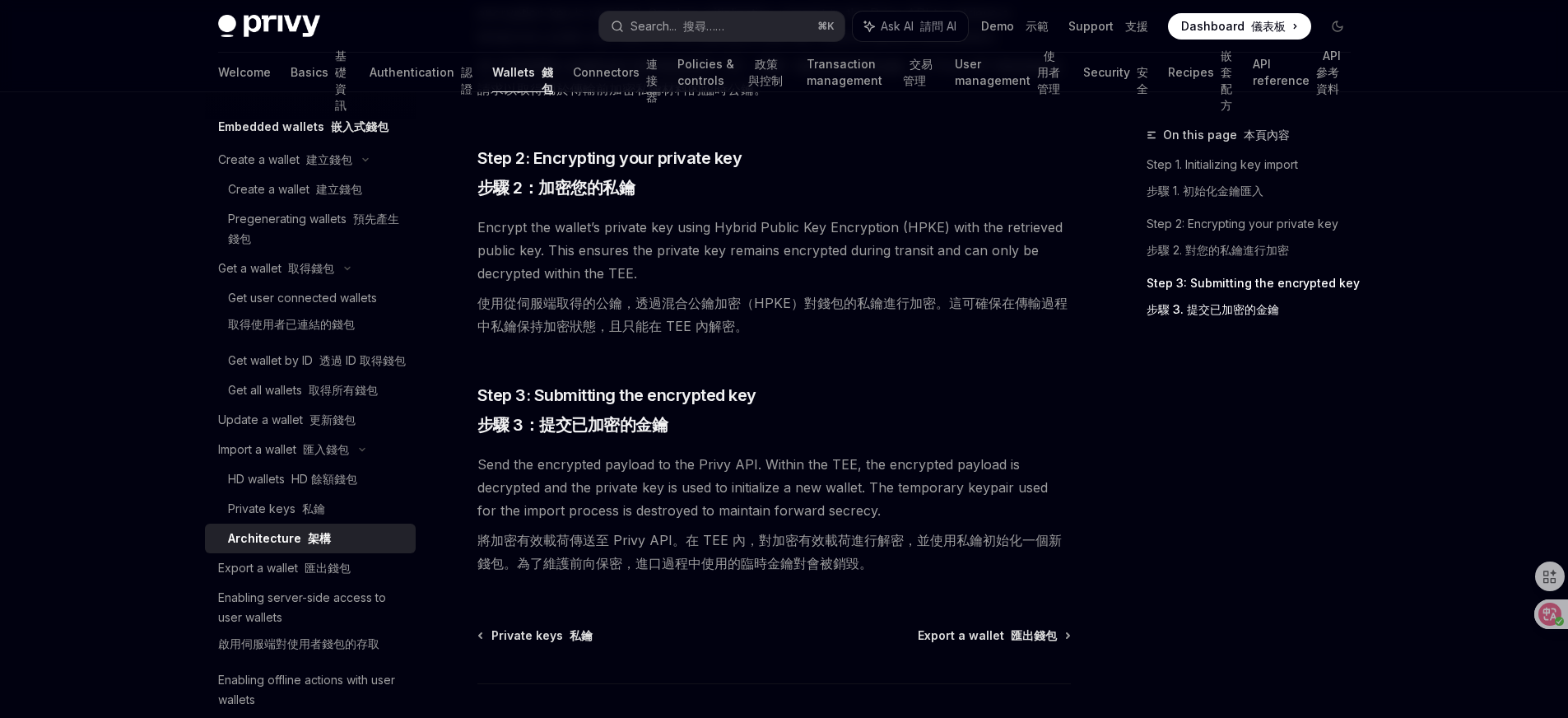
scroll to position [637, 0]
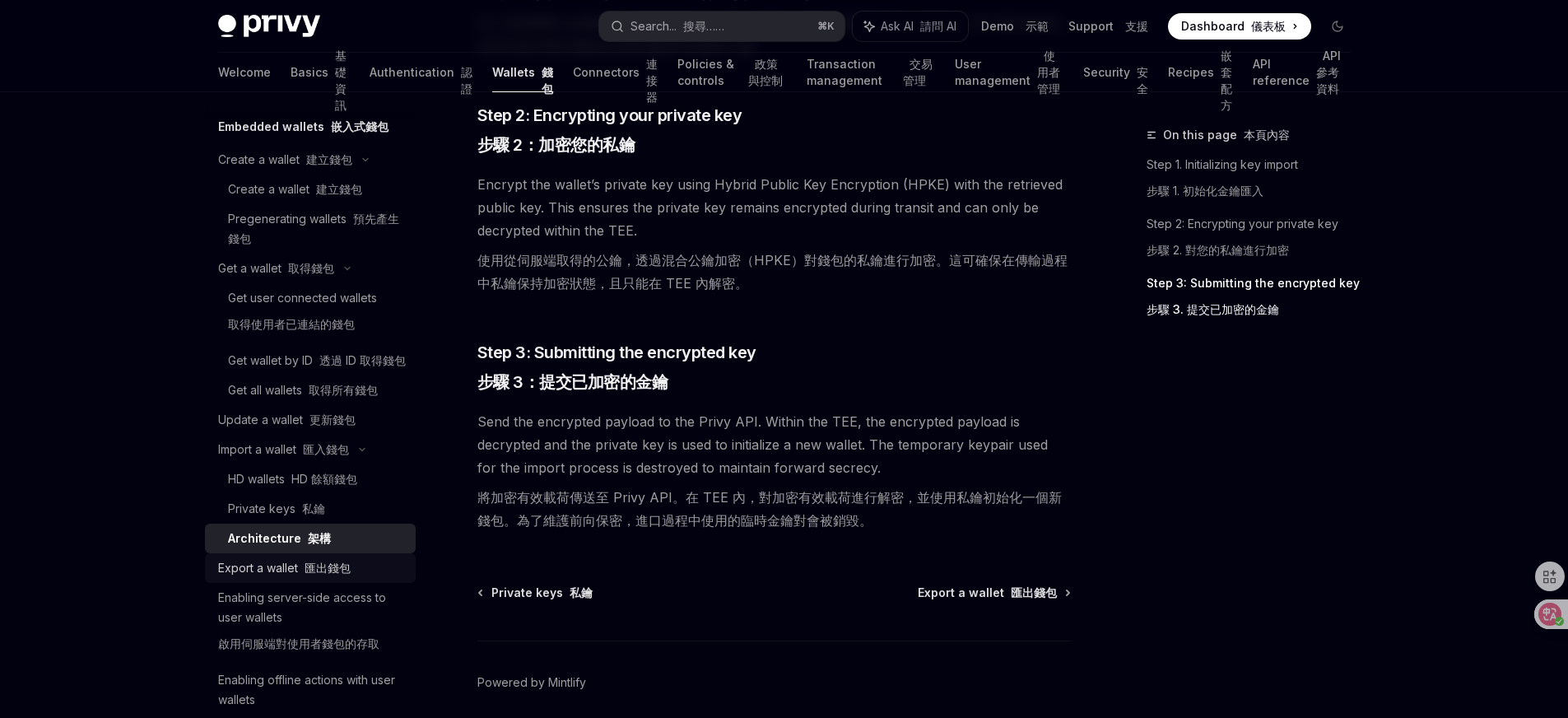
click at [289, 578] on div "Export a wallet 匯出錢包" at bounding box center [284, 568] width 133 height 20
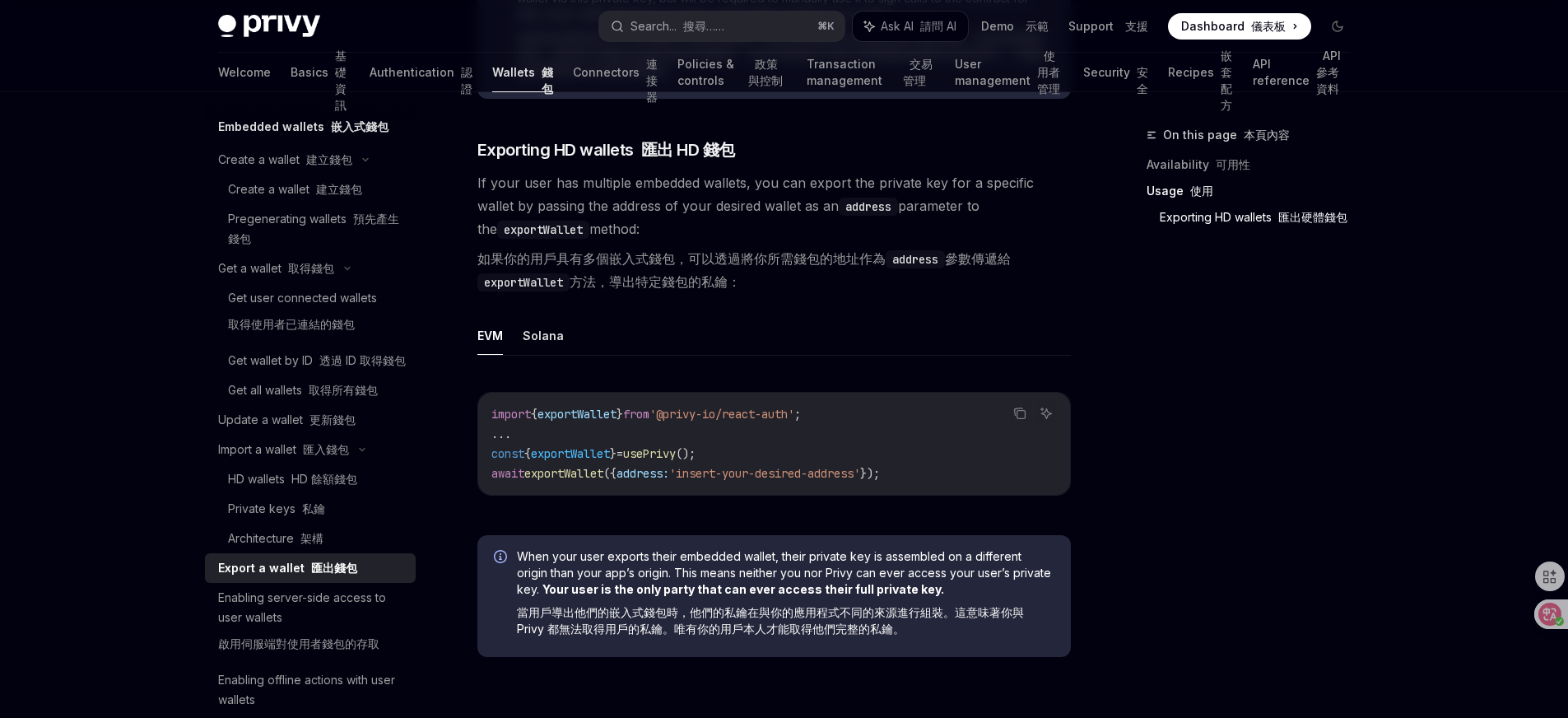
scroll to position [1770, 0]
click at [543, 352] on button "Solana" at bounding box center [543, 333] width 41 height 38
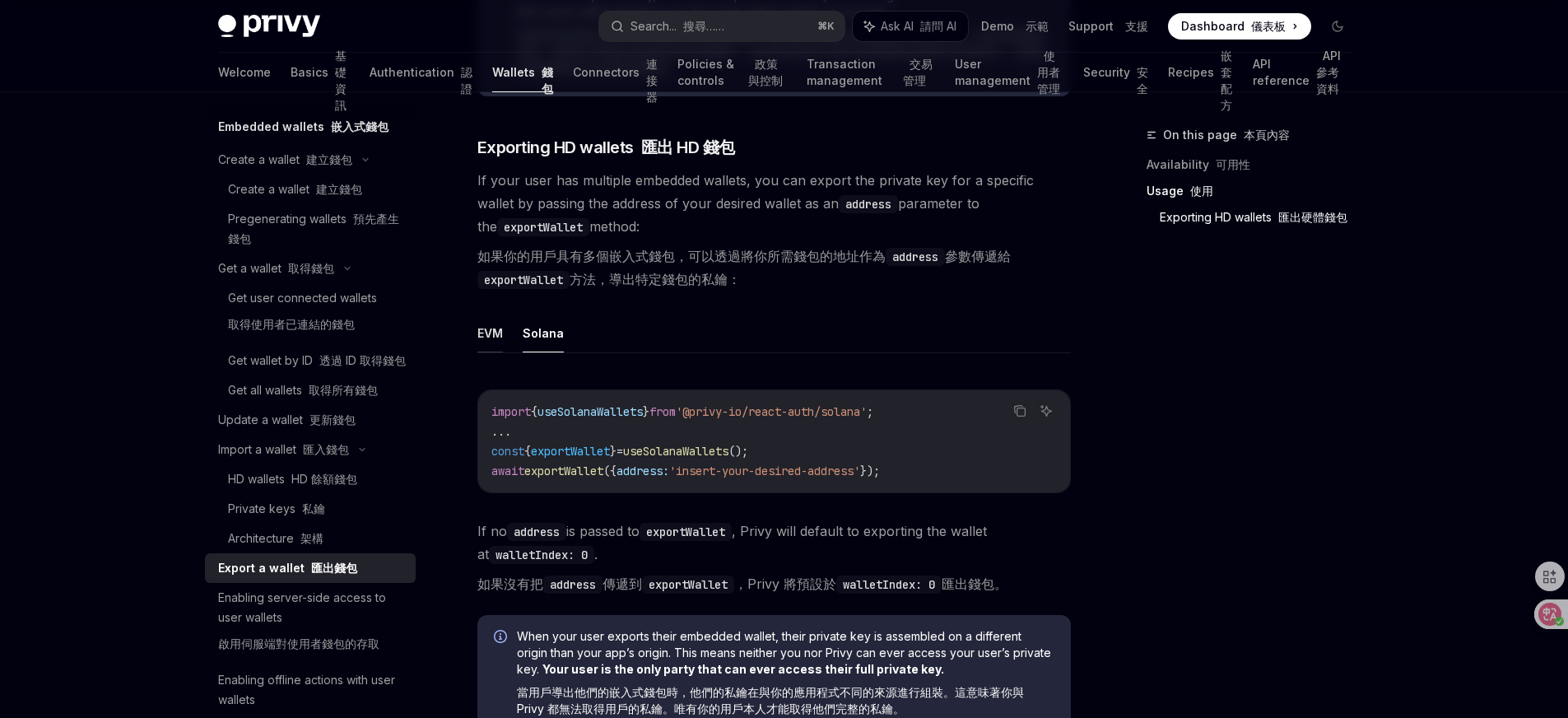
click at [480, 352] on button "EVM" at bounding box center [490, 333] width 26 height 38
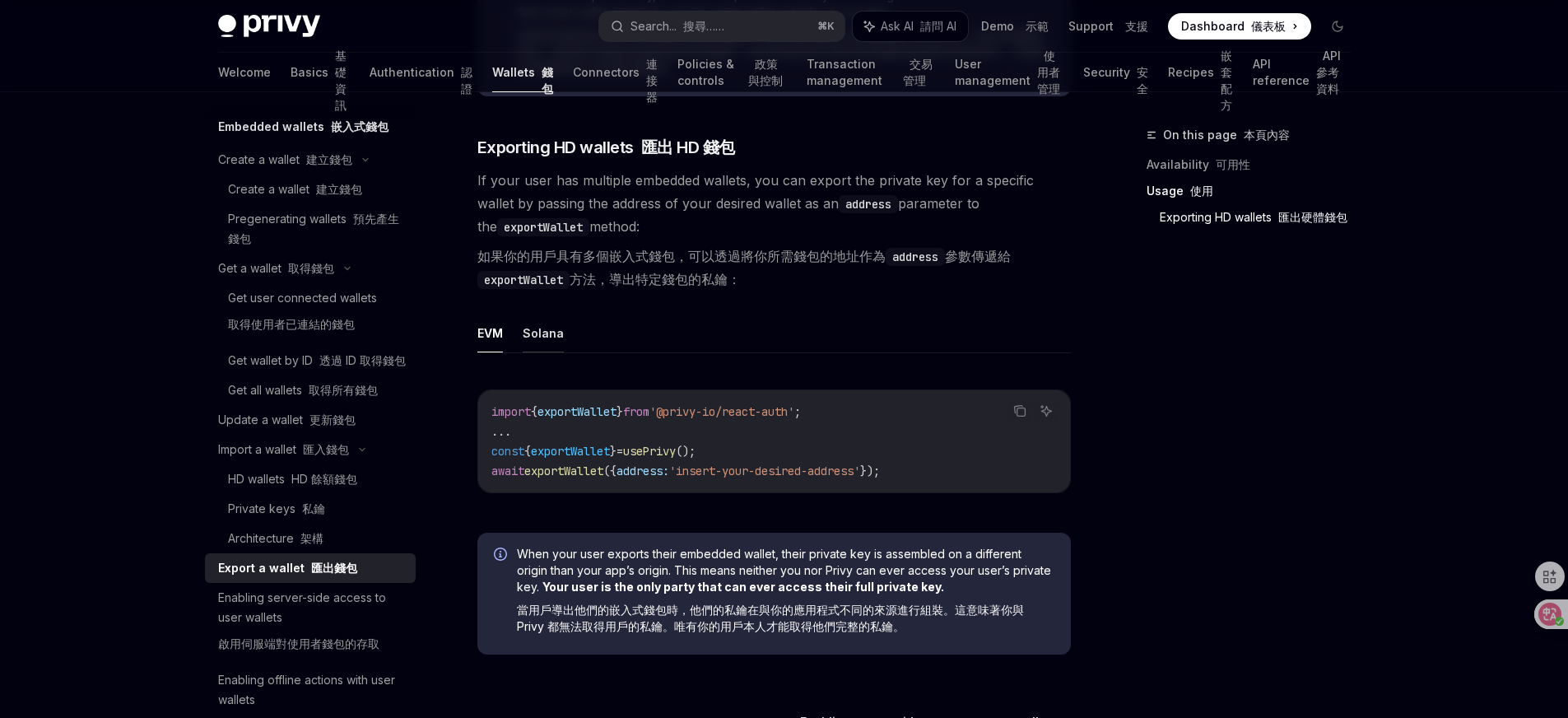
click at [524, 352] on button "Solana" at bounding box center [543, 333] width 41 height 38
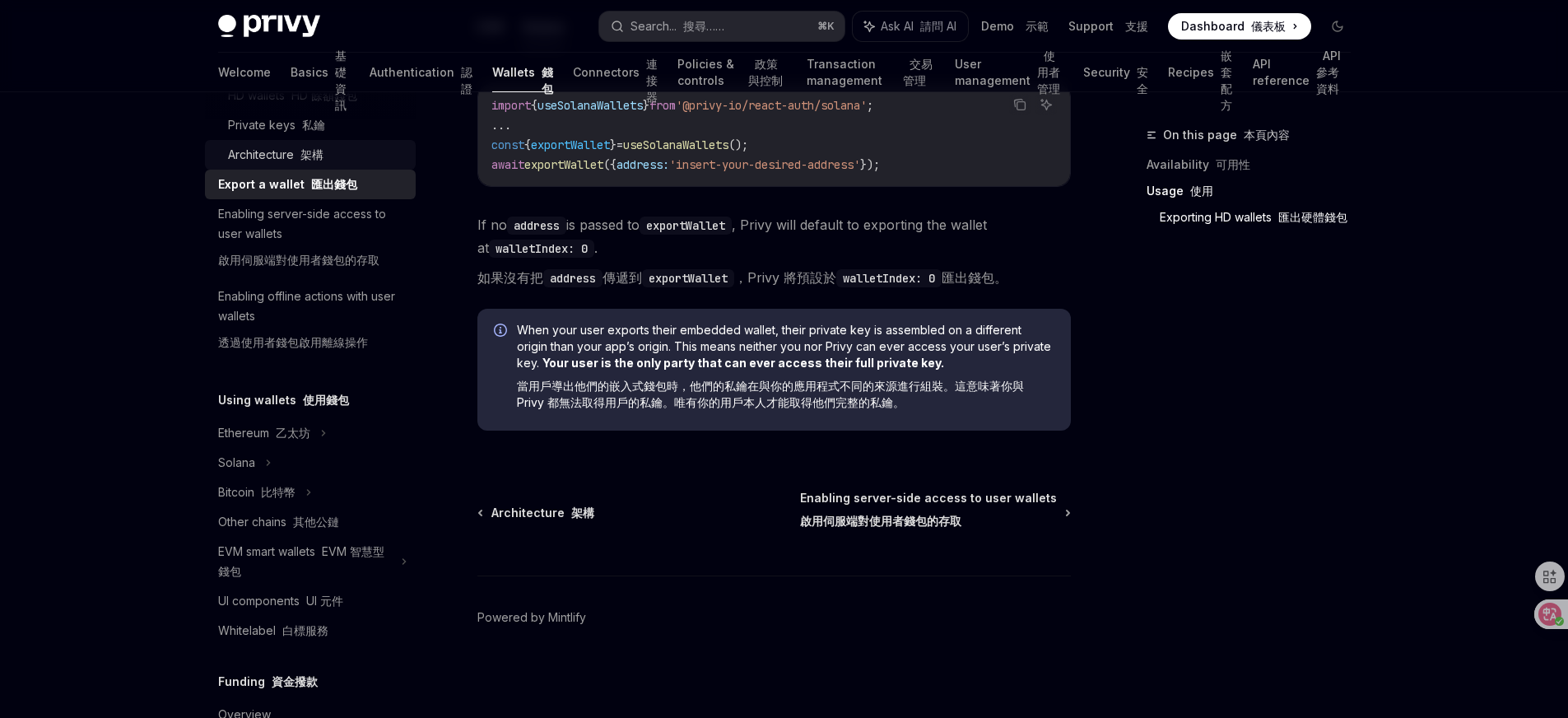
scroll to position [522, 0]
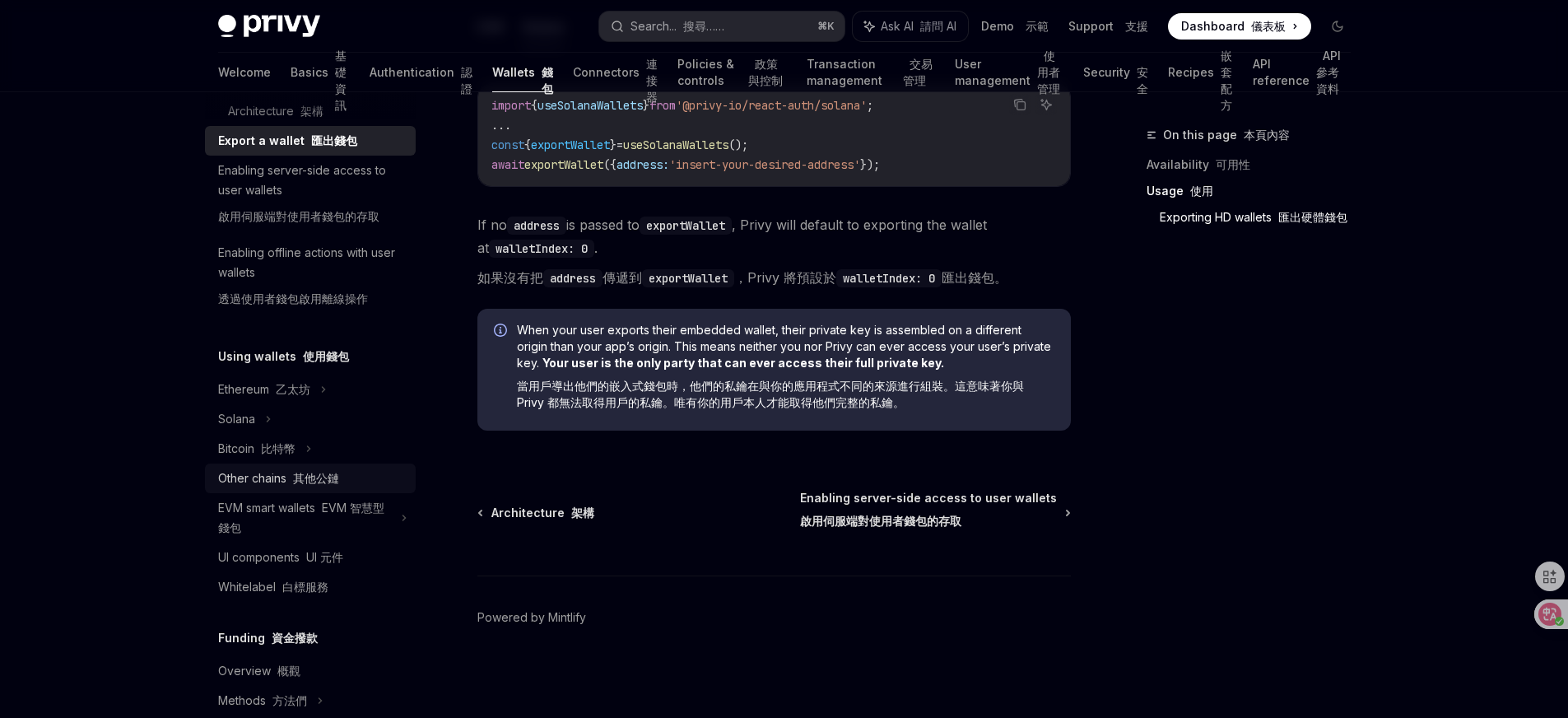
click at [321, 485] on font "其他公鏈" at bounding box center [316, 478] width 46 height 14
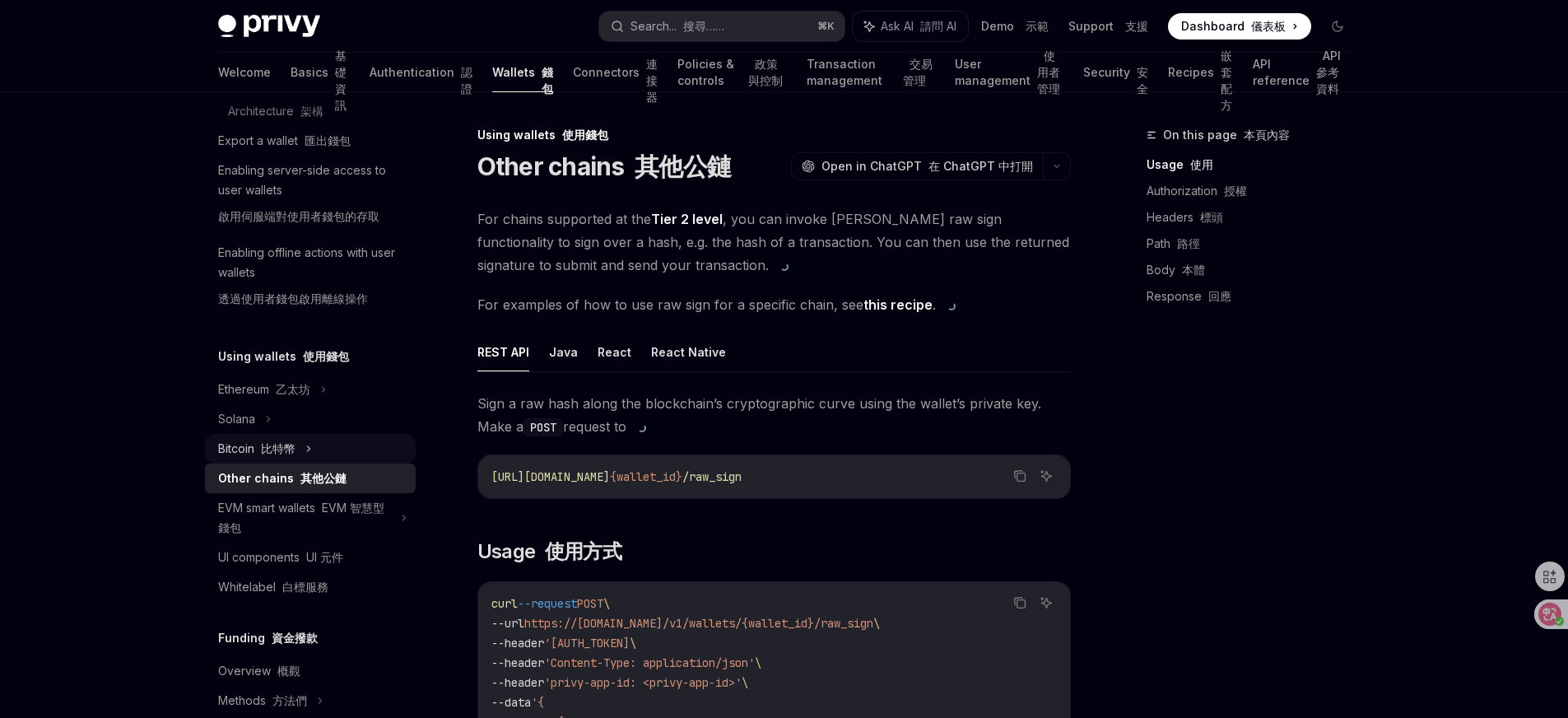
click at [295, 455] on font "比特幣" at bounding box center [278, 448] width 34 height 14
type textarea "*"
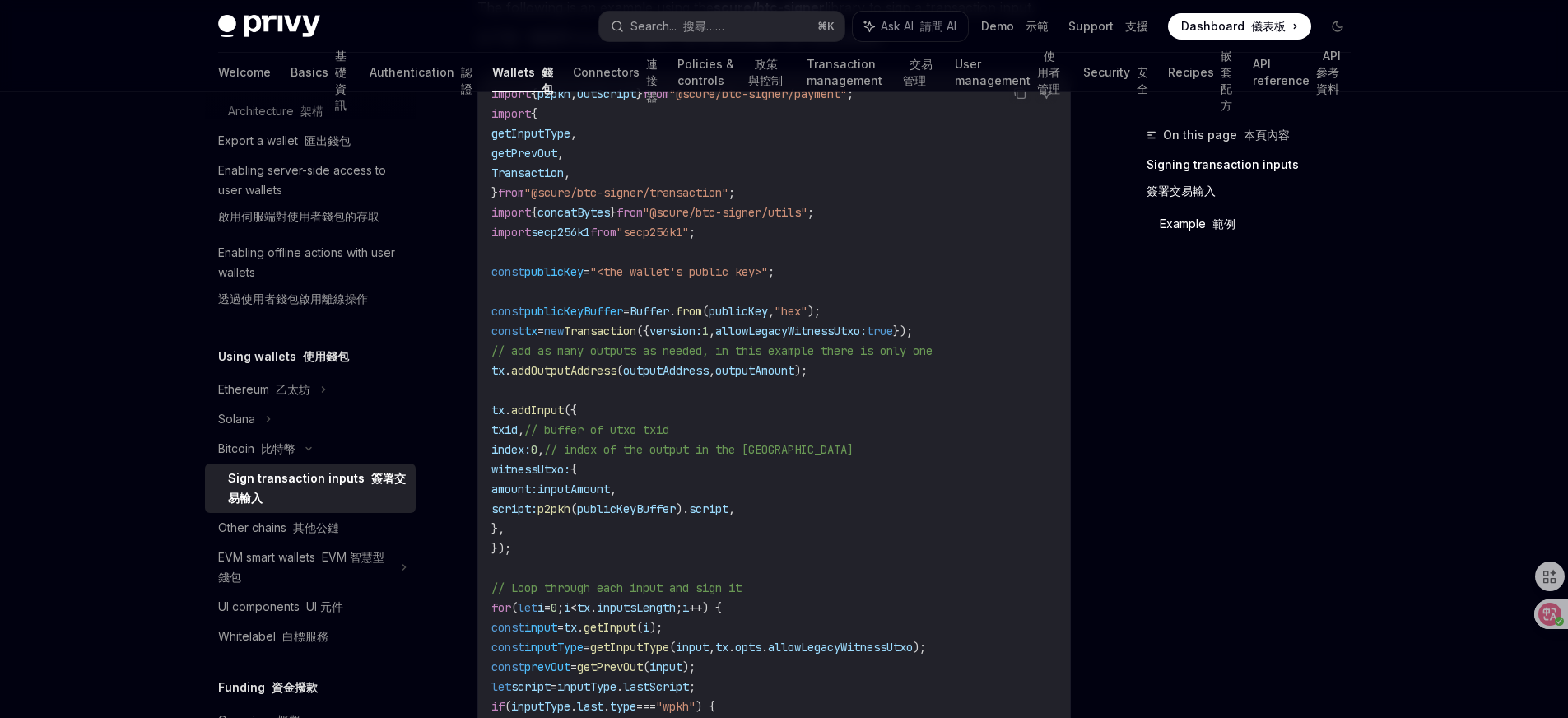
scroll to position [649, 0]
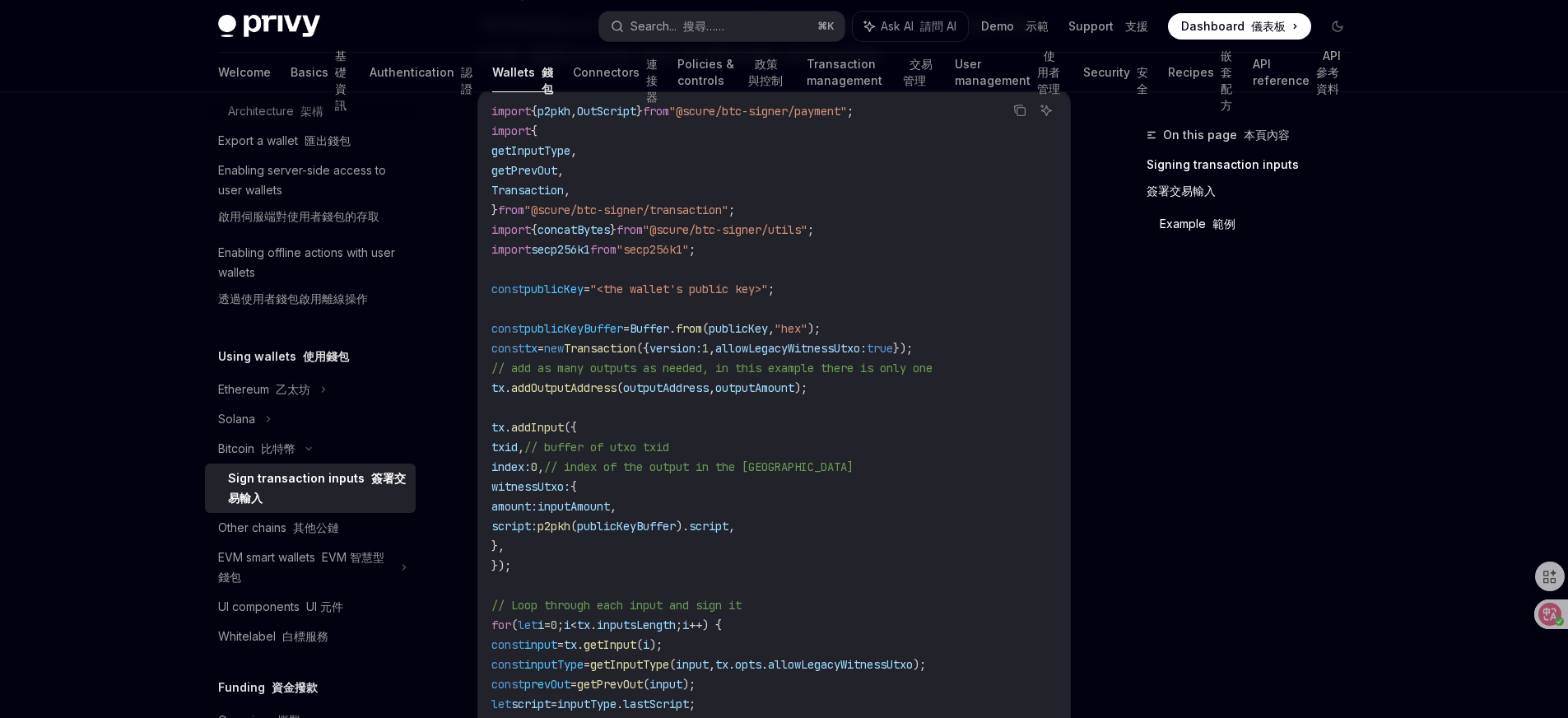
click at [768, 328] on span "publicKey" at bounding box center [738, 327] width 59 height 15
click at [845, 445] on code "import { p2pkh , OutScript } from "@scure/btc-signer/payment" ; import { getInp…" at bounding box center [798, 693] width 612 height 1185
click at [314, 534] on font "其他公鏈" at bounding box center [316, 527] width 46 height 14
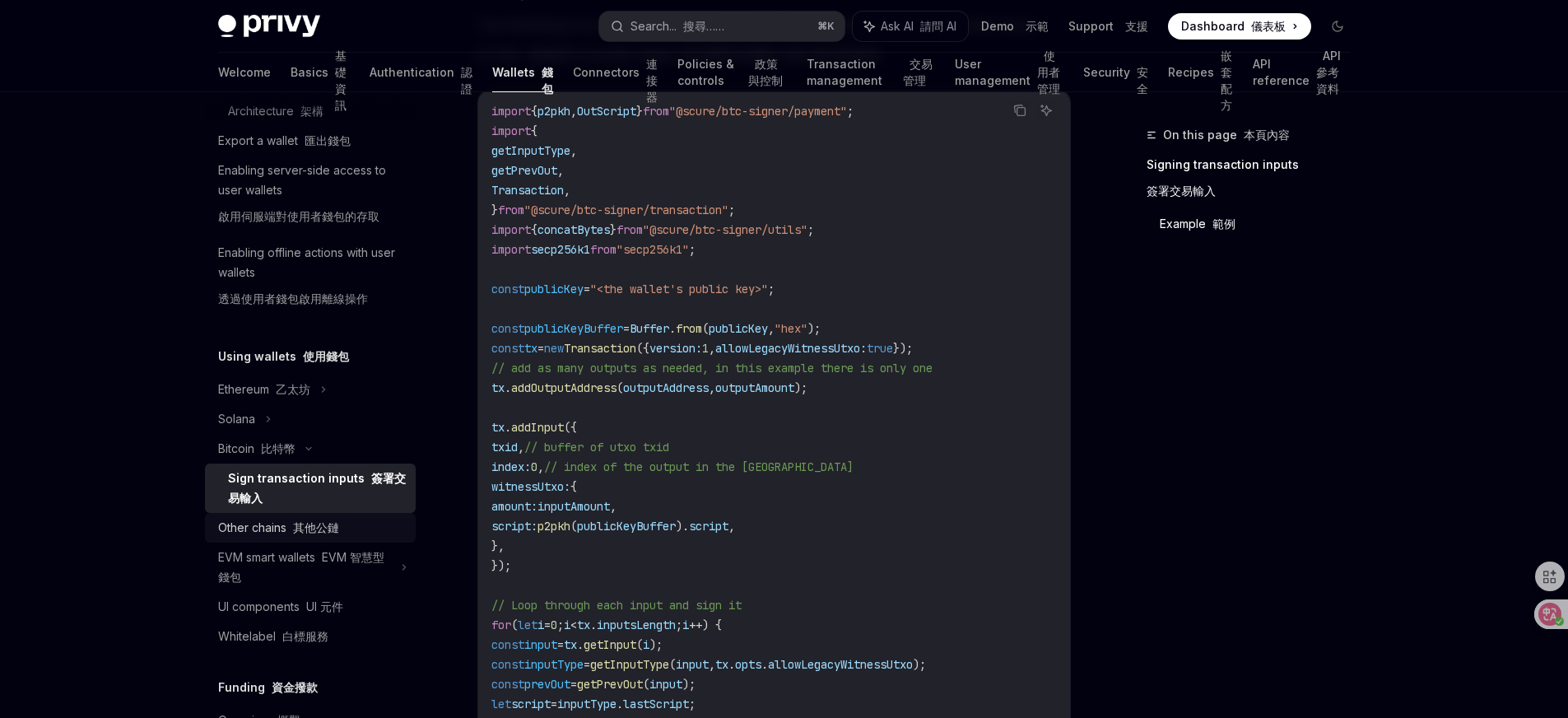
click at [310, 534] on font "其他公鏈" at bounding box center [316, 527] width 46 height 14
click at [239, 536] on link "Other chains 其他公鏈" at bounding box center [310, 527] width 210 height 30
click at [251, 538] on div "Other chains 其他公鏈" at bounding box center [279, 527] width 121 height 20
click at [272, 455] on font "比特幣" at bounding box center [278, 448] width 34 height 14
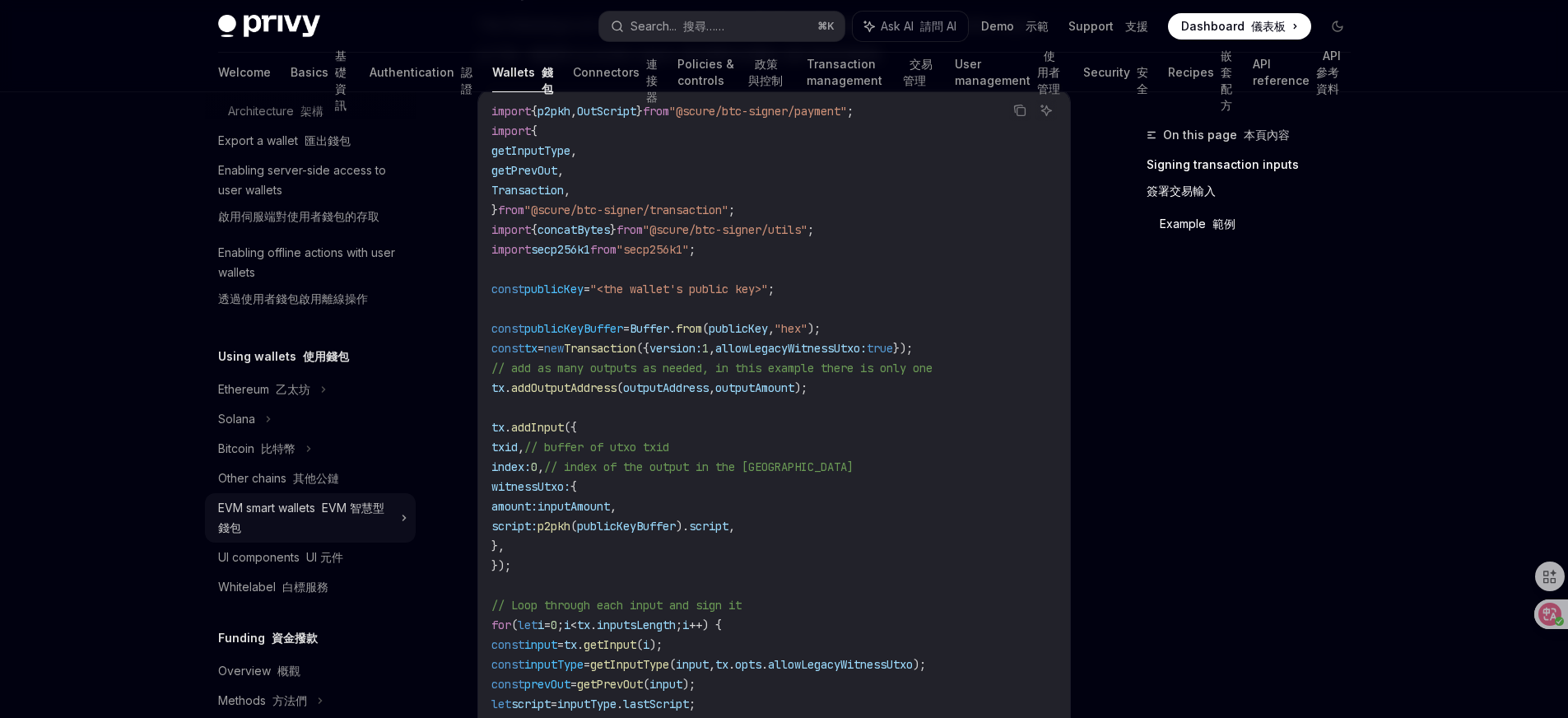
click at [275, 529] on div "EVM smart wallets EVM 智慧型錢包" at bounding box center [304, 517] width 173 height 39
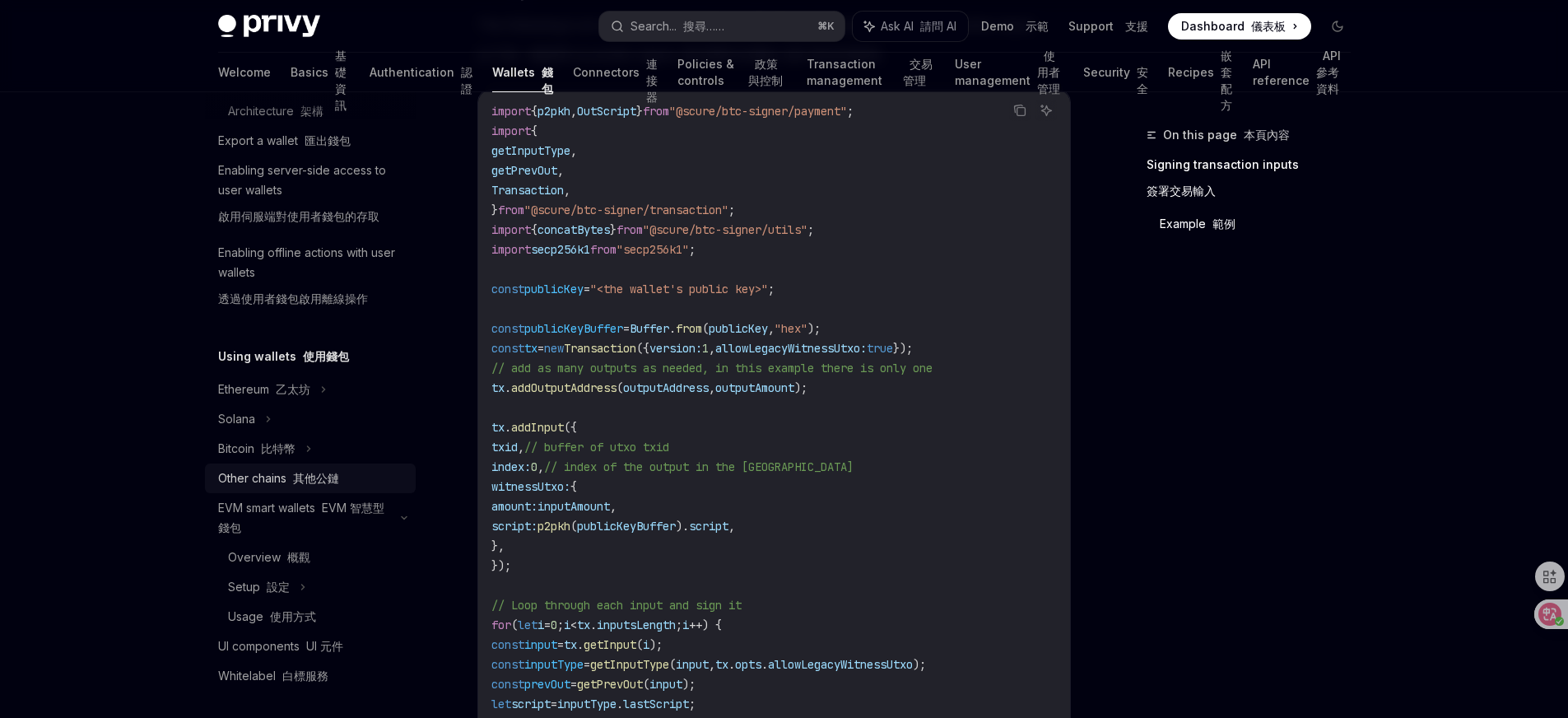
click at [279, 488] on div "Other chains 其他公鏈" at bounding box center [279, 478] width 121 height 20
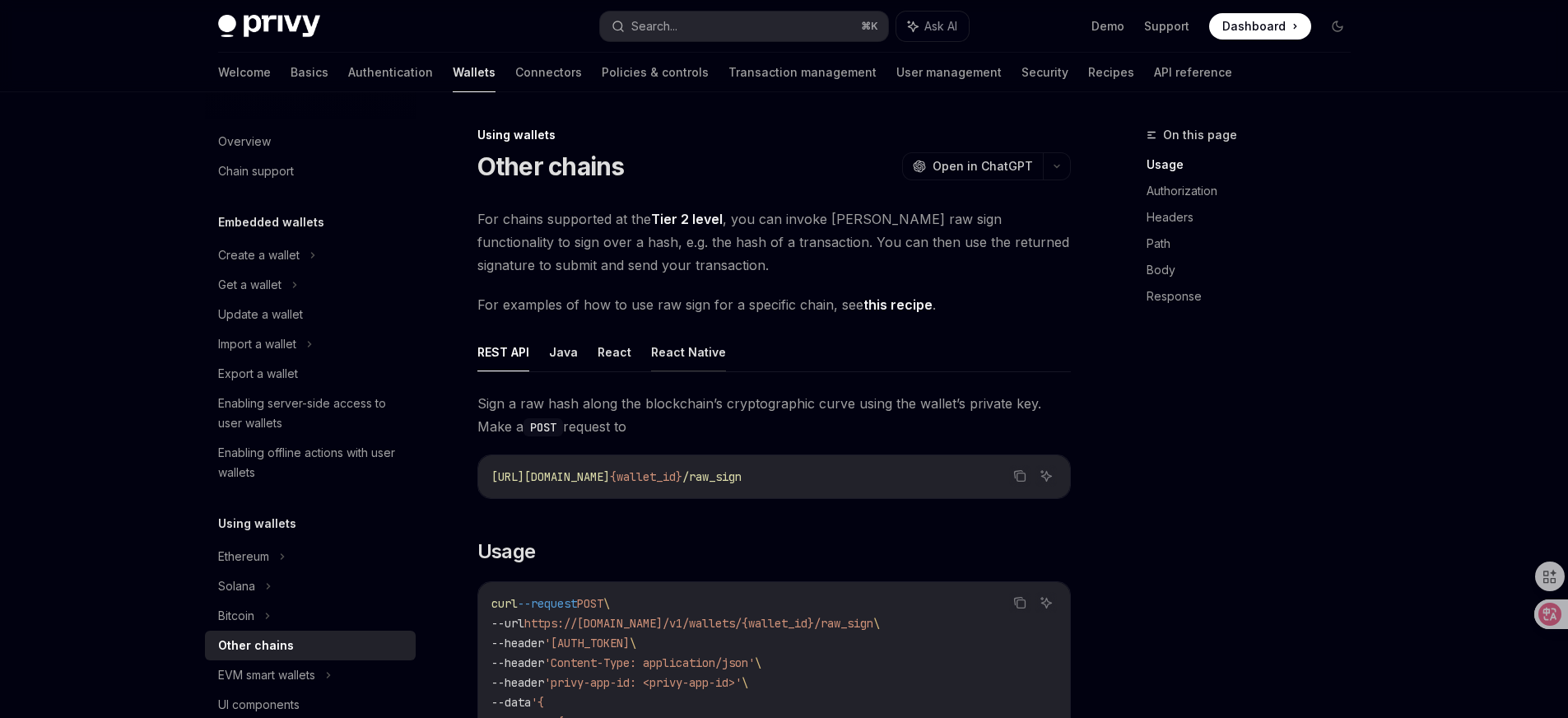
click at [675, 356] on button "React Native" at bounding box center [689, 351] width 75 height 38
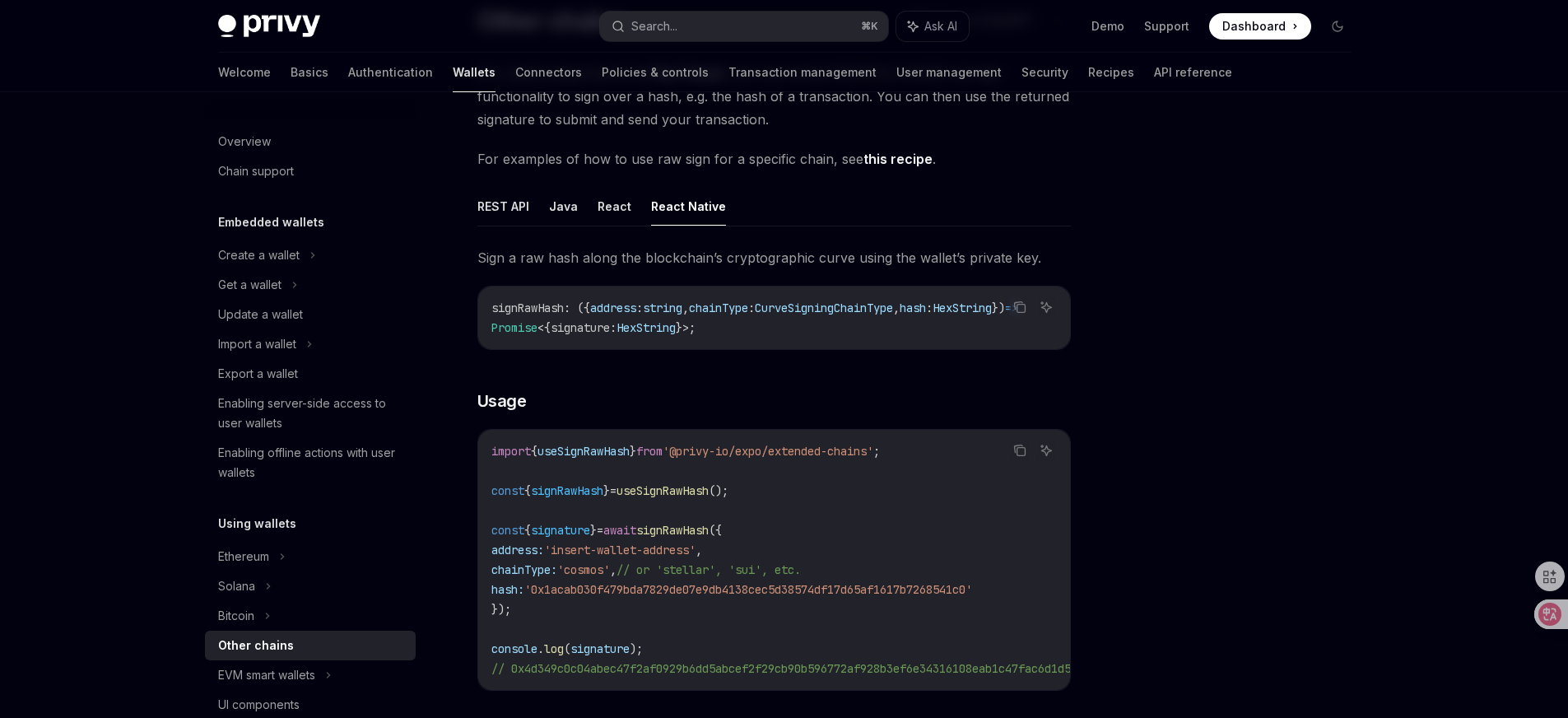
scroll to position [146, 0]
click at [647, 593] on span "'0x1acab030f479bda7829de07e9db4138cec5d38574df17d65af1617b7268541c0'" at bounding box center [748, 588] width 448 height 15
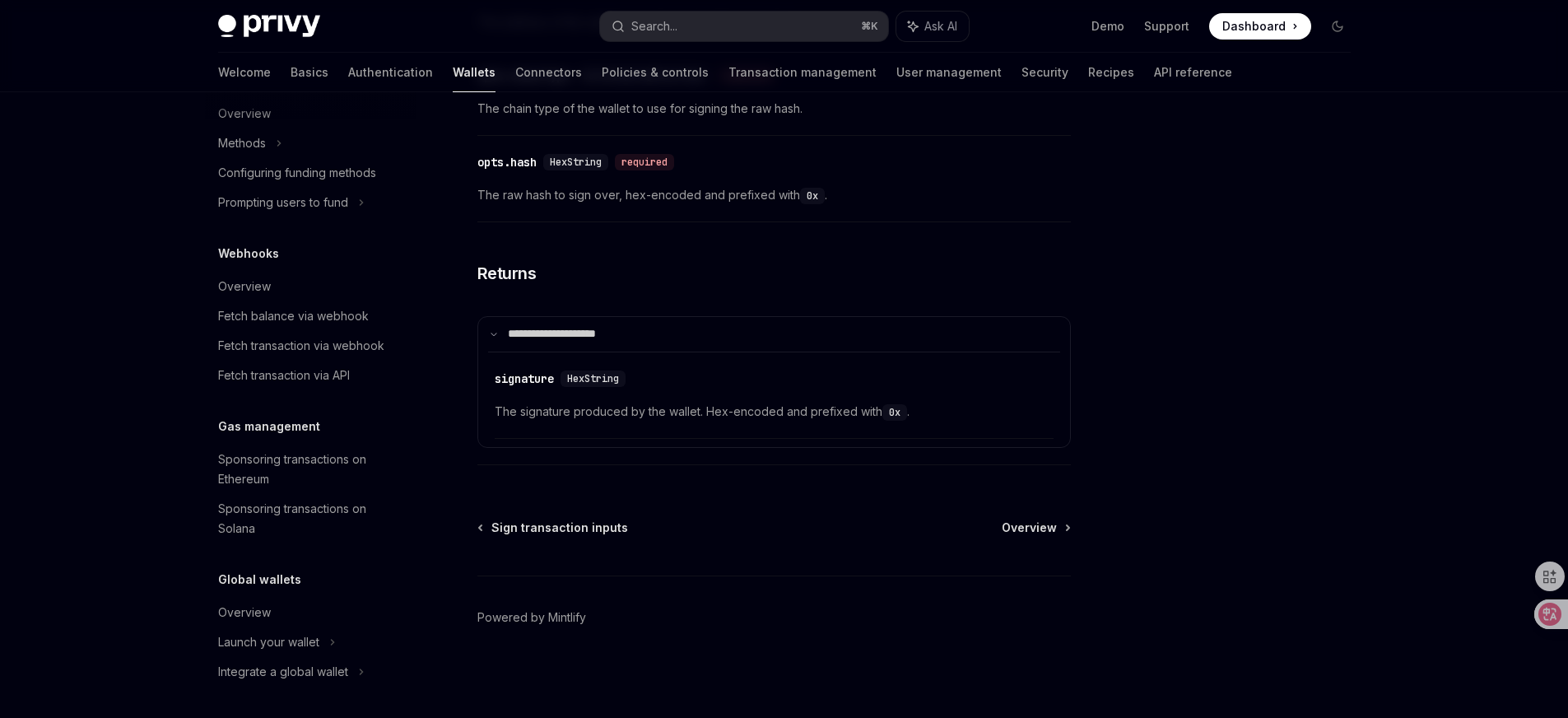
scroll to position [706, 0]
click at [277, 467] on div "Sponsoring transactions on Ethereum" at bounding box center [312, 468] width 188 height 39
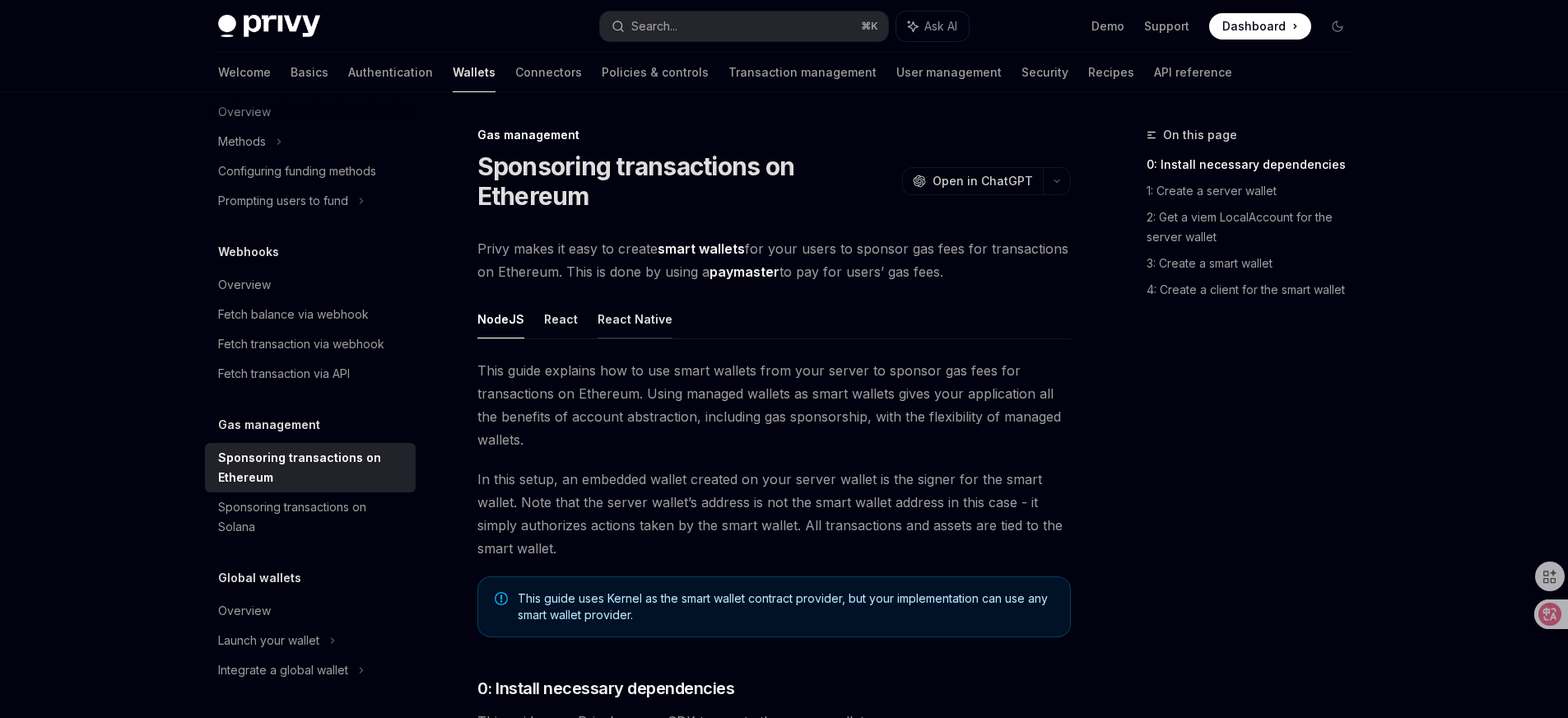
click at [607, 321] on button "React Native" at bounding box center [635, 318] width 75 height 38
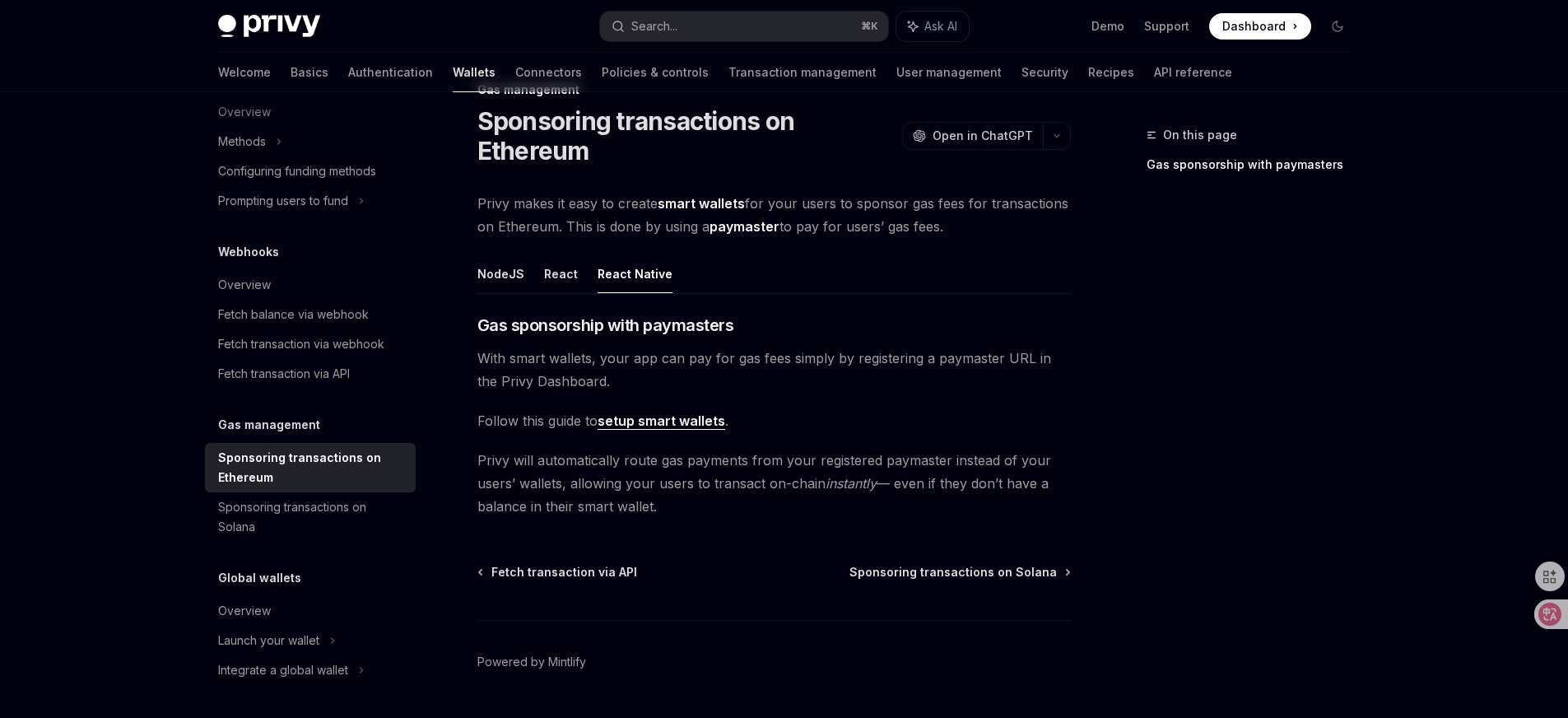
scroll to position [90, 0]
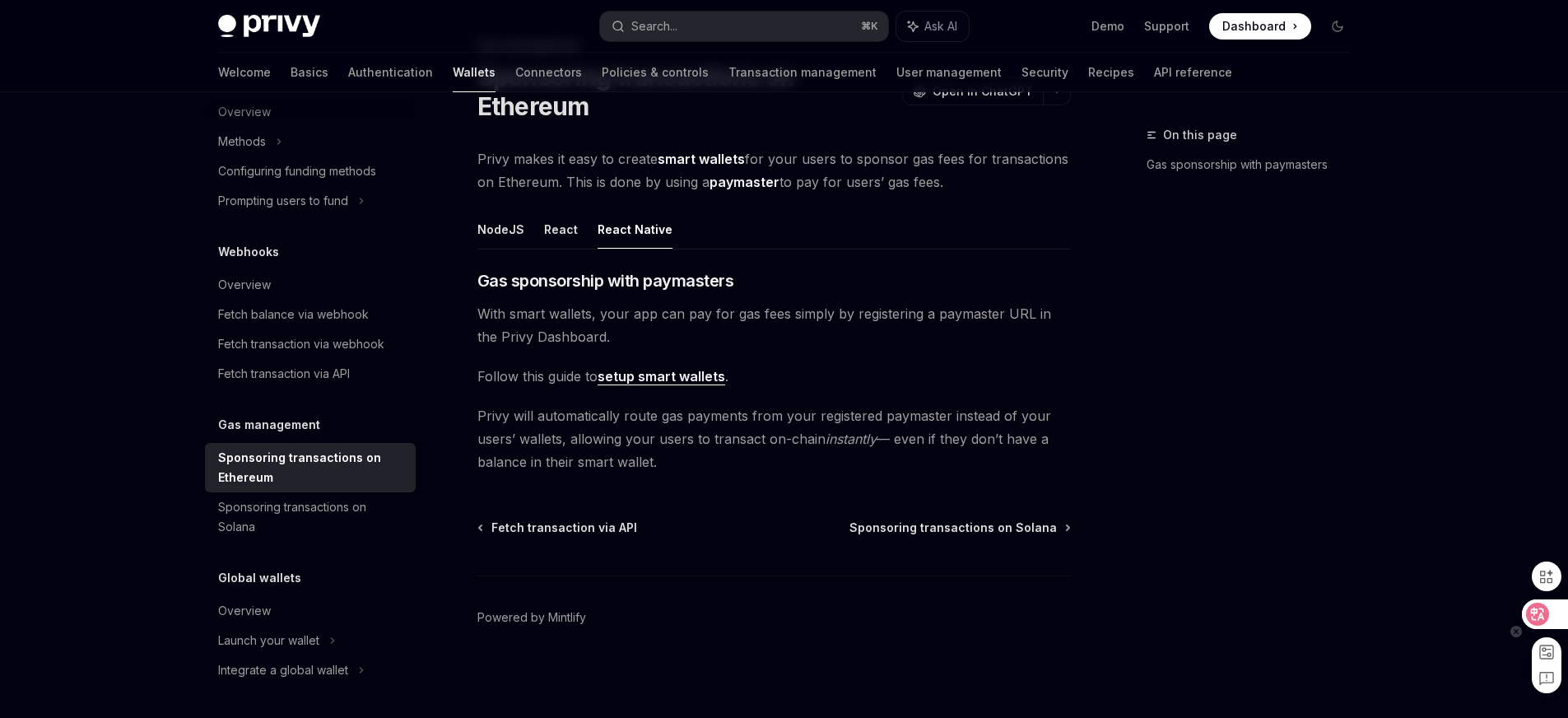
click at [1547, 623] on div at bounding box center [1544, 614] width 44 height 30
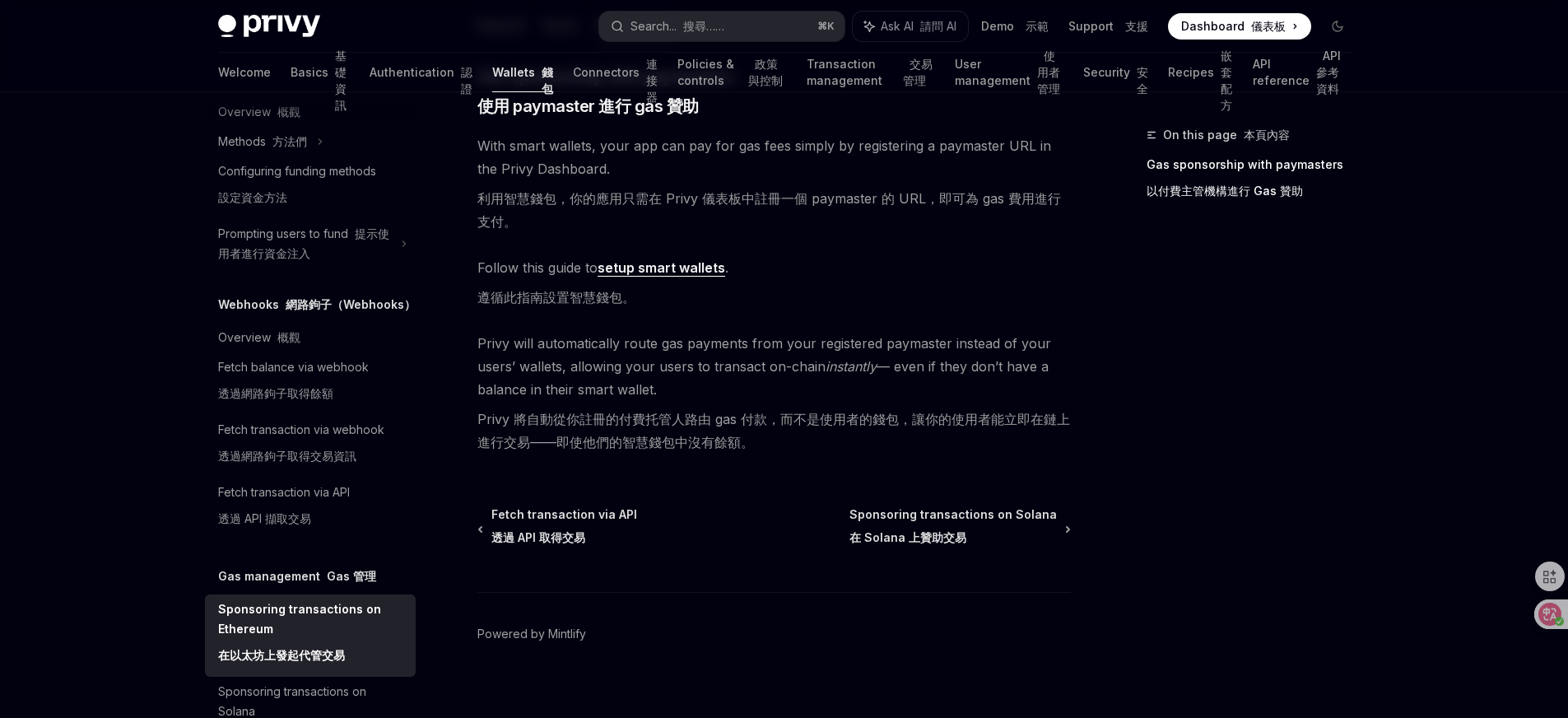
scroll to position [412, 0]
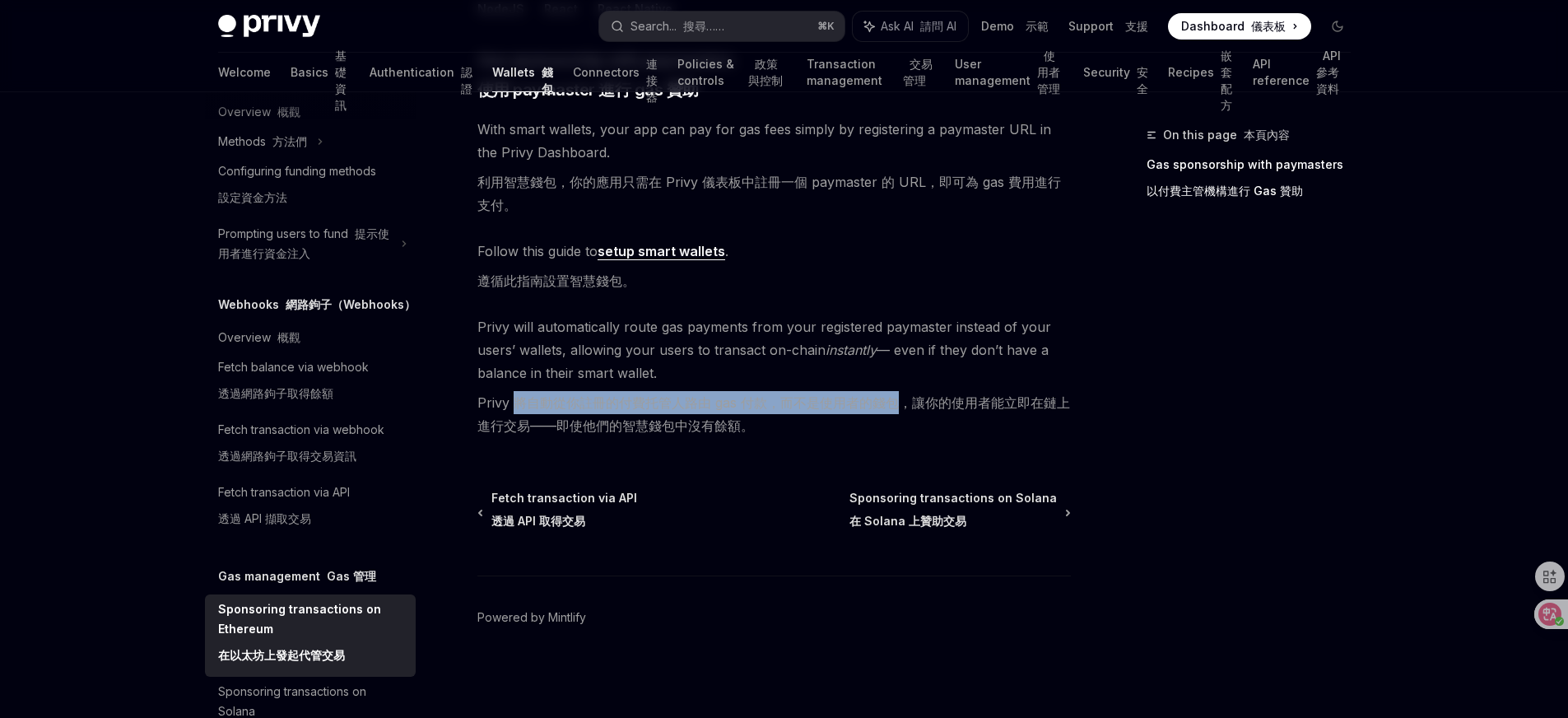
drag, startPoint x: 518, startPoint y: 400, endPoint x: 902, endPoint y: 397, distance: 384.0
click at [902, 397] on font "Privy 將自動從你註冊的付費托管人路由 gas 付款，而不是使用者的錢包，讓你的使用者能立即在鏈上進行交易——即使他們的智慧錢包中沒有餘額。" at bounding box center [773, 414] width 592 height 39
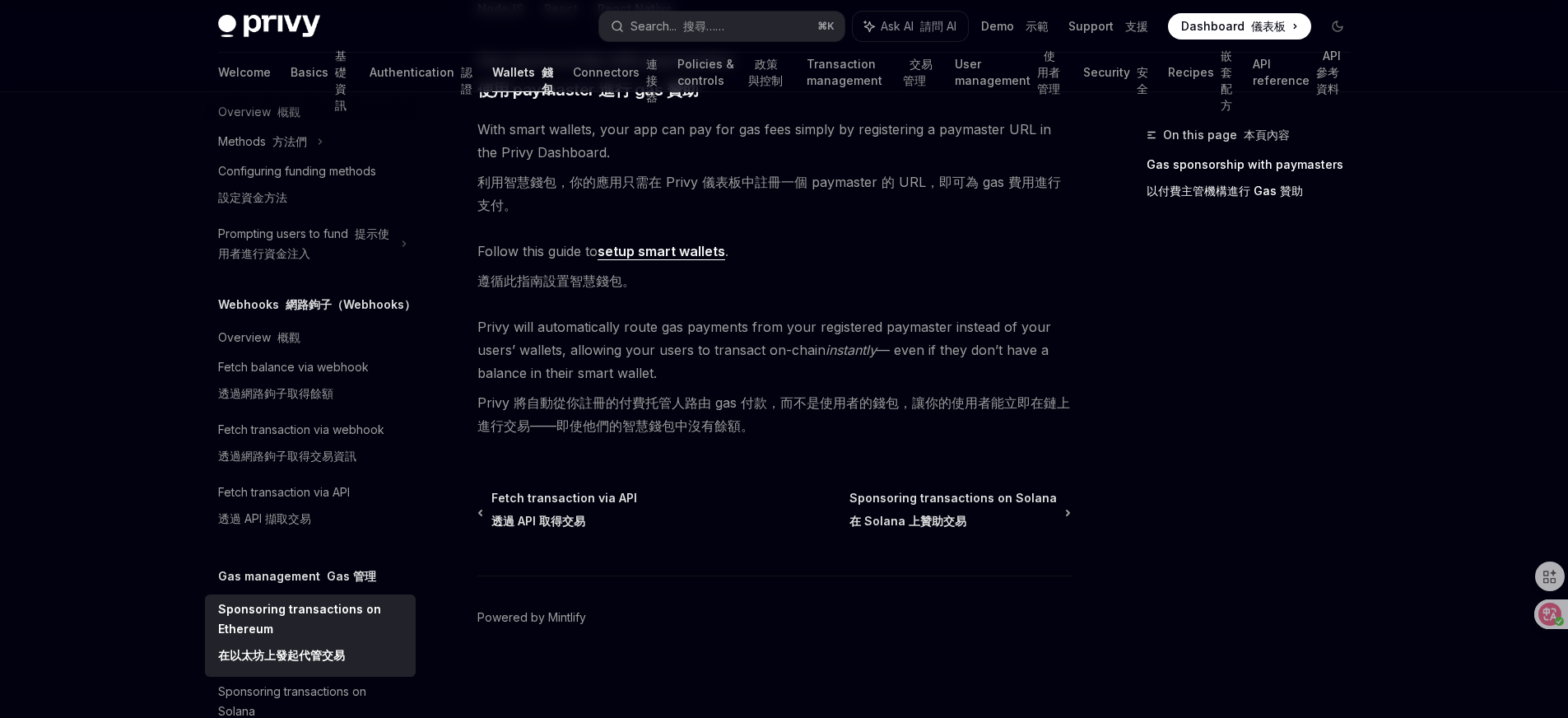
click at [928, 427] on font "Privy 將自動從你註冊的付費托管人路由 gas 付款，而不是使用者的錢包，讓你的使用者能立即在鏈上進行交易——即使他們的智慧錢包中沒有餘額。" at bounding box center [774, 414] width 593 height 46
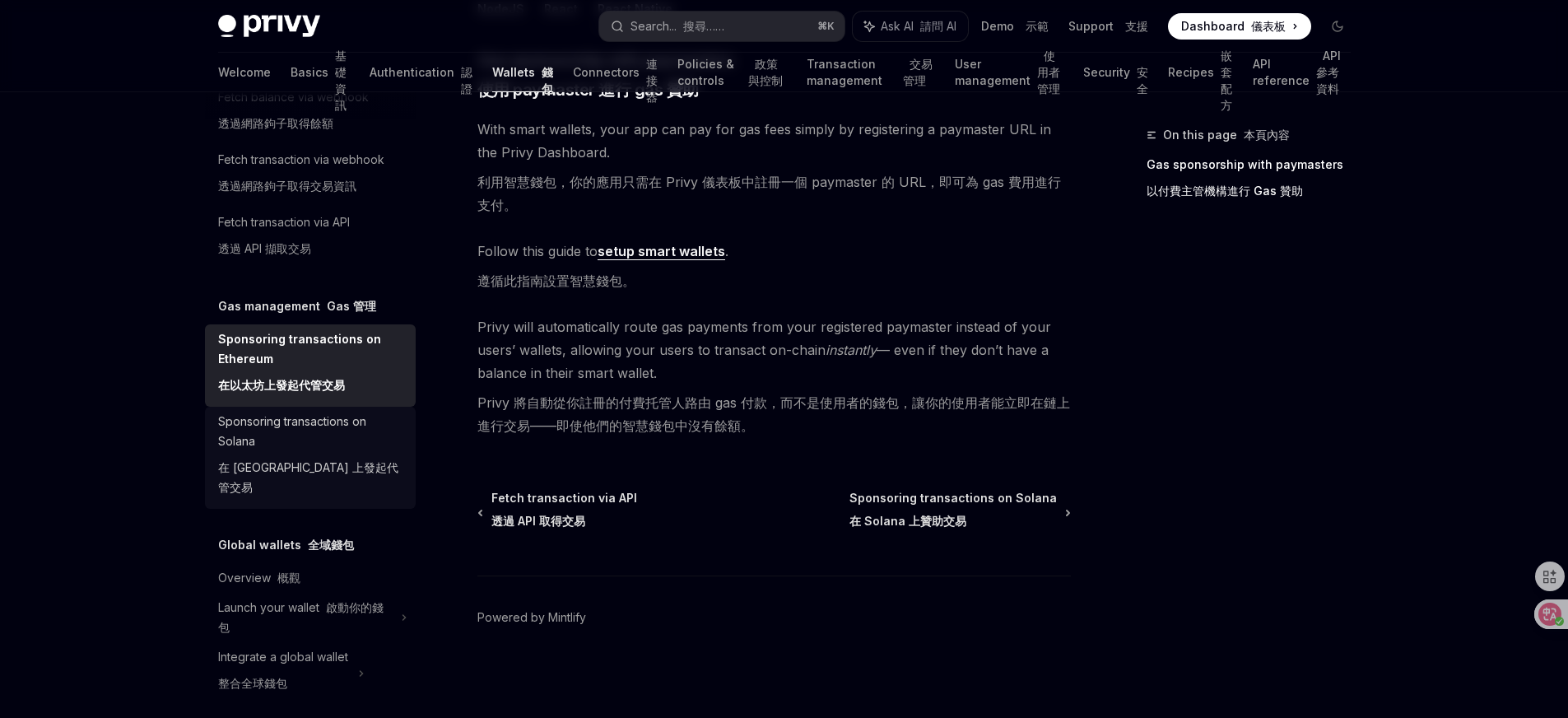
scroll to position [996, 0]
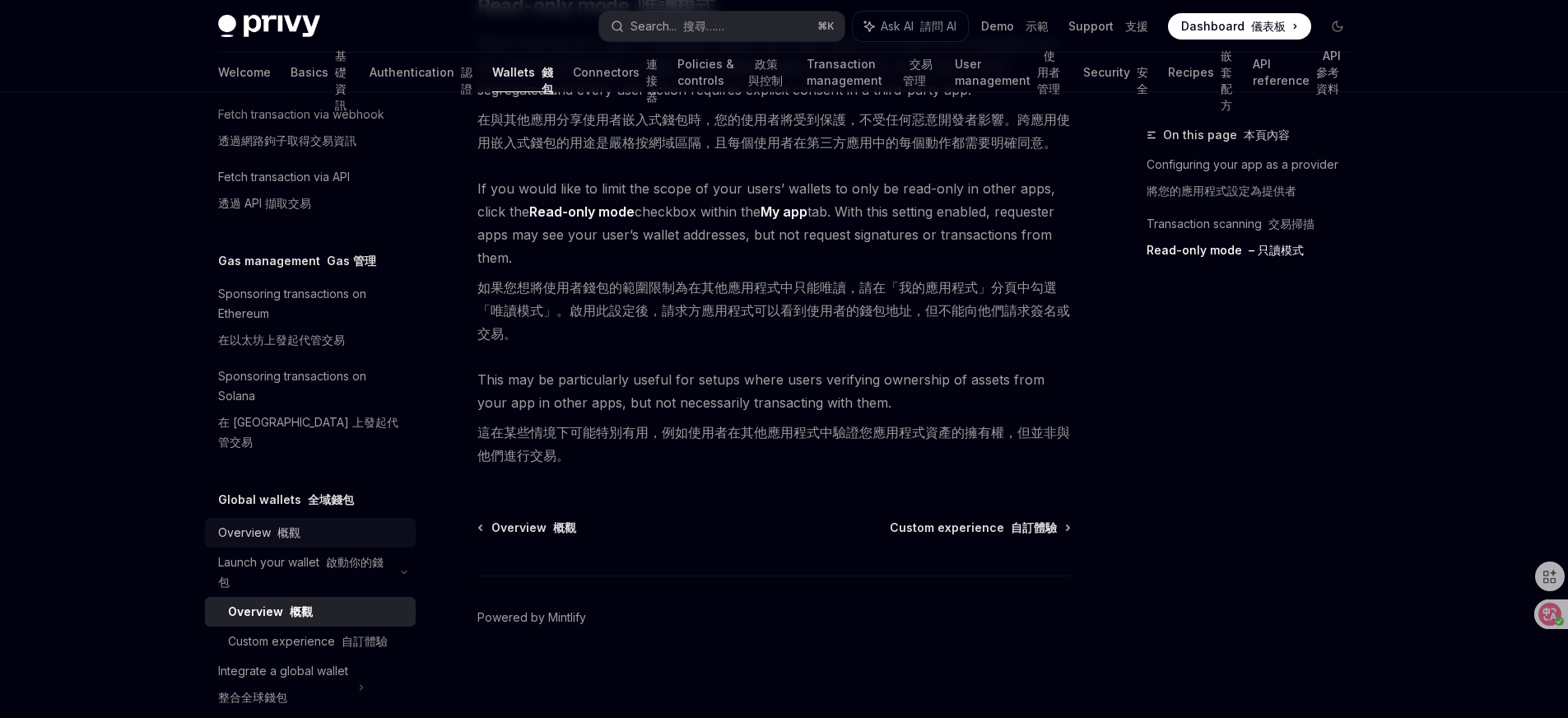
scroll to position [1055, 0]
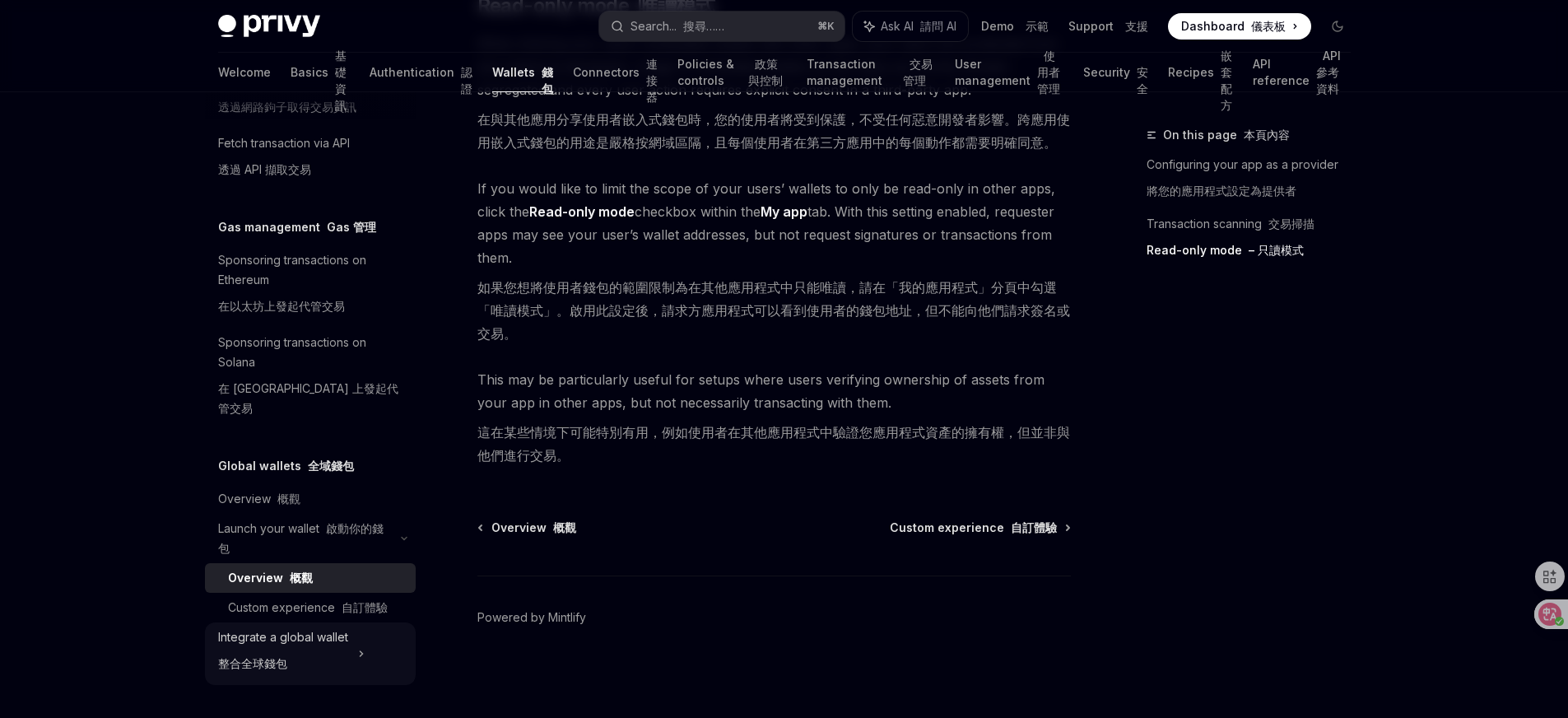
click at [263, 660] on font "整合全球錢包" at bounding box center [252, 662] width 69 height 14
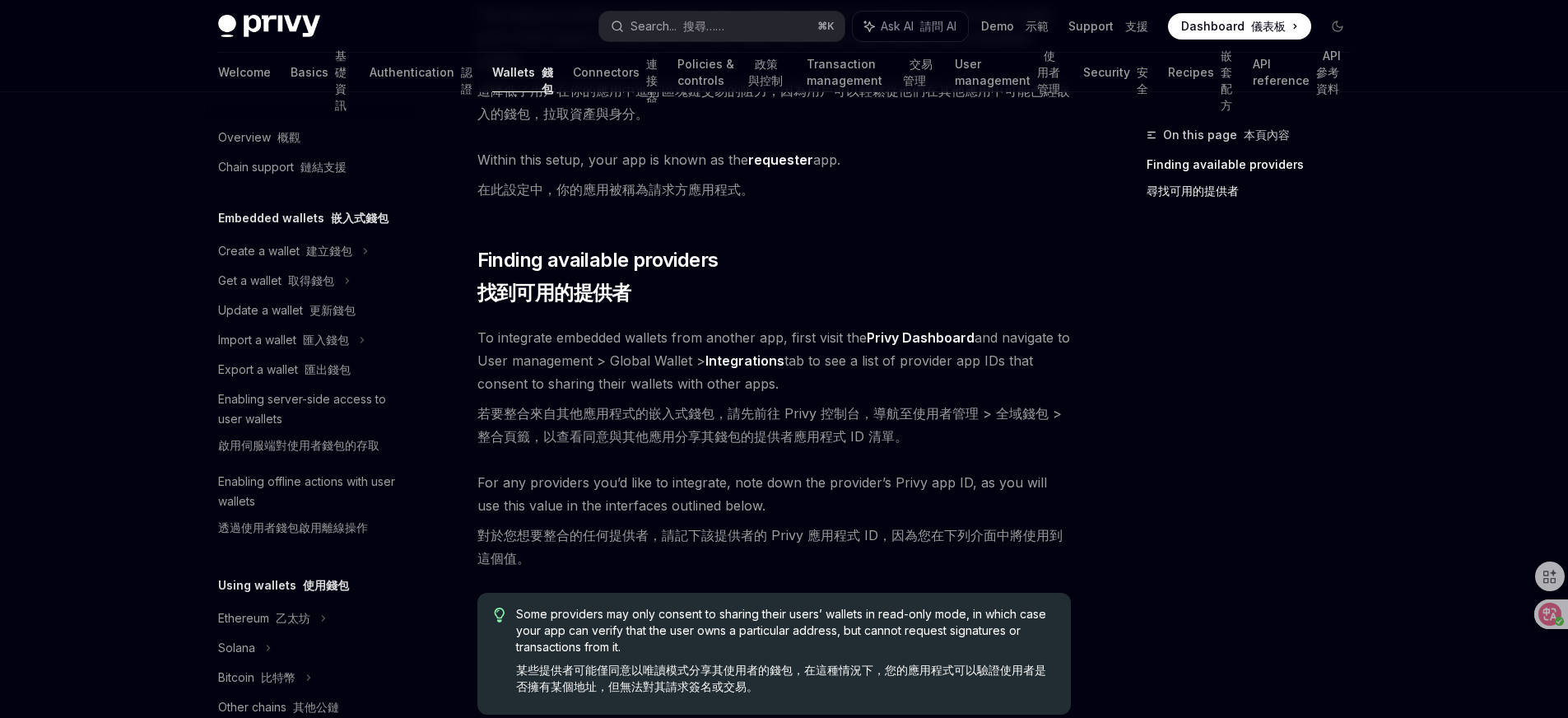
scroll to position [3, 0]
click at [278, 316] on div "Update a wallet 更新錢包" at bounding box center [286, 311] width 138 height 20
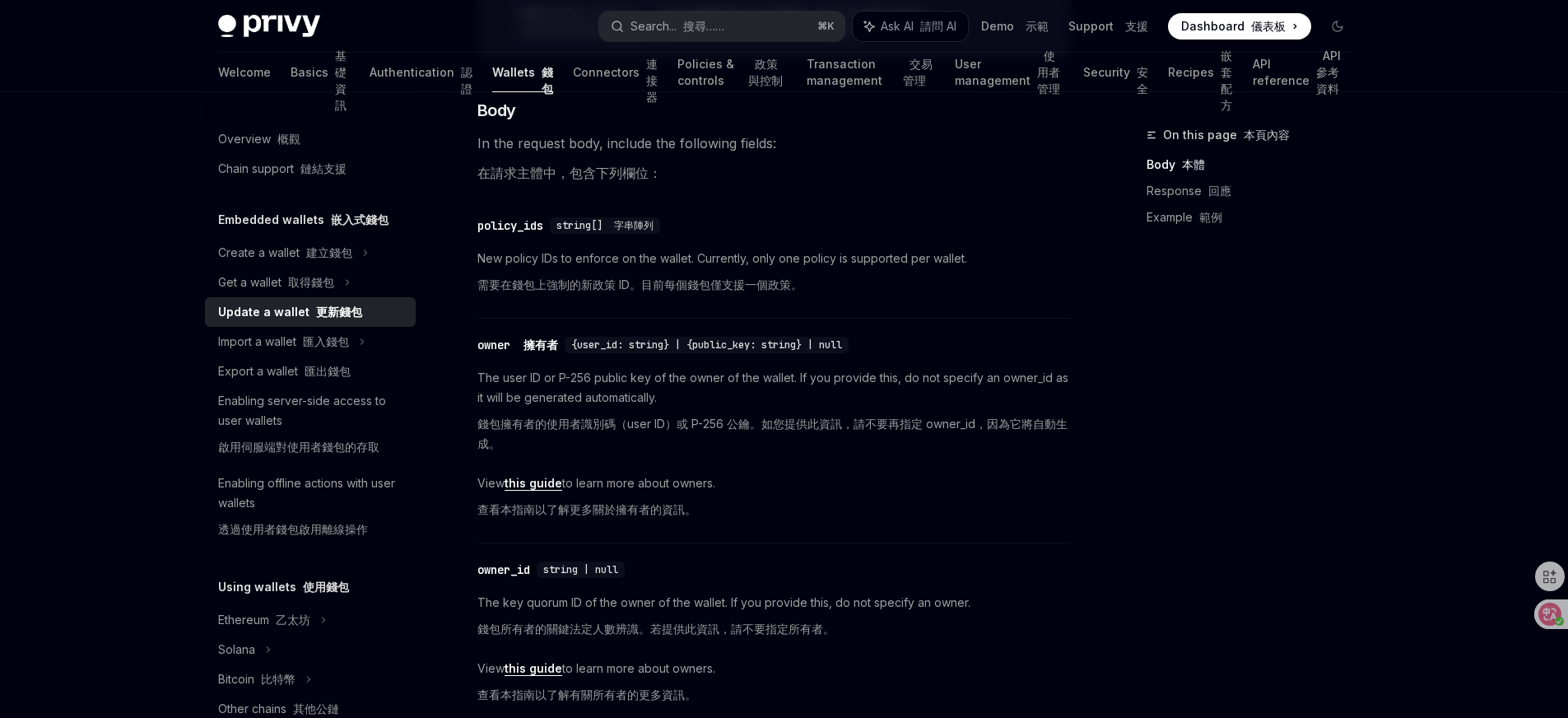
scroll to position [557, 0]
click at [342, 289] on div "Get a wallet 取得錢包" at bounding box center [310, 282] width 210 height 30
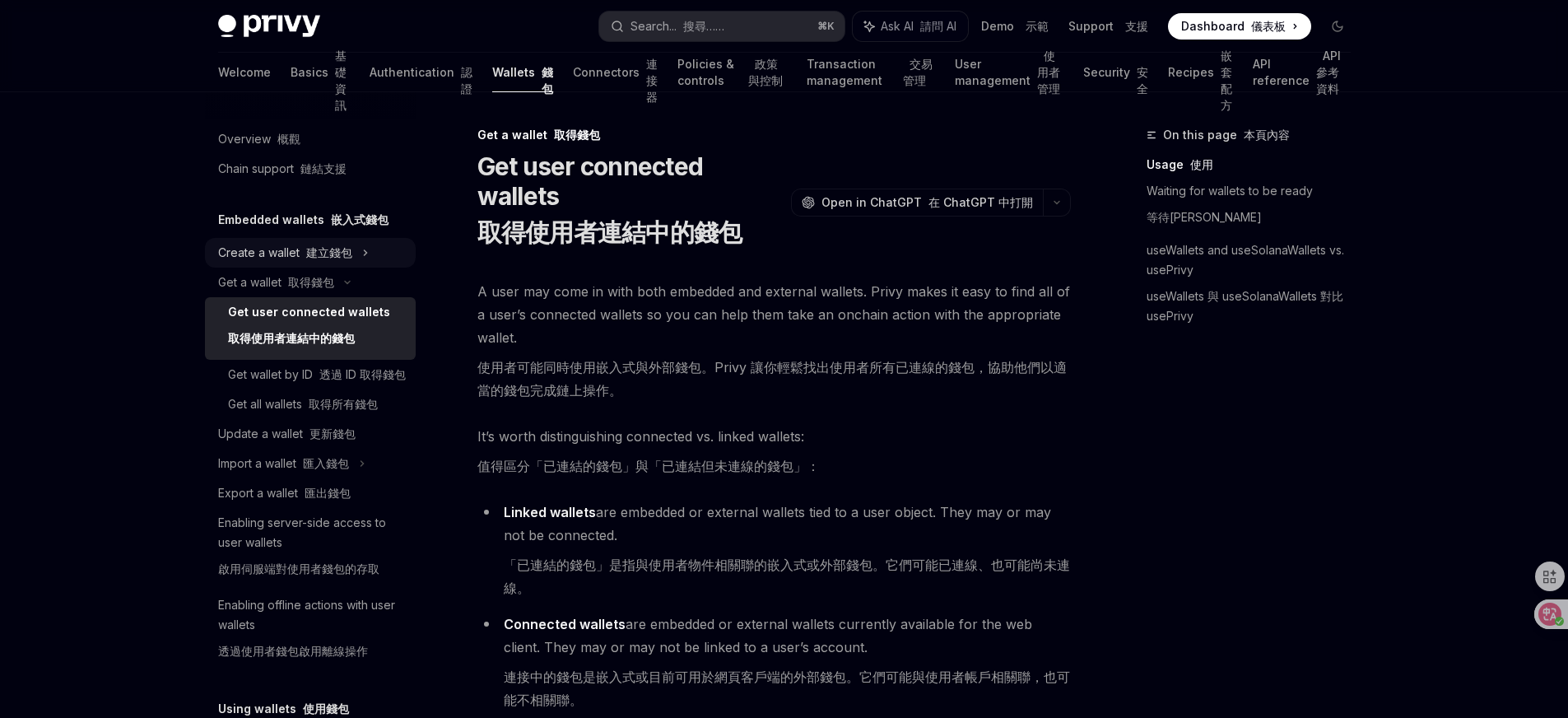
click at [327, 243] on div "Create a wallet 建立錢包" at bounding box center [285, 252] width 134 height 20
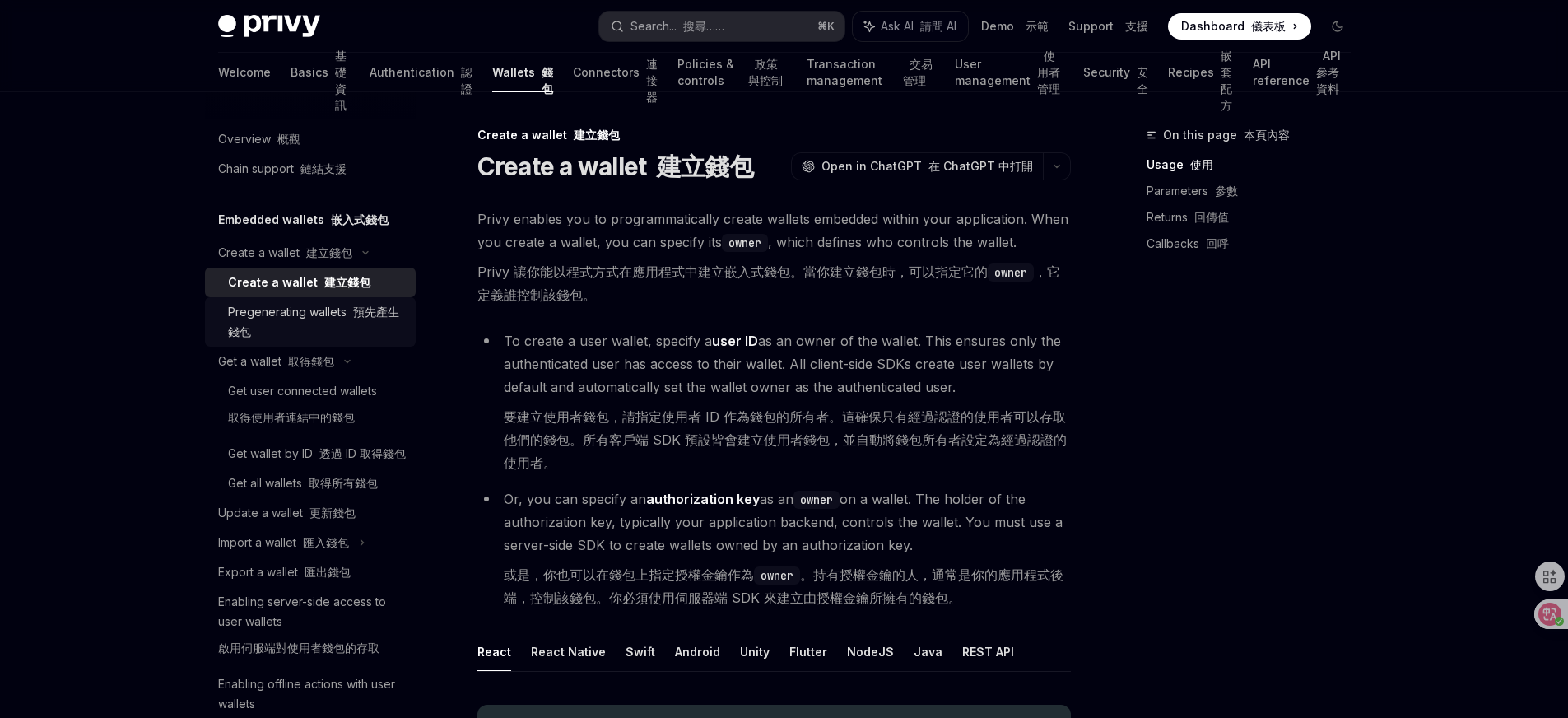
click at [298, 315] on div "Pregenerating wallets 預先產生錢包" at bounding box center [317, 321] width 178 height 39
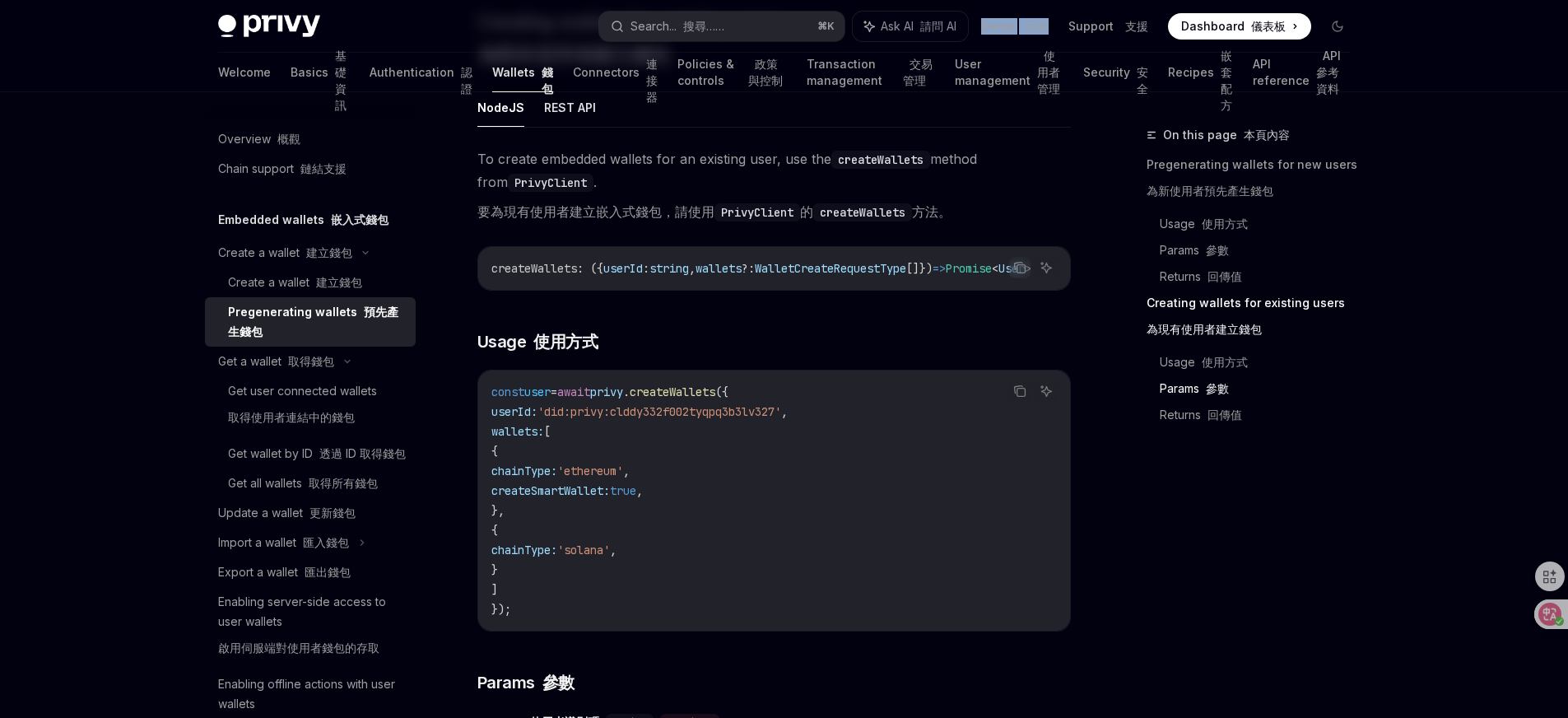
scroll to position [2534, 0]
type textarea "*"
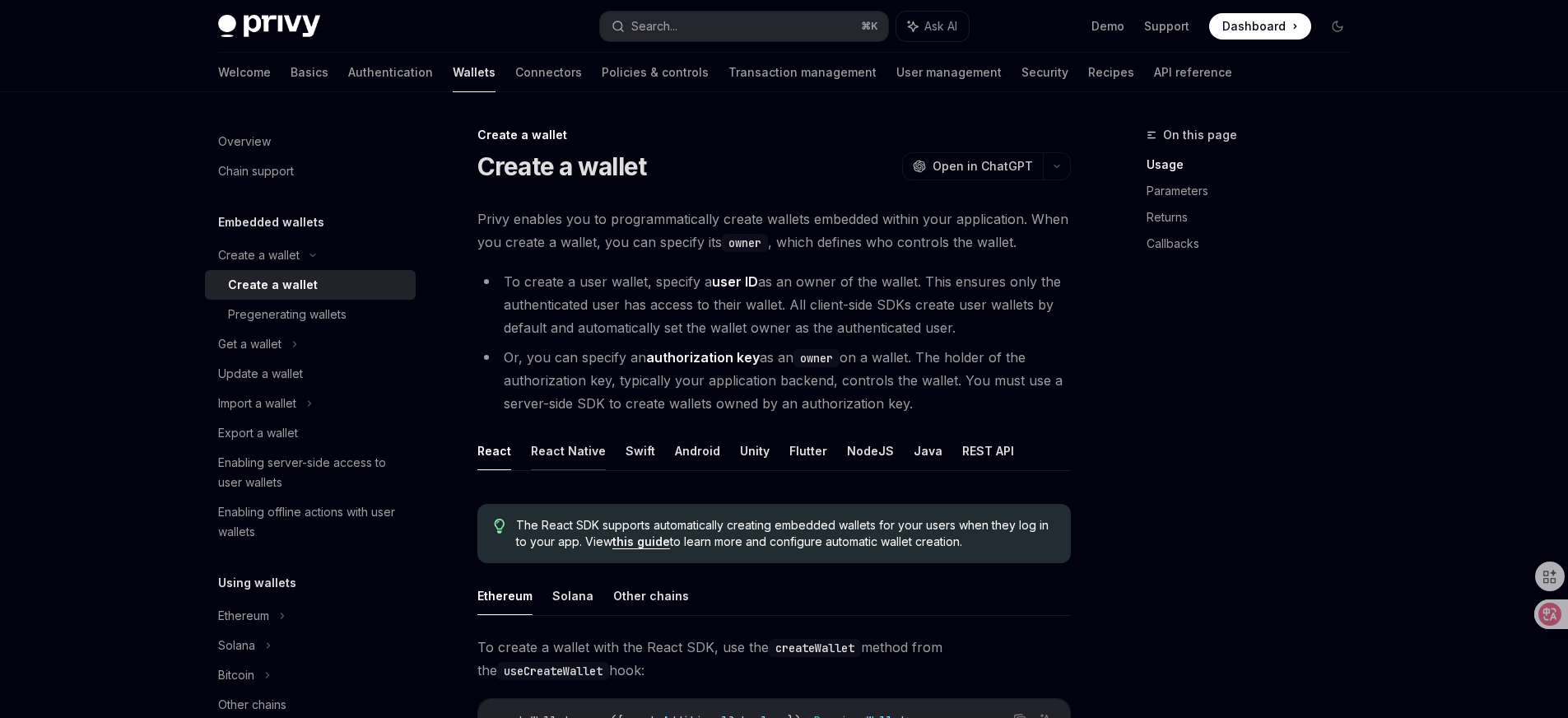
click at [569, 445] on button "React Native" at bounding box center [569, 450] width 75 height 38
click at [634, 598] on button "Other chains" at bounding box center [651, 595] width 76 height 38
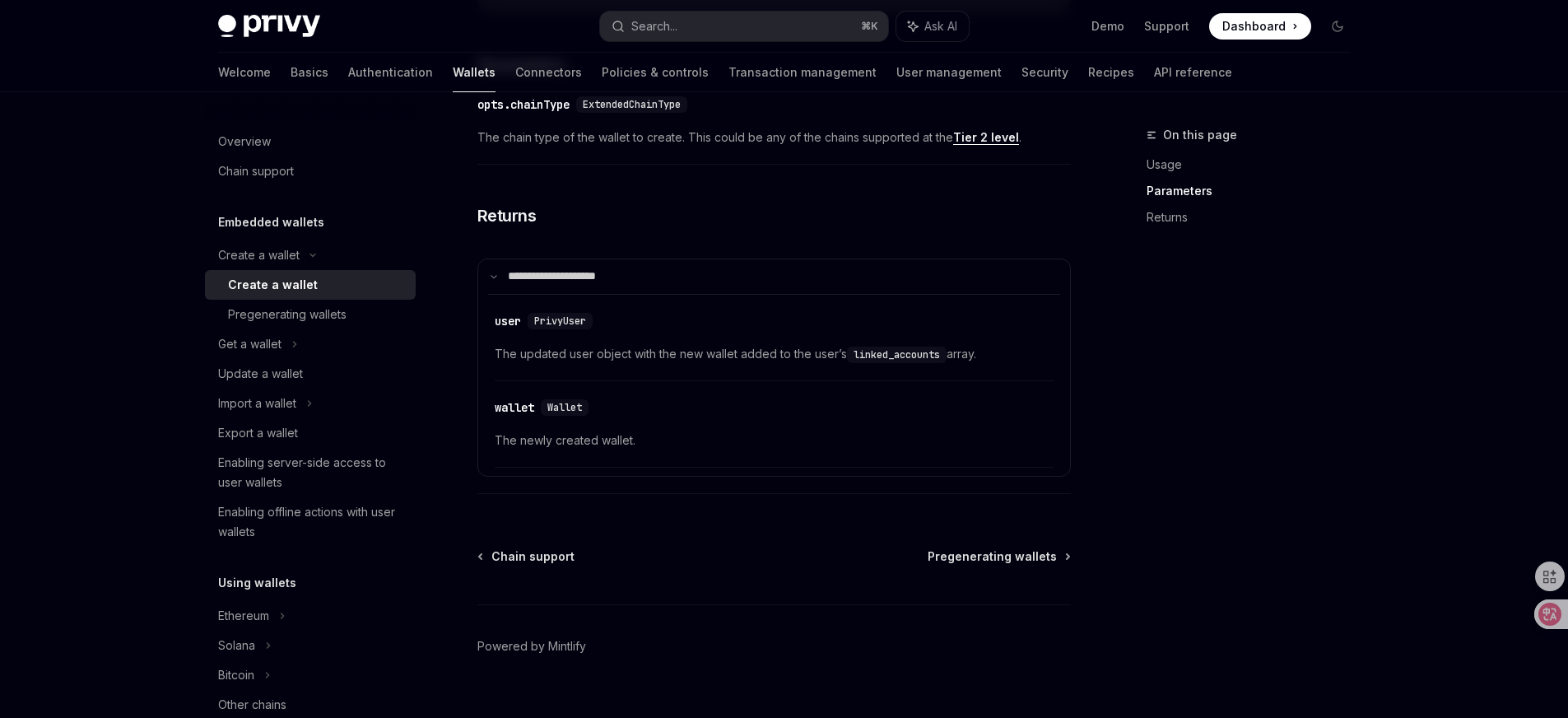
scroll to position [957, 0]
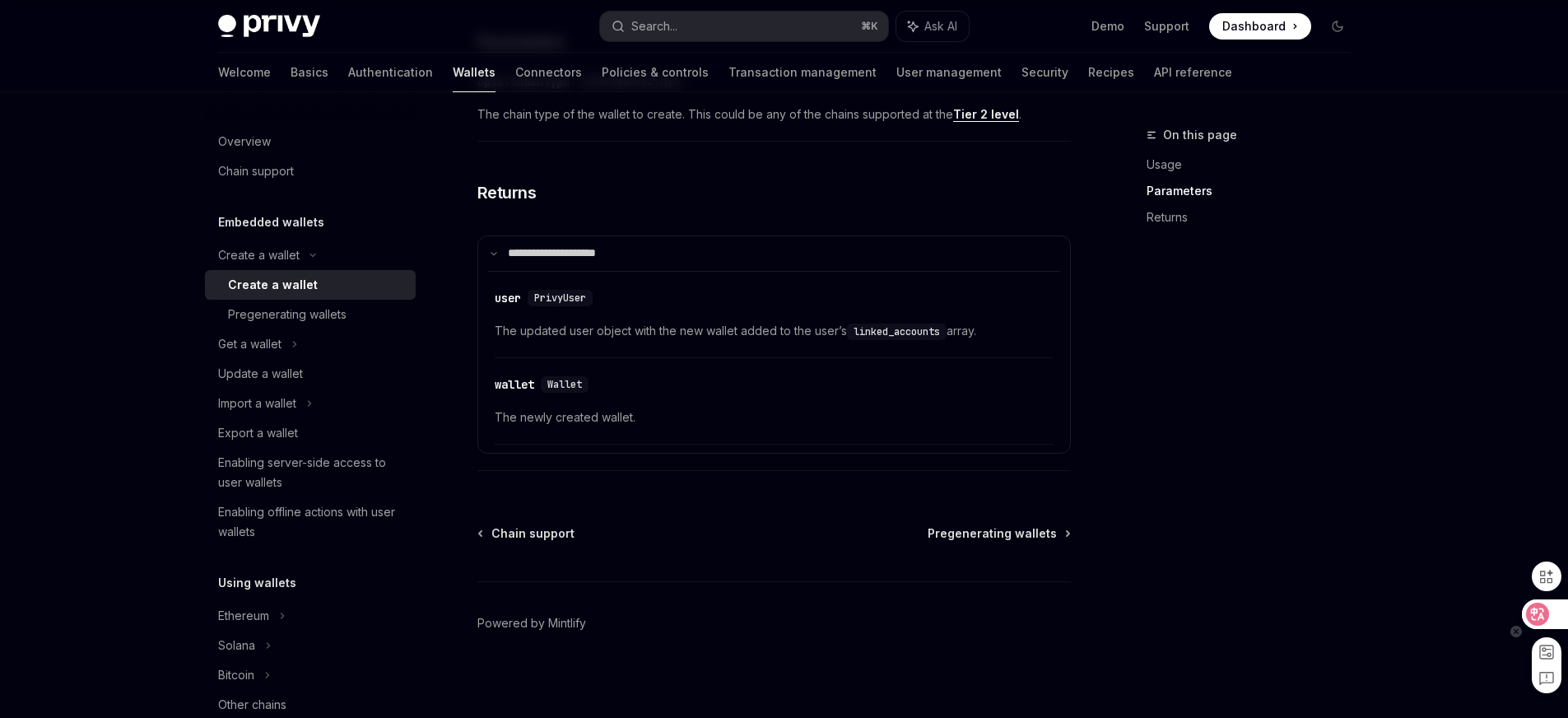
click at [1539, 614] on icon at bounding box center [1538, 614] width 14 height 13
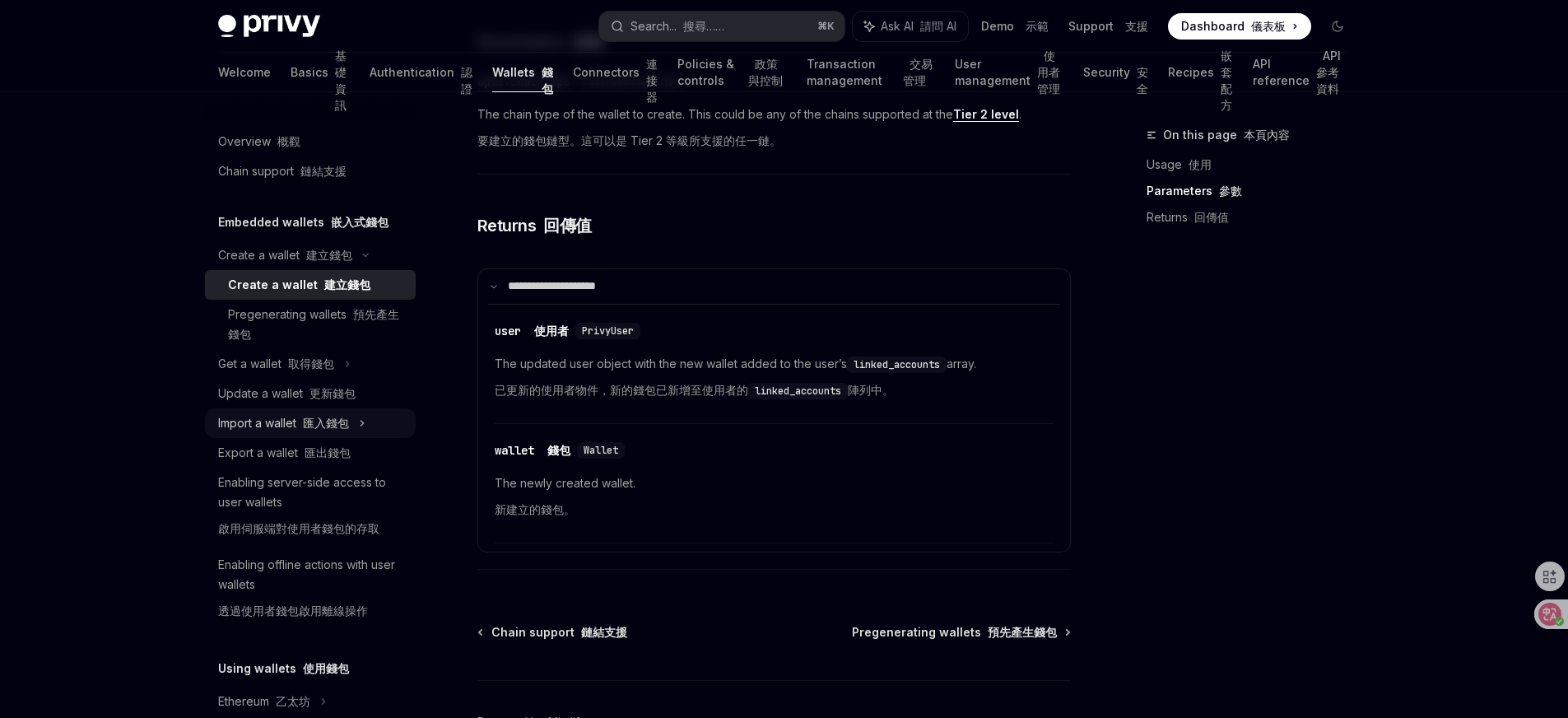
click at [347, 427] on font "匯入錢包" at bounding box center [326, 422] width 46 height 14
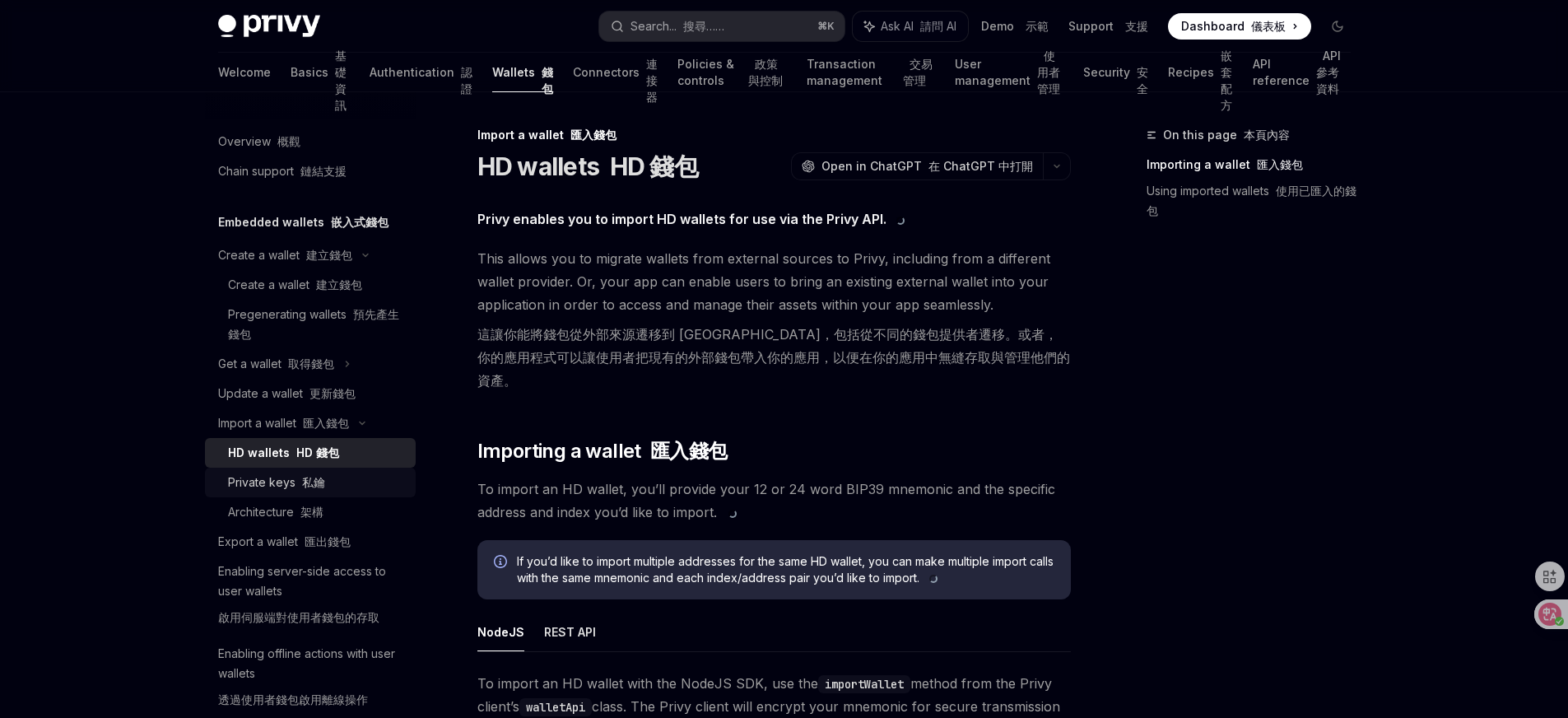
click at [341, 486] on div "Private keys 私鑰" at bounding box center [317, 482] width 178 height 20
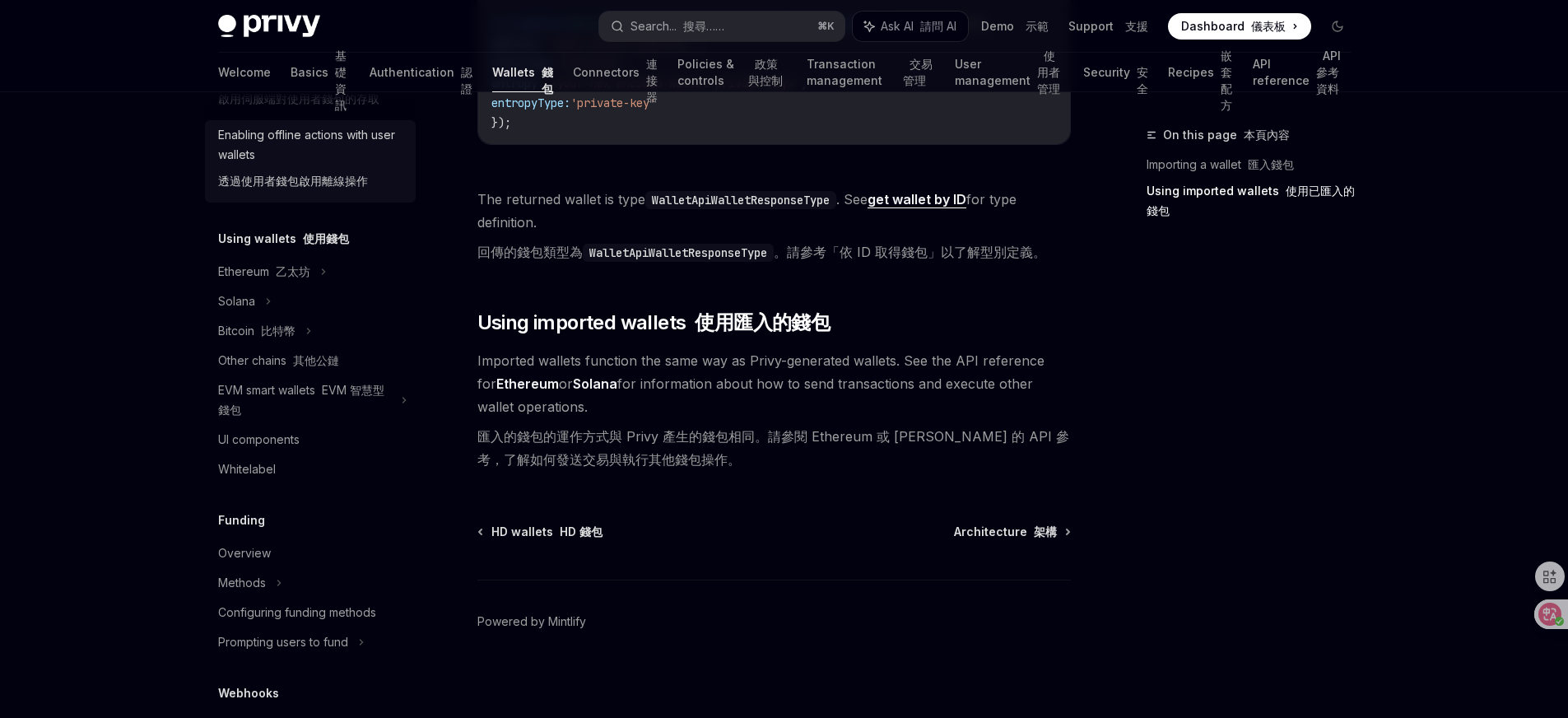
scroll to position [536, 0]
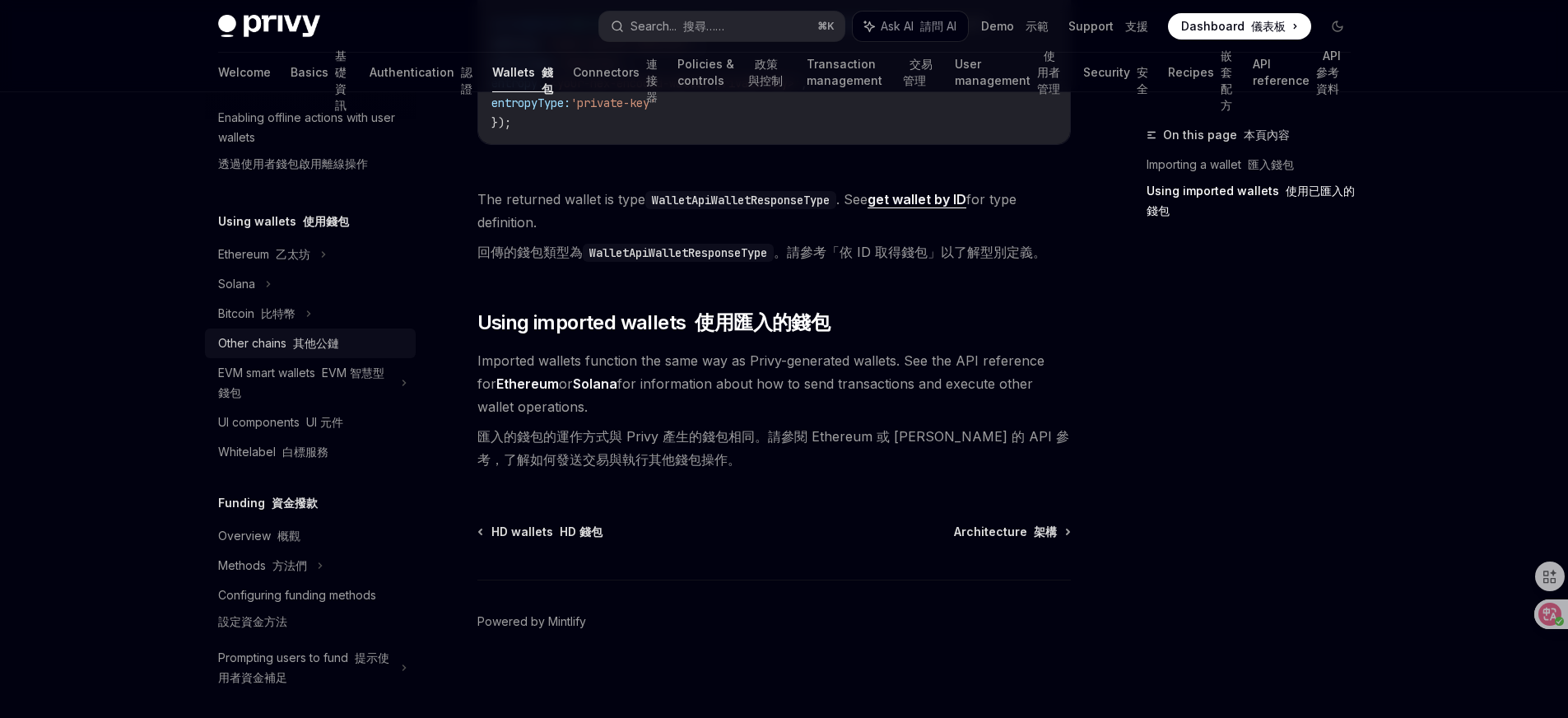
click at [326, 336] on font "其他公鏈" at bounding box center [316, 343] width 46 height 14
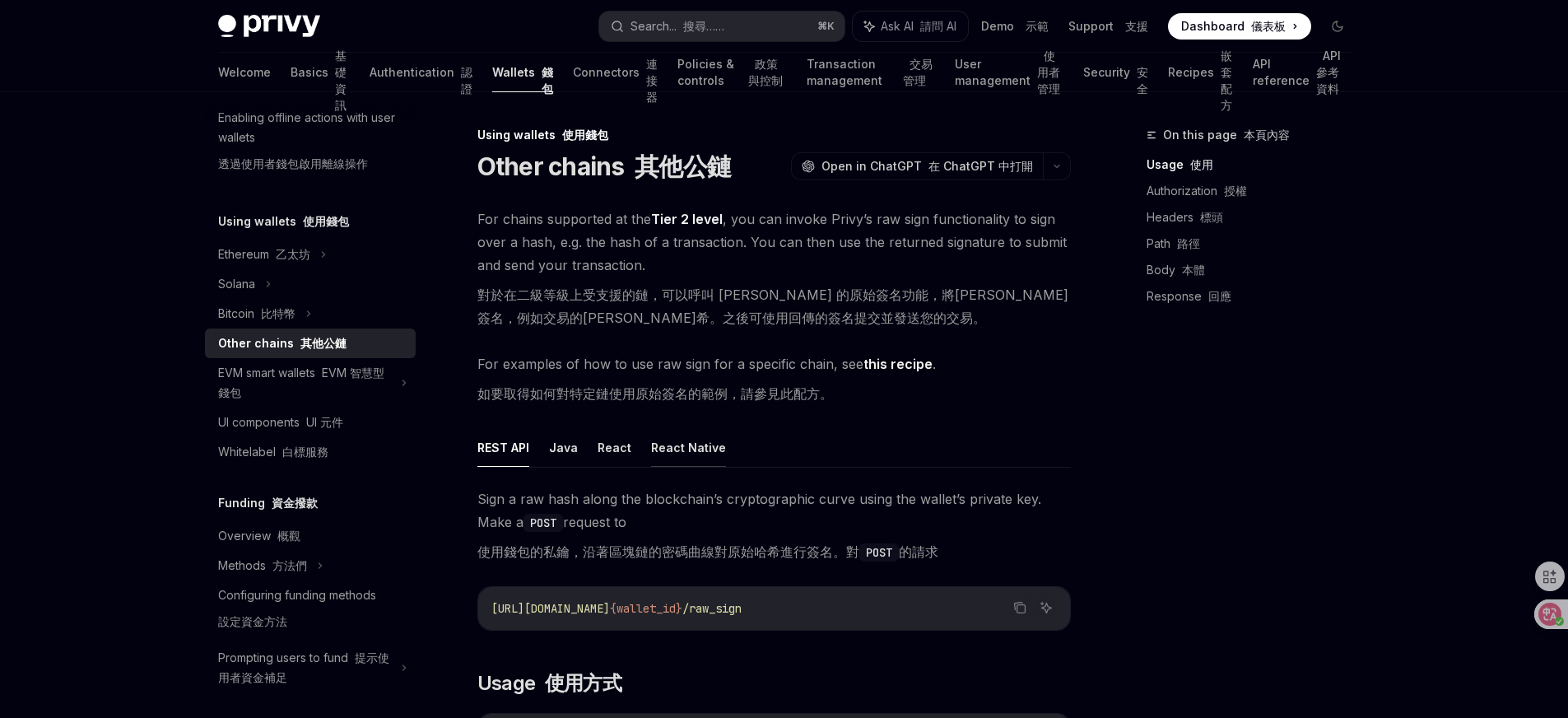
click at [681, 450] on button "React Native" at bounding box center [689, 447] width 75 height 38
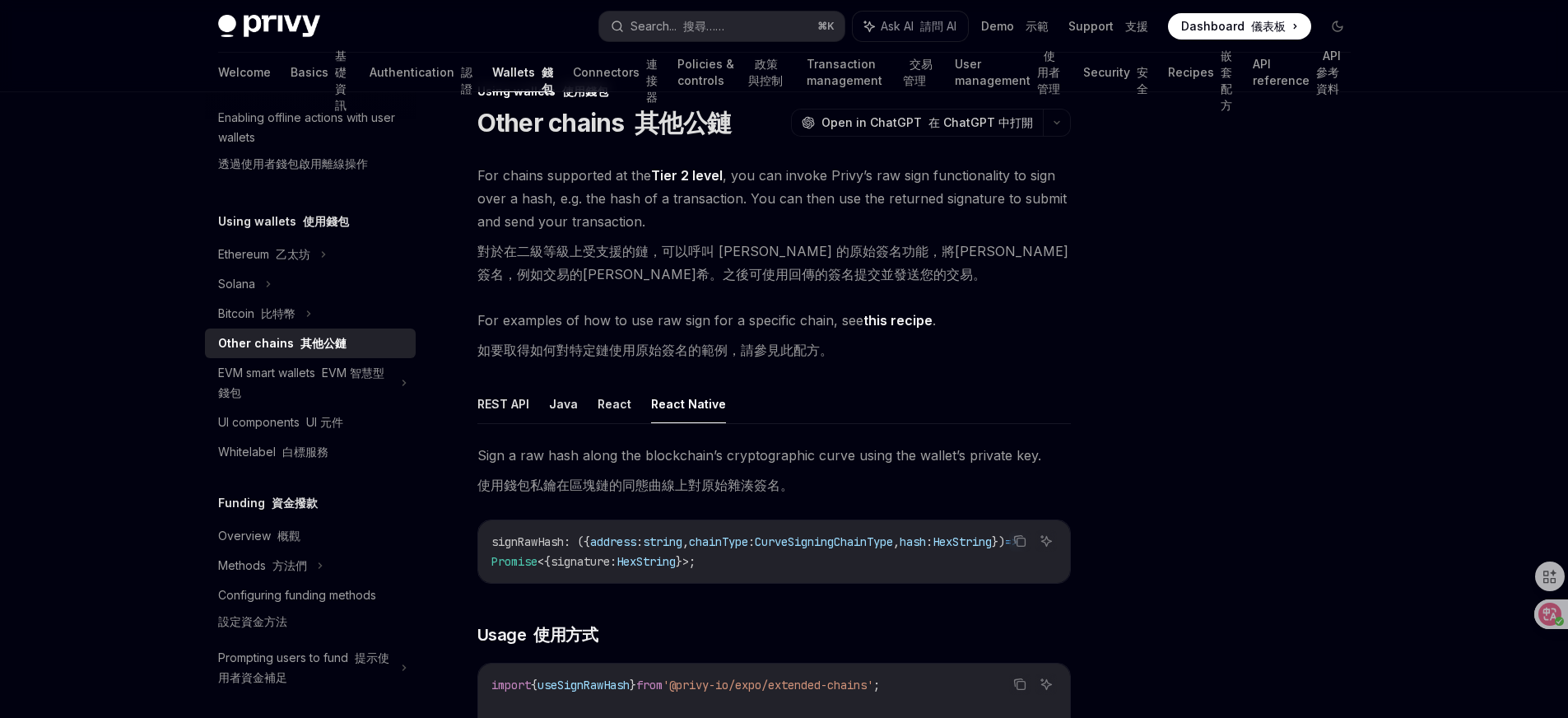
scroll to position [52, 0]
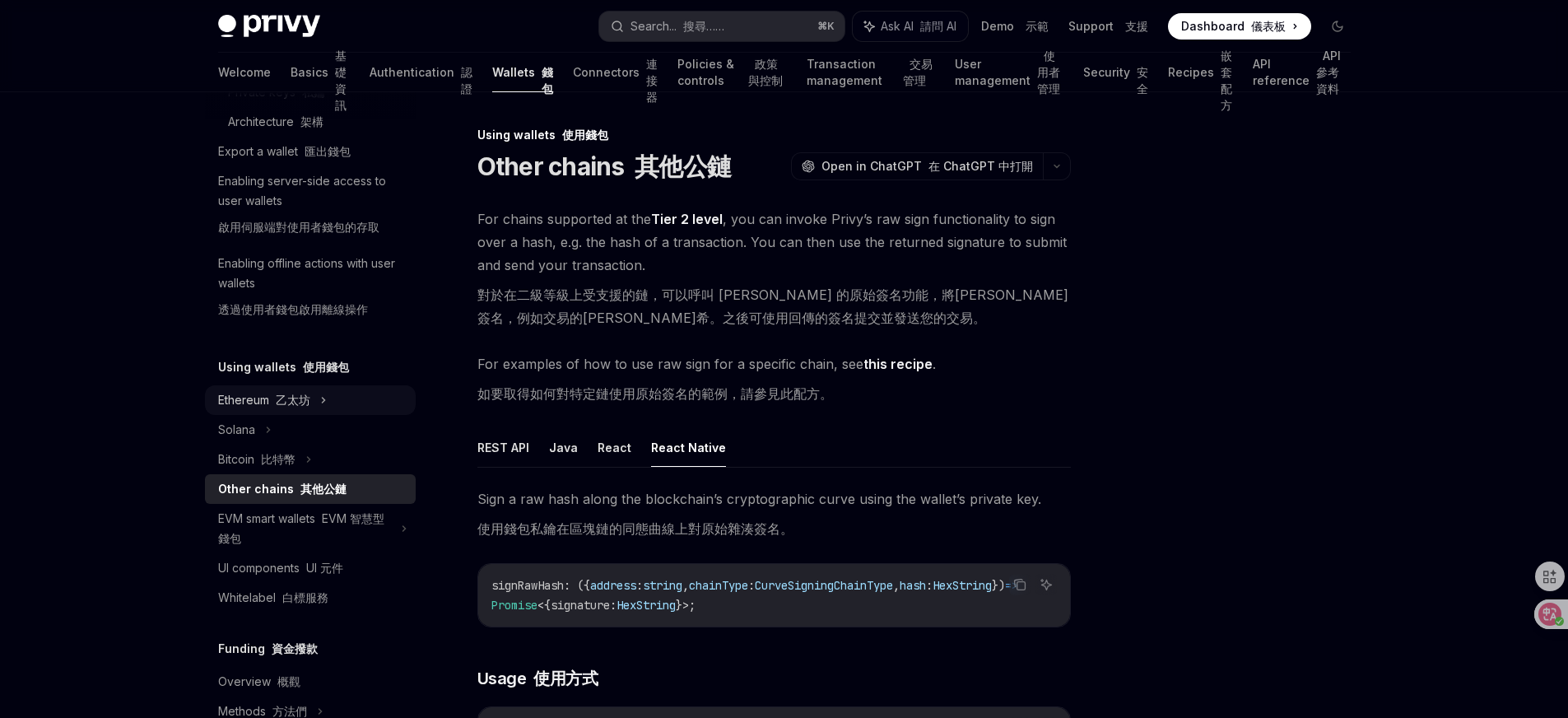
scroll to position [357, 0]
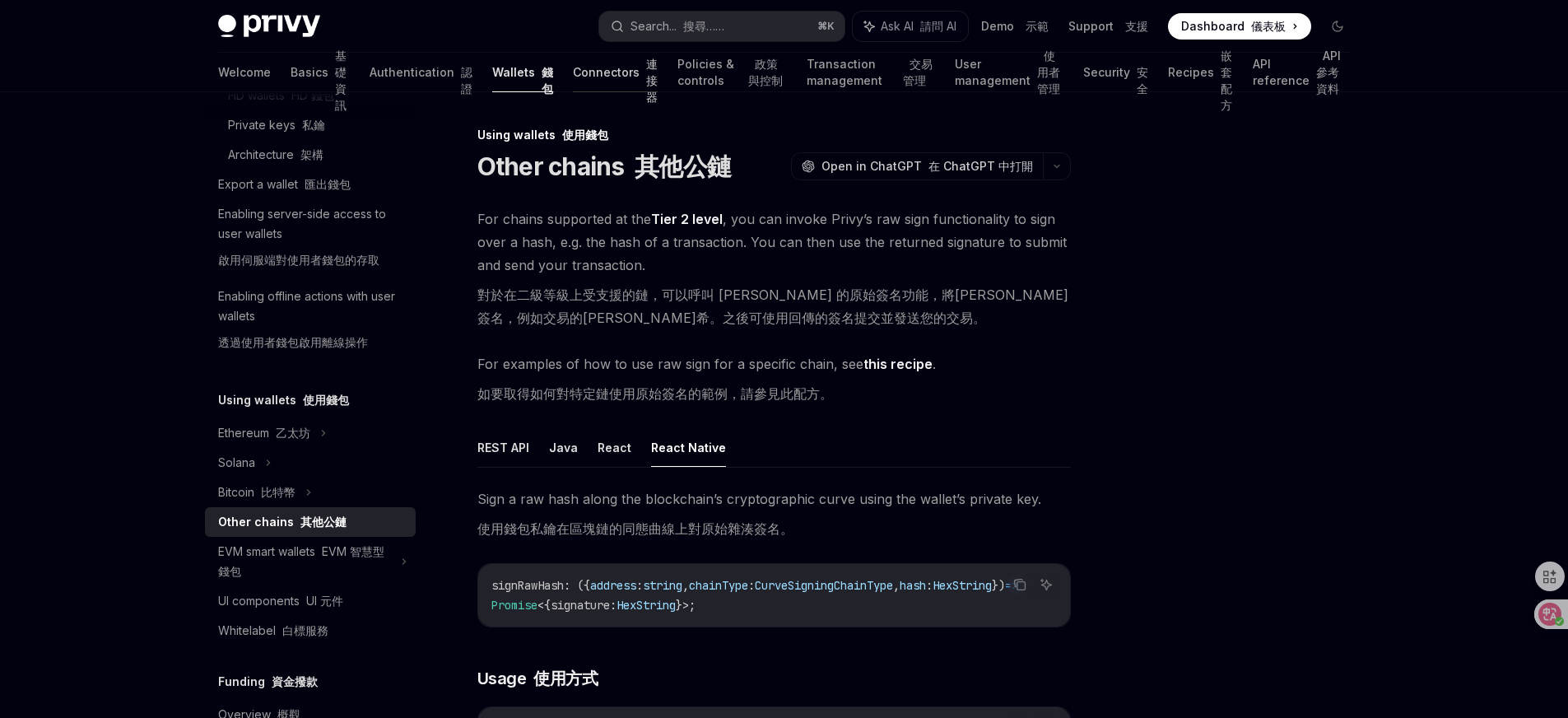
click at [573, 87] on link "Connectors 連接器" at bounding box center [615, 73] width 85 height 39
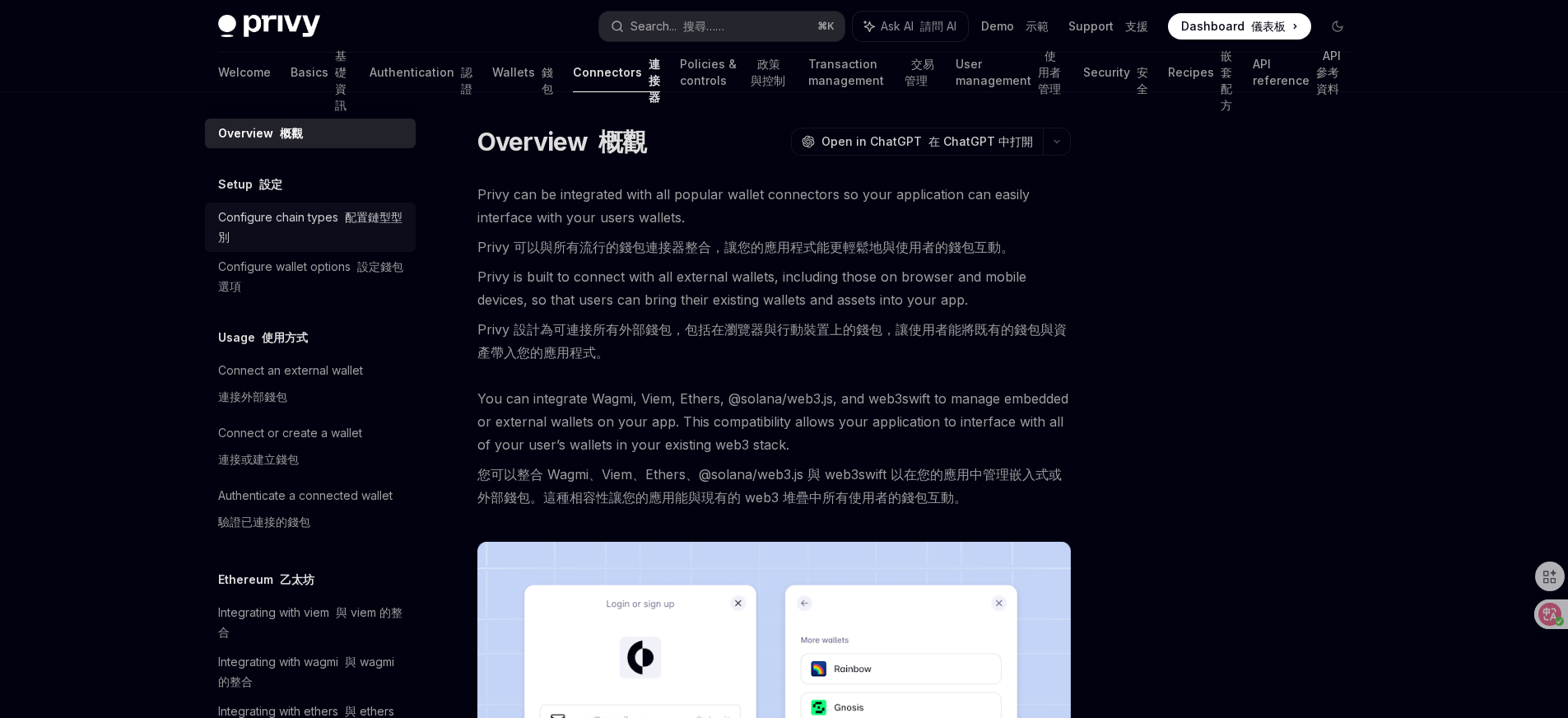
click at [365, 227] on div "Configure chain types 配置鏈型型別" at bounding box center [312, 227] width 188 height 39
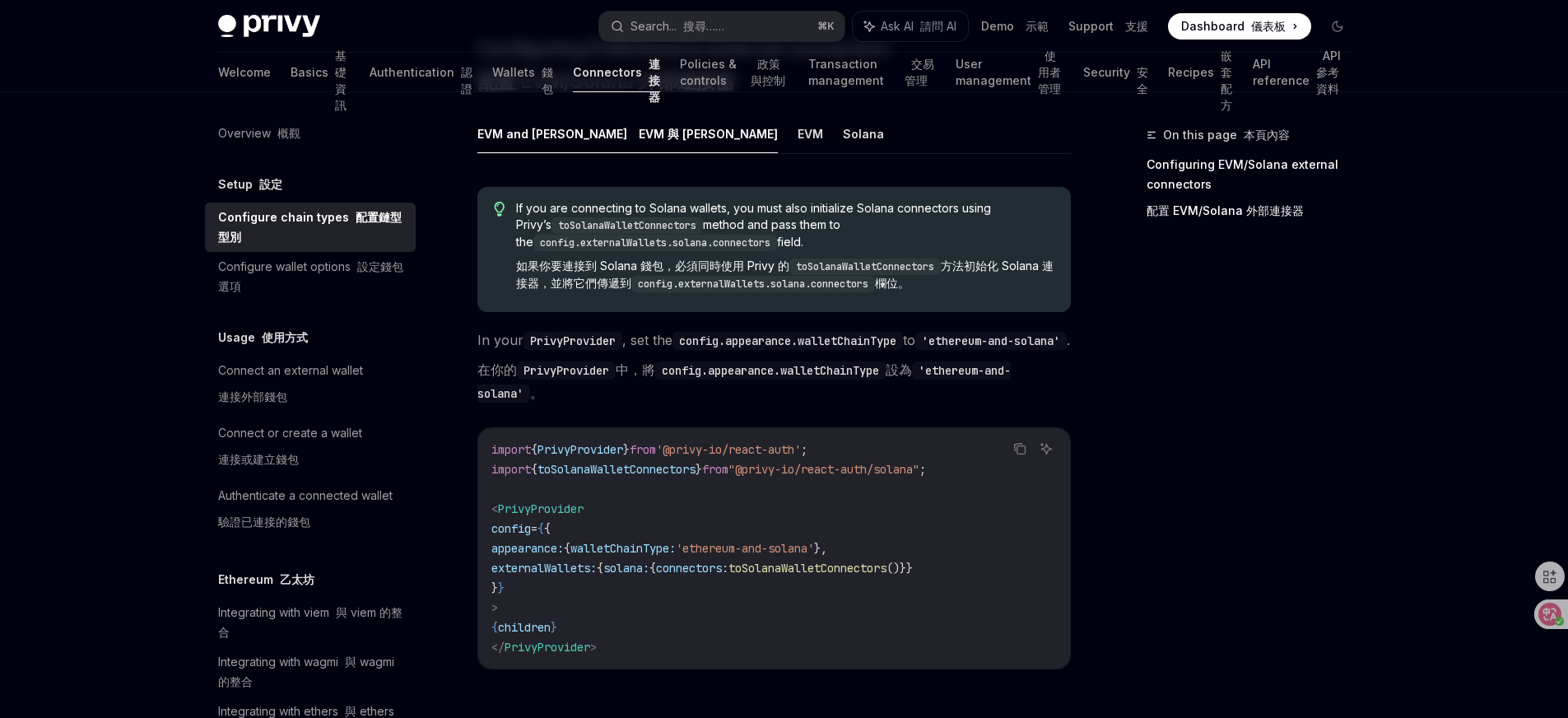
scroll to position [284, 0]
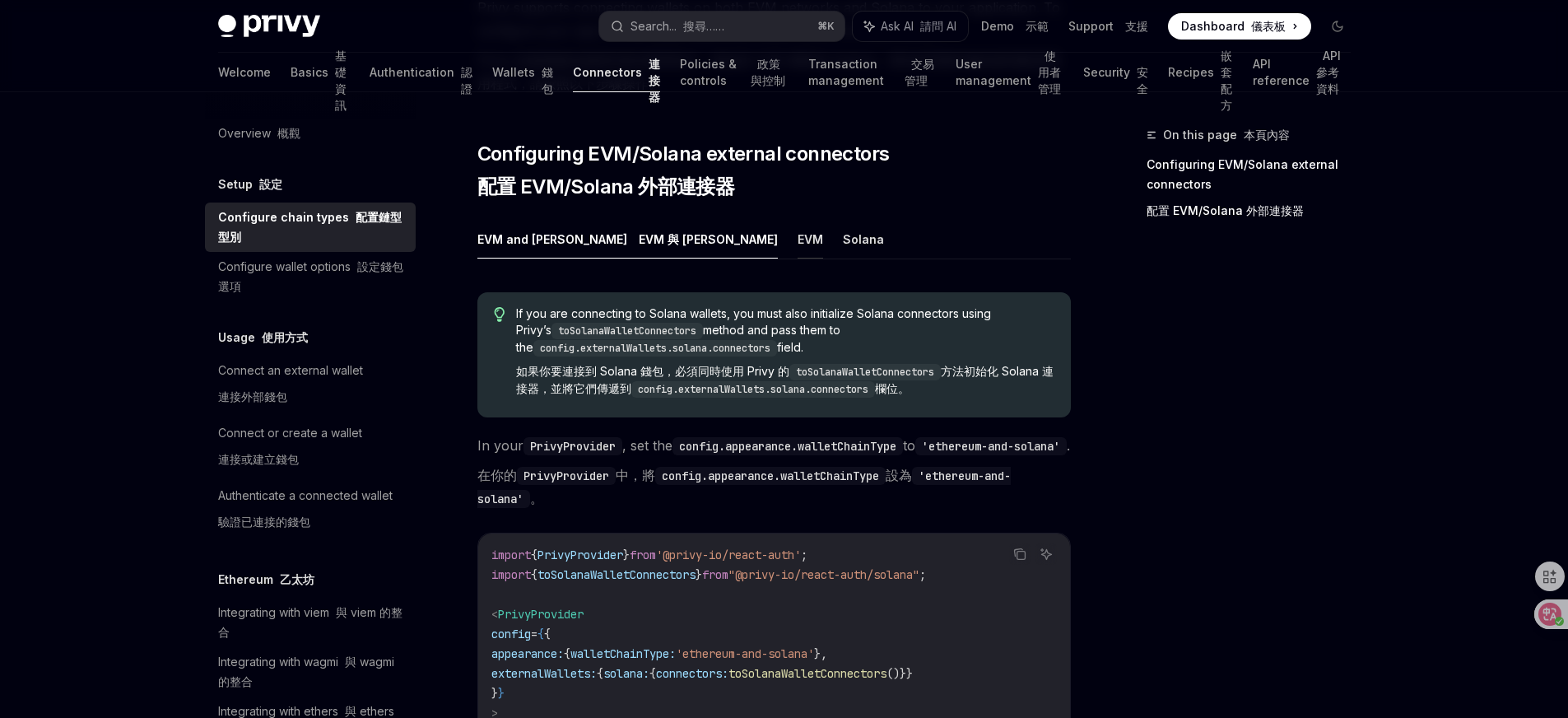
click at [798, 249] on button "EVM" at bounding box center [811, 238] width 26 height 38
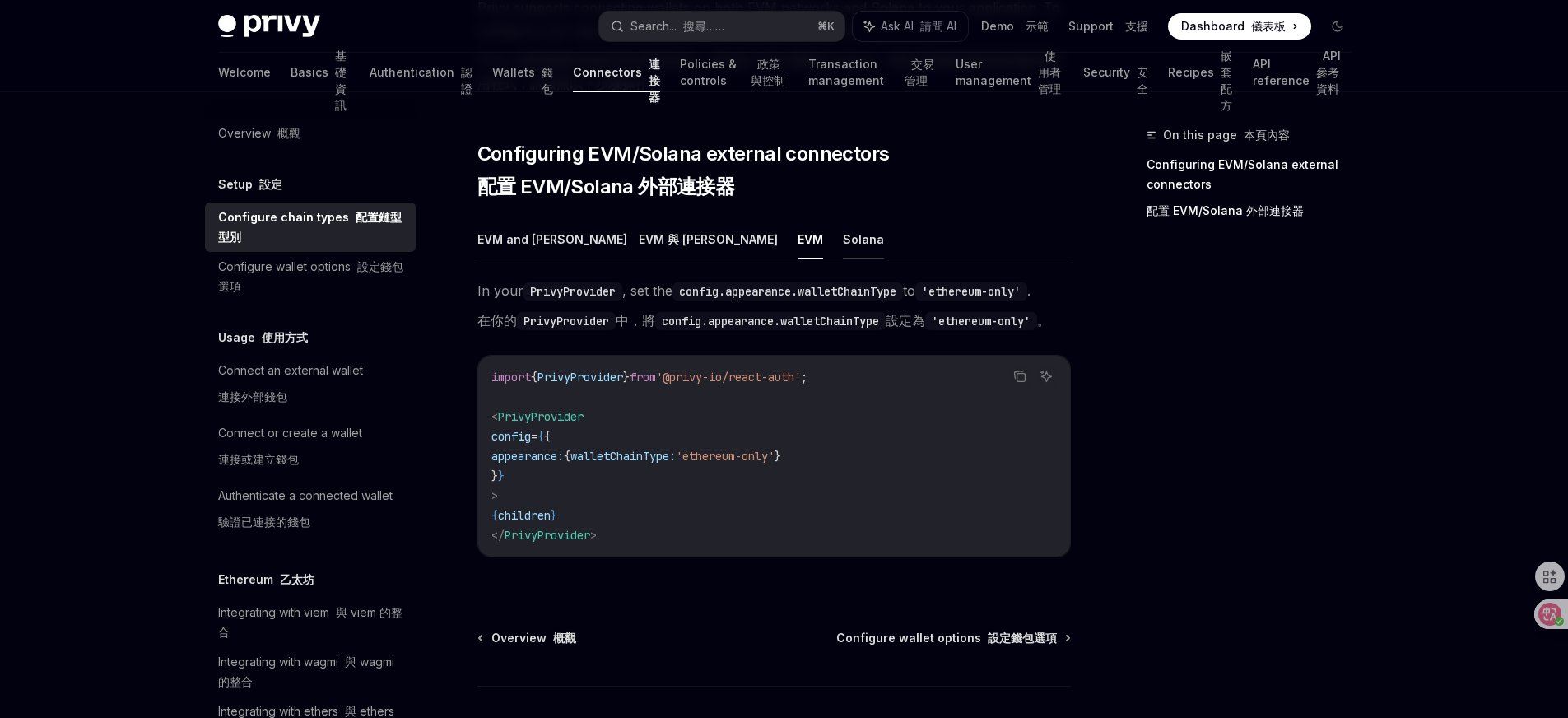
click at [843, 255] on button "Solana" at bounding box center [864, 238] width 41 height 38
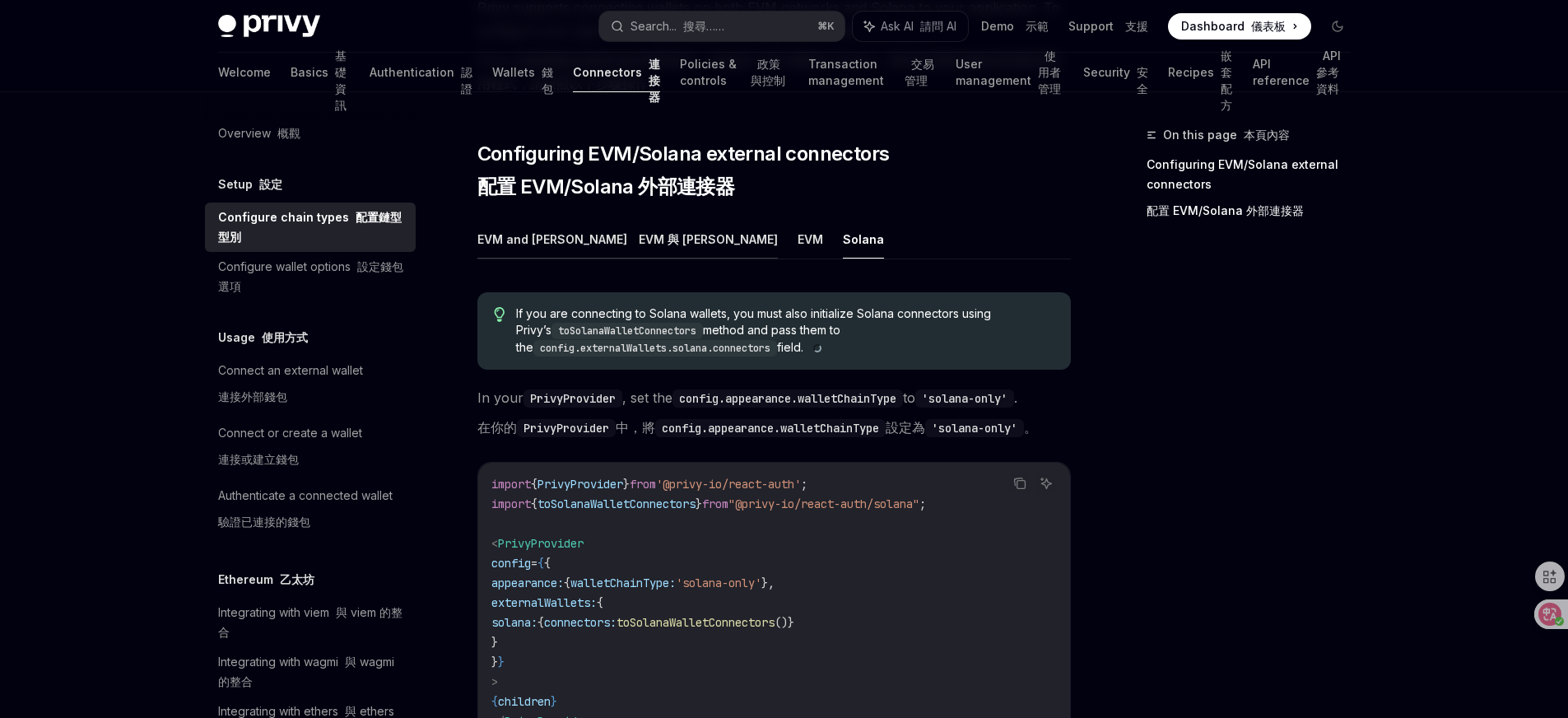
click at [526, 242] on button "EVM and [PERSON_NAME] 與 [PERSON_NAME]" at bounding box center [627, 238] width 300 height 38
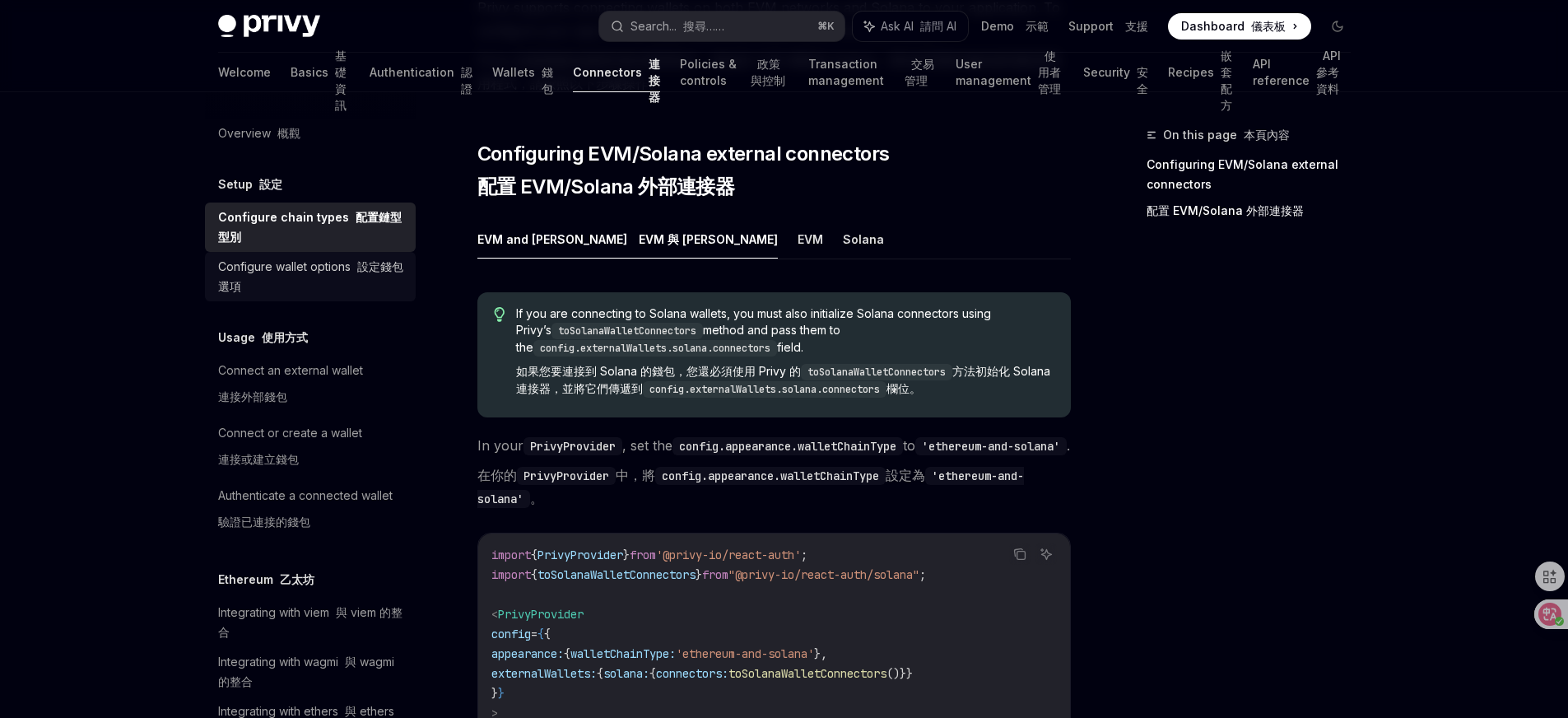
click at [348, 272] on div "Configure wallet options 設定錢包選項" at bounding box center [312, 276] width 188 height 39
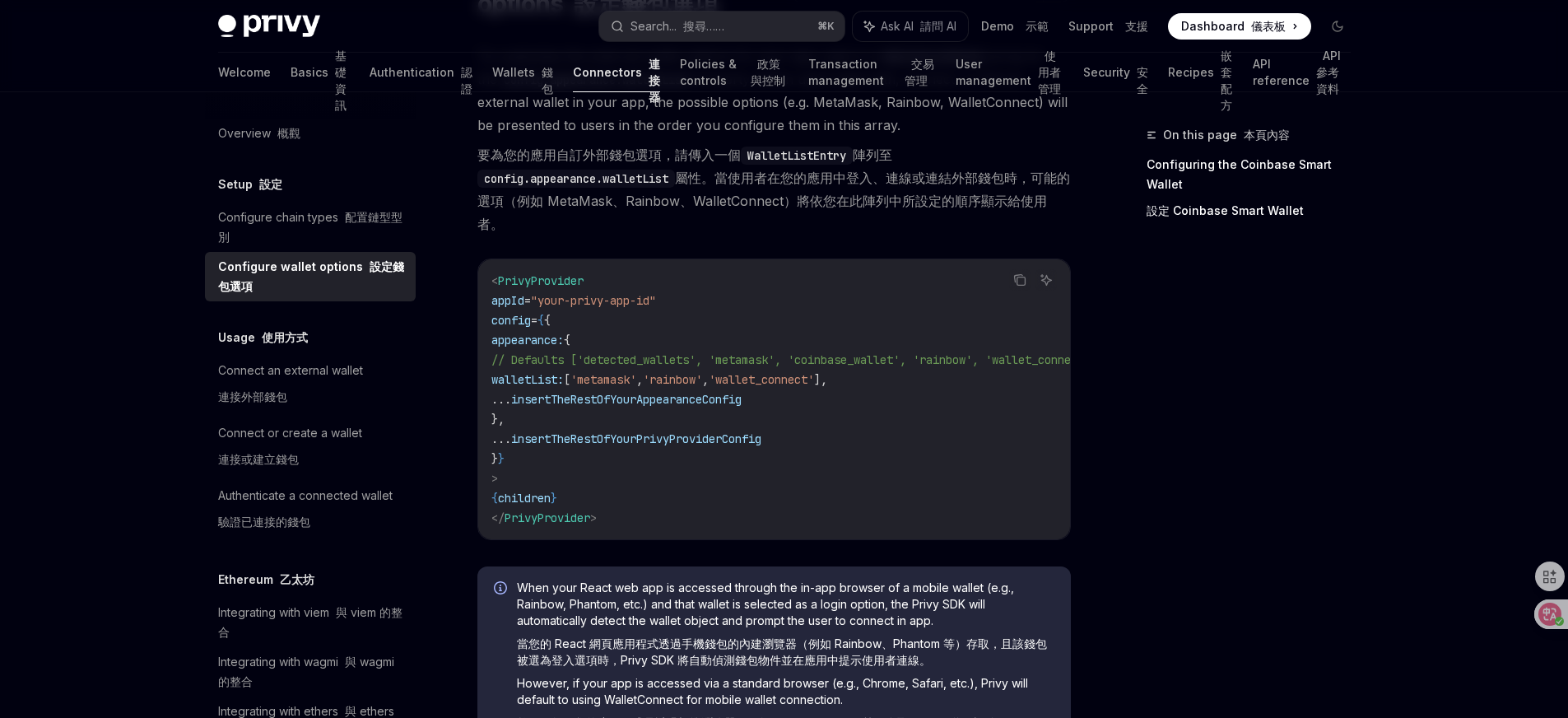
scroll to position [197, 0]
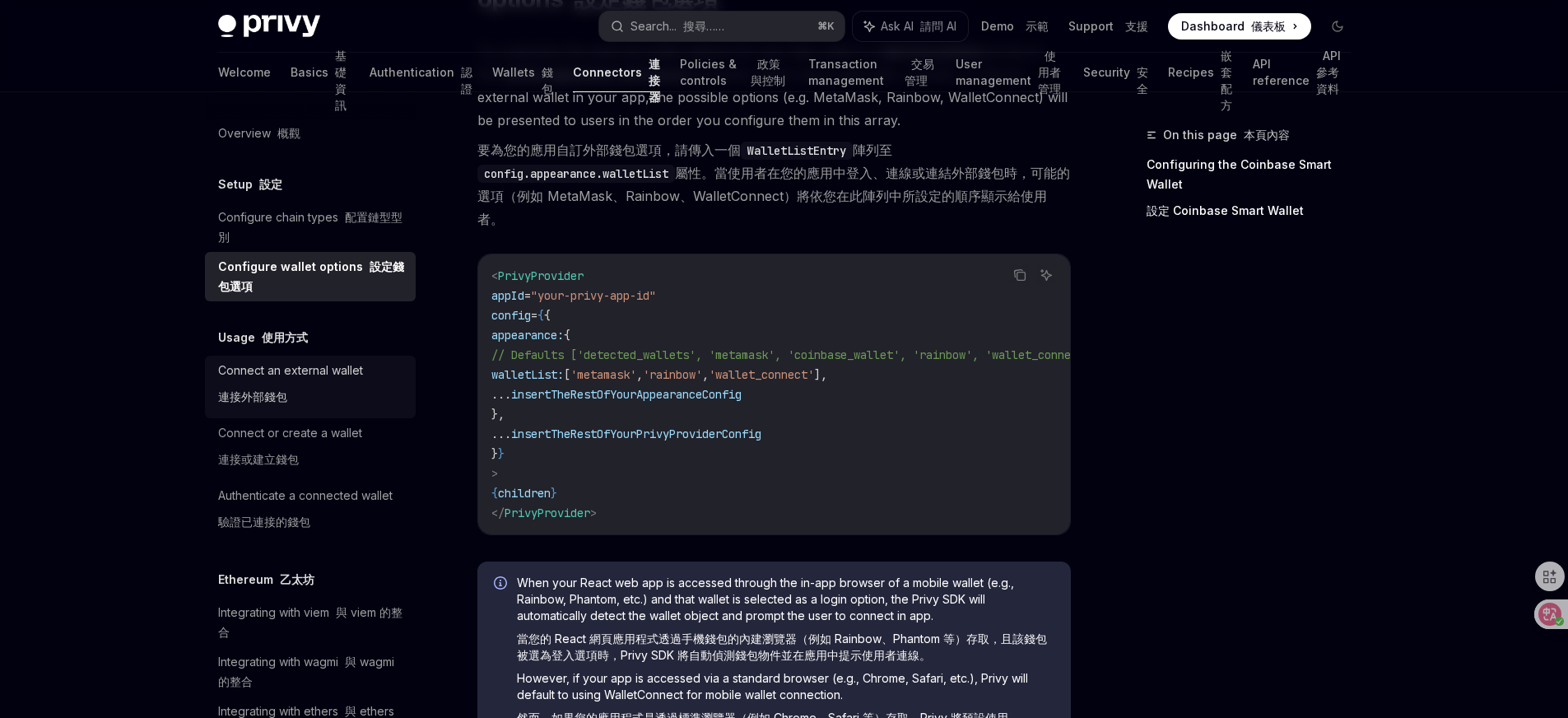
click at [285, 378] on div "Connect an external wallet 連接外部錢包" at bounding box center [290, 387] width 144 height 53
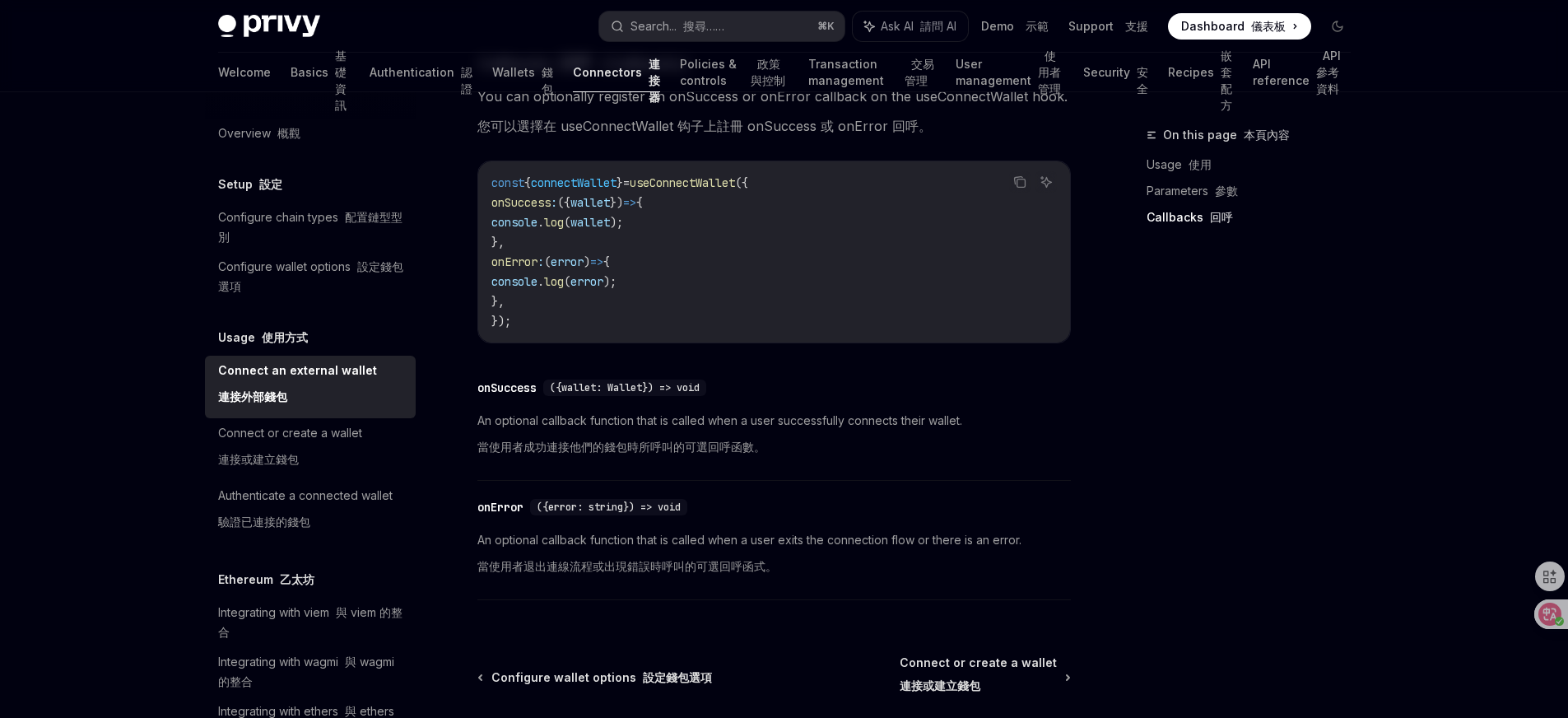
scroll to position [1366, 0]
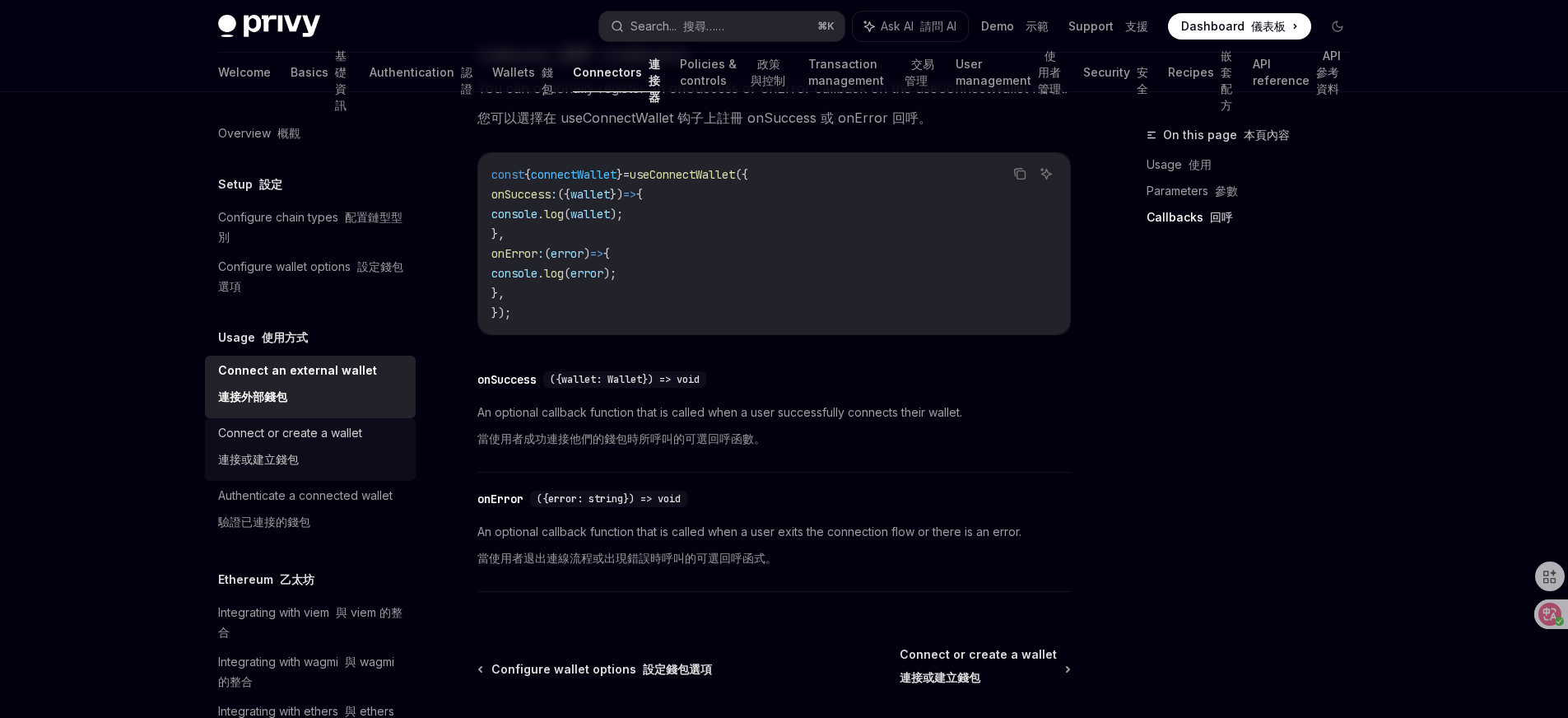
click at [333, 448] on div "Connect or create a wallet 連接或建立錢包" at bounding box center [290, 450] width 144 height 53
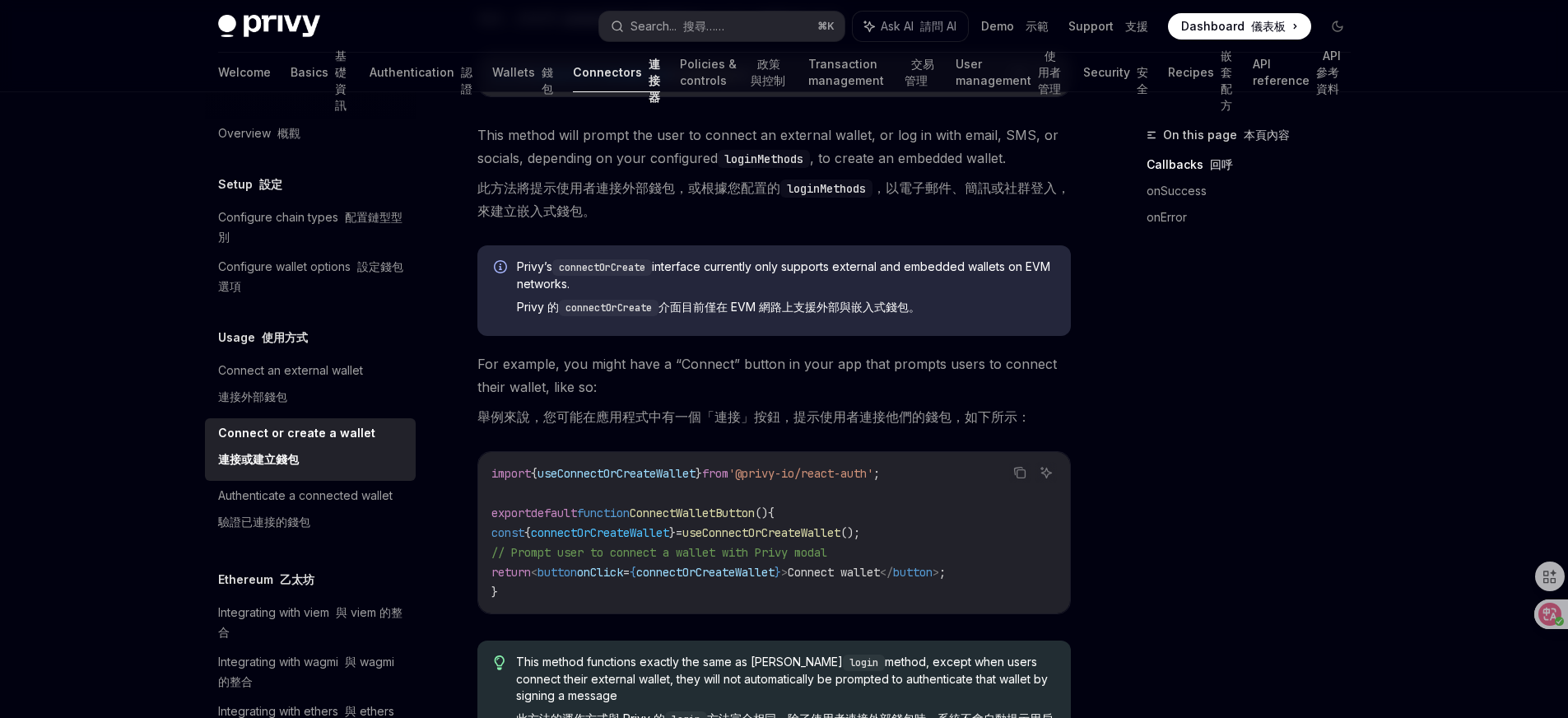
scroll to position [561, 0]
click at [312, 619] on div "Integrating with viem 與 viem 的整合" at bounding box center [312, 622] width 188 height 39
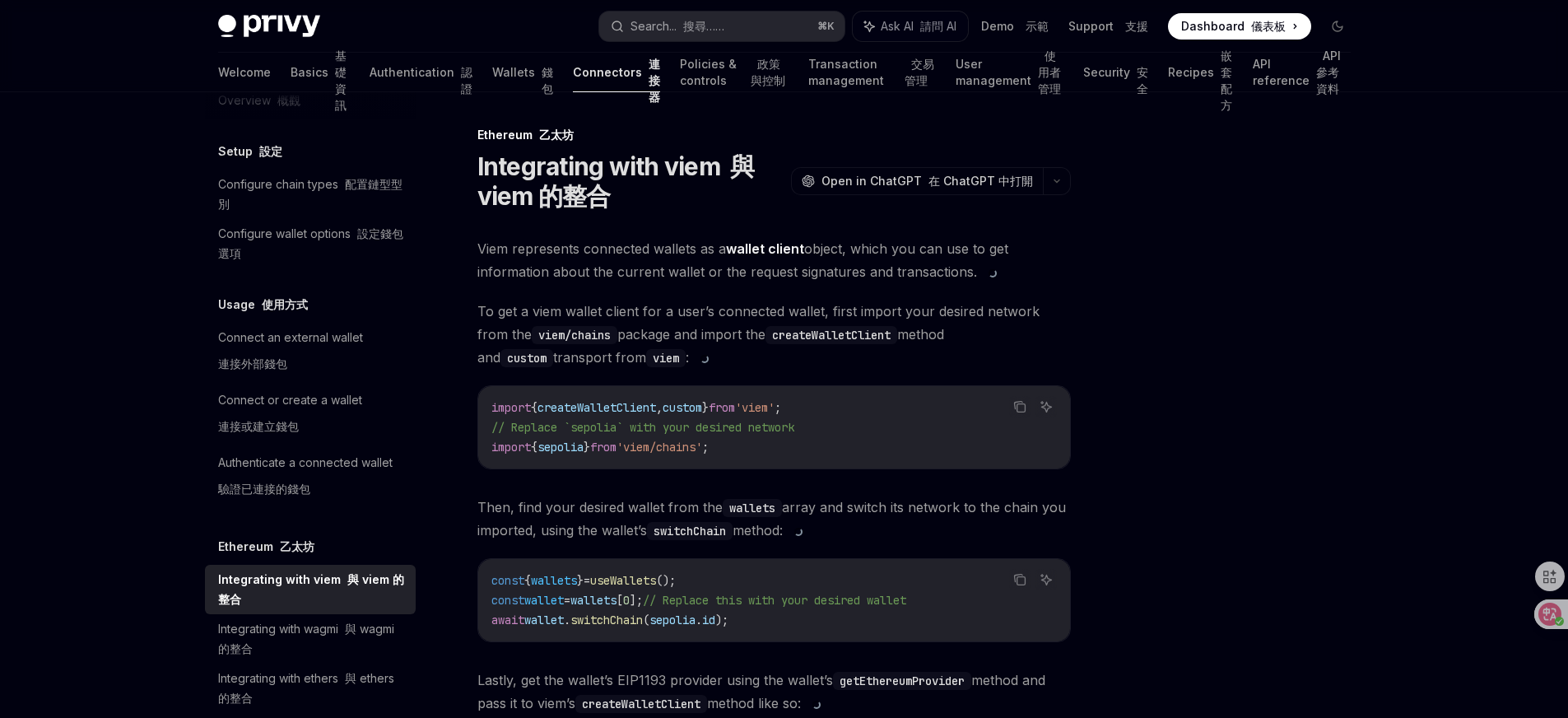
scroll to position [49, 0]
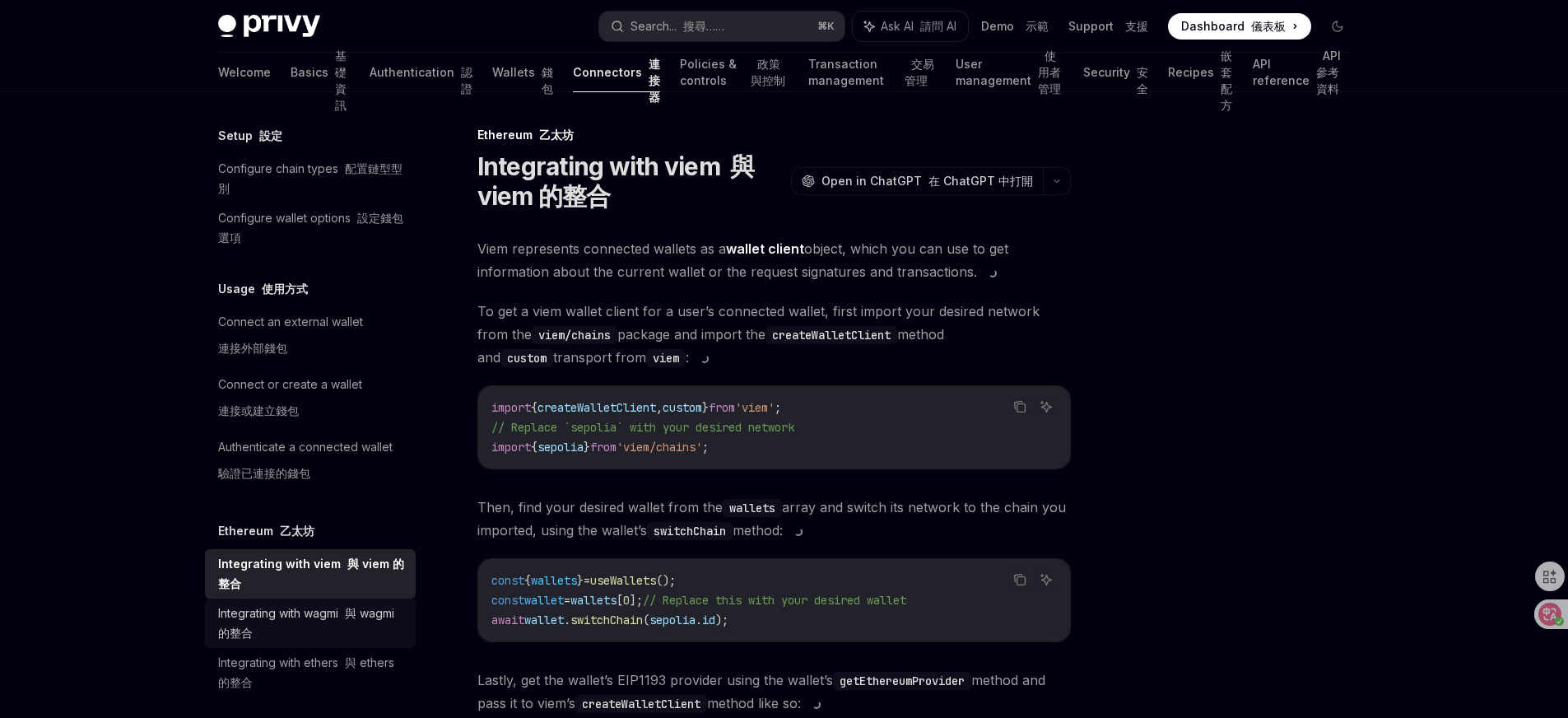
click at [289, 627] on font "與 wagmi 的整合" at bounding box center [306, 622] width 176 height 33
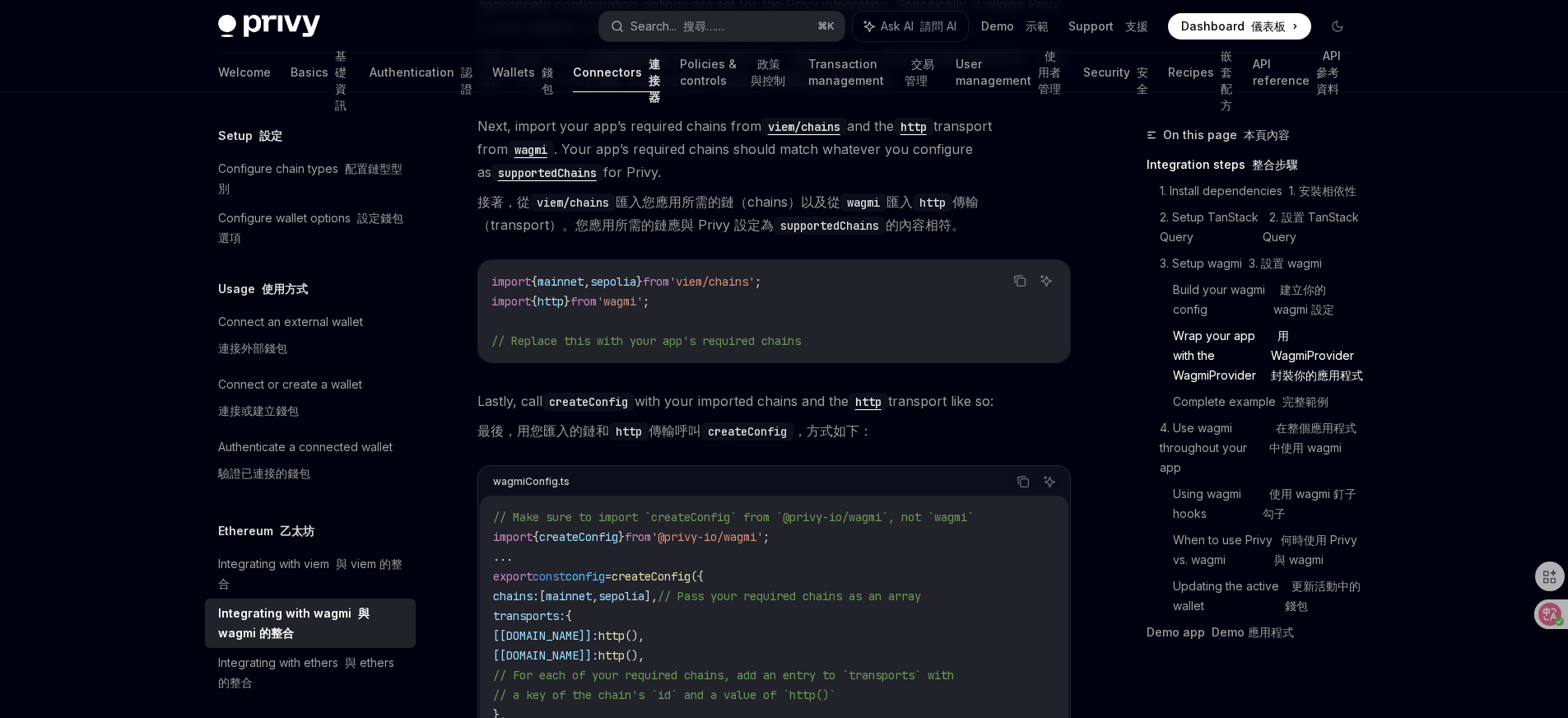
scroll to position [2332, 0]
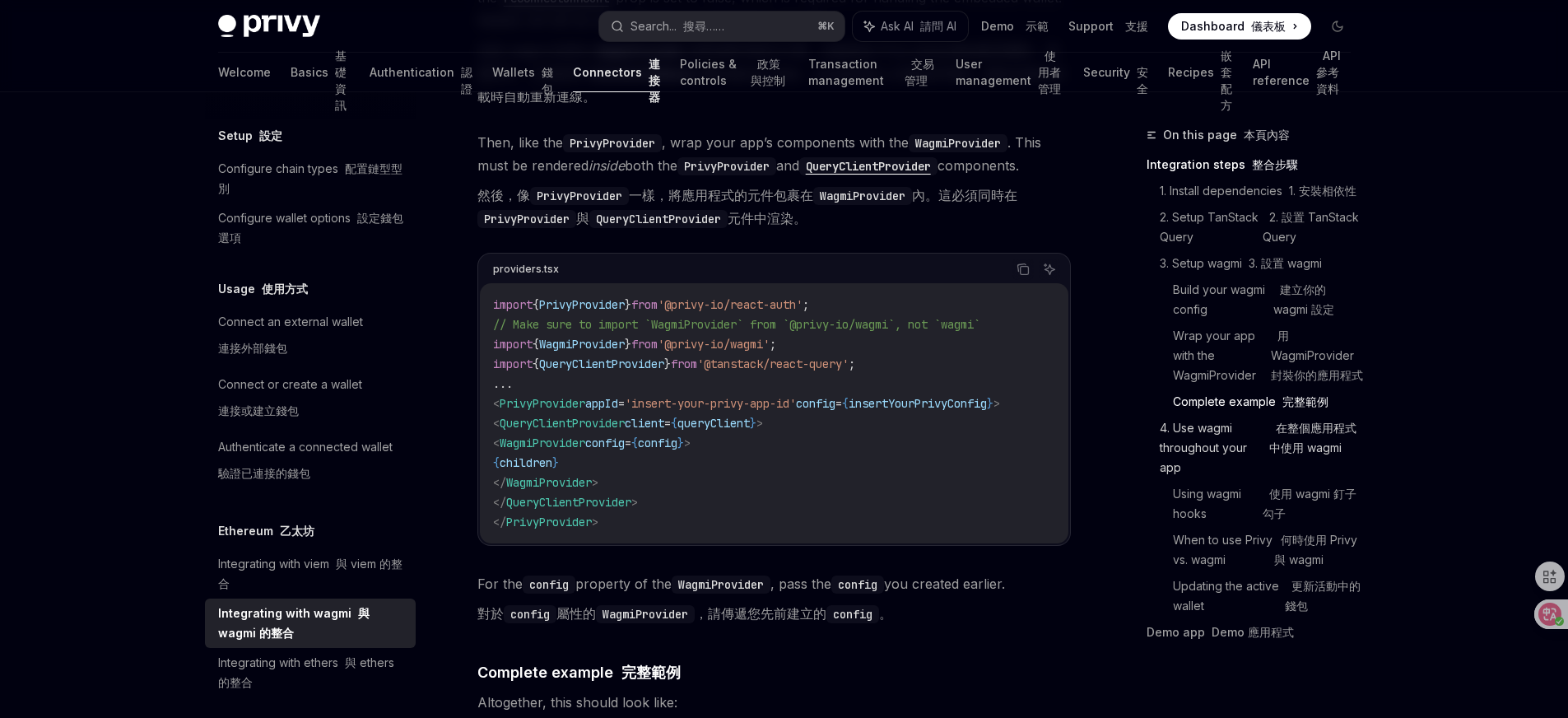
click at [1259, 444] on link "4. Use wagmi throughout your app 在整個應用程式中使用 wagmi" at bounding box center [1262, 447] width 204 height 66
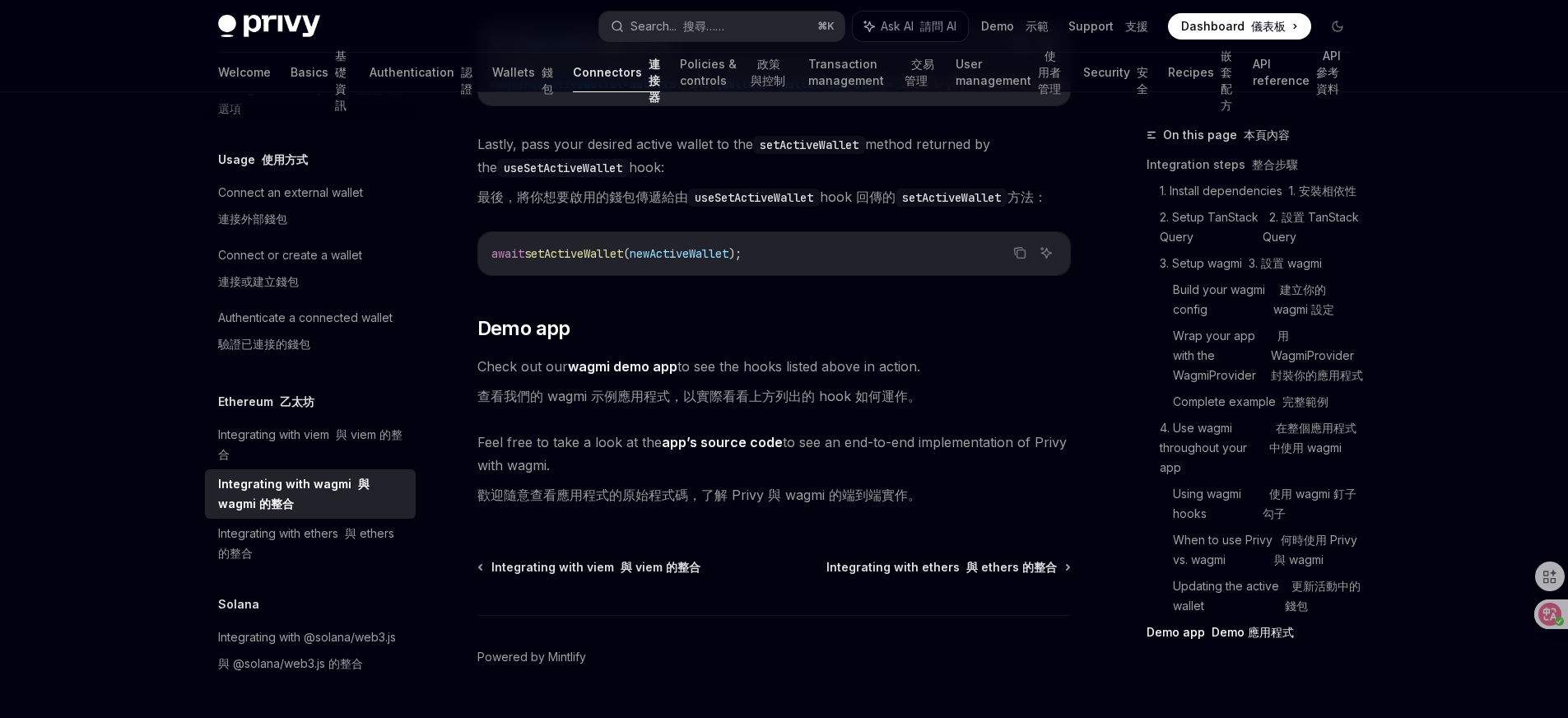
scroll to position [6524, 0]
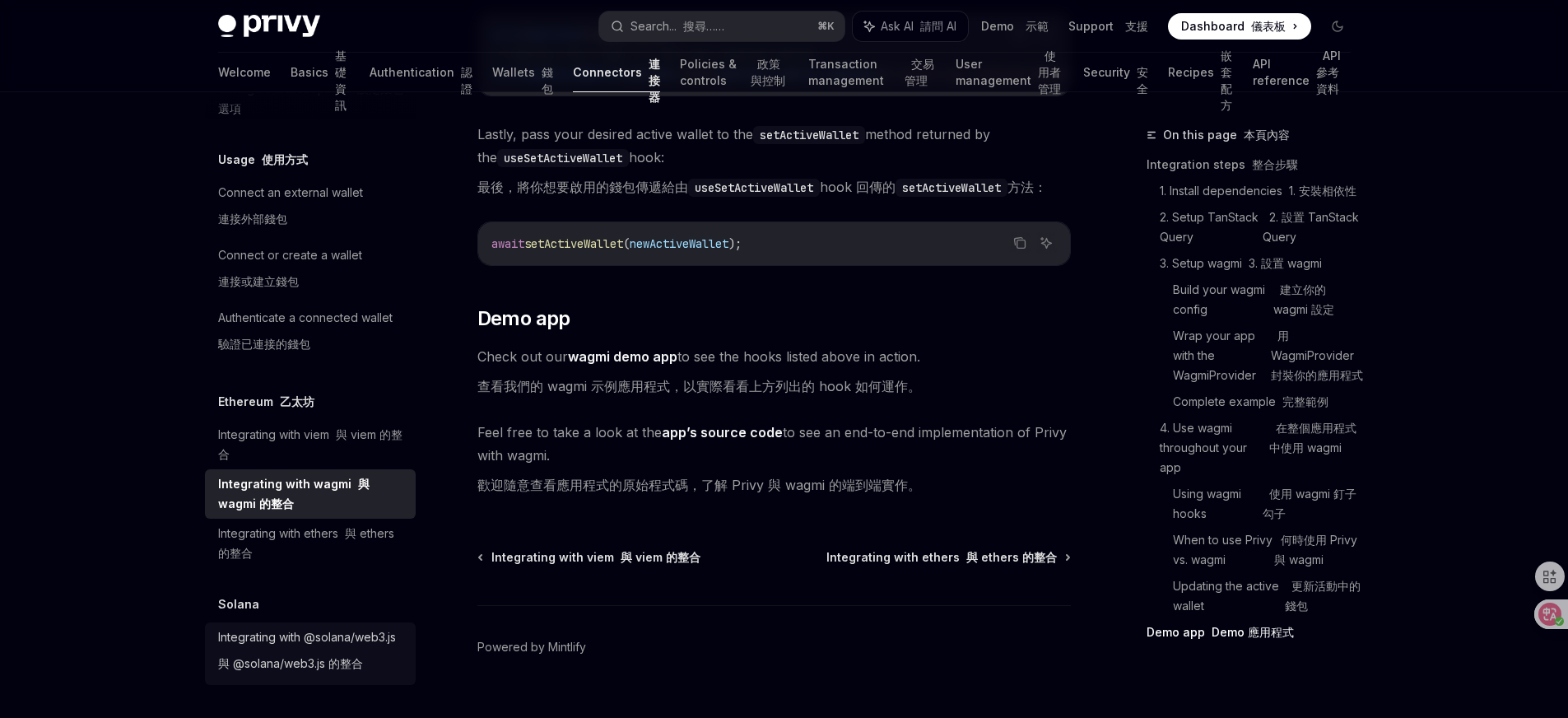
click at [292, 653] on font "與 @solana/web3.js 的整合" at bounding box center [290, 662] width 144 height 20
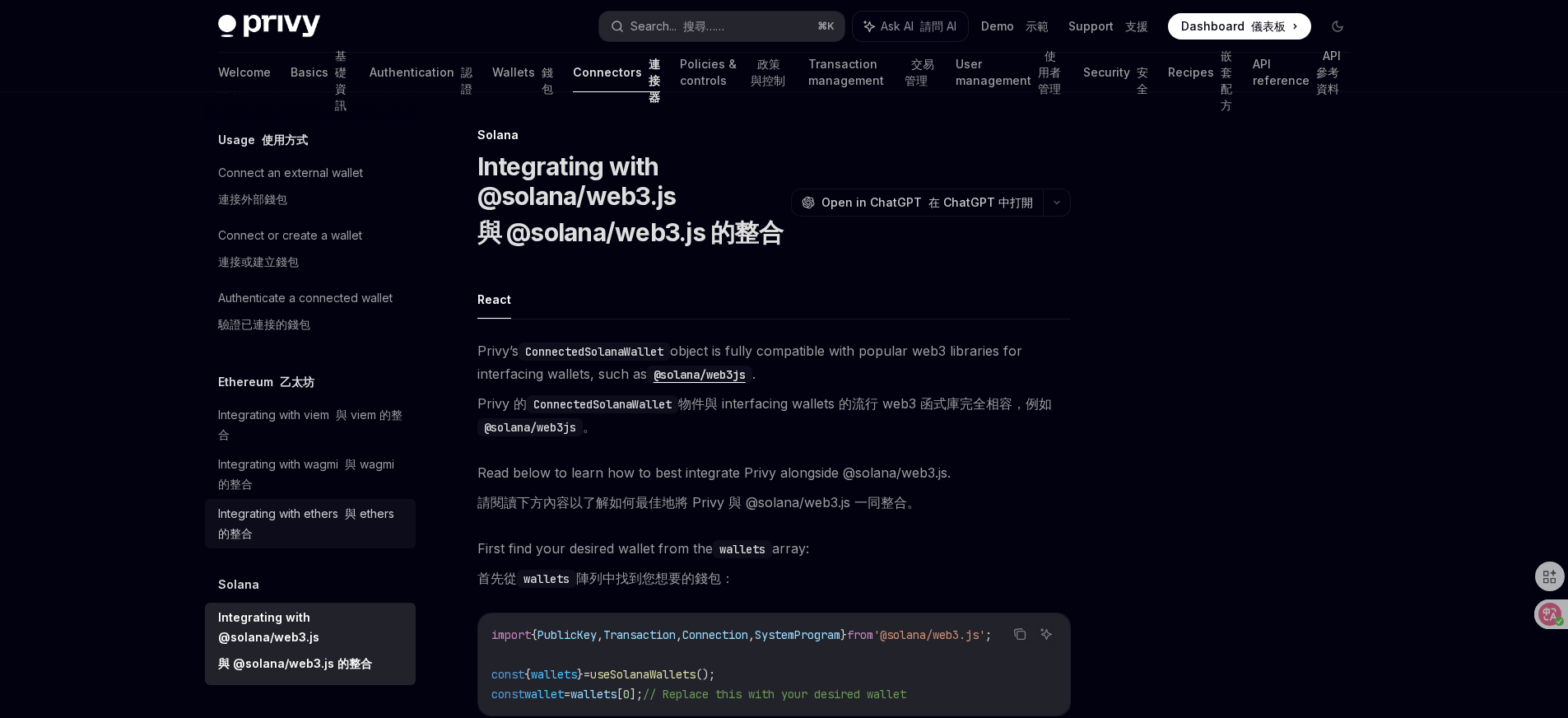
click at [311, 522] on div "Integrating with ethers 與 ethers 的整合" at bounding box center [312, 523] width 188 height 39
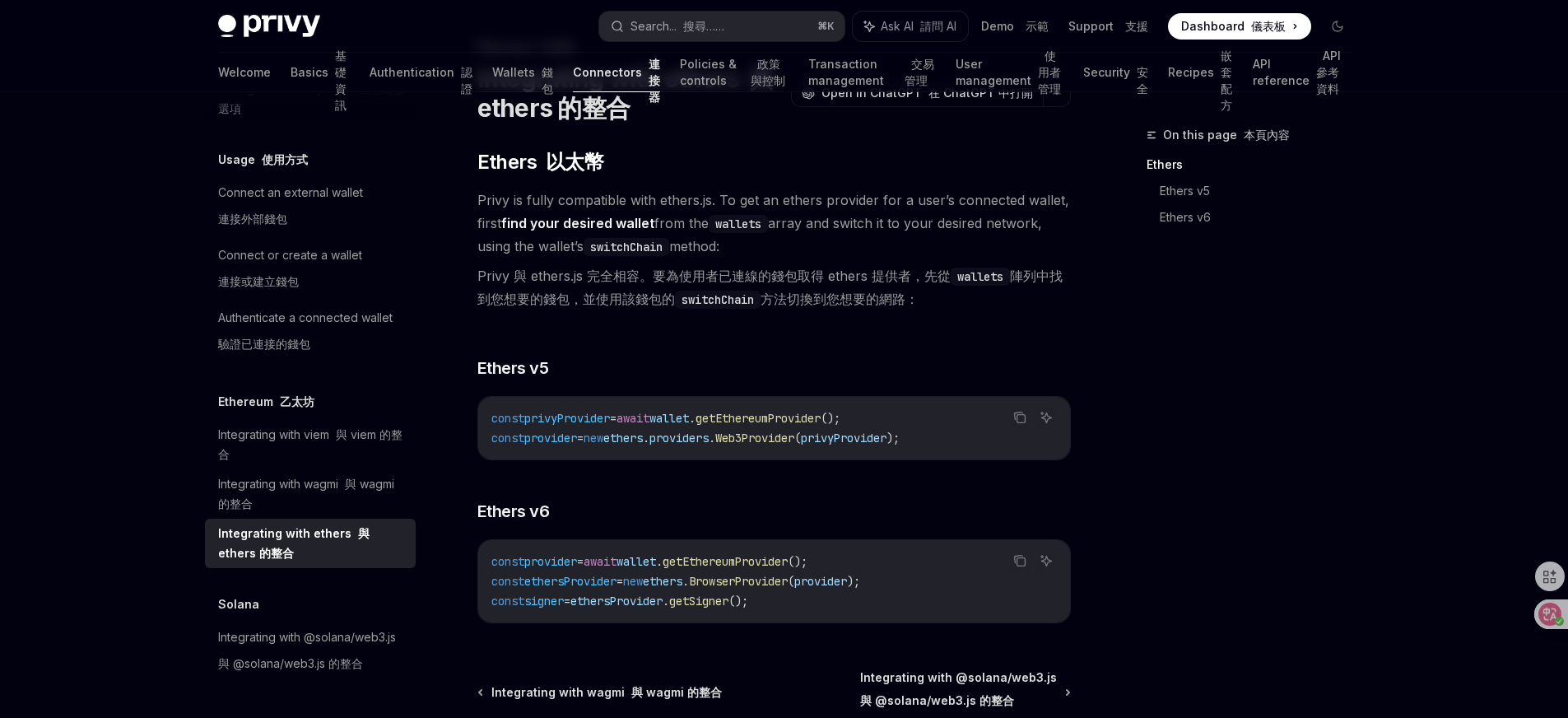
scroll to position [89, 0]
click at [297, 659] on font "與 @solana/web3.js 的整合" at bounding box center [290, 662] width 144 height 14
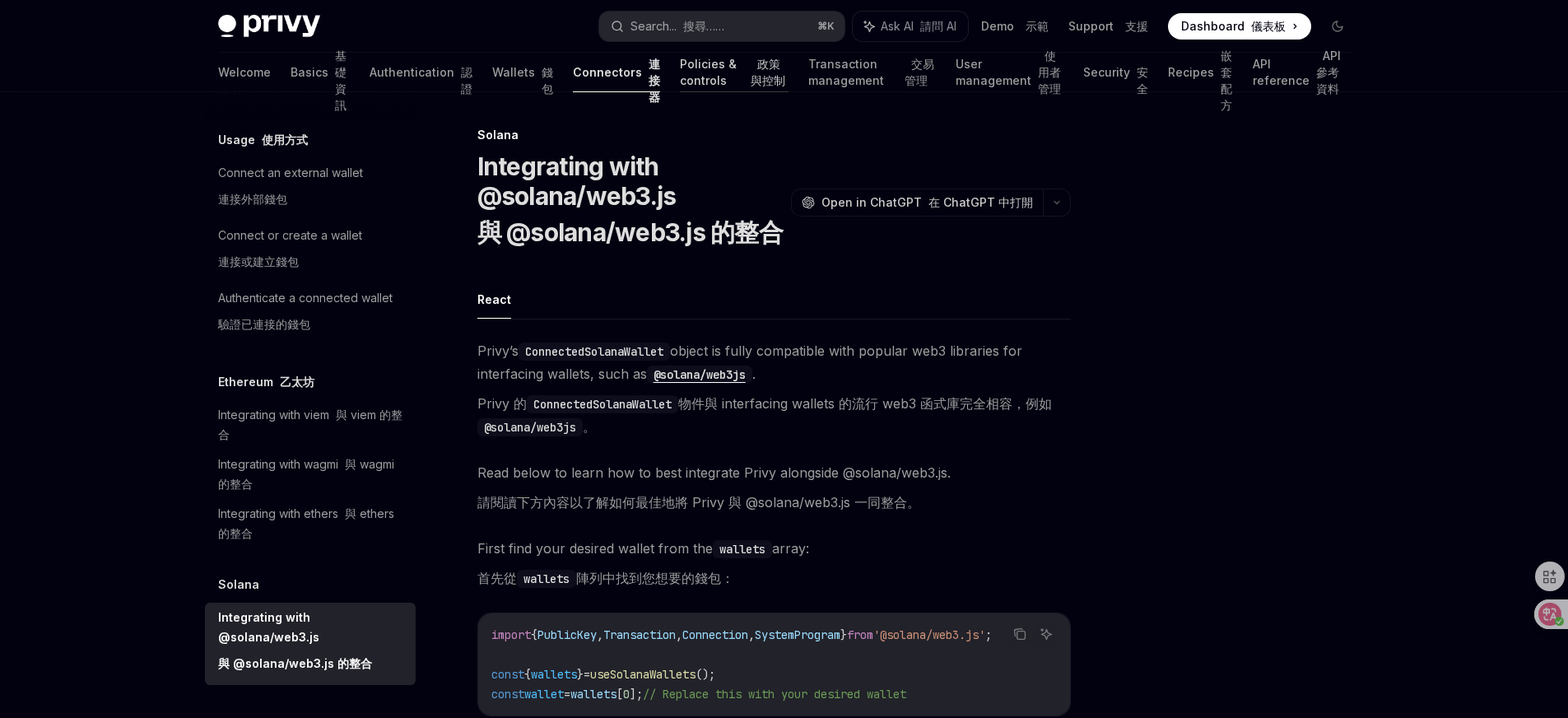
click at [751, 74] on font "政策與控制" at bounding box center [768, 72] width 34 height 31
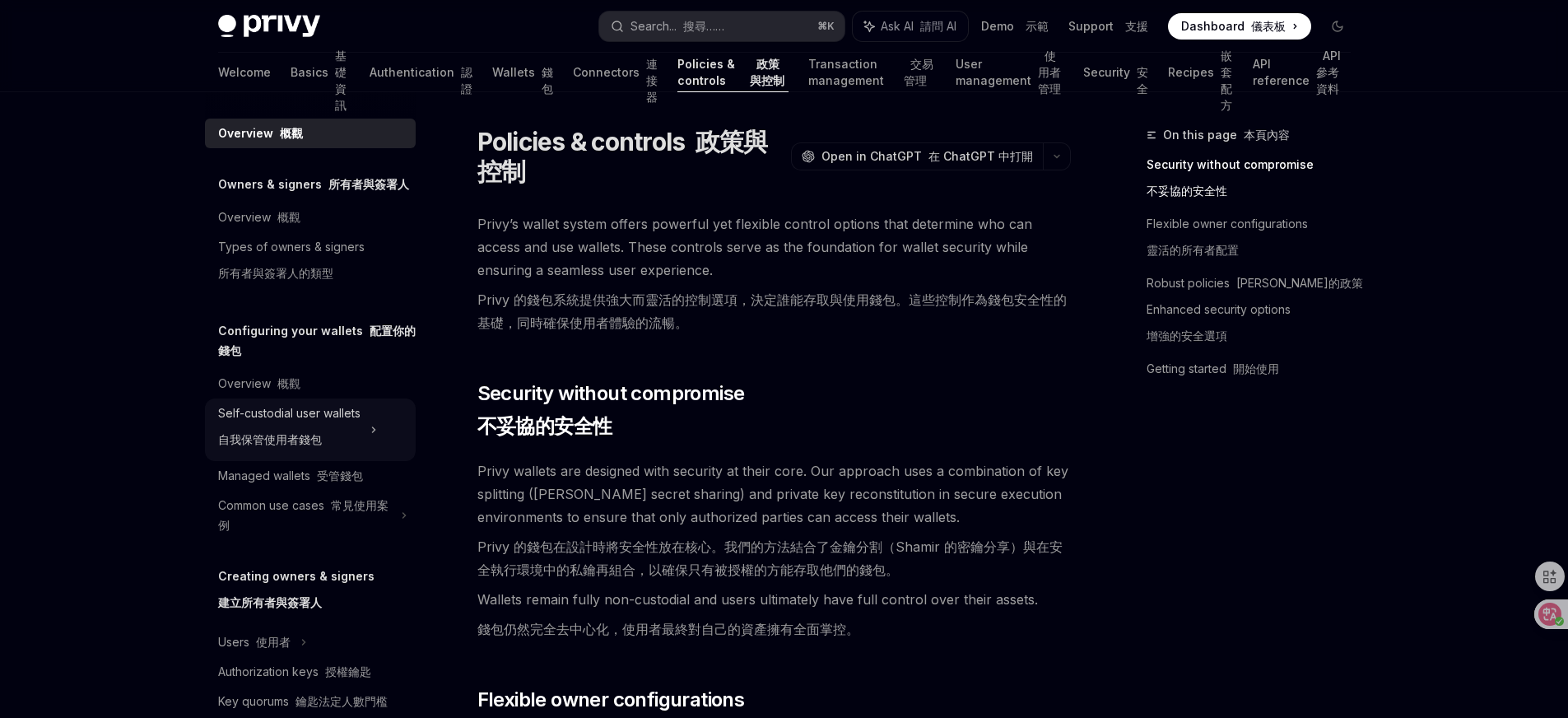
click at [345, 432] on div "Self-custodial user wallets 自我保管使用者錢包" at bounding box center [289, 430] width 143 height 53
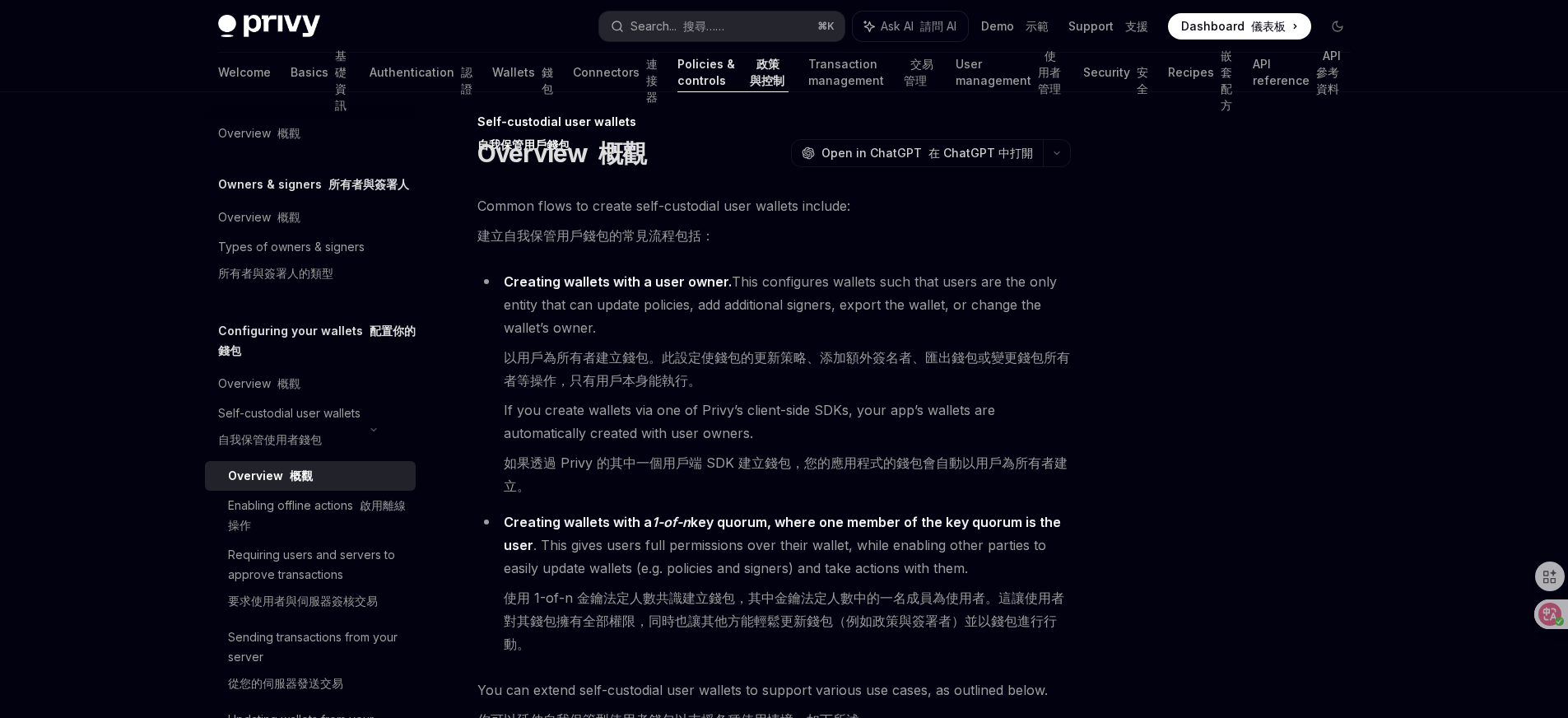
scroll to position [15, 0]
type textarea "*"
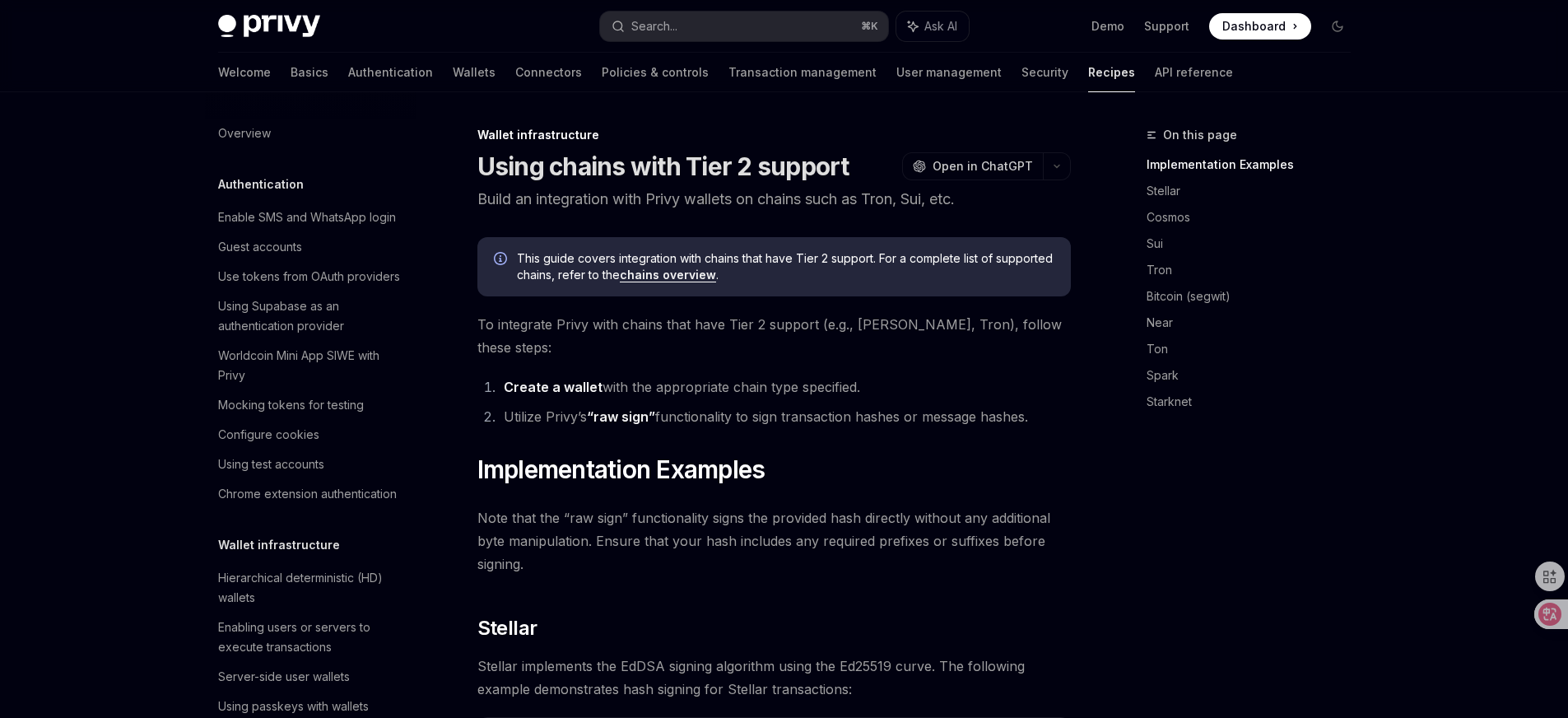
scroll to position [450, 0]
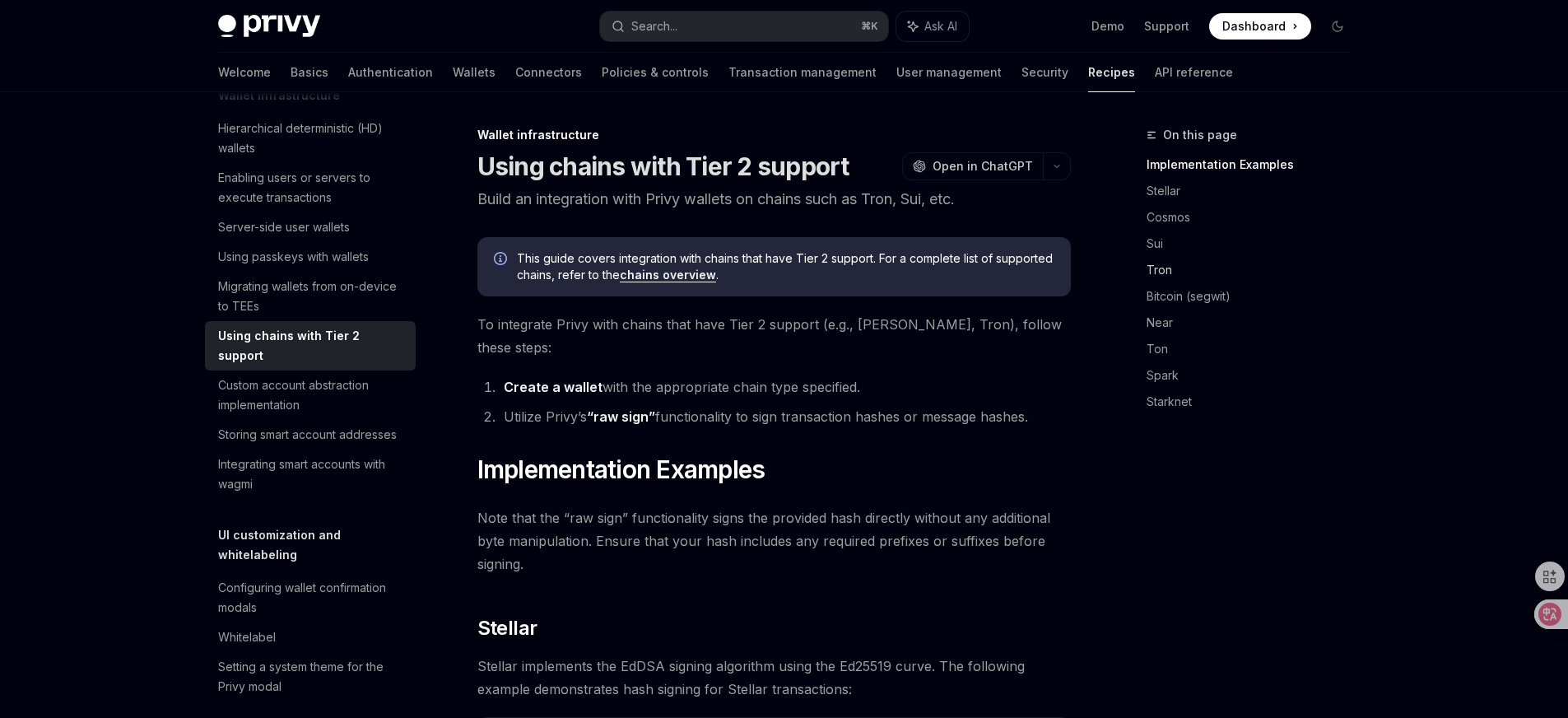
click at [1163, 268] on link "Tron" at bounding box center [1255, 269] width 217 height 26
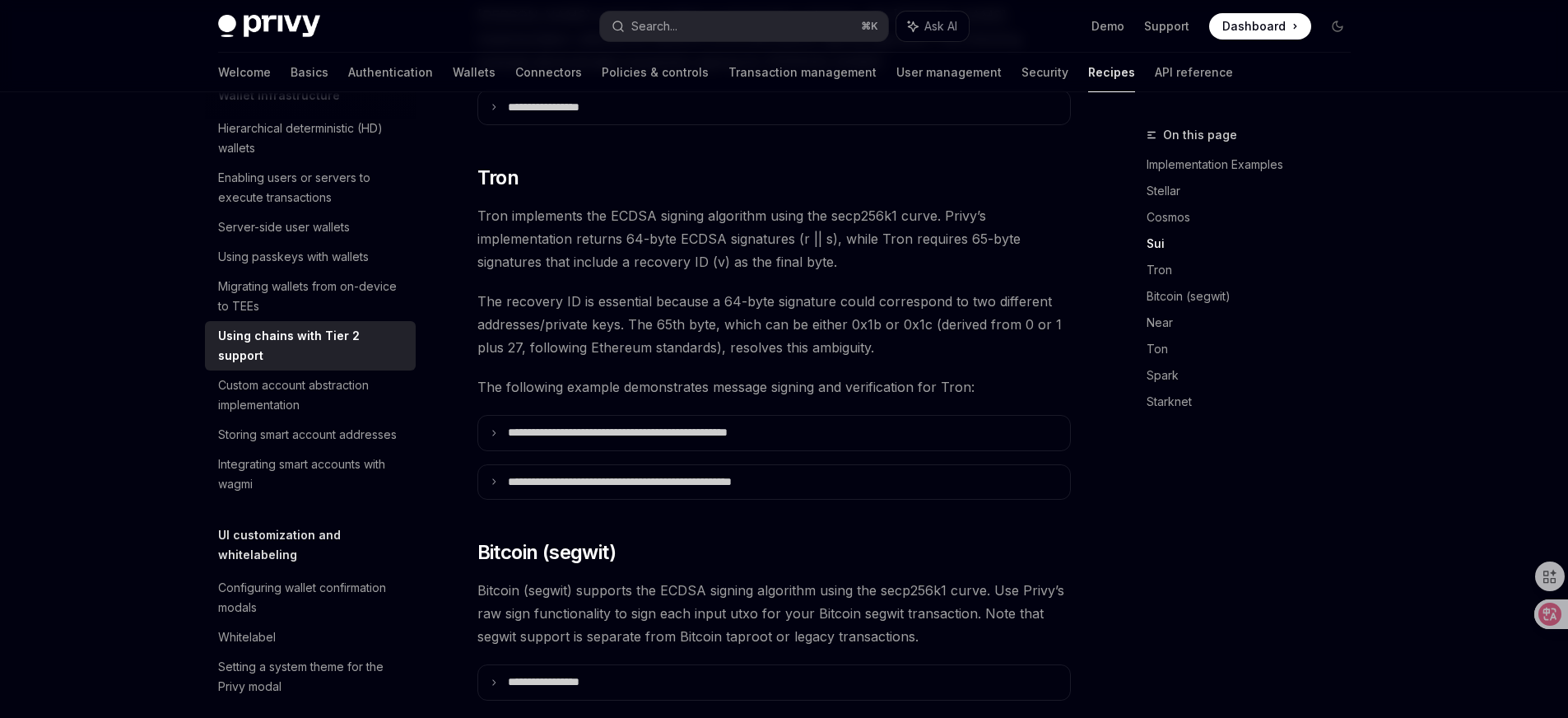
scroll to position [1021, 0]
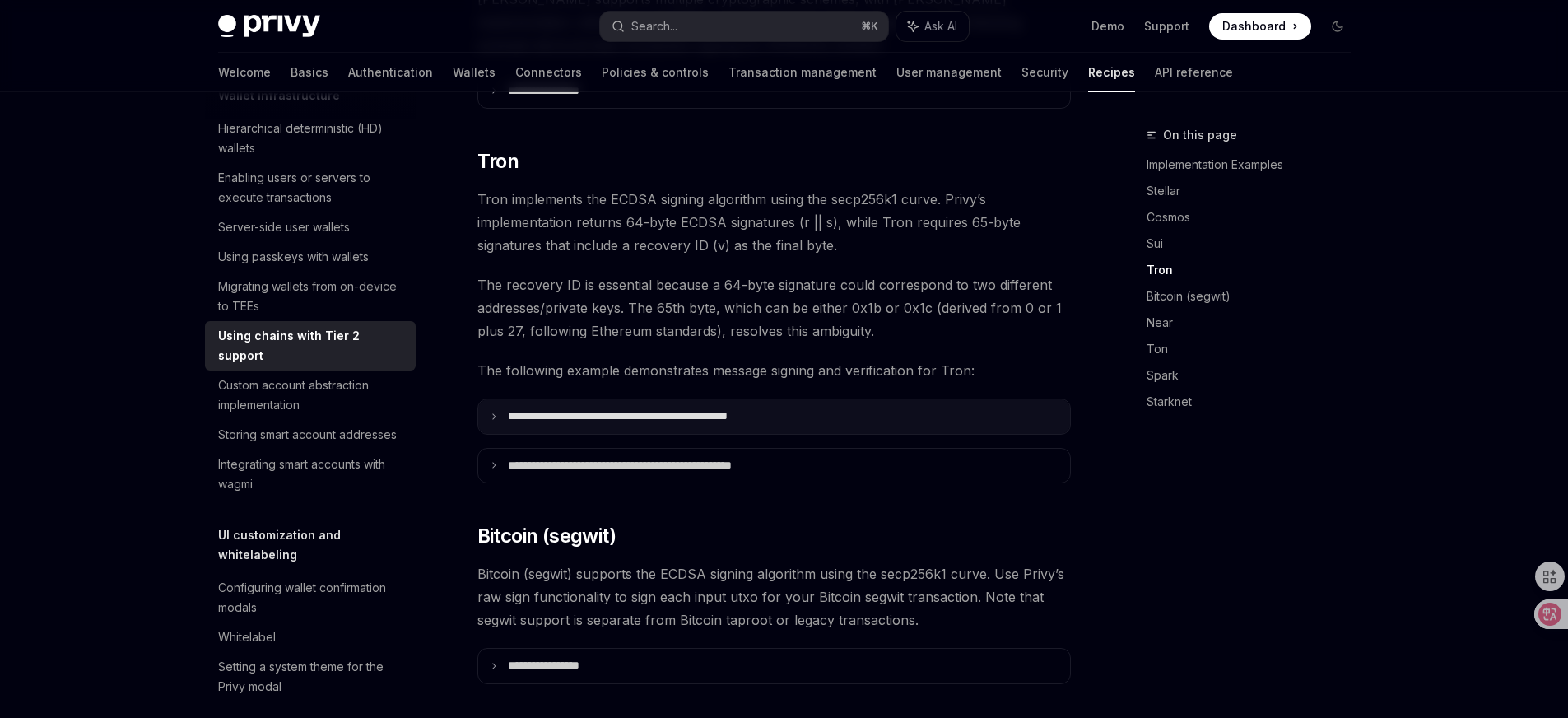
click at [657, 399] on summary "**********" at bounding box center [774, 416] width 592 height 34
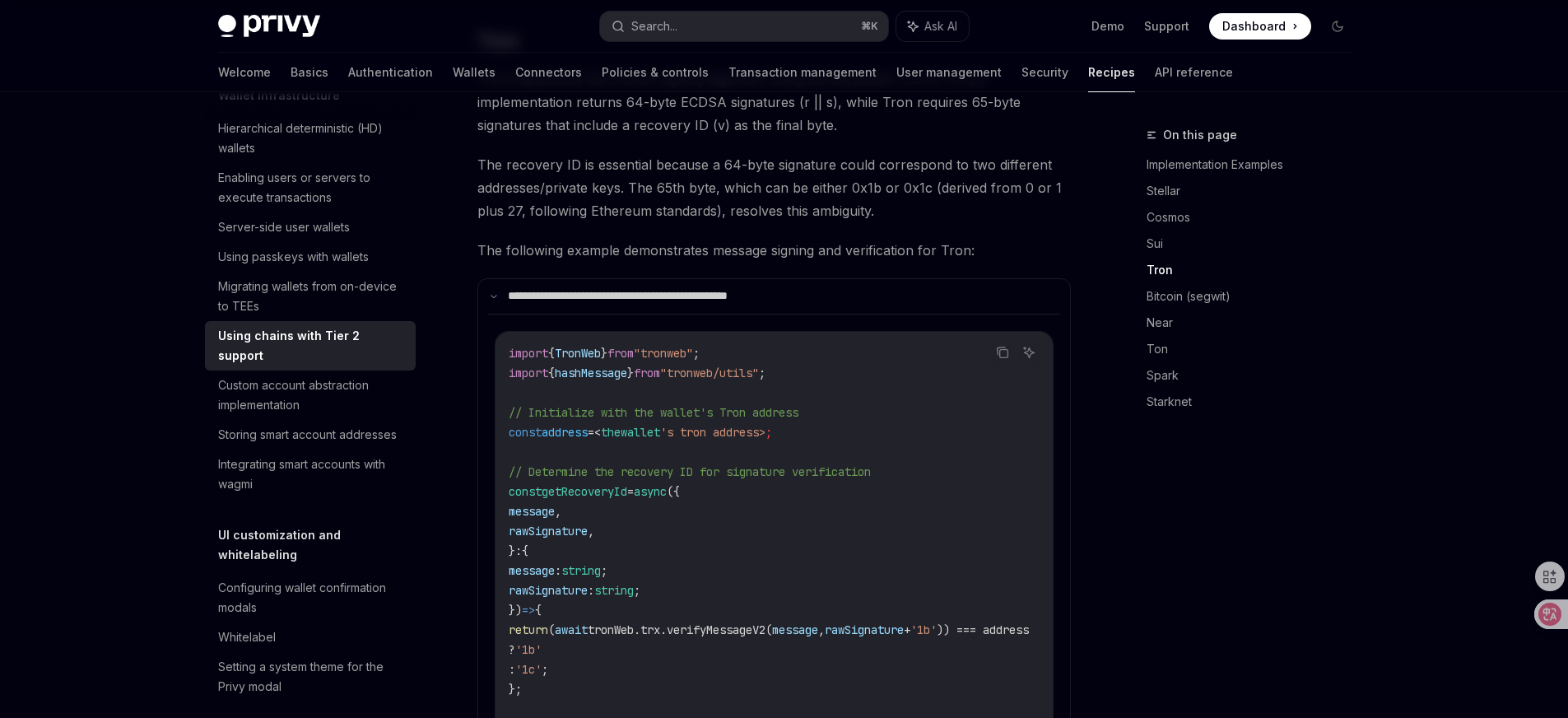
click at [751, 564] on code "import { TronWeb } from "tronweb" ; import { hashMessage } from "tronweb/utils"…" at bounding box center [788, 708] width 560 height 731
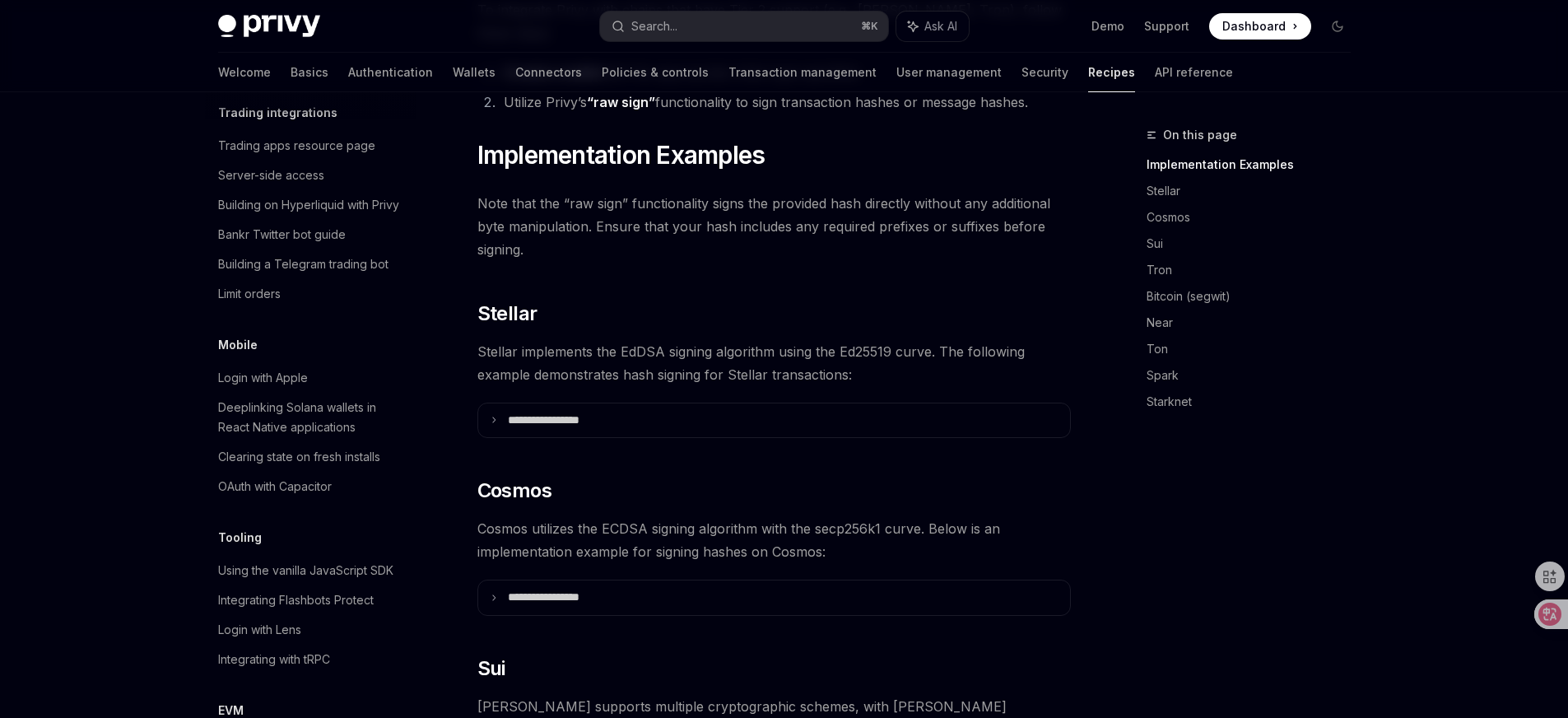
scroll to position [0, 0]
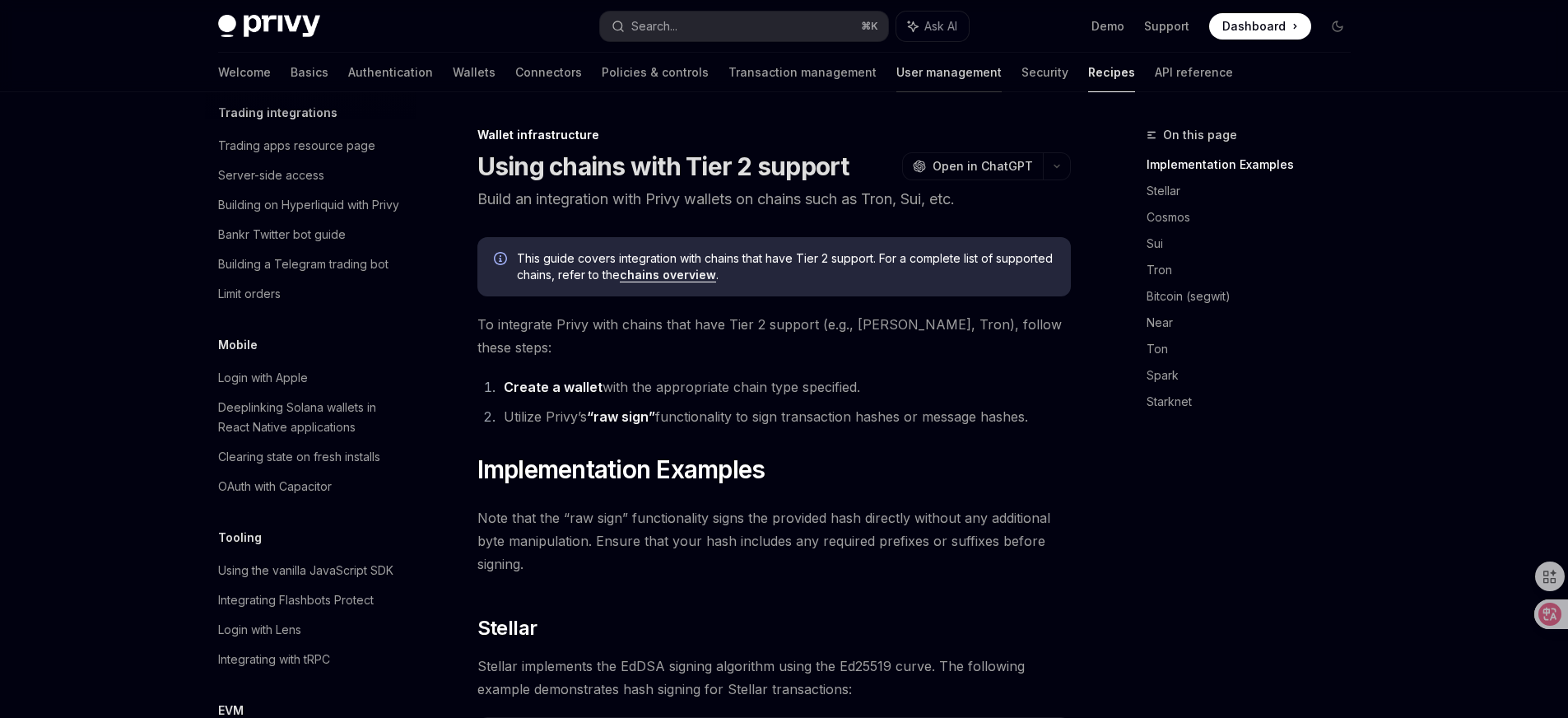
click at [896, 80] on link "User management" at bounding box center [948, 73] width 105 height 39
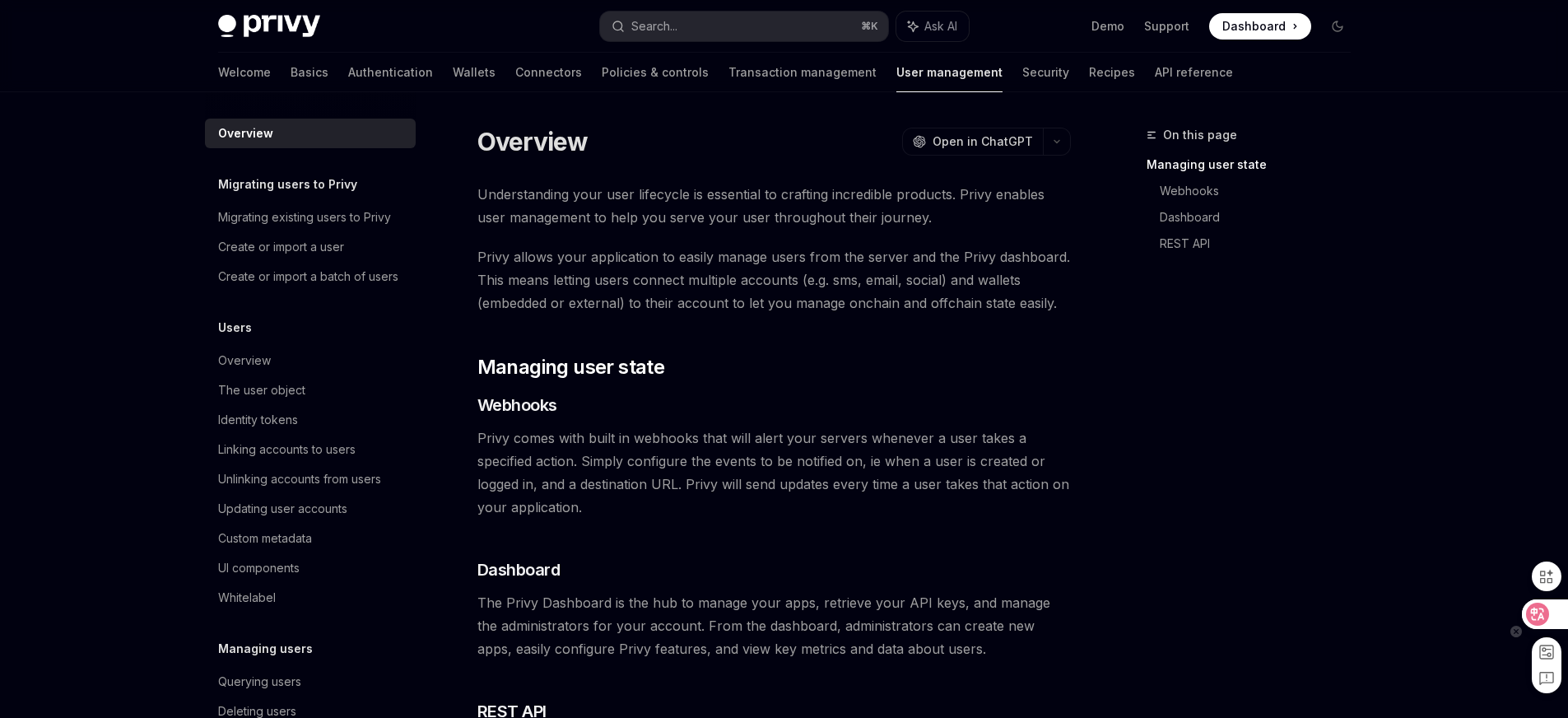
click at [1551, 624] on div at bounding box center [1544, 614] width 44 height 30
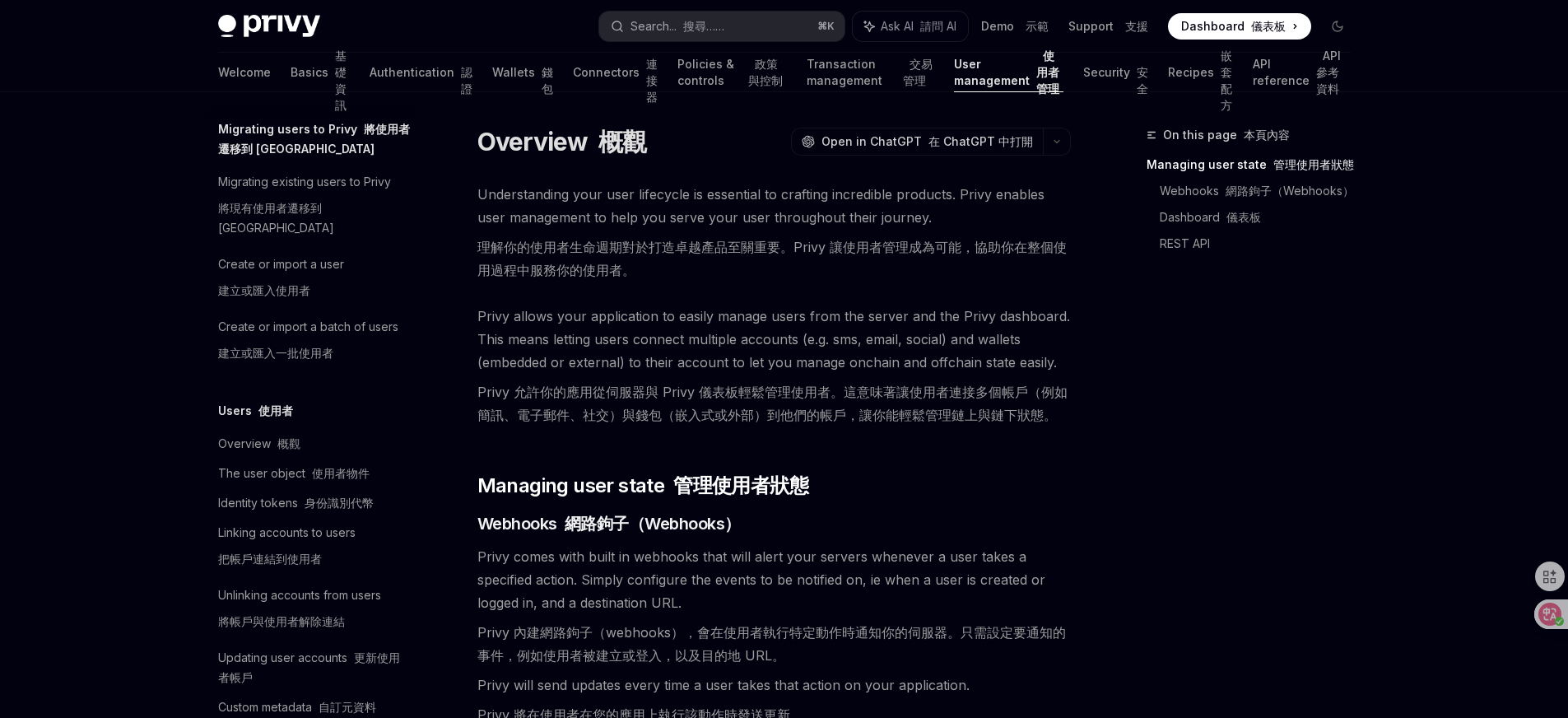
scroll to position [63, 0]
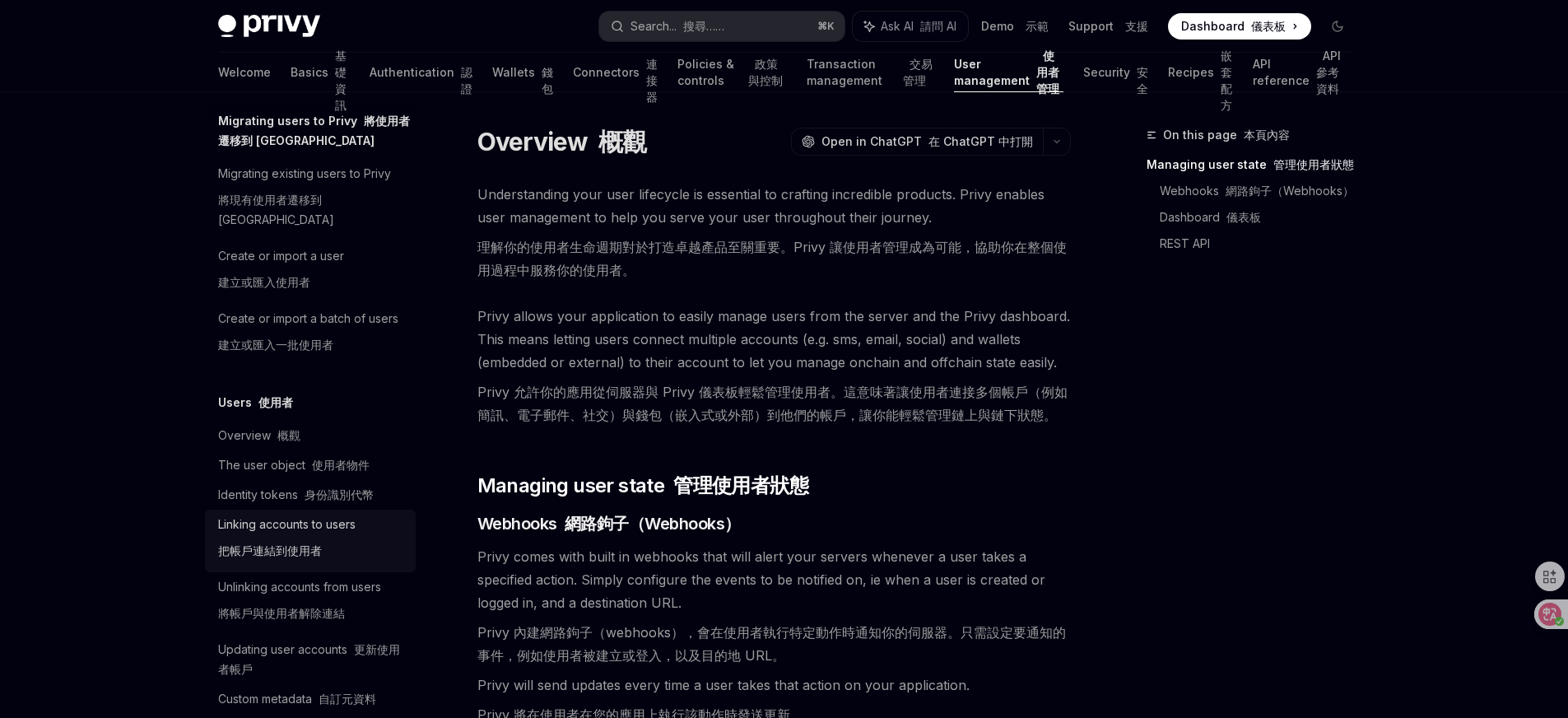
click at [299, 543] on font "把帳戶連結到使用者" at bounding box center [269, 550] width 103 height 14
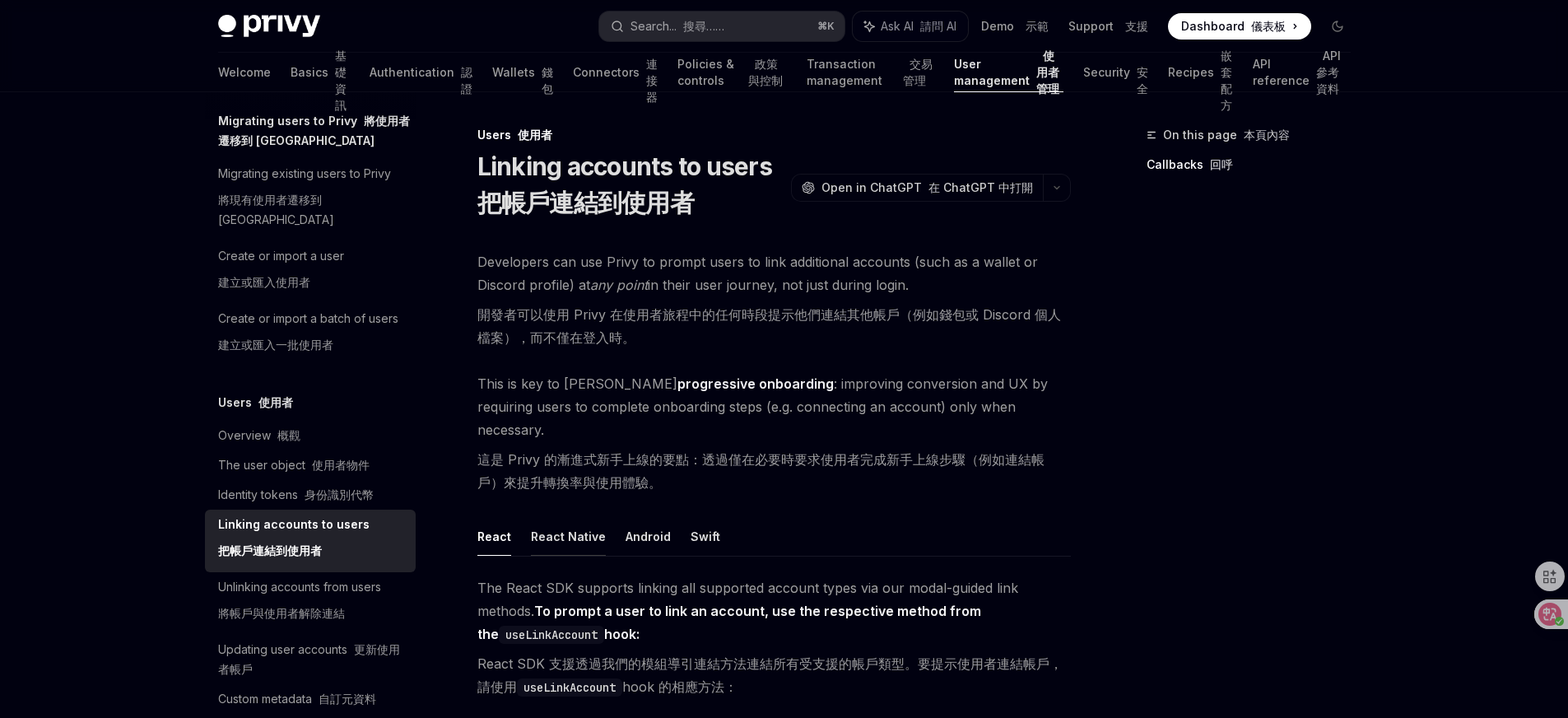
click at [568, 518] on button "React Native" at bounding box center [569, 536] width 75 height 38
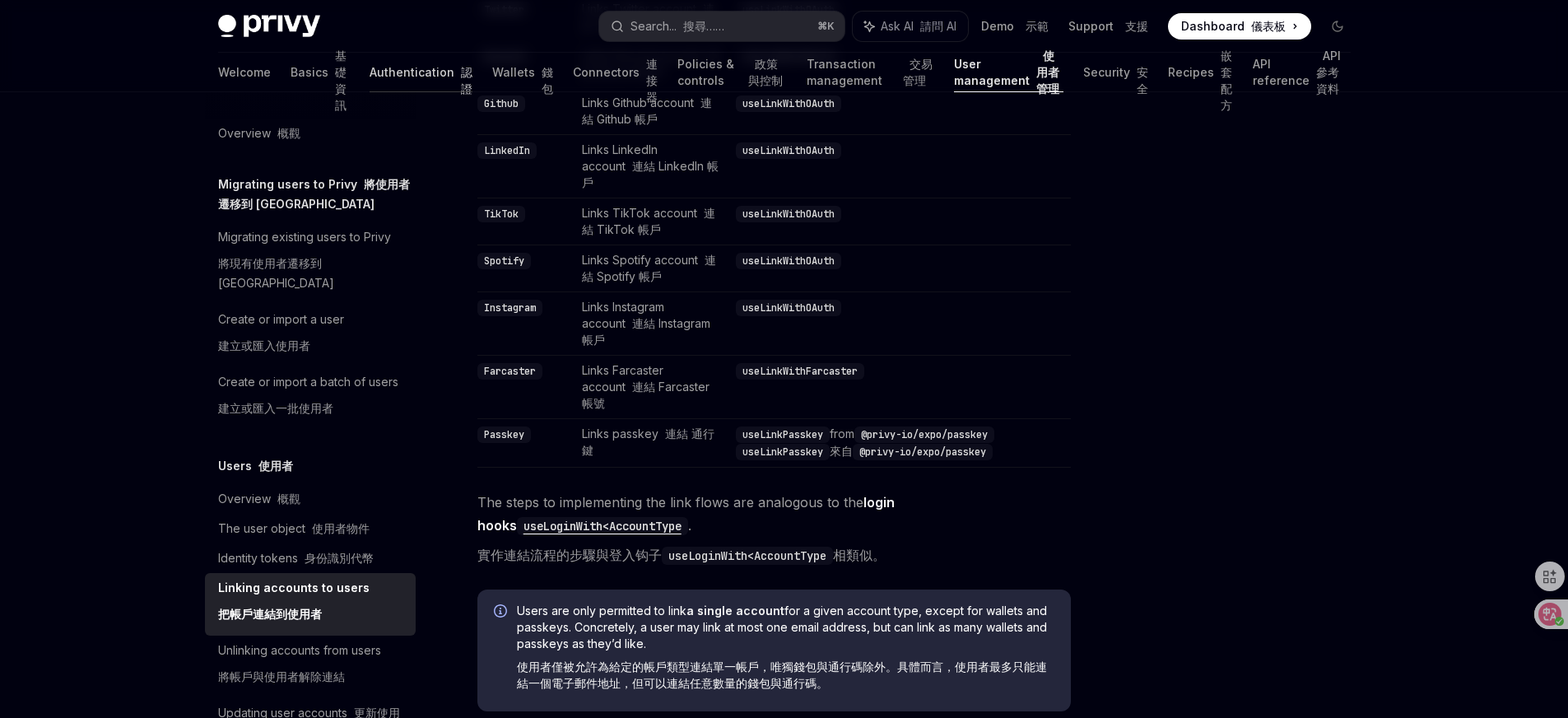
click at [369, 70] on link "Authentication 認證" at bounding box center [421, 73] width 103 height 39
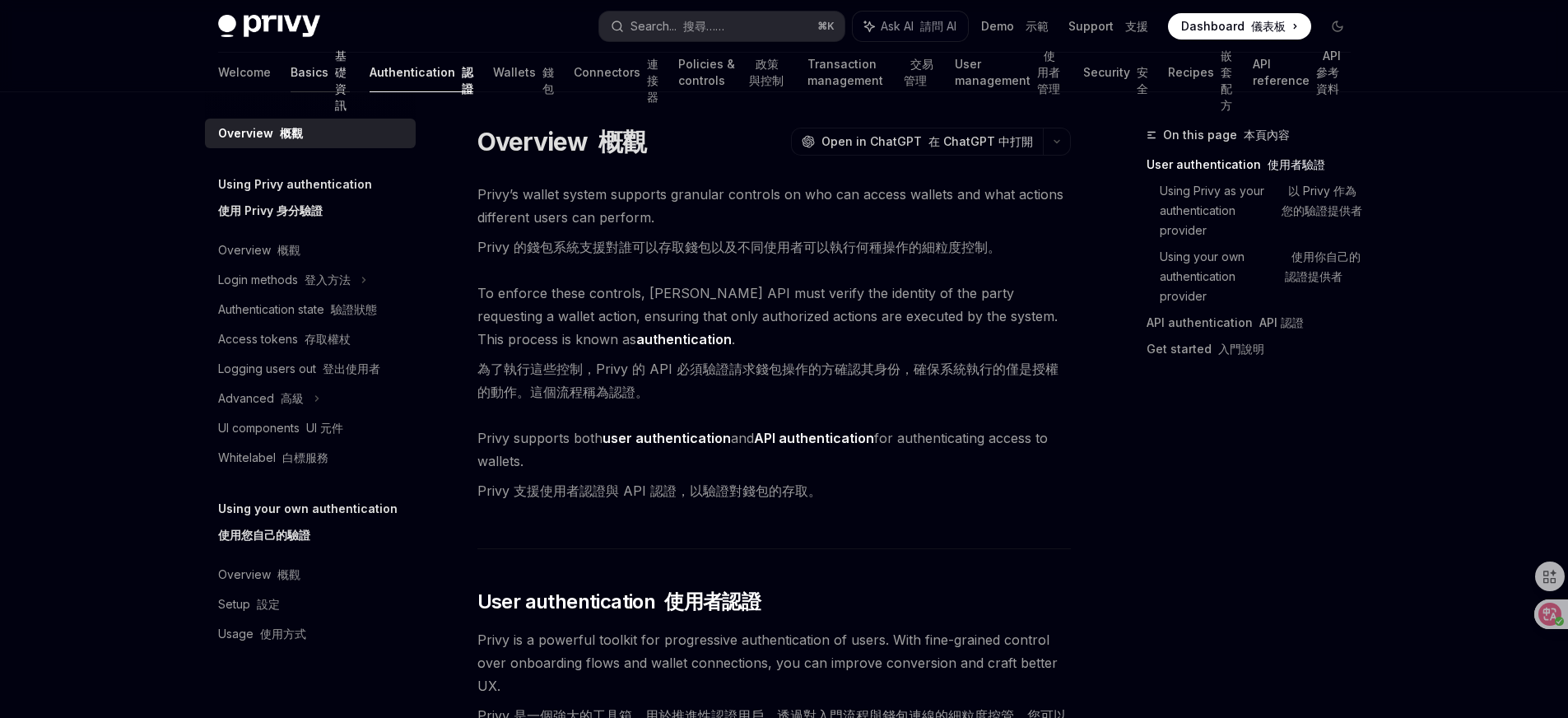
click at [291, 79] on link "Basics 基礎資訊" at bounding box center [321, 73] width 60 height 39
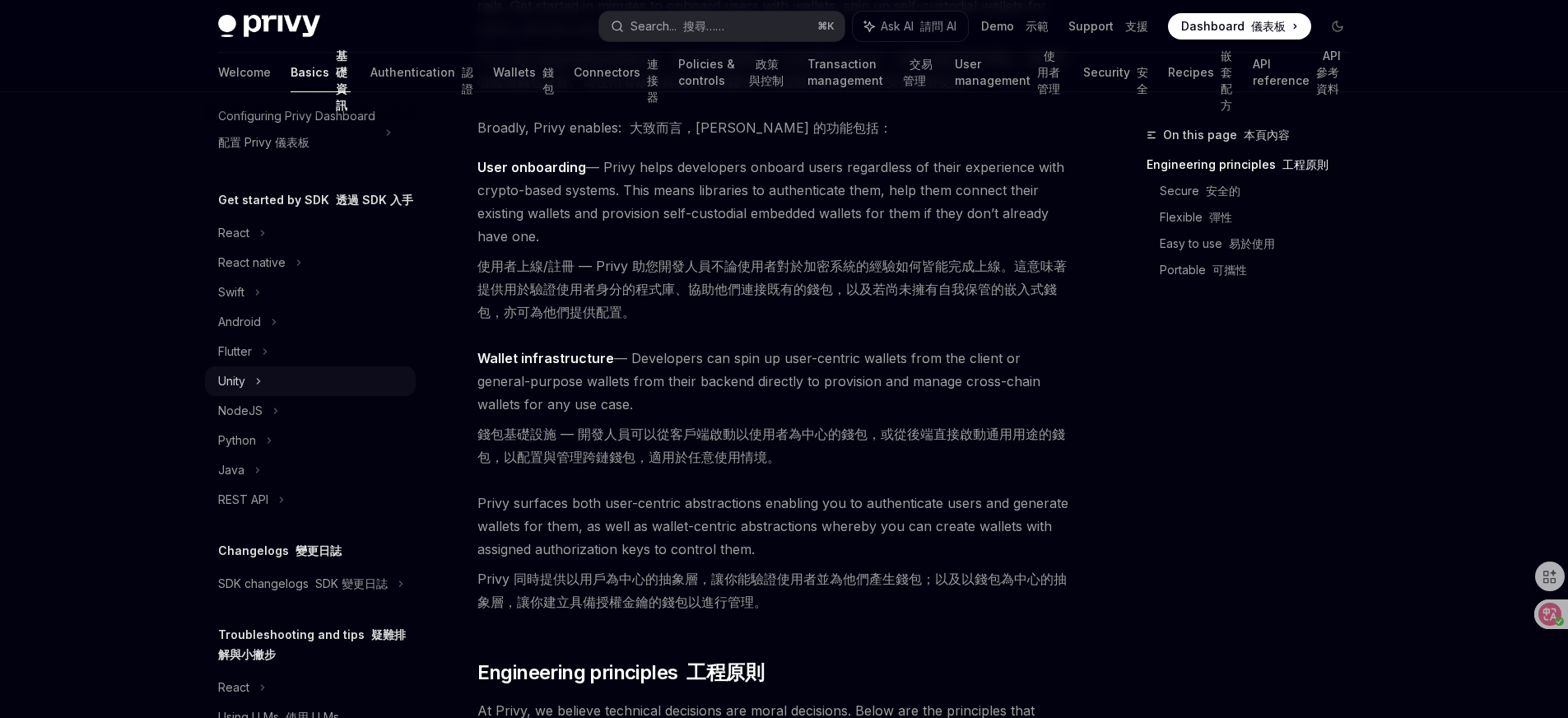
scroll to position [106, 0]
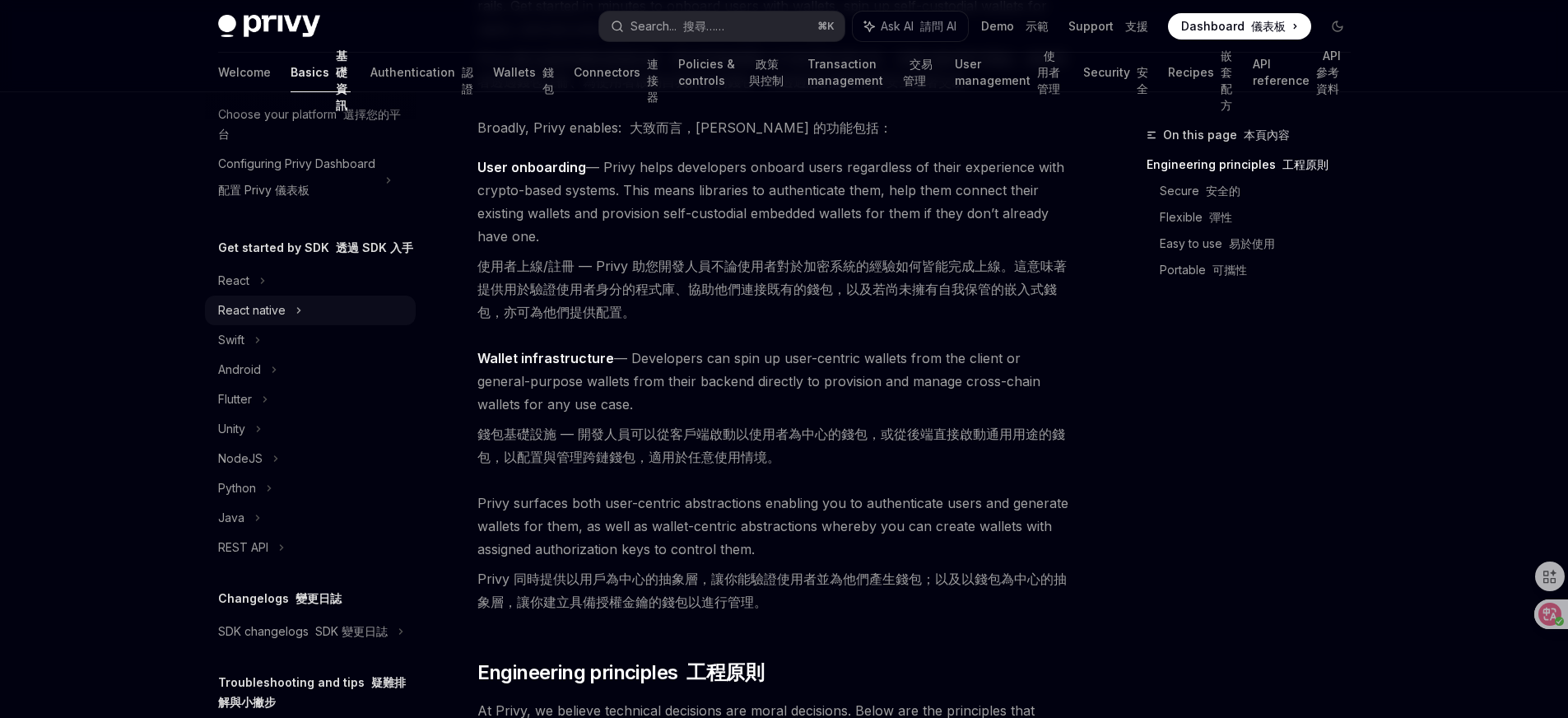
click at [278, 321] on div "React native" at bounding box center [251, 309] width 68 height 20
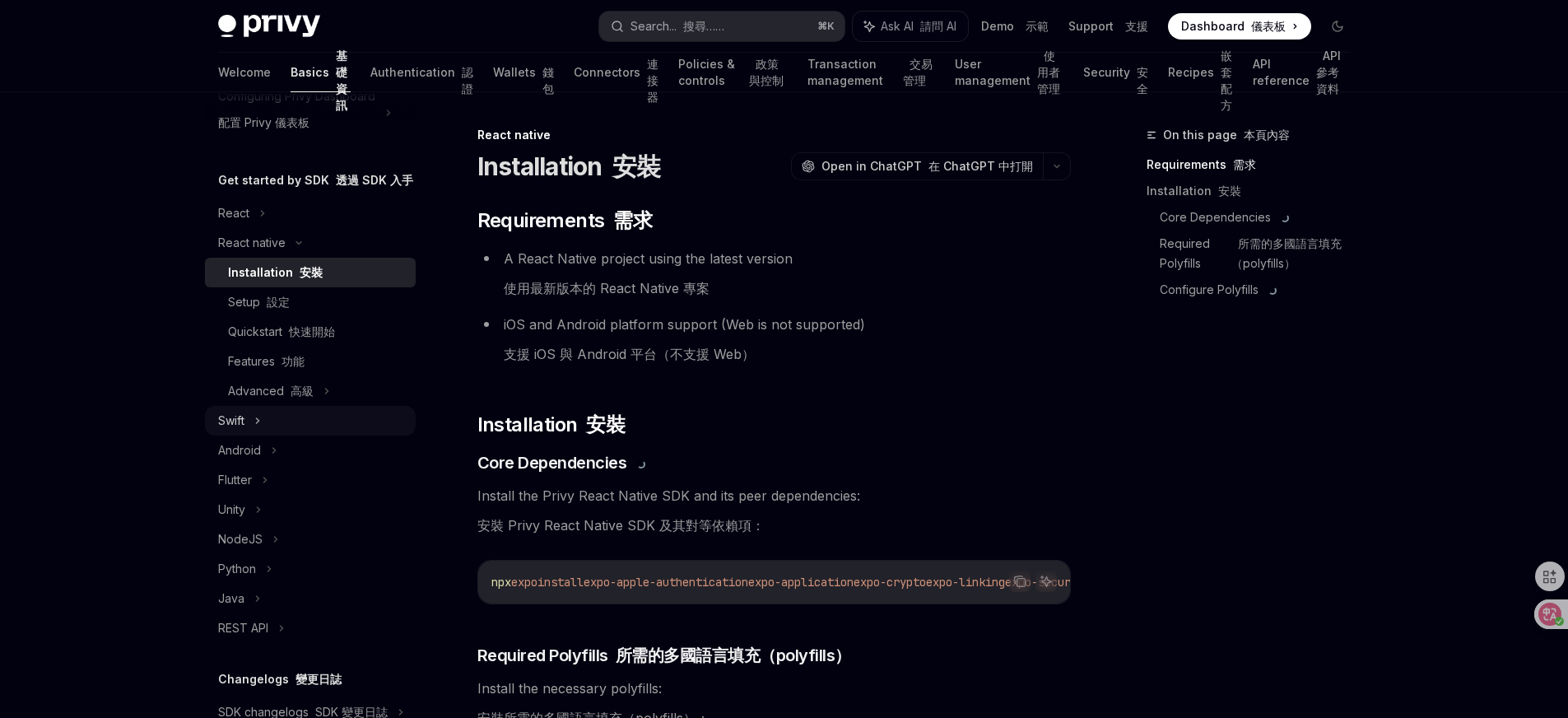
scroll to position [177, 0]
click at [237, 545] on div "NodeJS" at bounding box center [240, 535] width 44 height 20
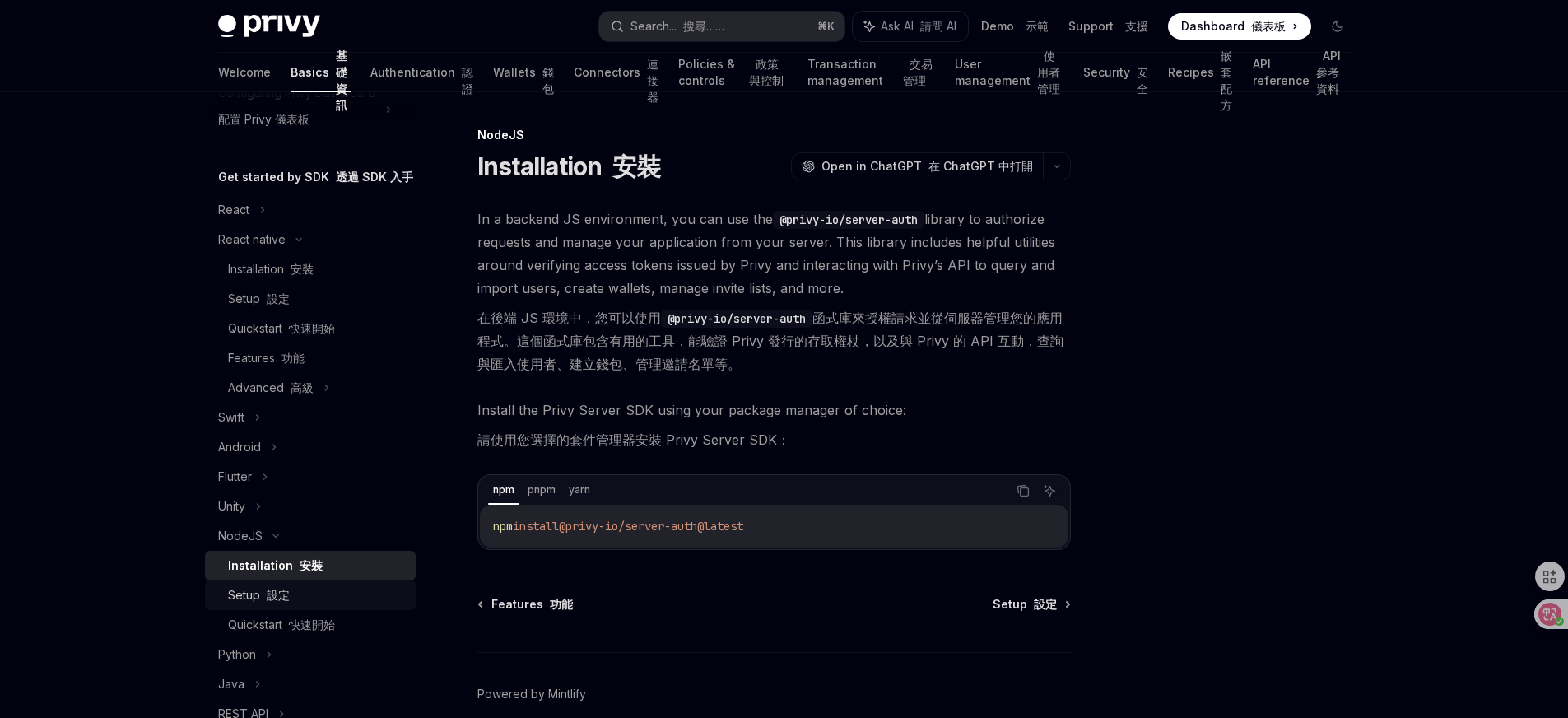
click at [281, 602] on font "設定" at bounding box center [278, 594] width 23 height 14
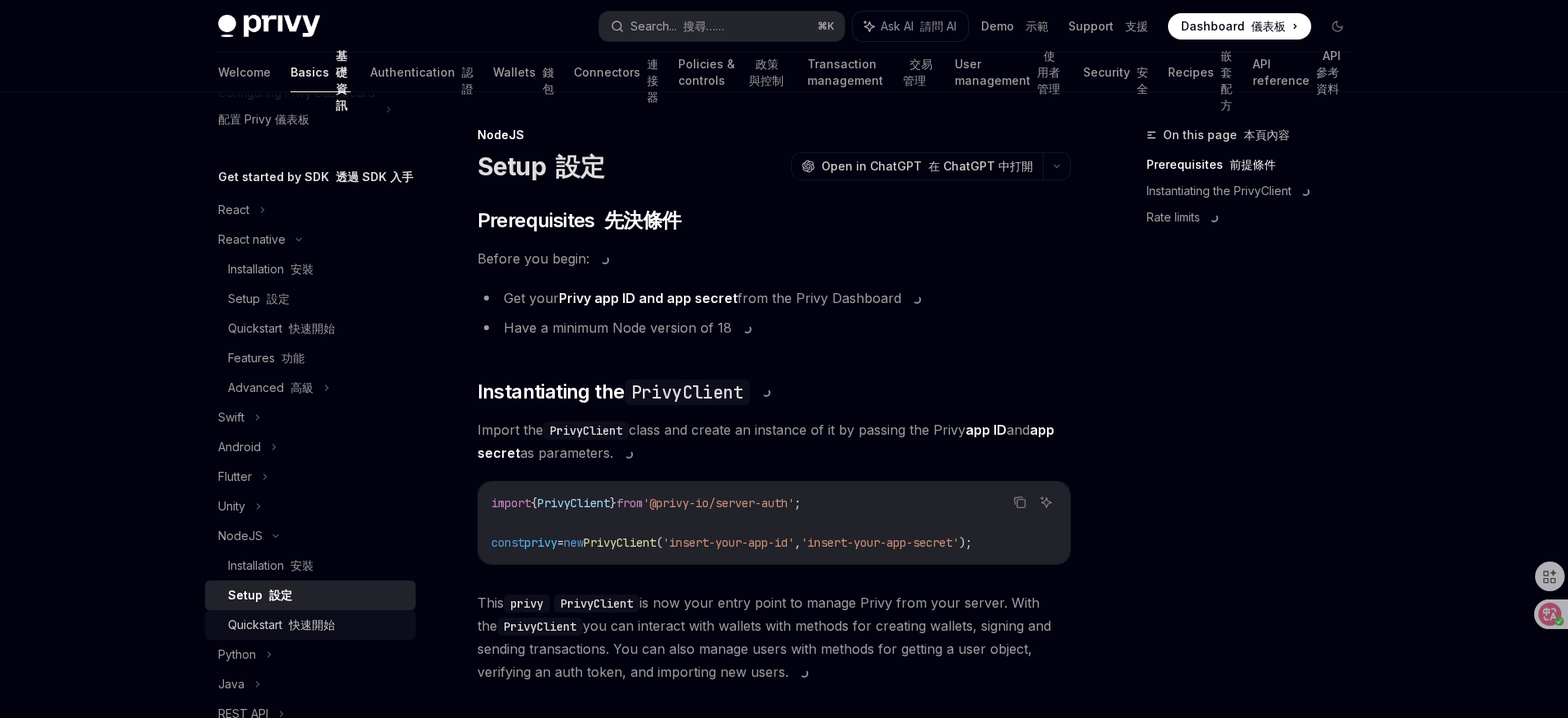
click at [280, 634] on div "Quickstart 快速開始" at bounding box center [281, 624] width 107 height 20
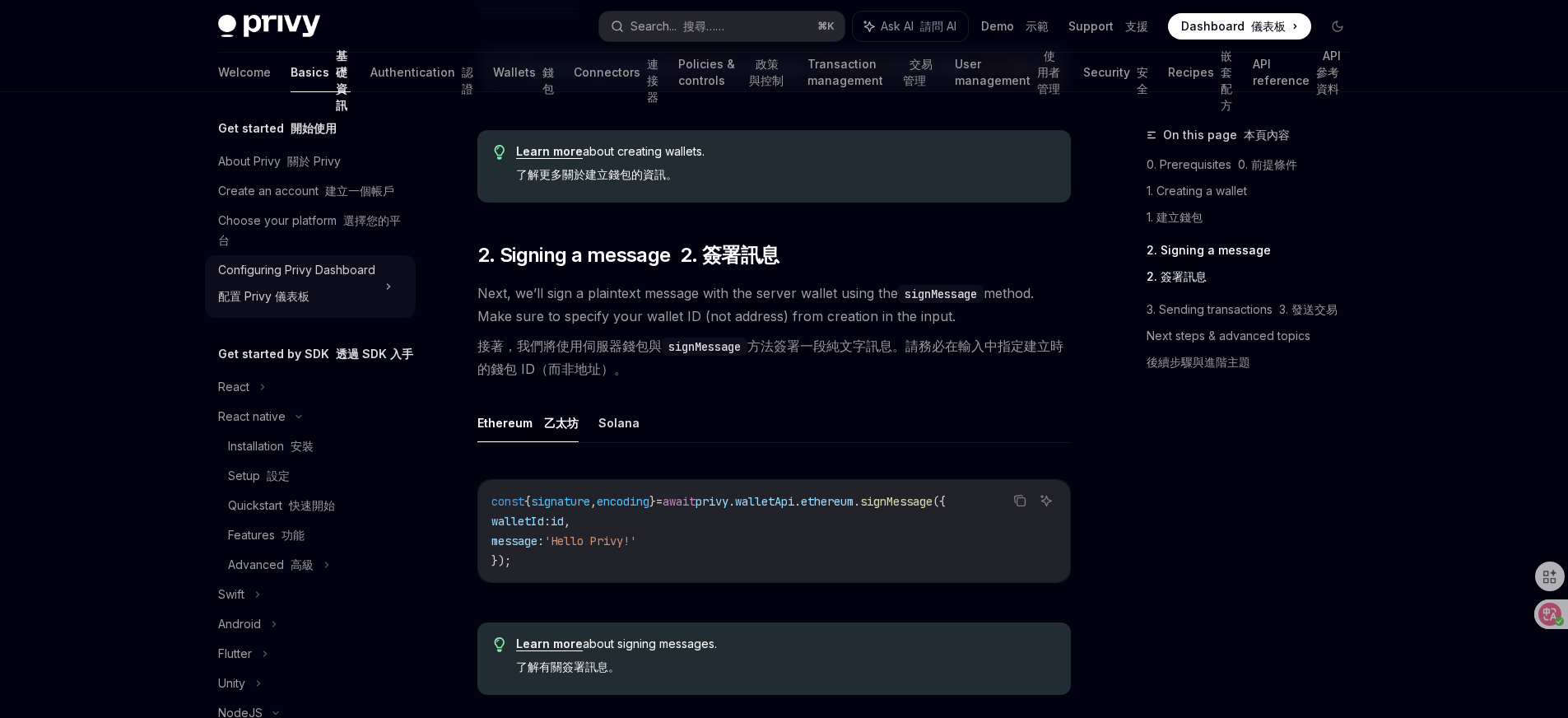
click at [292, 292] on div "Configuring Privy Dashboard 配置 Privy 儀表板" at bounding box center [297, 286] width 157 height 53
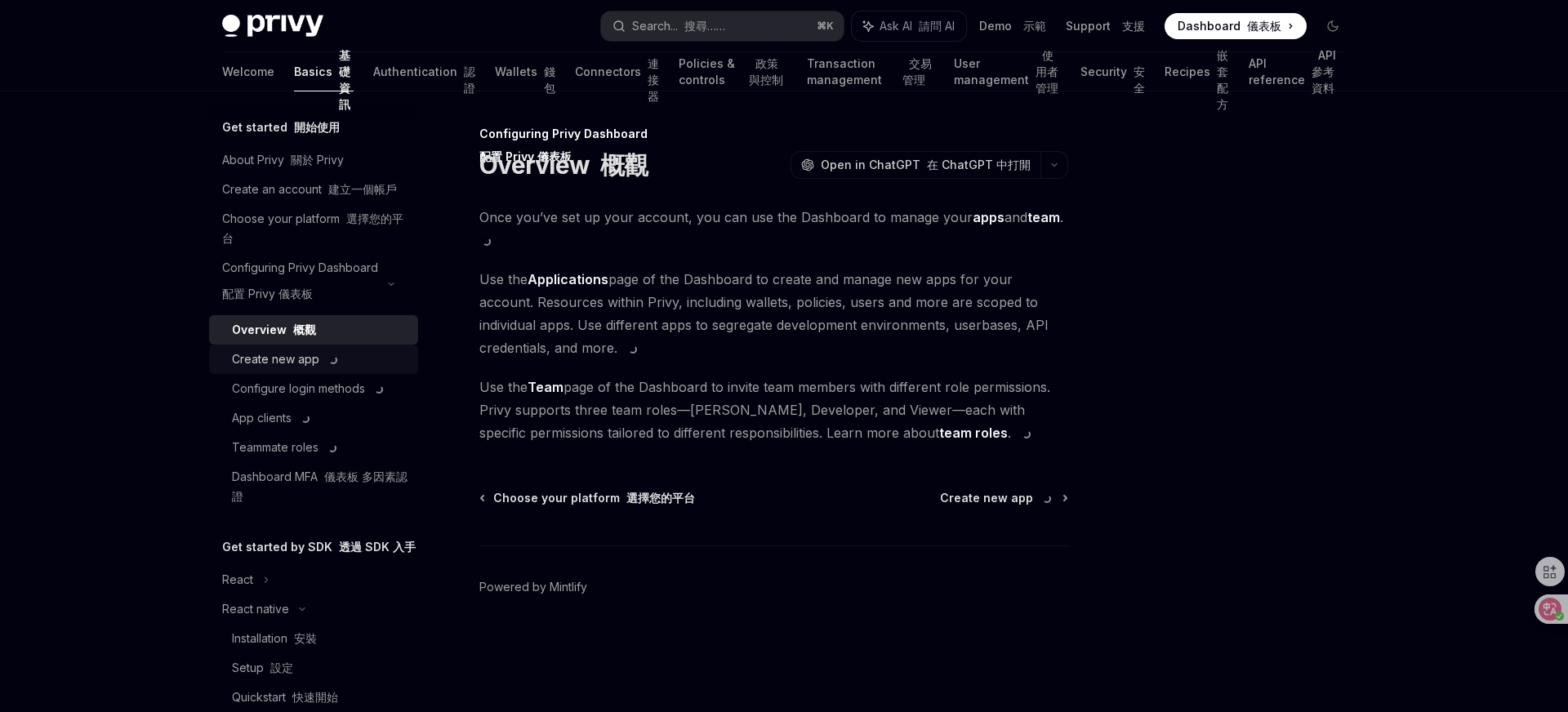
click at [321, 369] on div "Create new app" at bounding box center [286, 359] width 109 height 19
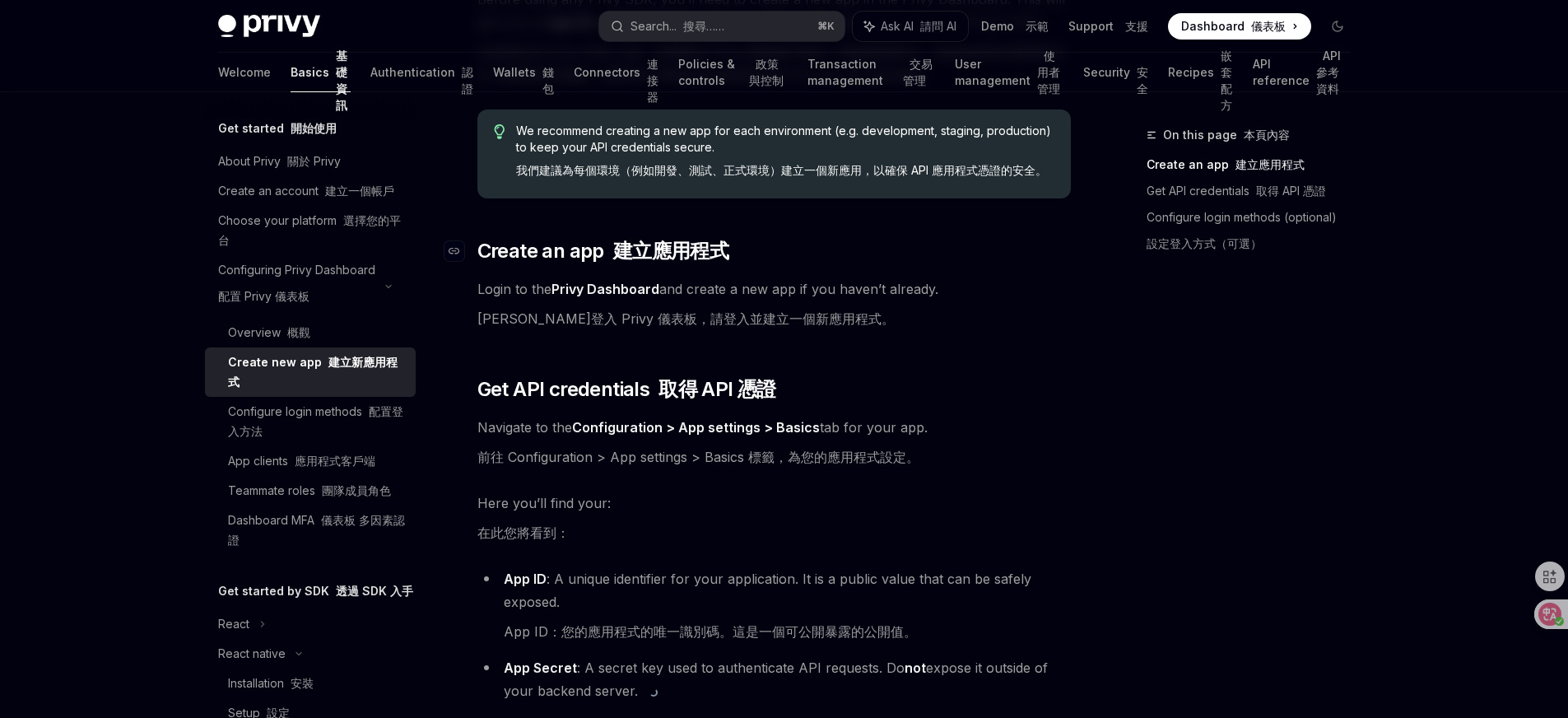
scroll to position [8, 0]
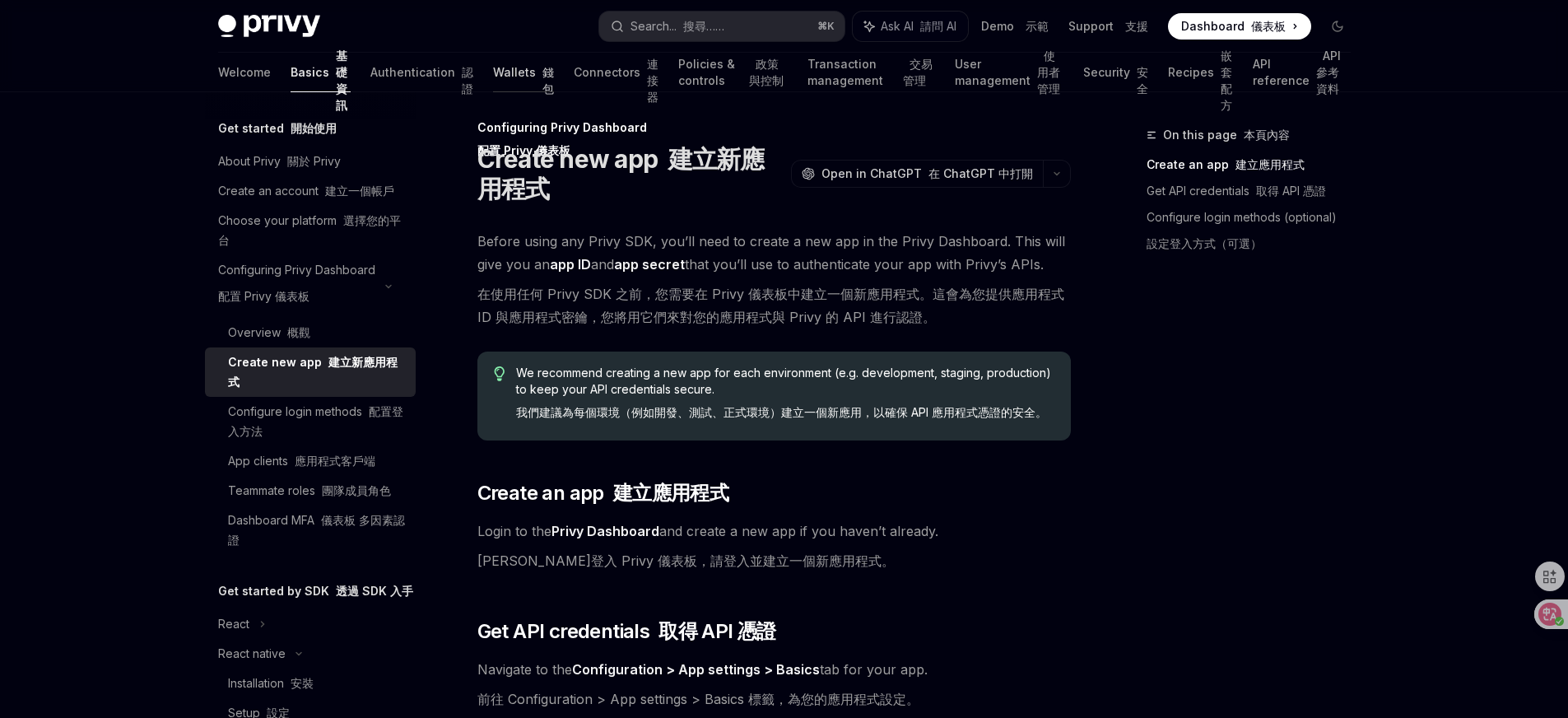
click at [493, 74] on link "Wallets 錢包" at bounding box center [523, 73] width 61 height 39
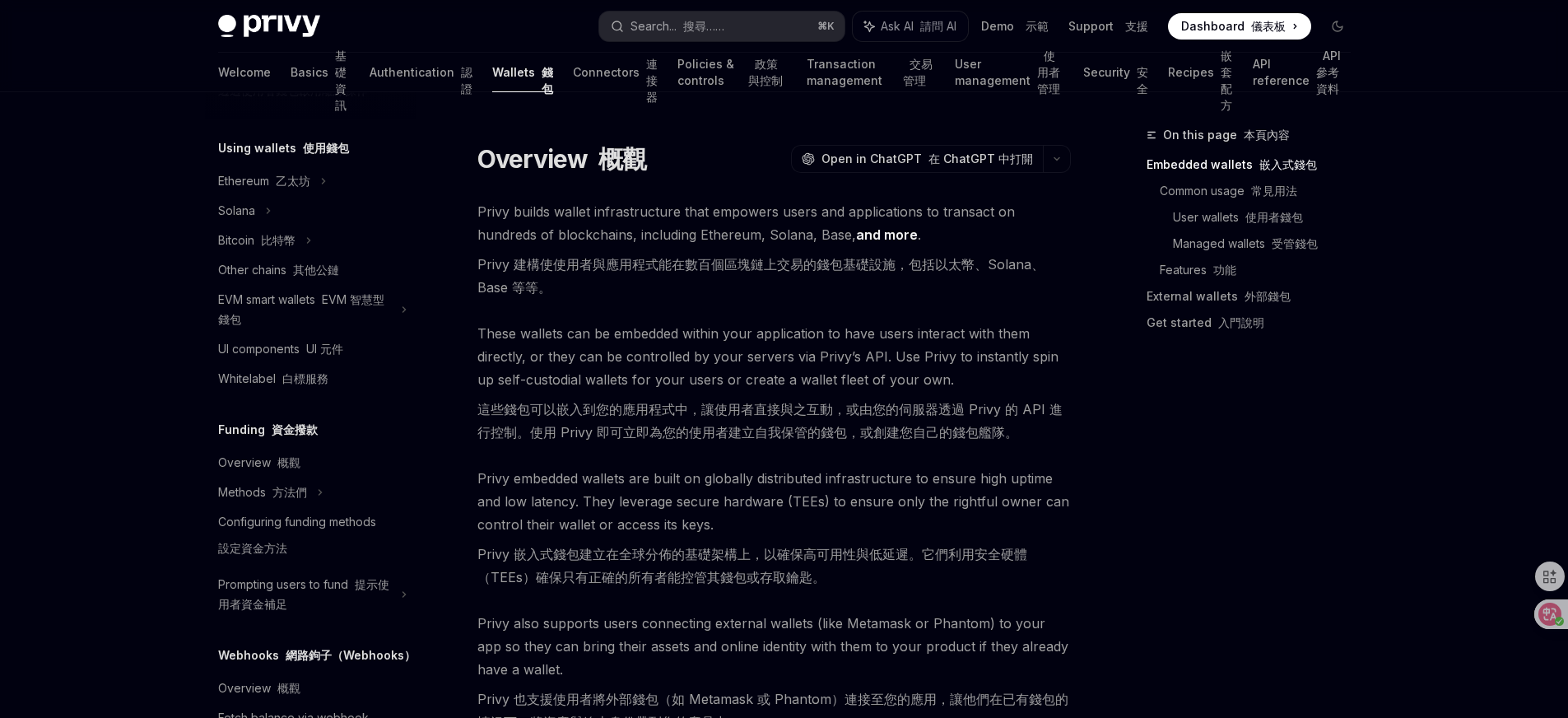
scroll to position [463, 0]
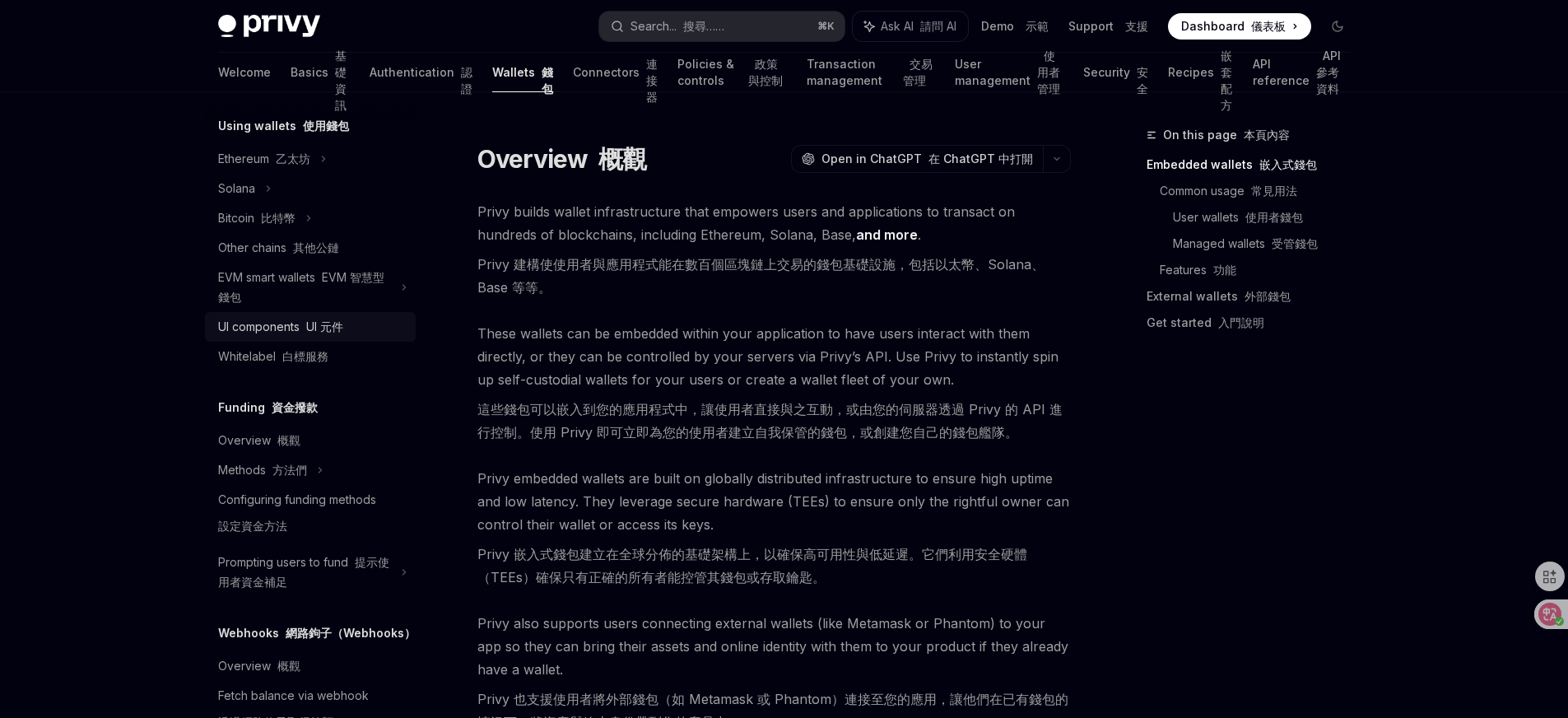
click at [319, 326] on font "UI 元件" at bounding box center [324, 327] width 37 height 14
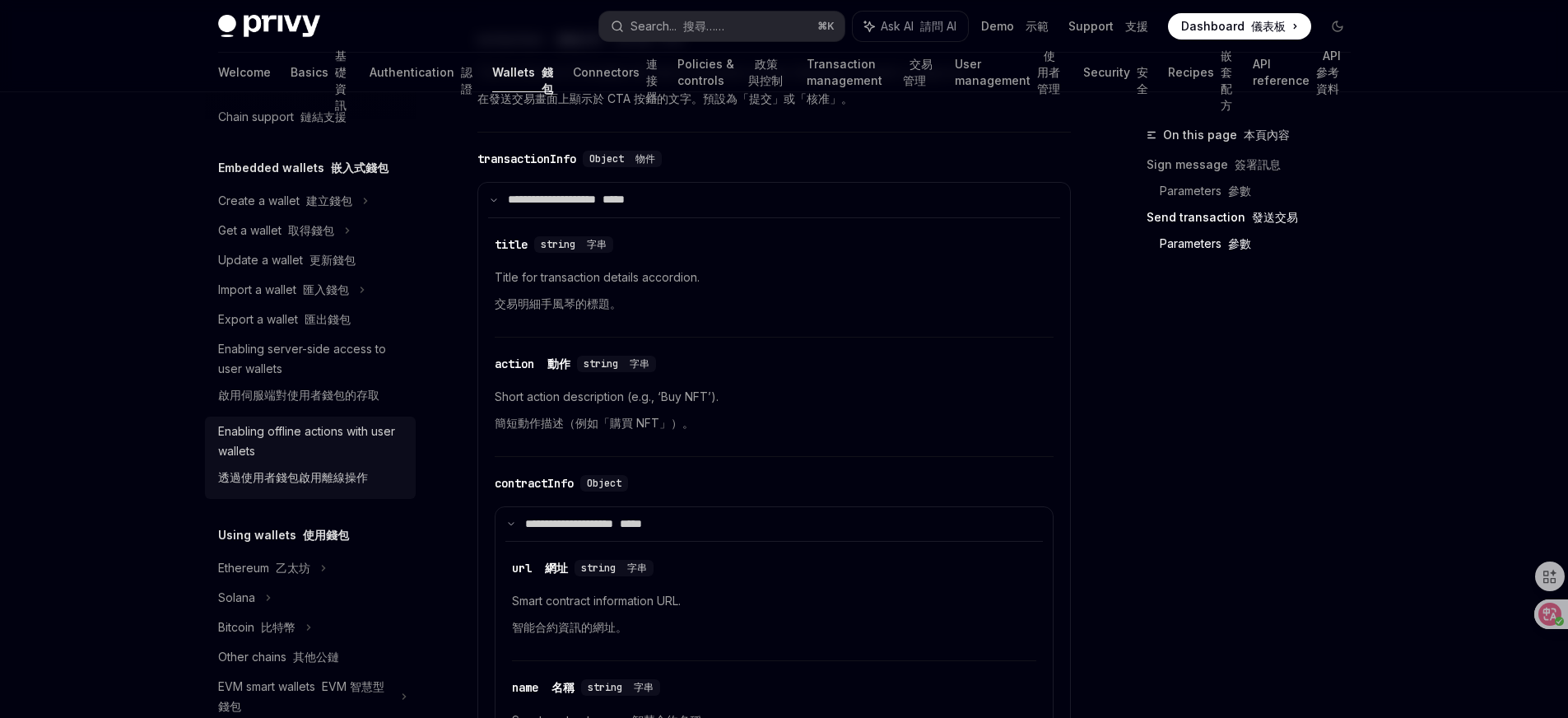
scroll to position [56, 0]
click at [268, 629] on font "比特幣" at bounding box center [278, 625] width 34 height 14
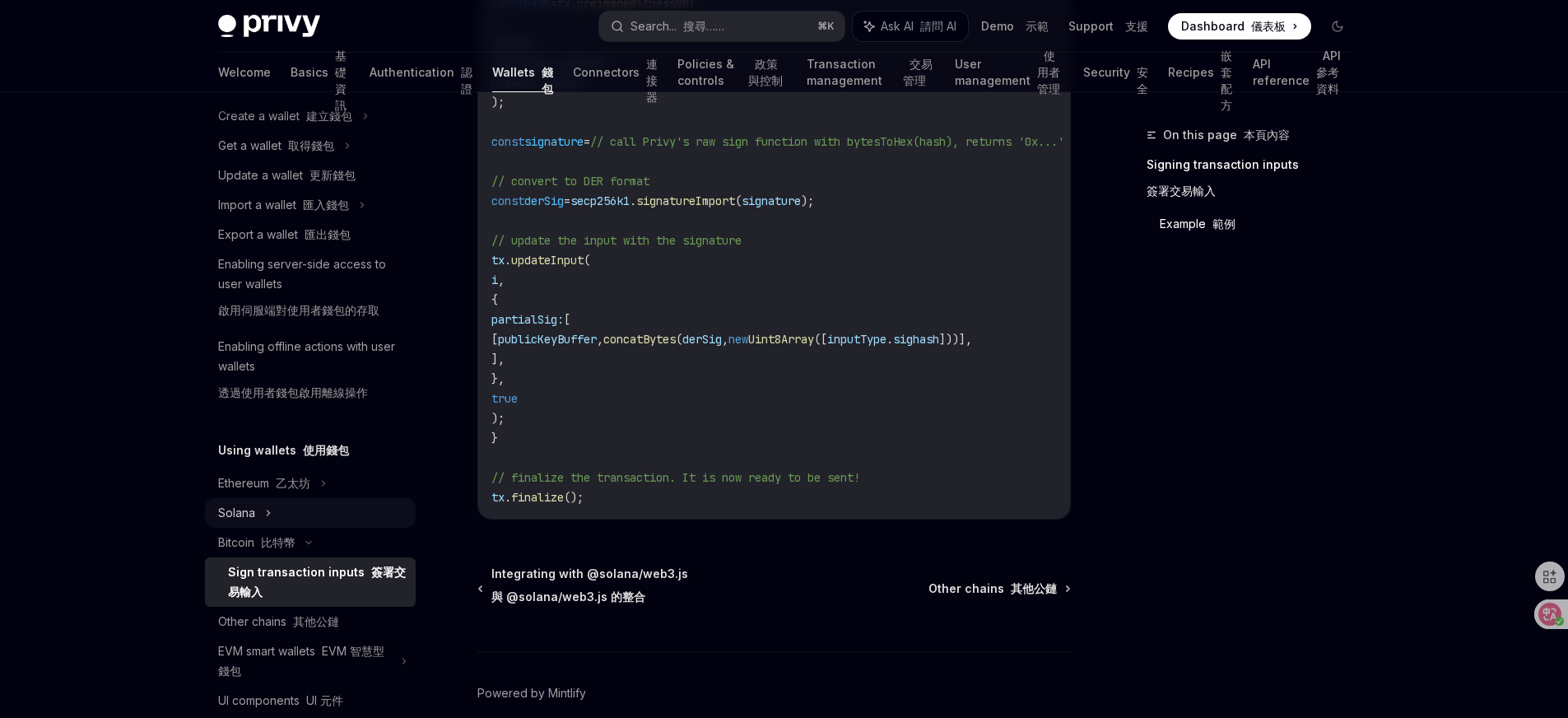
scroll to position [141, 0]
click at [283, 159] on div "Solana" at bounding box center [310, 144] width 210 height 30
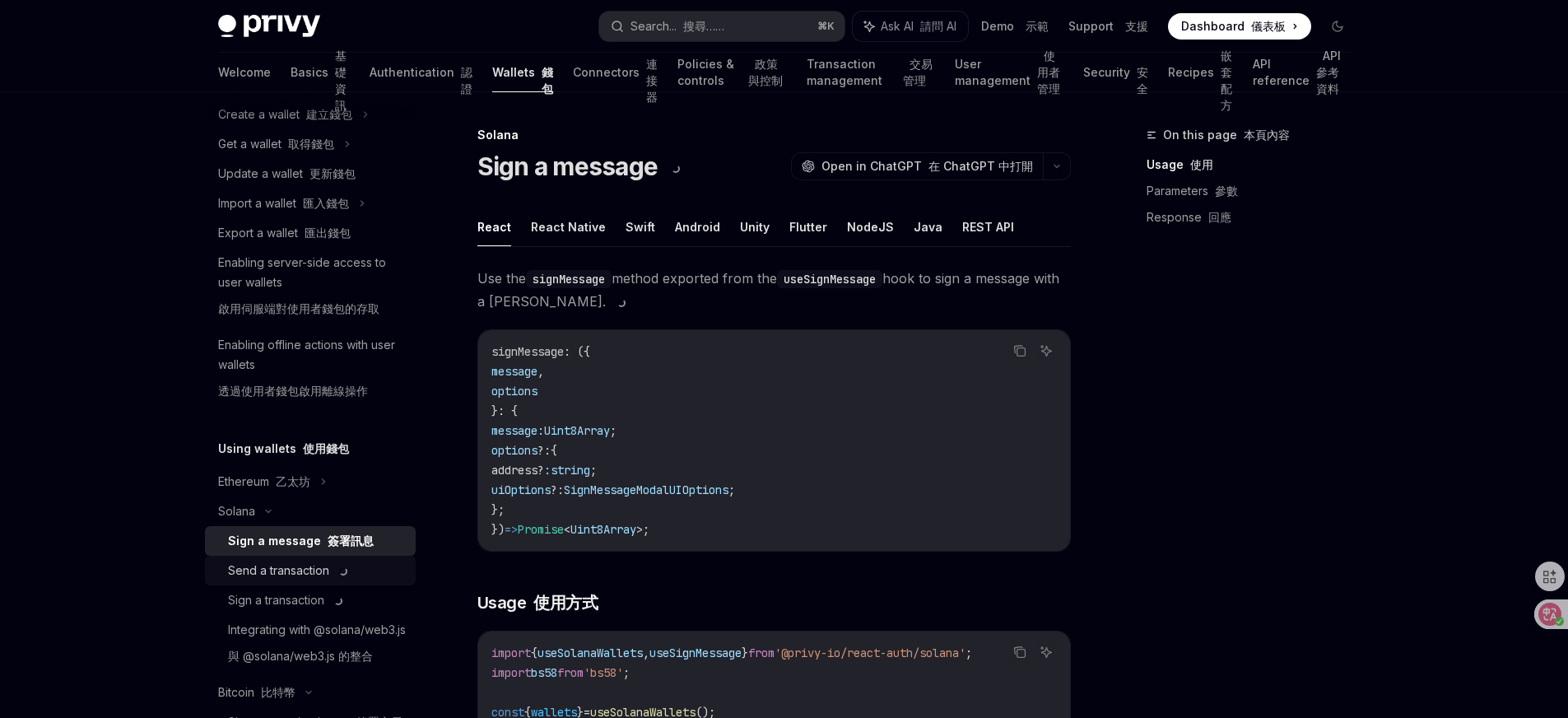
click at [321, 568] on div "Send a transaction" at bounding box center [289, 570] width 122 height 20
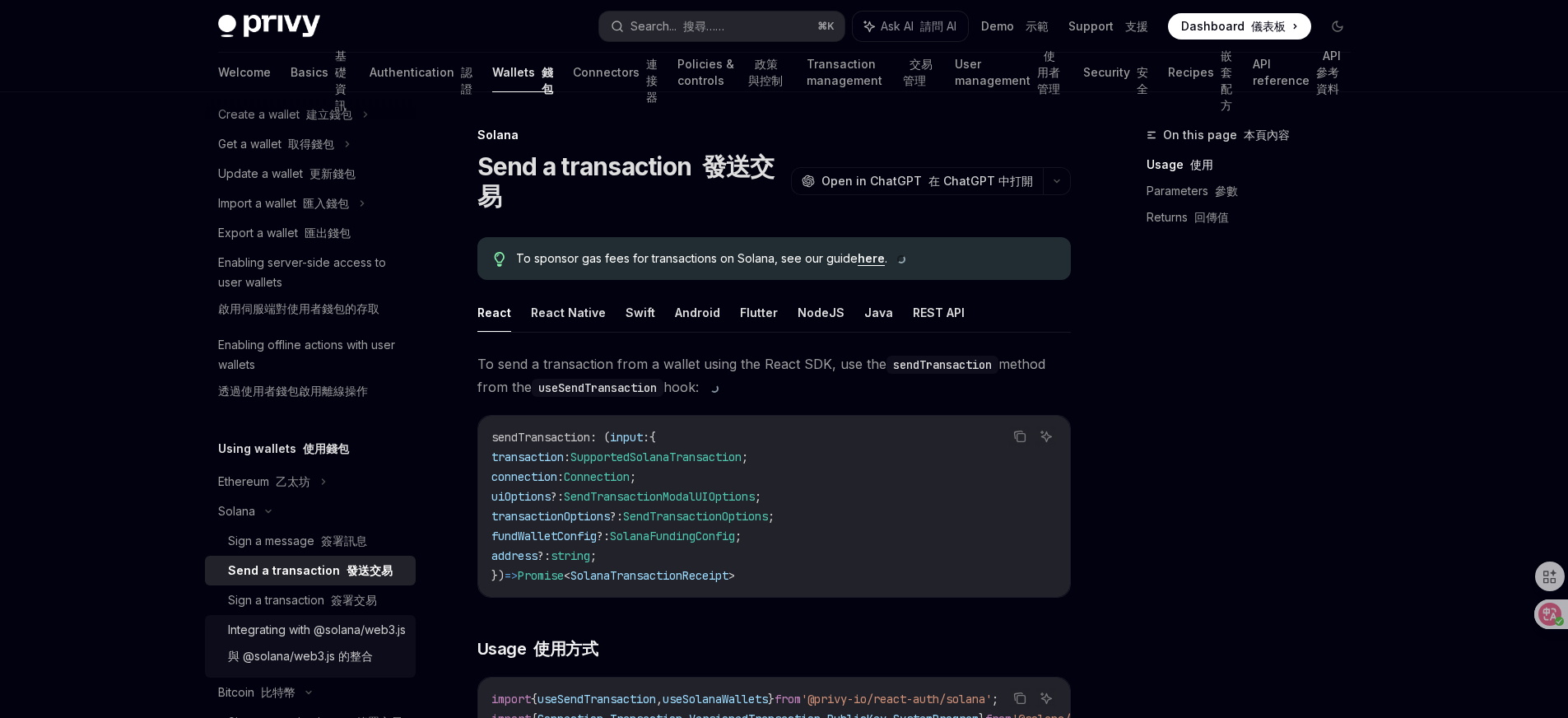
click at [291, 637] on div "Integrating with @solana/web3.js 與 @solana/web3.js 的整合" at bounding box center [317, 646] width 178 height 53
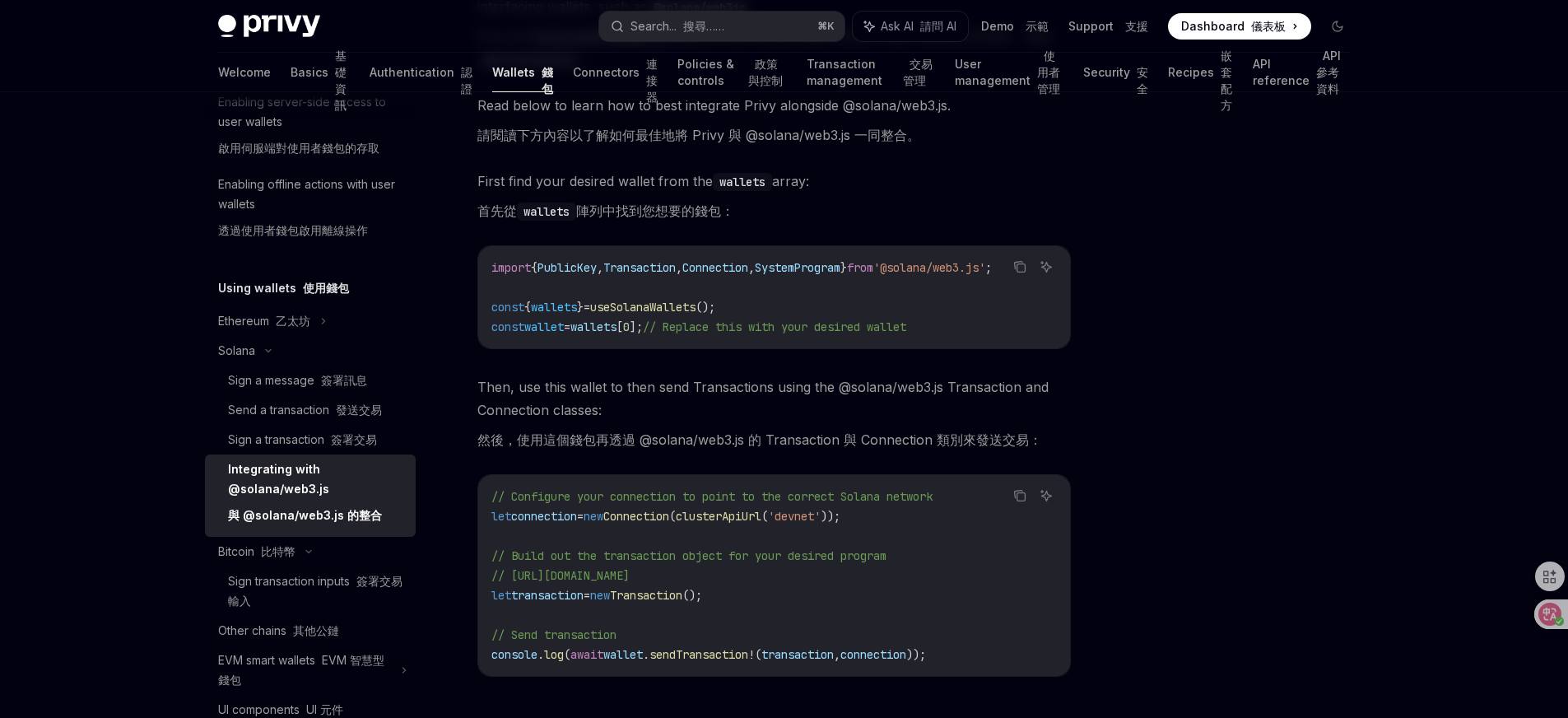
scroll to position [369, 0]
click at [640, 659] on span "wallet" at bounding box center [623, 651] width 39 height 15
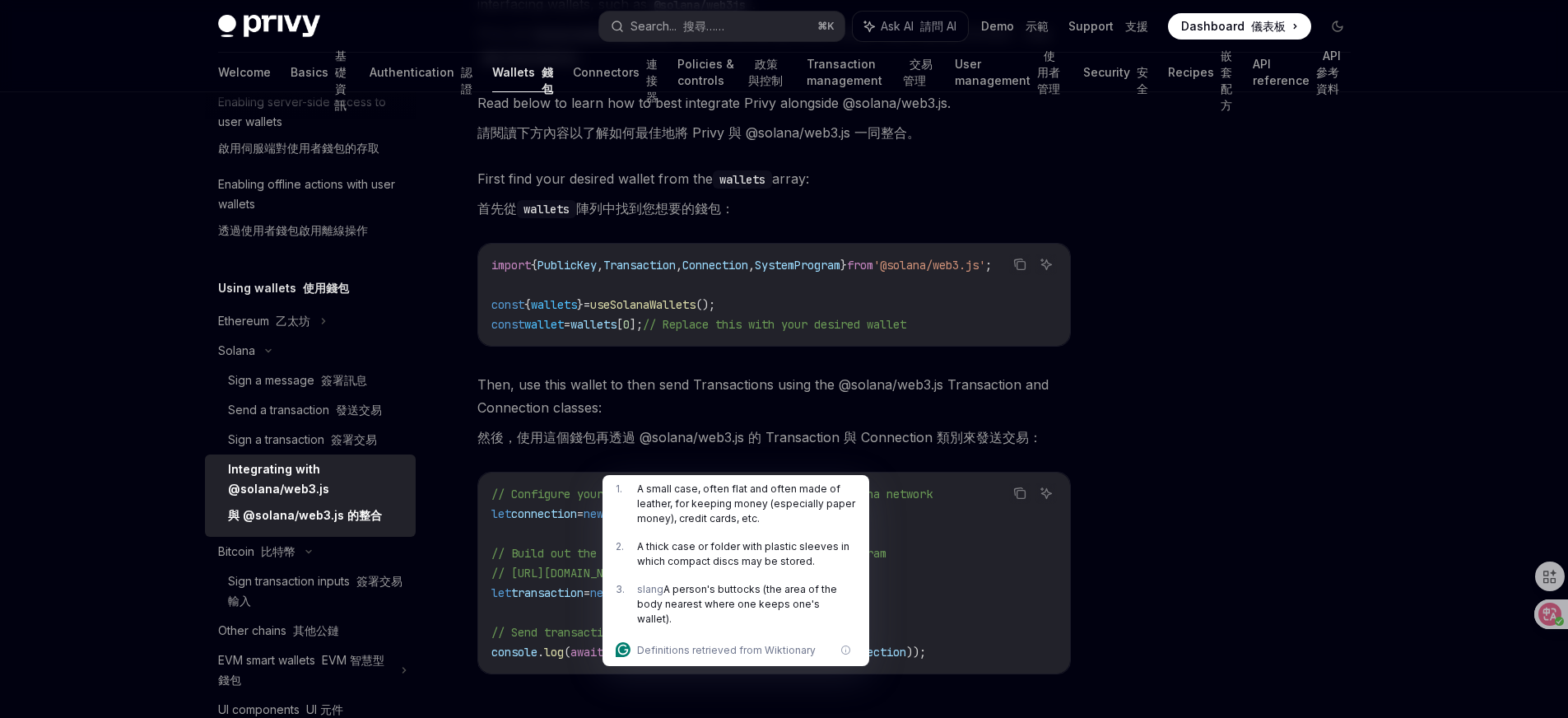
click at [630, 580] on span "// https://solana-foundation.github.io/solana-web3.js/classes/Transaction.html" at bounding box center [561, 572] width 139 height 15
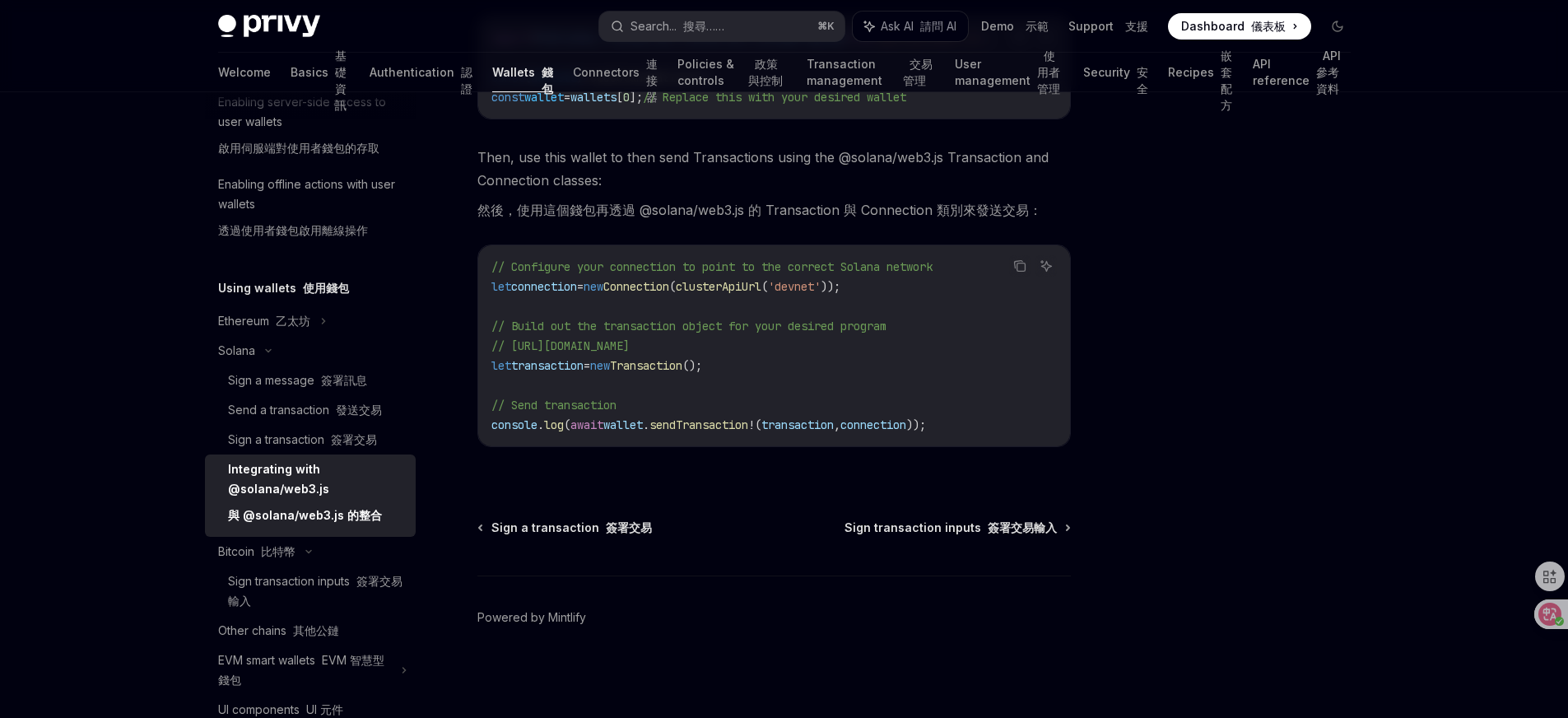
scroll to position [615, 0]
click at [958, 527] on span "Sign transaction inputs 簽署交易輸入" at bounding box center [951, 527] width 212 height 16
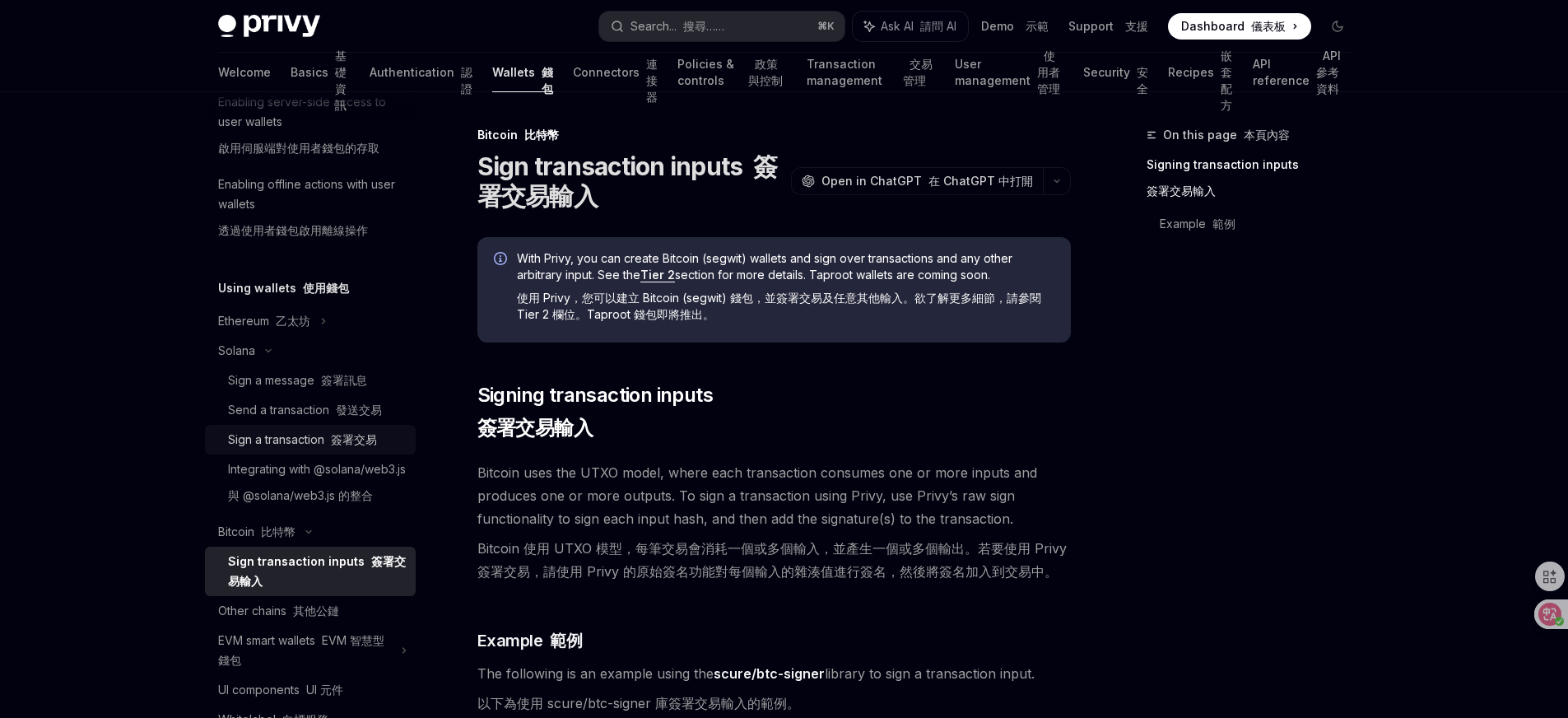
click at [368, 437] on font "簽署交易" at bounding box center [354, 438] width 46 height 14
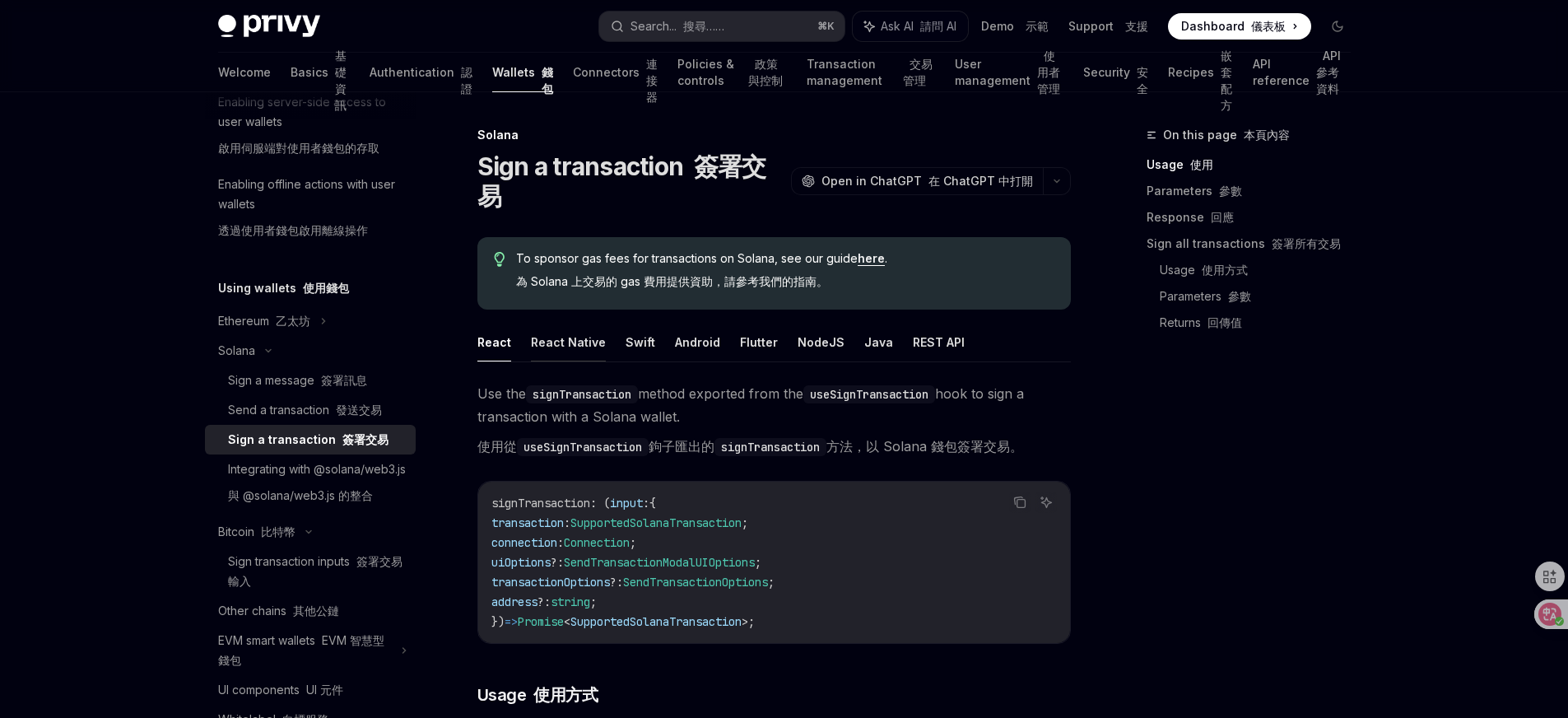
click at [550, 341] on button "React Native" at bounding box center [569, 341] width 75 height 38
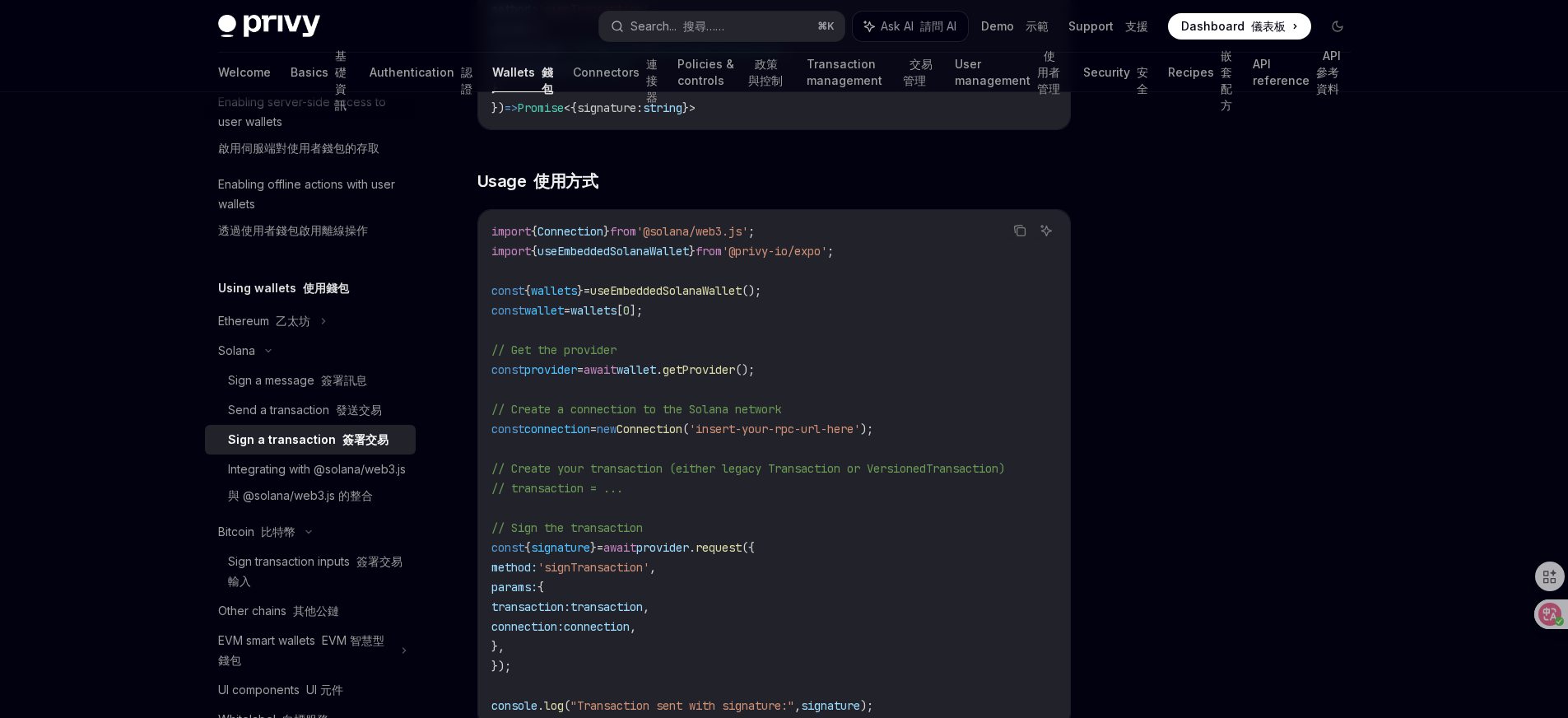
scroll to position [519, 0]
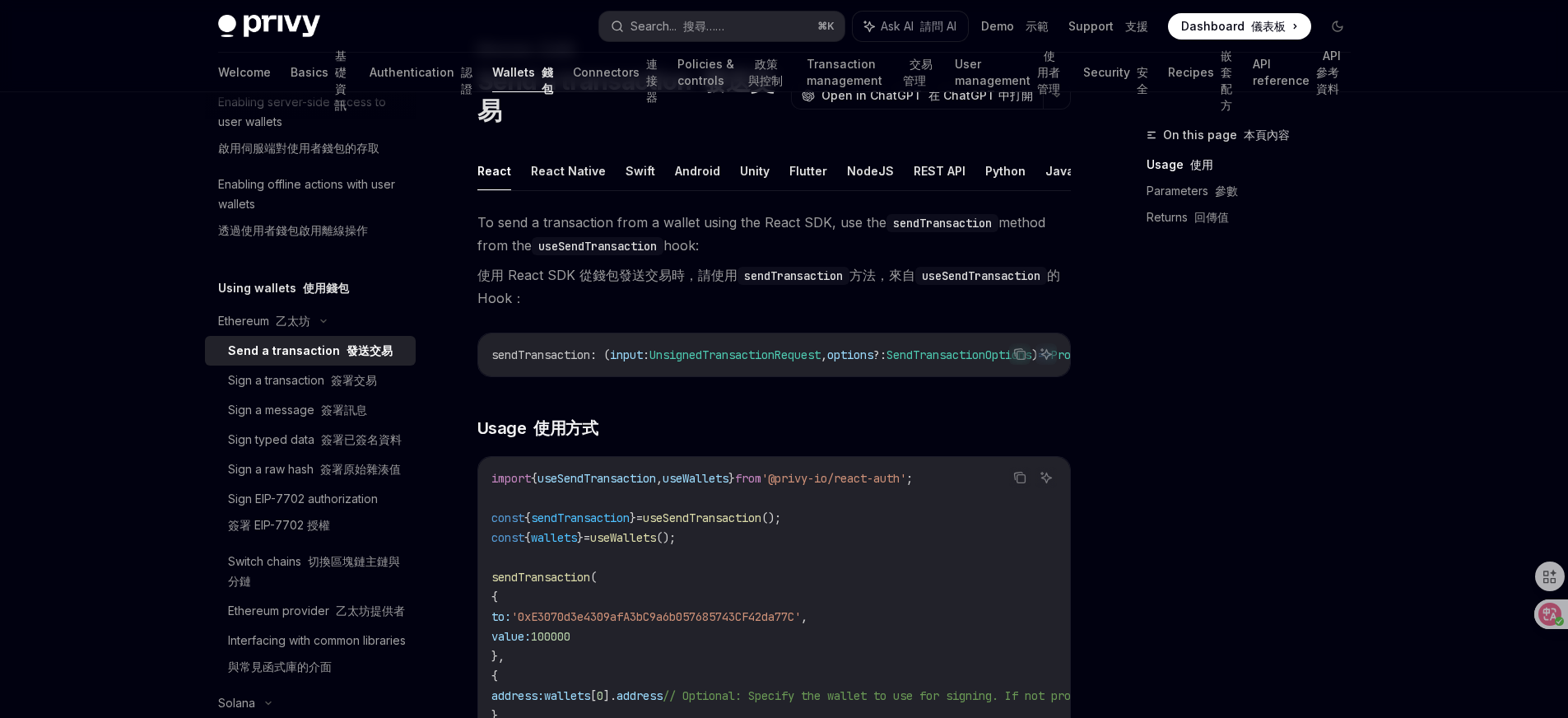
scroll to position [112, 0]
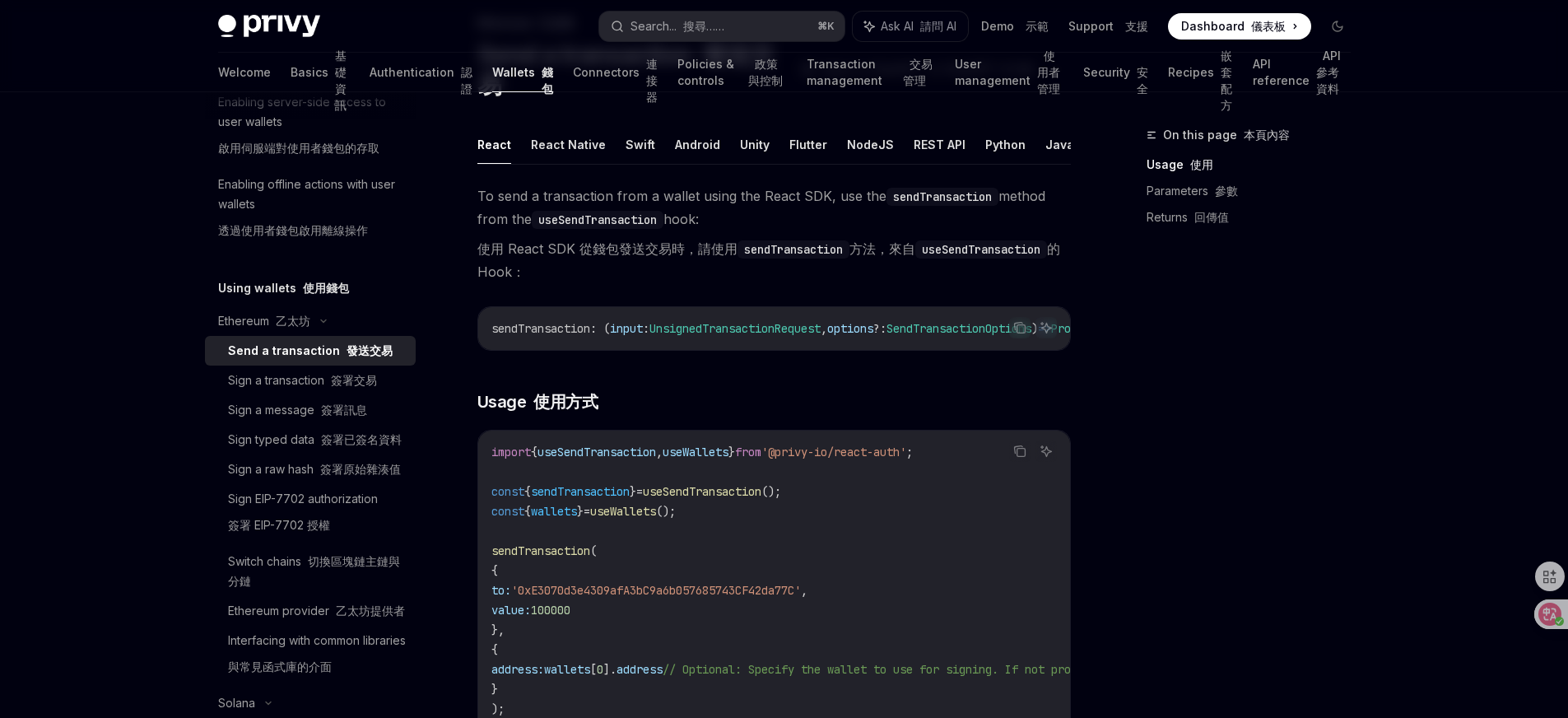
type textarea "*"
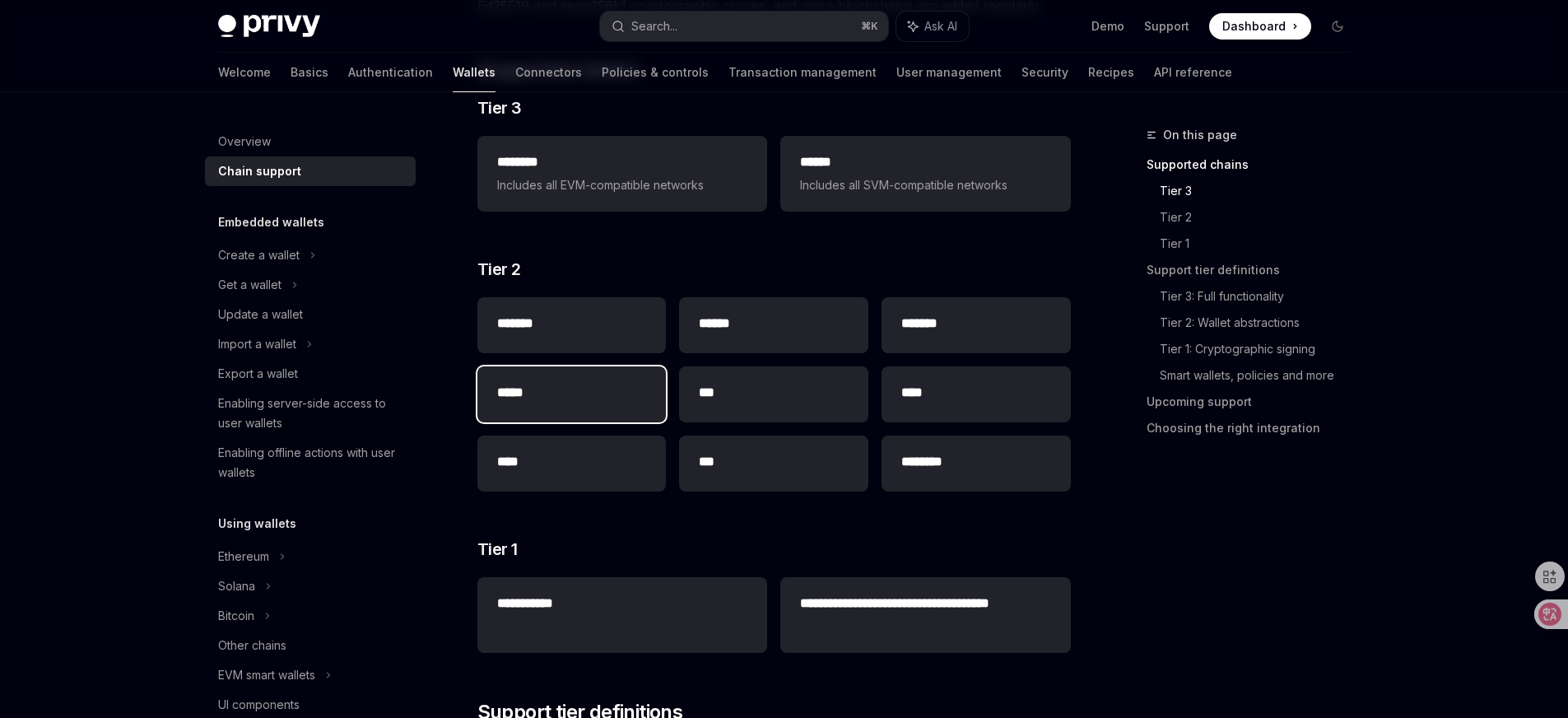
scroll to position [263, 0]
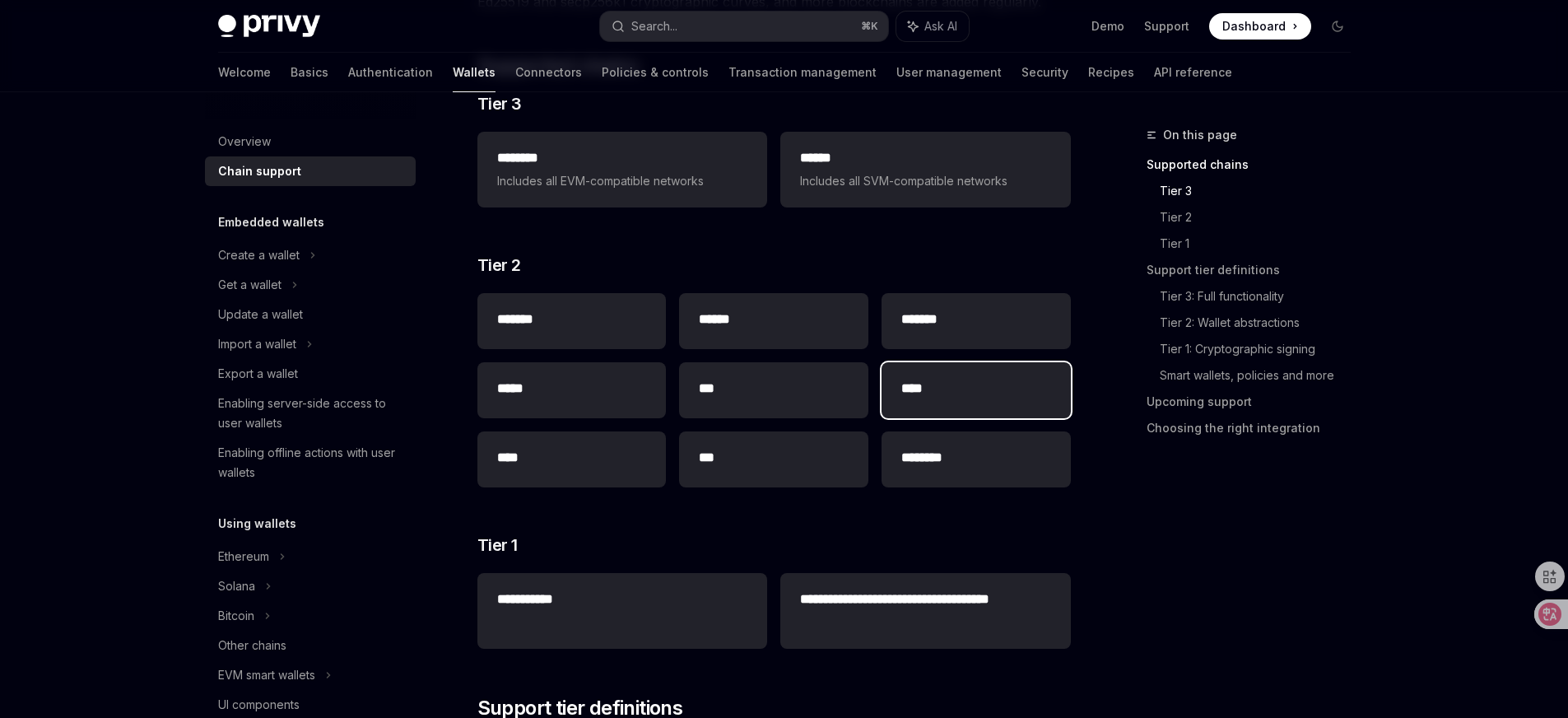
click at [948, 403] on div "****" at bounding box center [976, 390] width 189 height 56
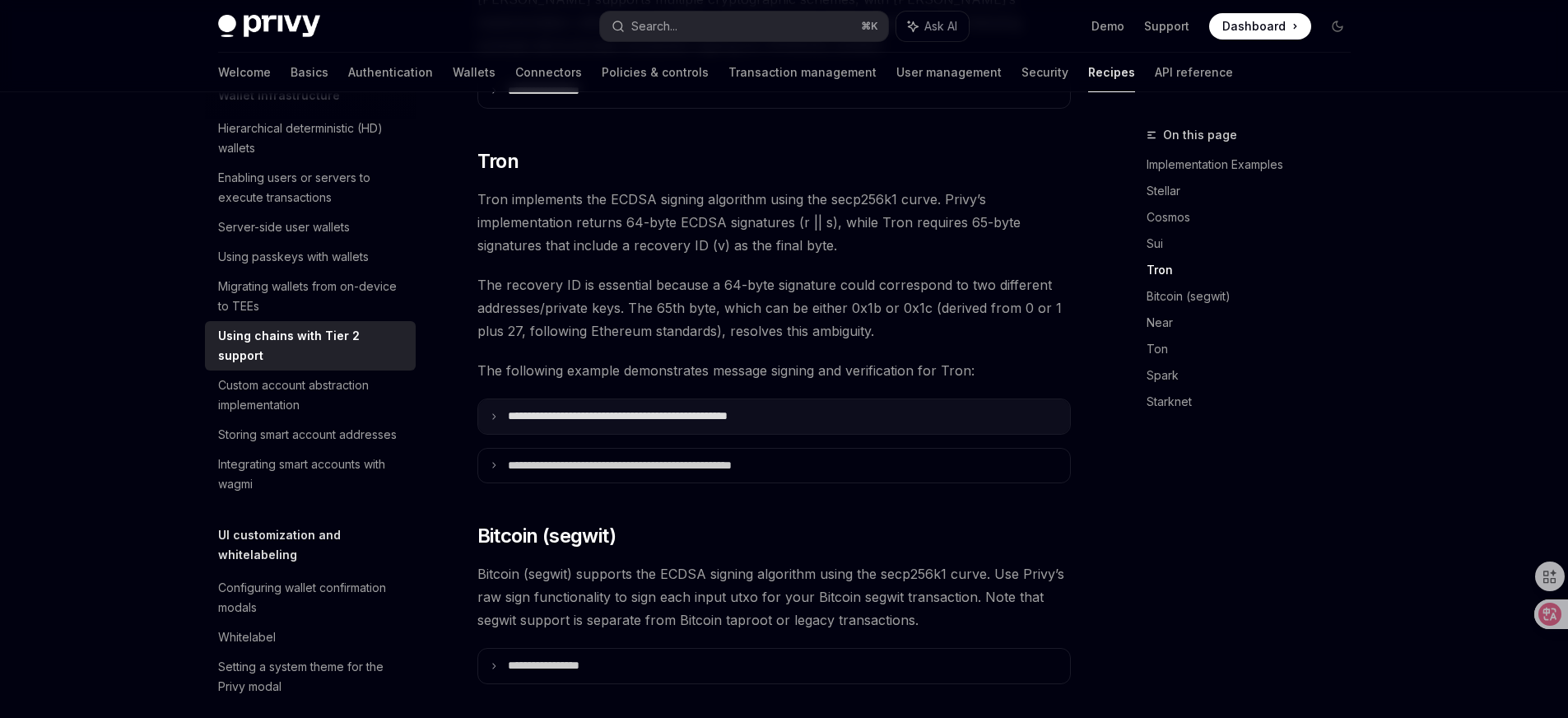
click at [805, 409] on p "**********" at bounding box center [661, 416] width 307 height 15
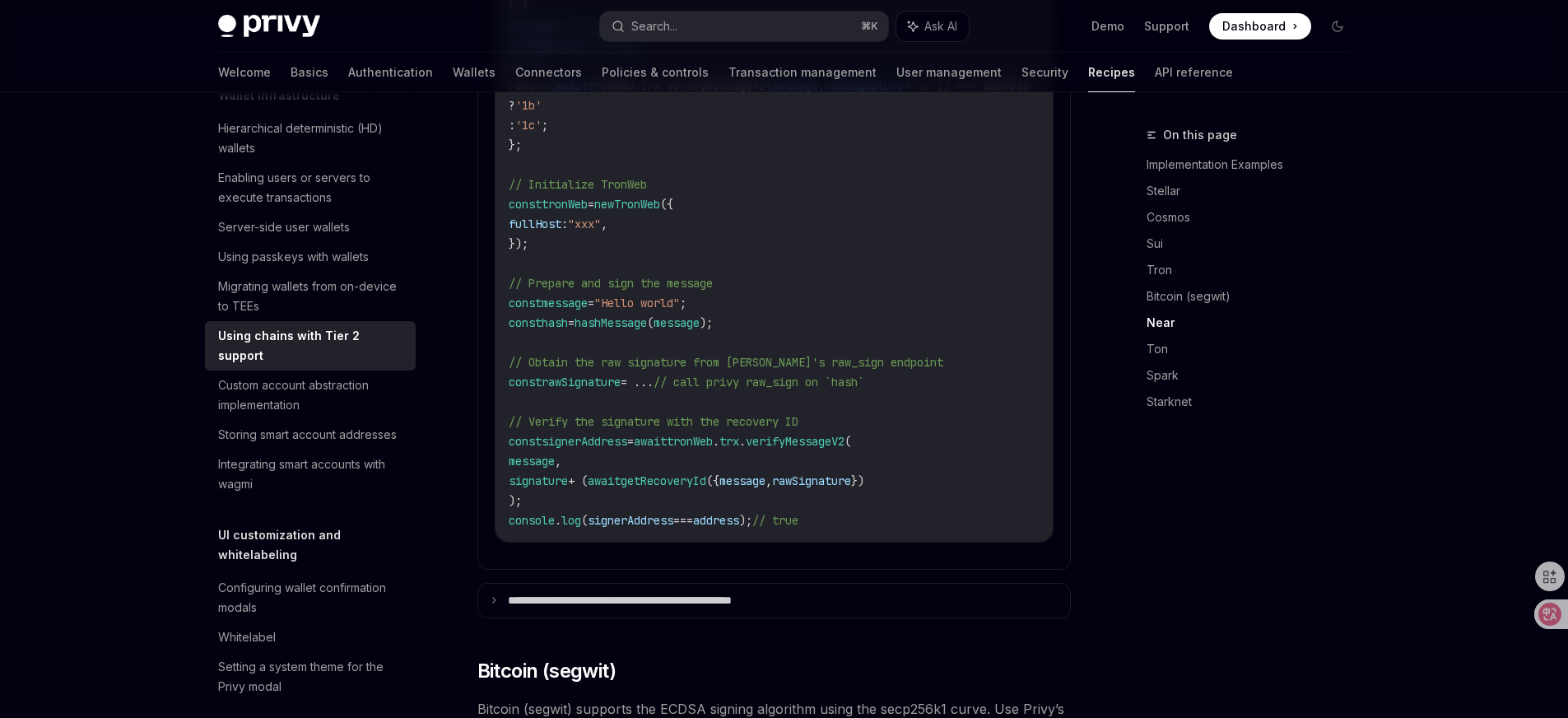
scroll to position [1687, 0]
click at [779, 591] on p "**********" at bounding box center [663, 598] width 311 height 15
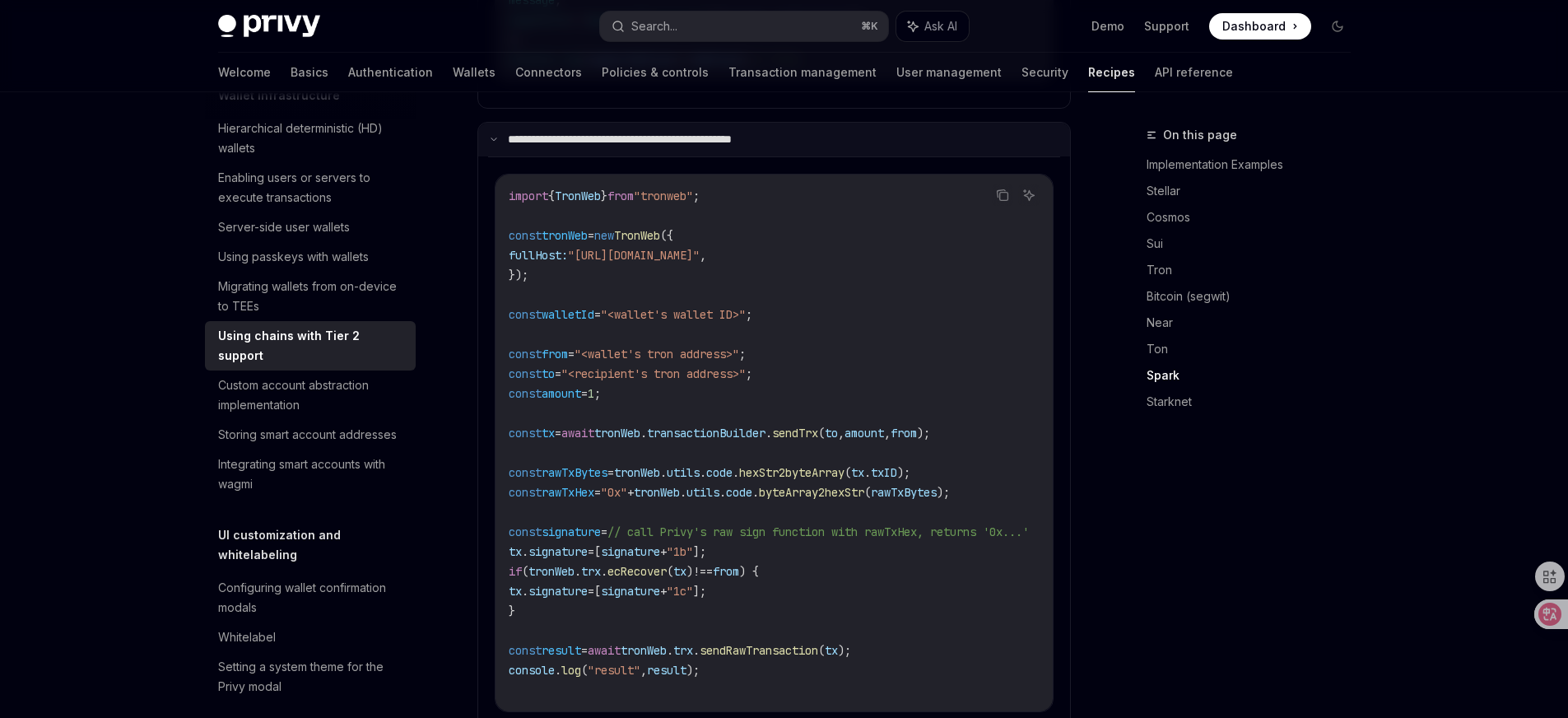
scroll to position [2147, 0]
type textarea "*"
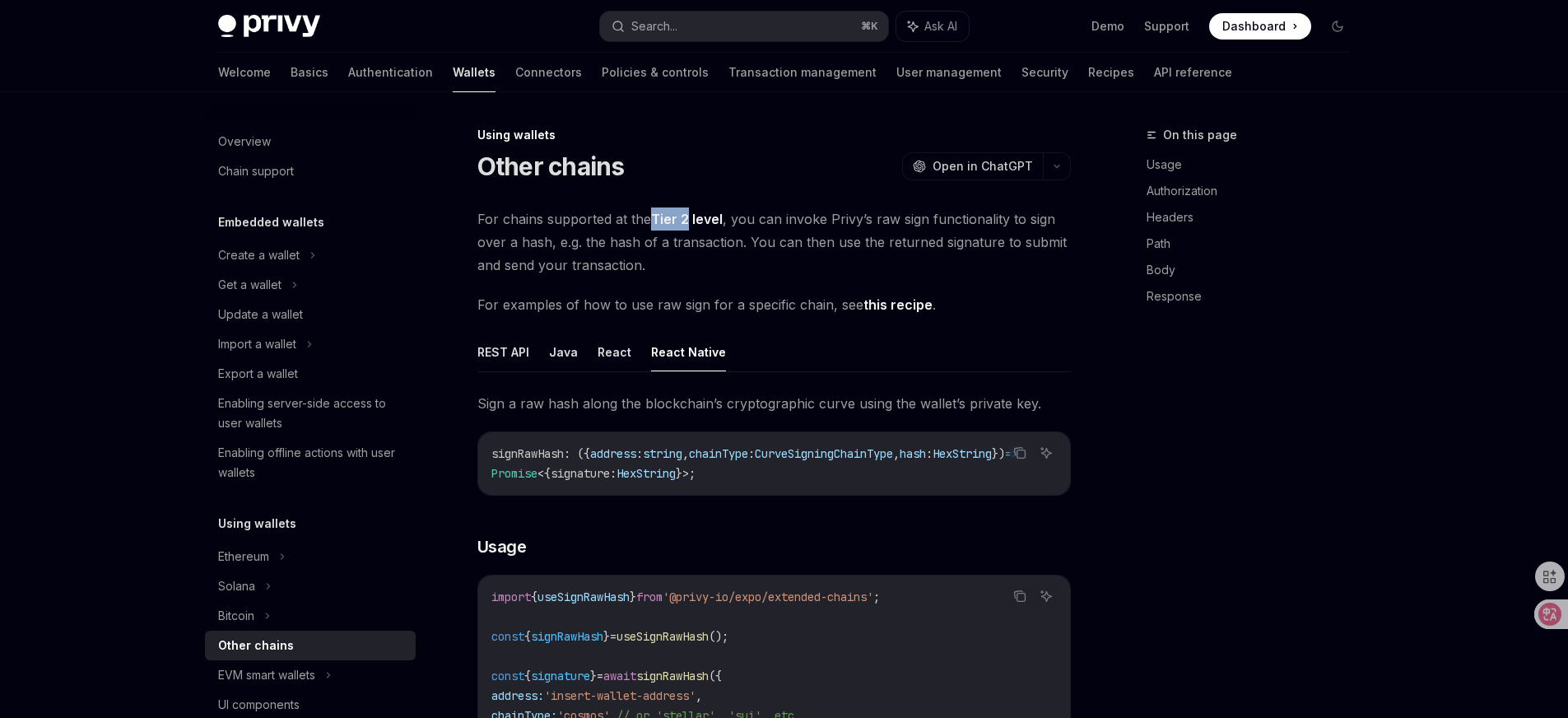
drag, startPoint x: 649, startPoint y: 217, endPoint x: 690, endPoint y: 219, distance: 41.0
click at [690, 219] on span "For chains supported at the Tier 2 level , you can invoke Privy’s raw sign func…" at bounding box center [774, 242] width 593 height 69
copy span "Tier 2"
click at [709, 683] on span "signRawHash" at bounding box center [672, 675] width 73 height 15
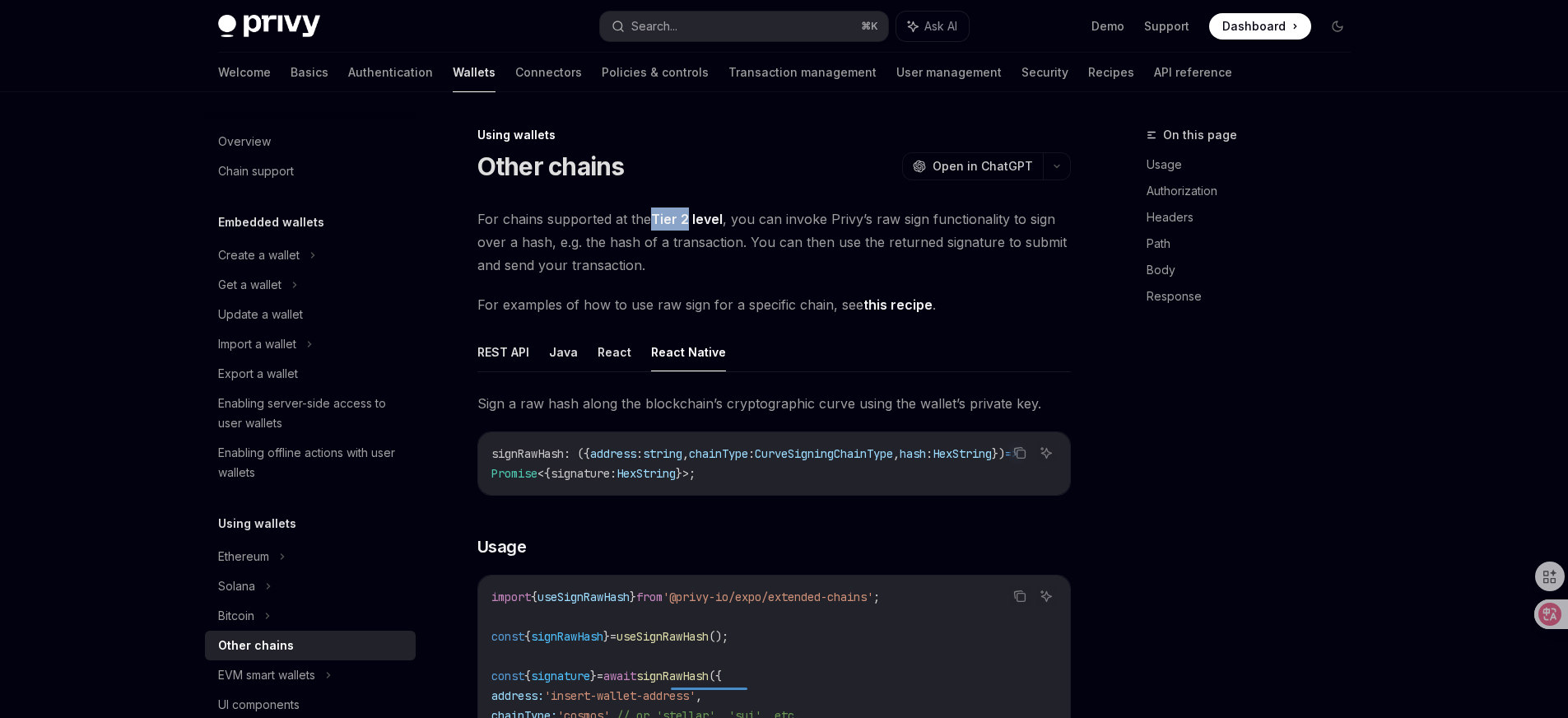
copy span "signRawHash"
type textarea "*"
